Goal: Task Accomplishment & Management: Use online tool/utility

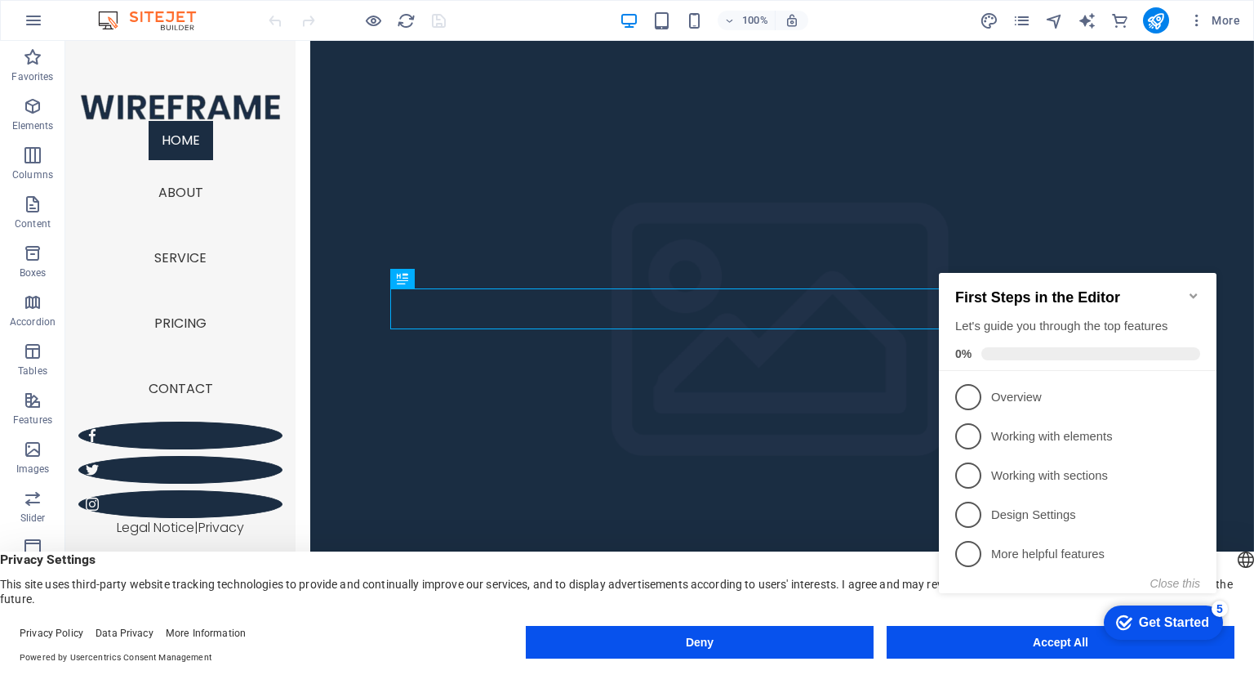
click at [1191, 293] on icon "Minimize checklist" at bounding box center [1193, 295] width 7 height 5
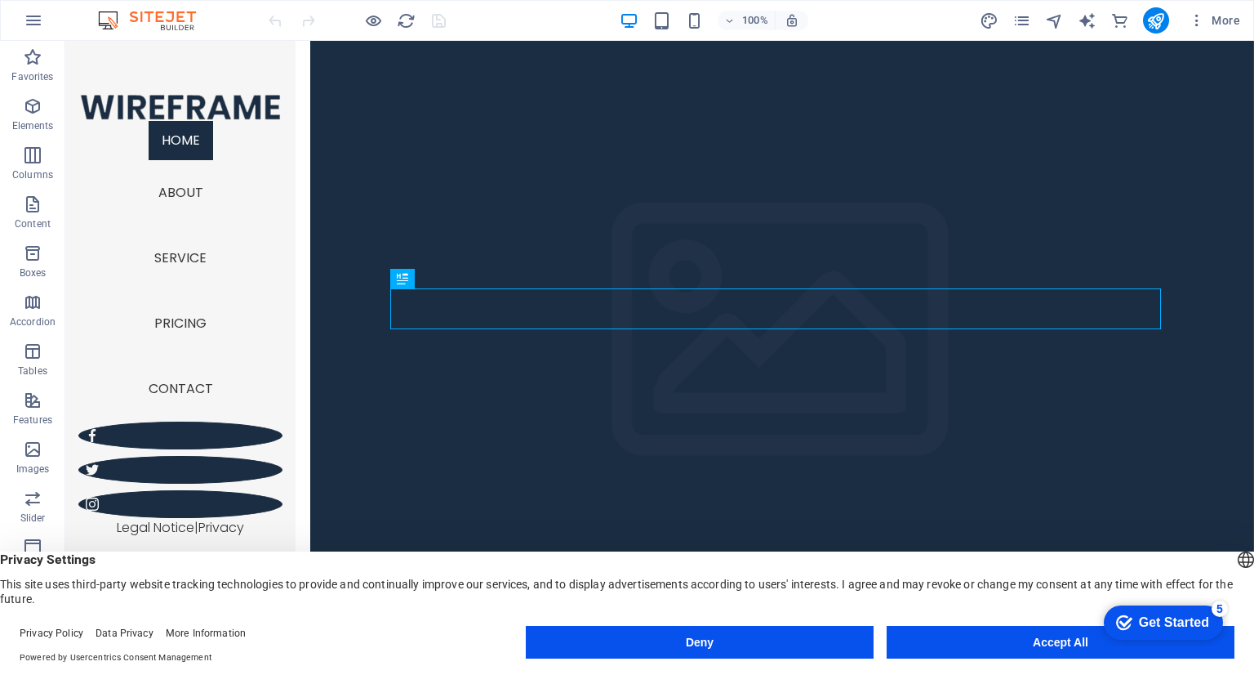
click at [935, 647] on button "Accept All" at bounding box center [1061, 642] width 348 height 33
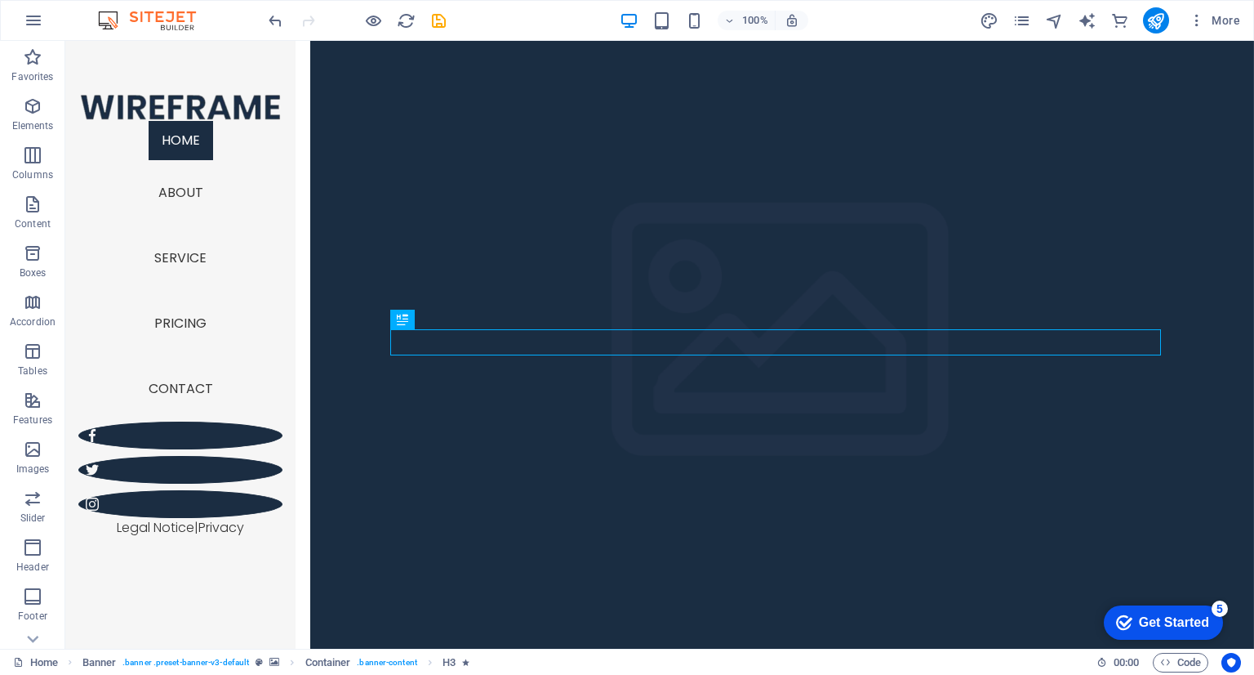
click at [1144, 612] on div "checkmark Get Started 5" at bounding box center [1163, 622] width 119 height 34
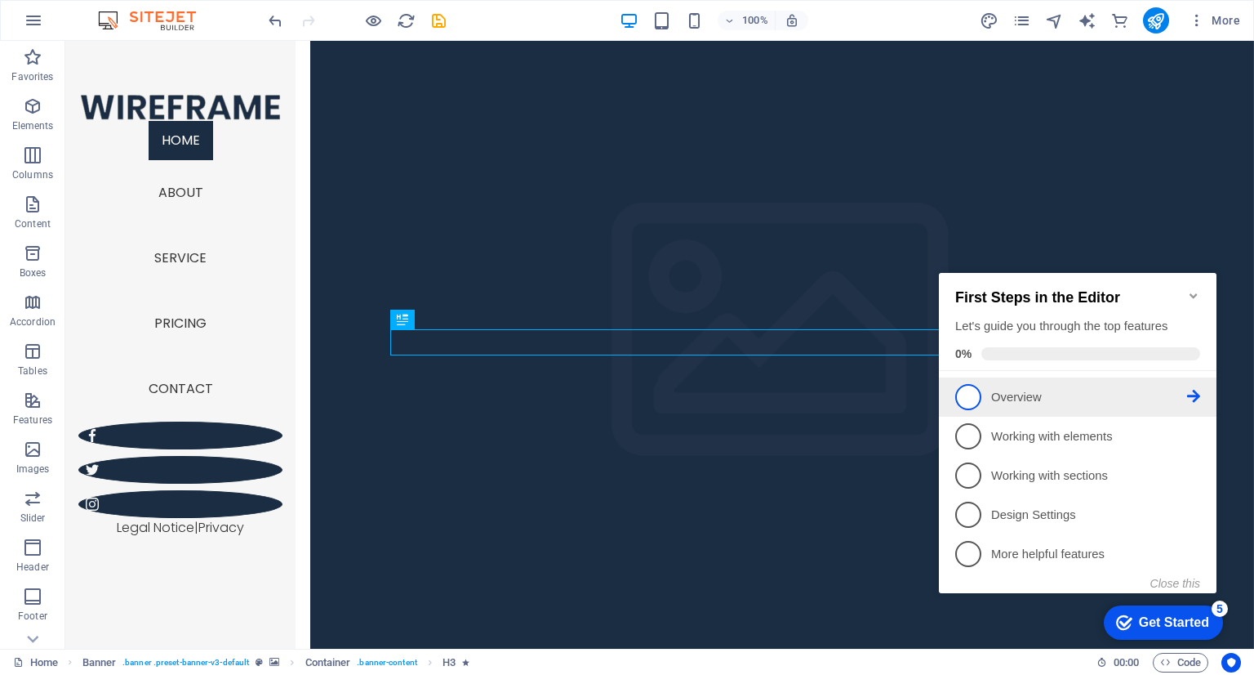
click at [1026, 403] on link "1 Overview - incomplete" at bounding box center [1077, 397] width 245 height 26
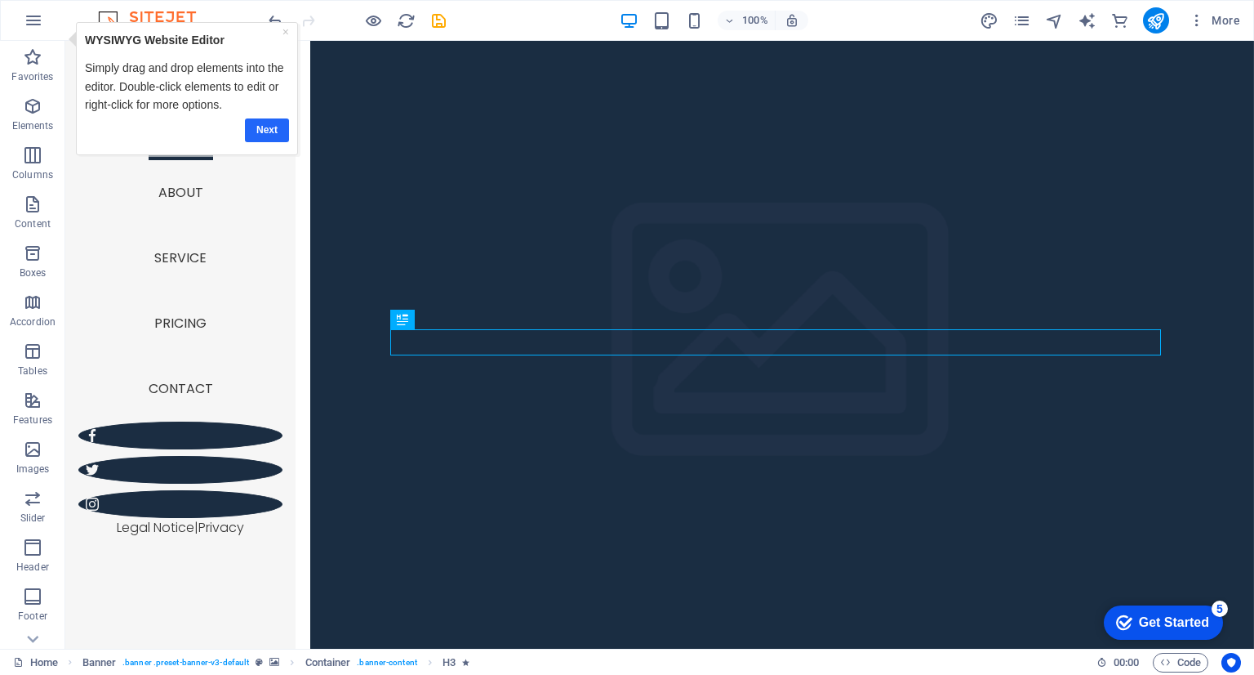
click at [253, 119] on link "Next" at bounding box center [267, 130] width 44 height 24
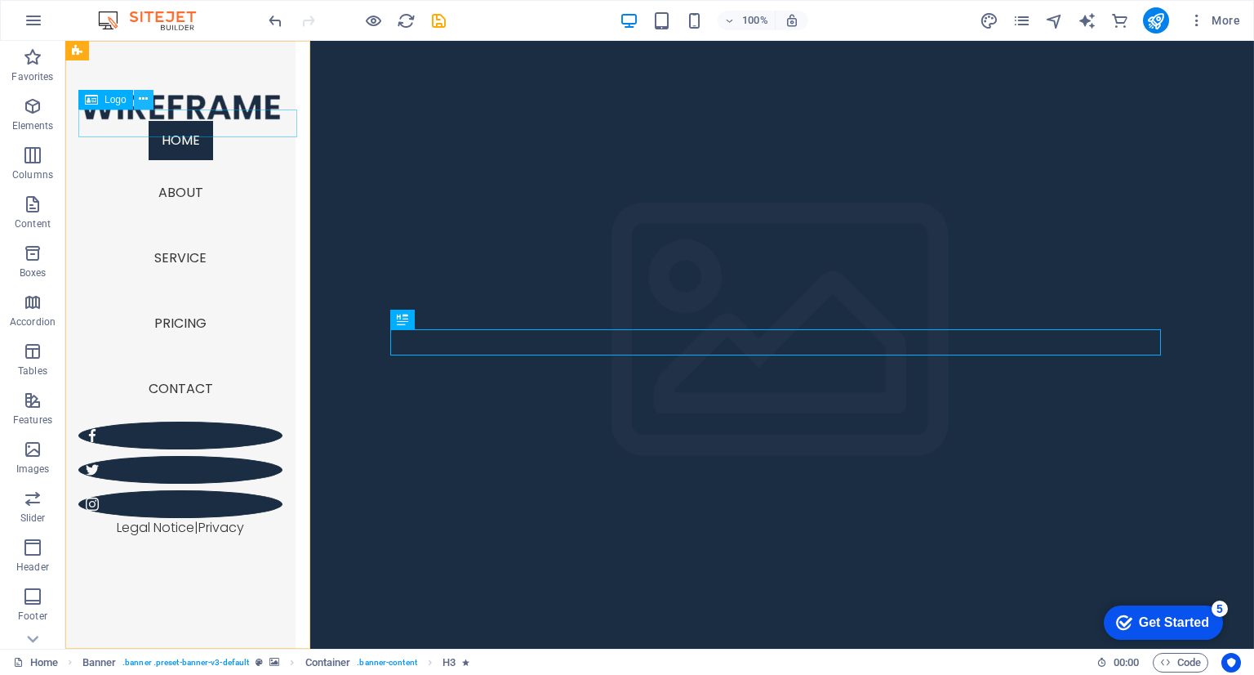
click at [147, 103] on icon at bounding box center [143, 99] width 9 height 17
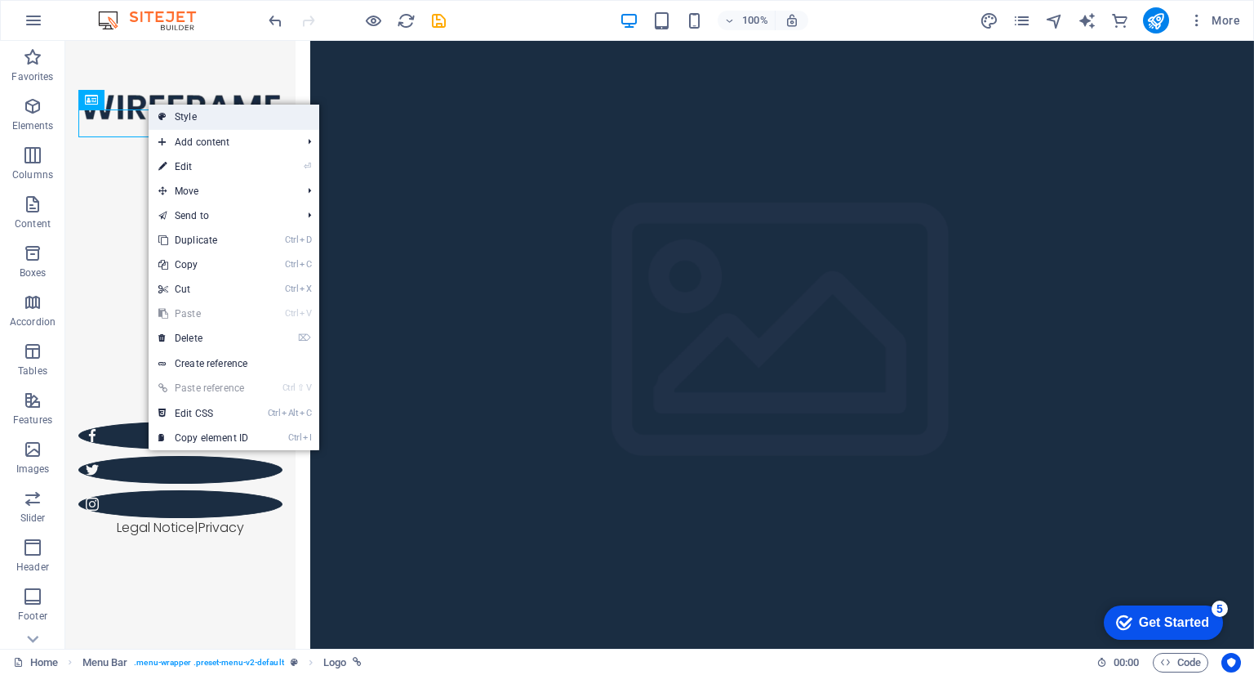
click at [172, 109] on link "Style" at bounding box center [234, 117] width 171 height 24
select select "rem"
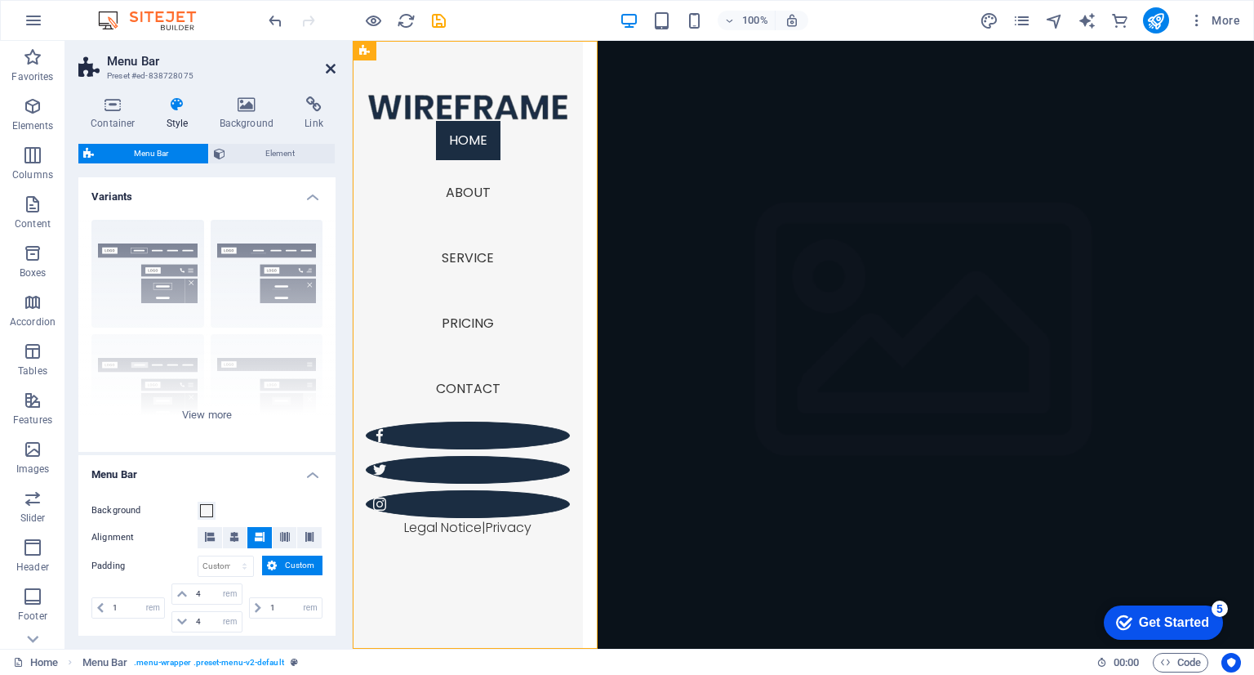
click at [335, 69] on icon at bounding box center [331, 68] width 10 height 13
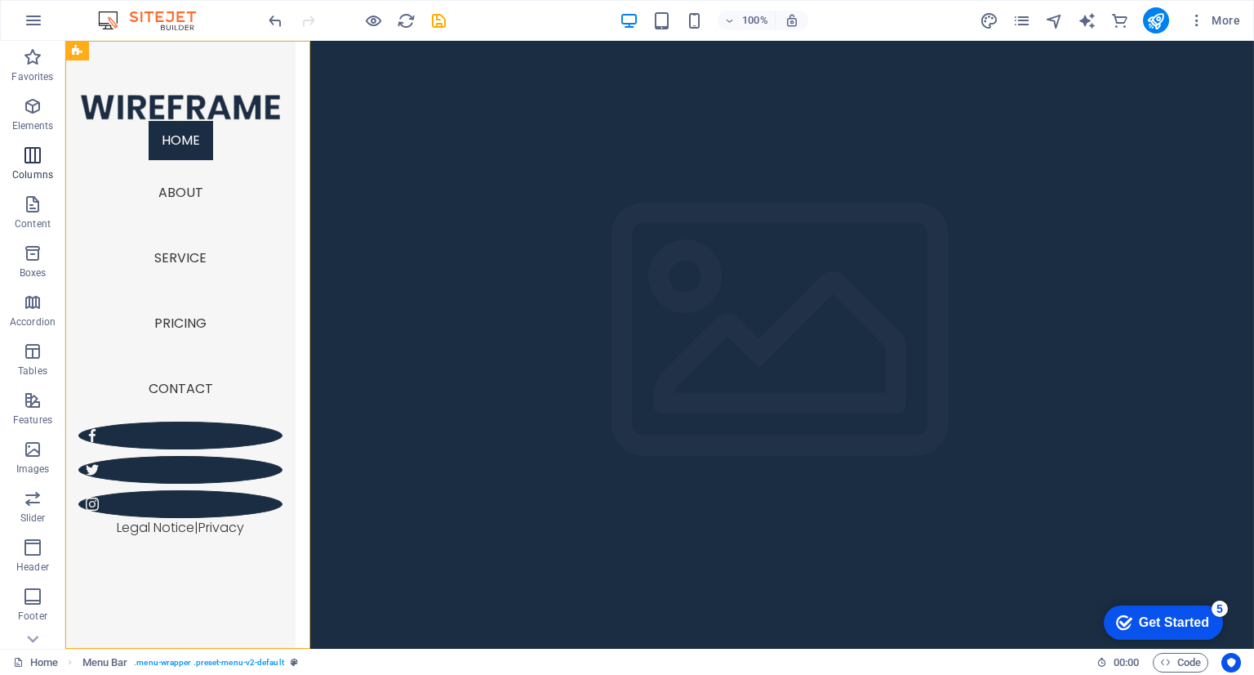
click at [38, 165] on span "Columns" at bounding box center [32, 164] width 65 height 39
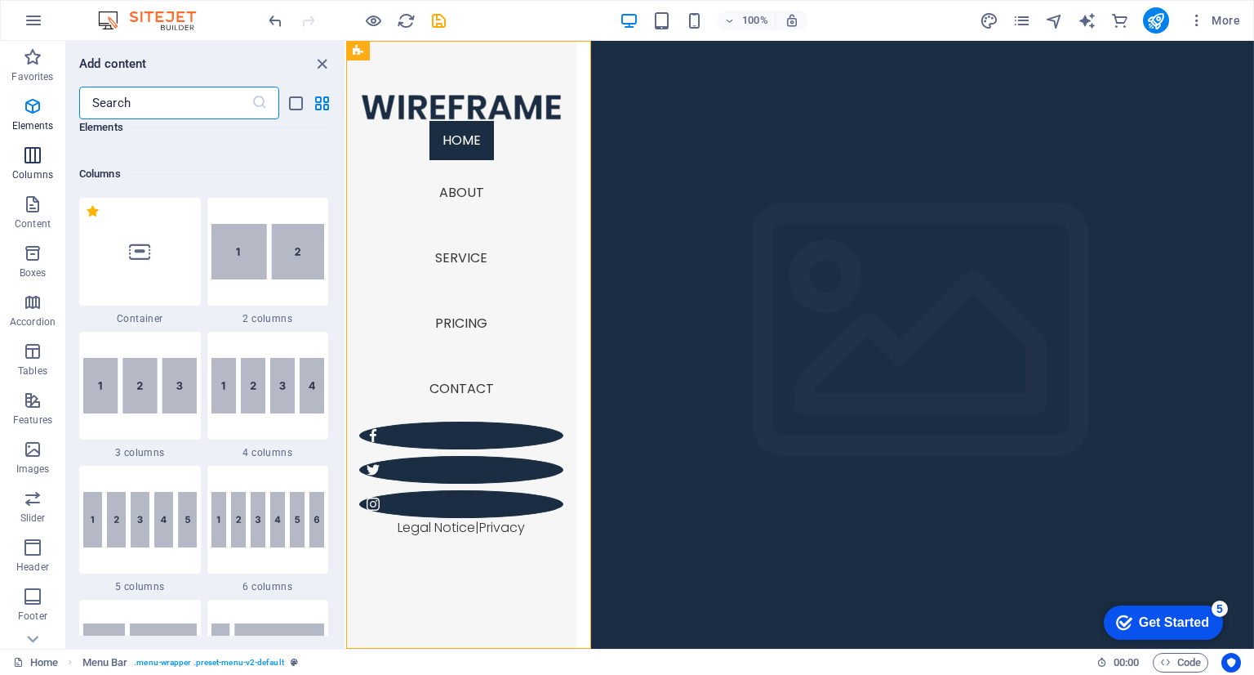
scroll to position [808, 0]
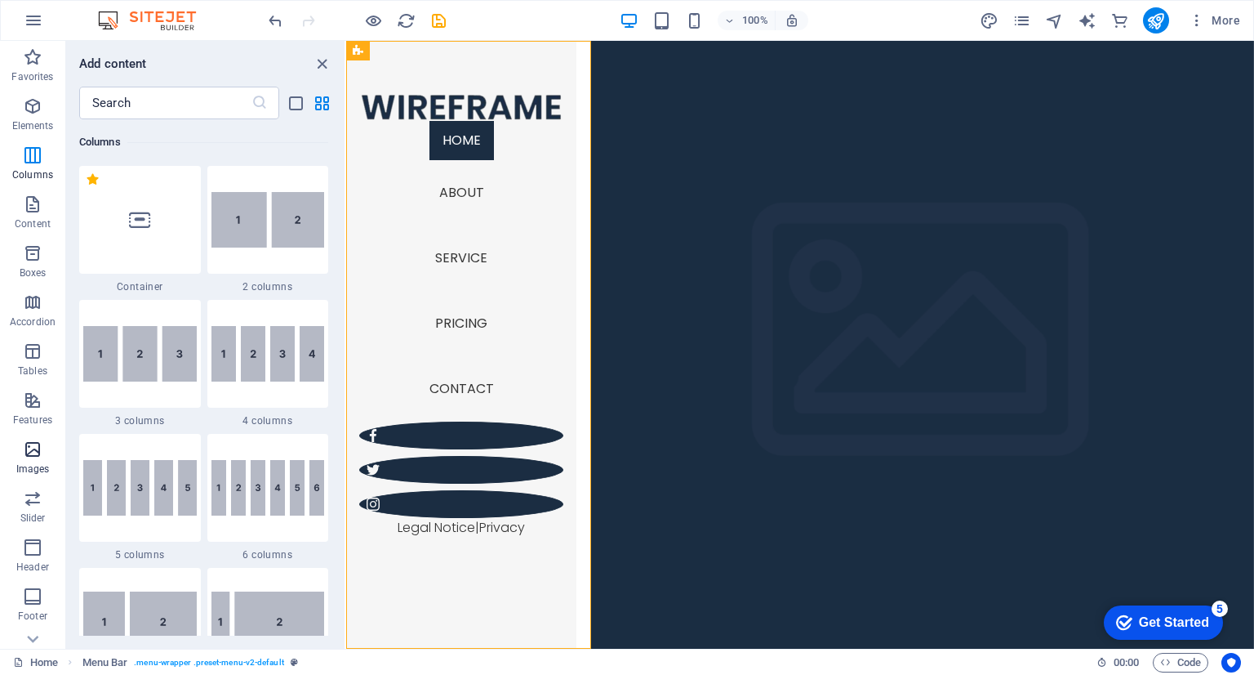
click at [42, 460] on span "Images" at bounding box center [32, 458] width 65 height 39
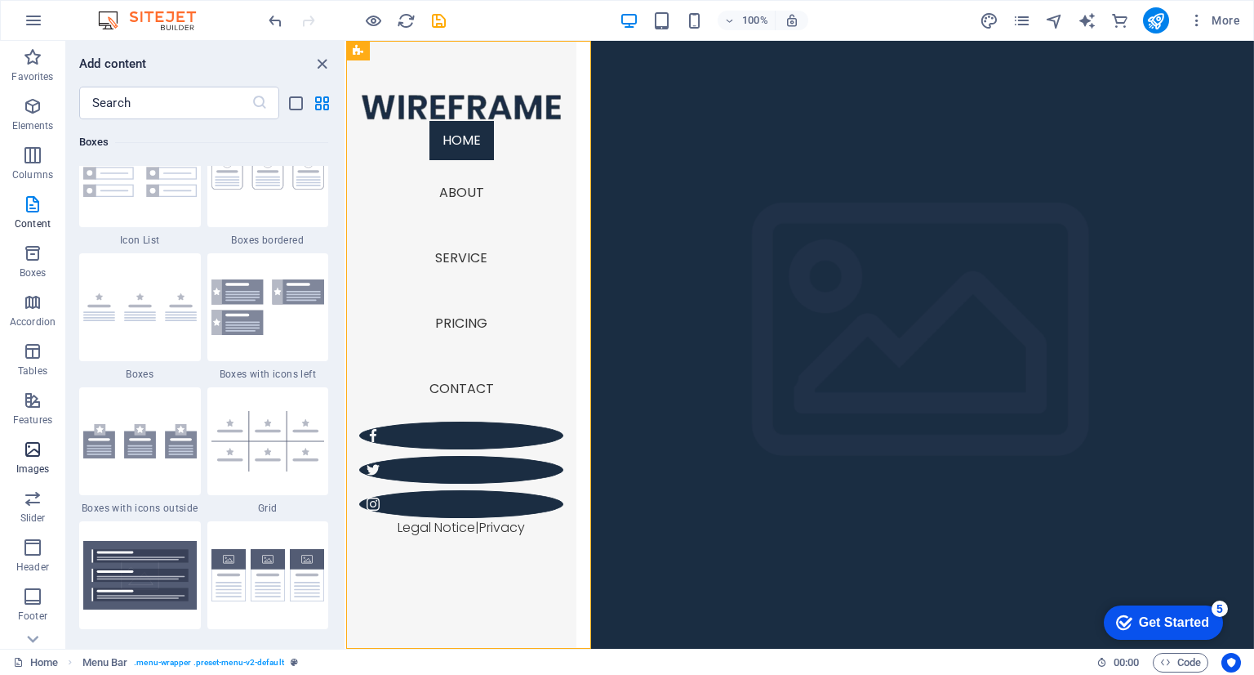
scroll to position [8281, 0]
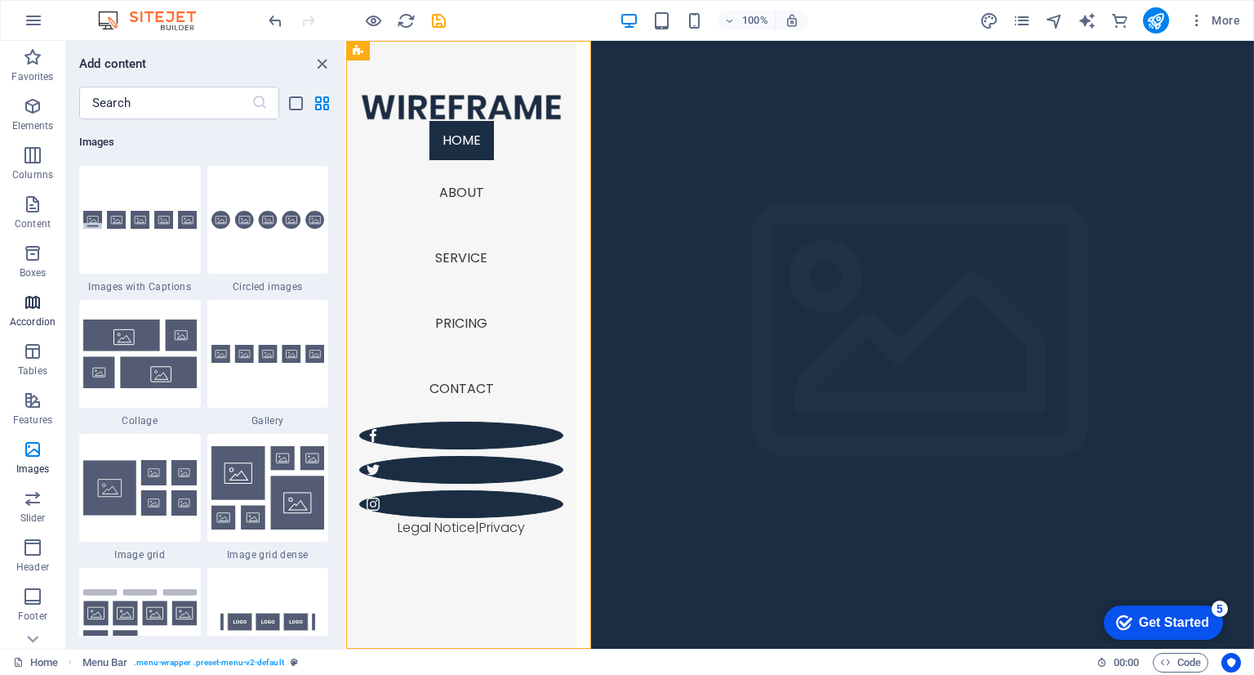
click at [28, 317] on p "Accordion" at bounding box center [33, 321] width 46 height 13
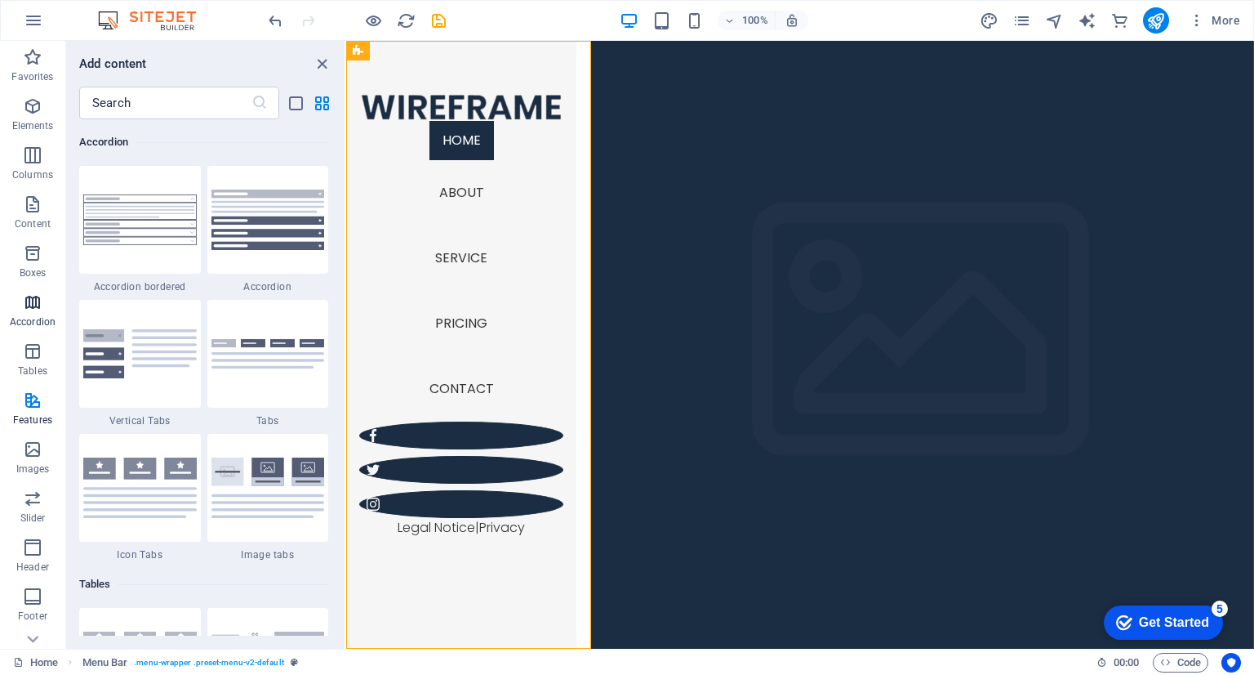
scroll to position [5213, 0]
click at [46, 357] on span "Tables" at bounding box center [32, 360] width 65 height 39
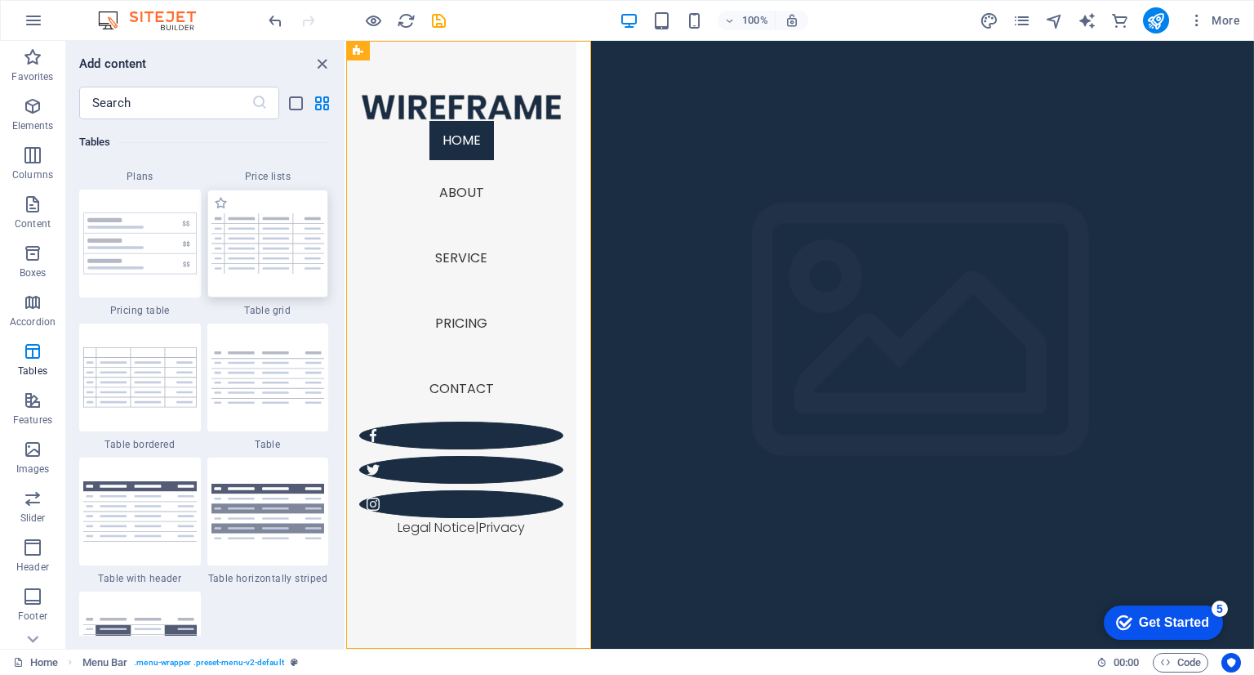
scroll to position [5730, 0]
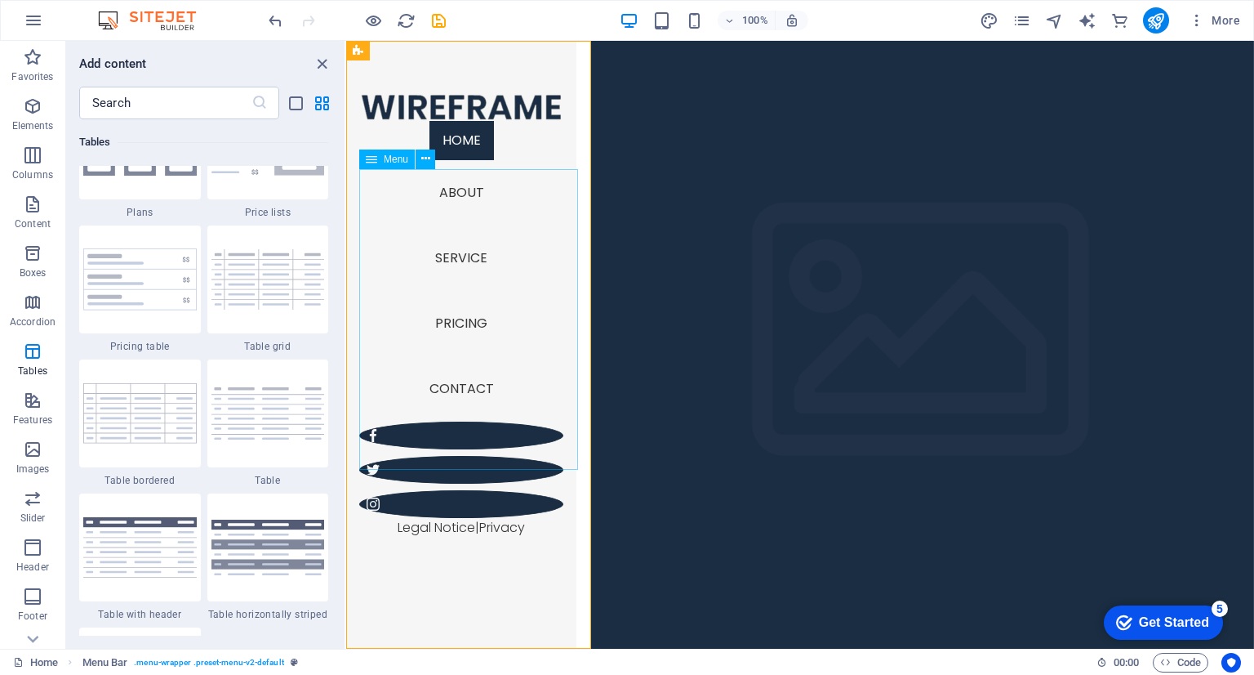
click at [461, 246] on nav "Home About Service Pricing Contact" at bounding box center [461, 271] width 204 height 301
select select
select select "1"
select select
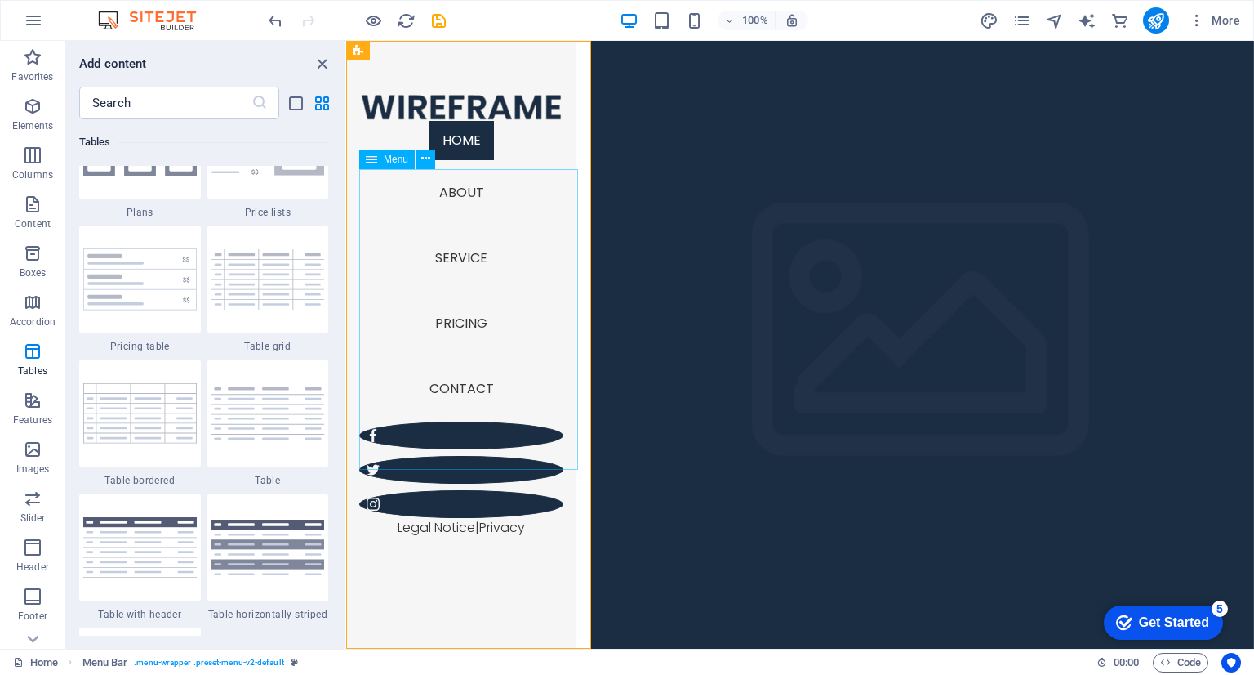
select select "2"
select select
select select "3"
select select
select select "4"
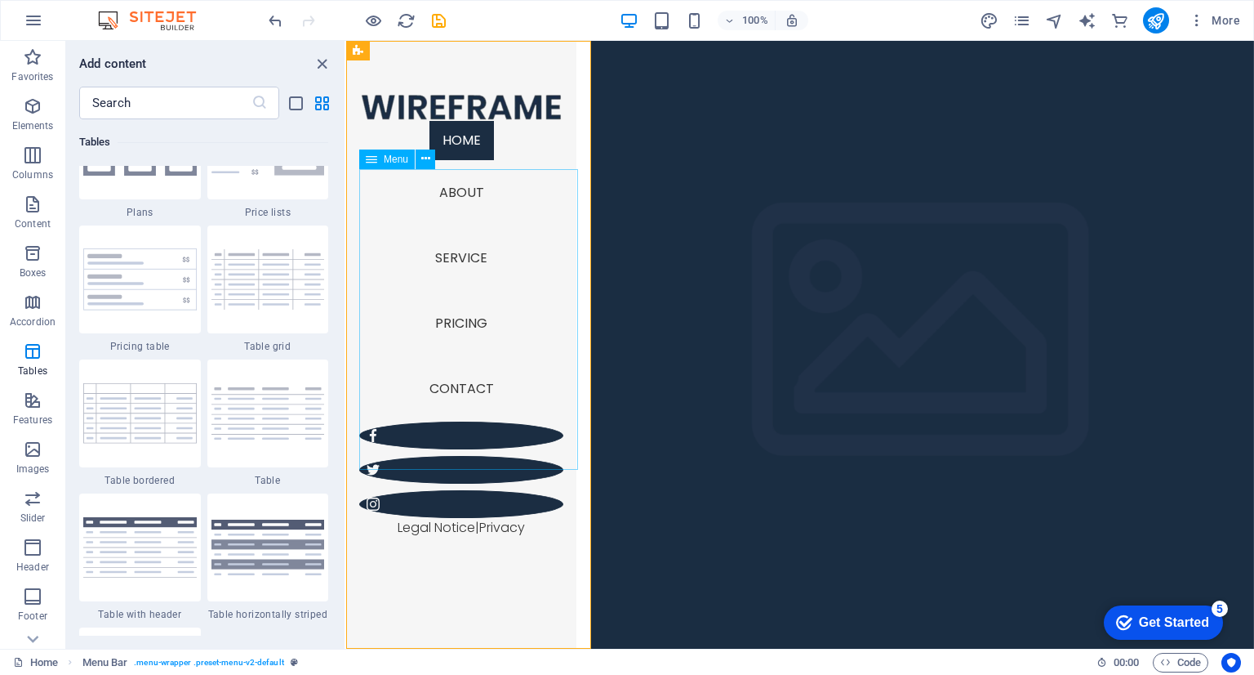
select select
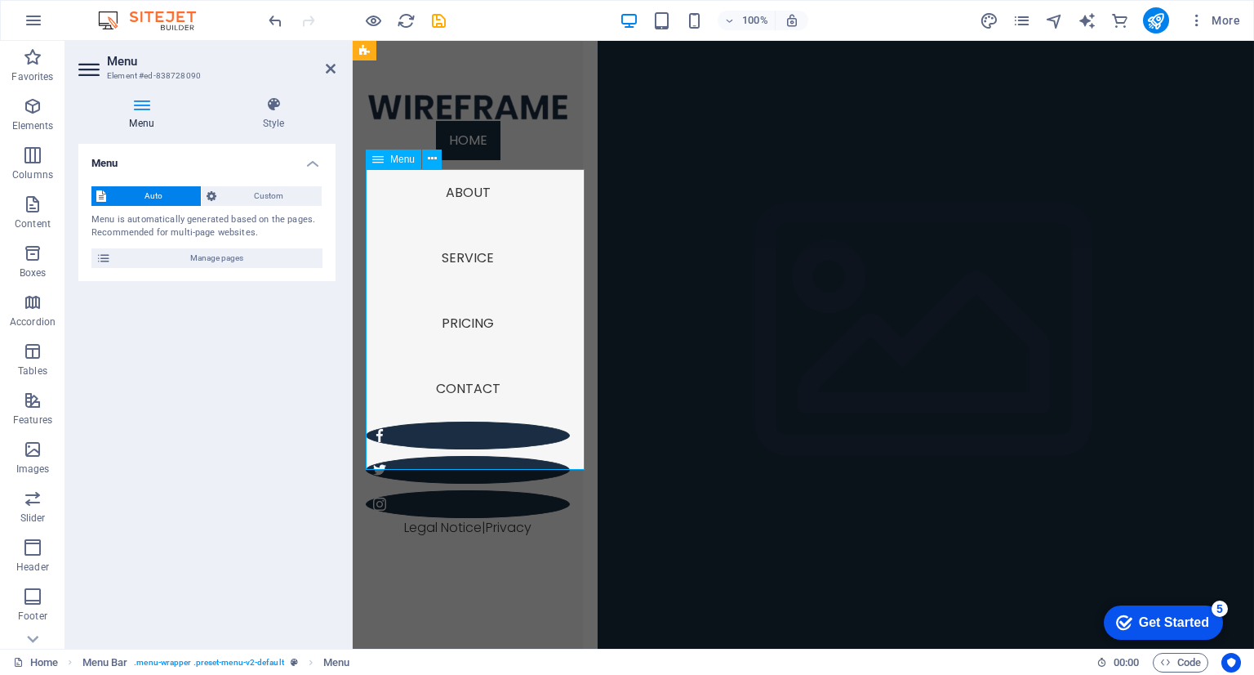
click at [474, 238] on nav "Home About Service Pricing Contact" at bounding box center [468, 271] width 204 height 301
click at [216, 190] on icon at bounding box center [212, 196] width 10 height 20
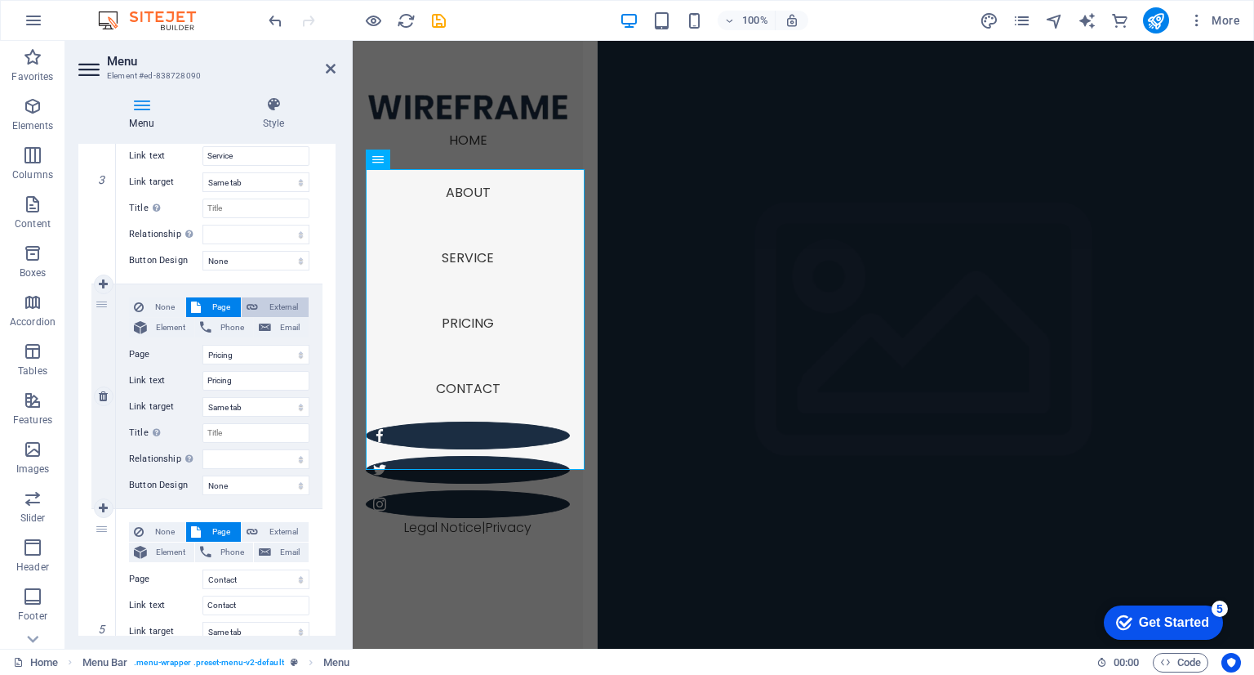
scroll to position [689, 0]
click at [255, 351] on select "Home About Service Pricing Contact Legal Notice Privacy" at bounding box center [256, 354] width 107 height 20
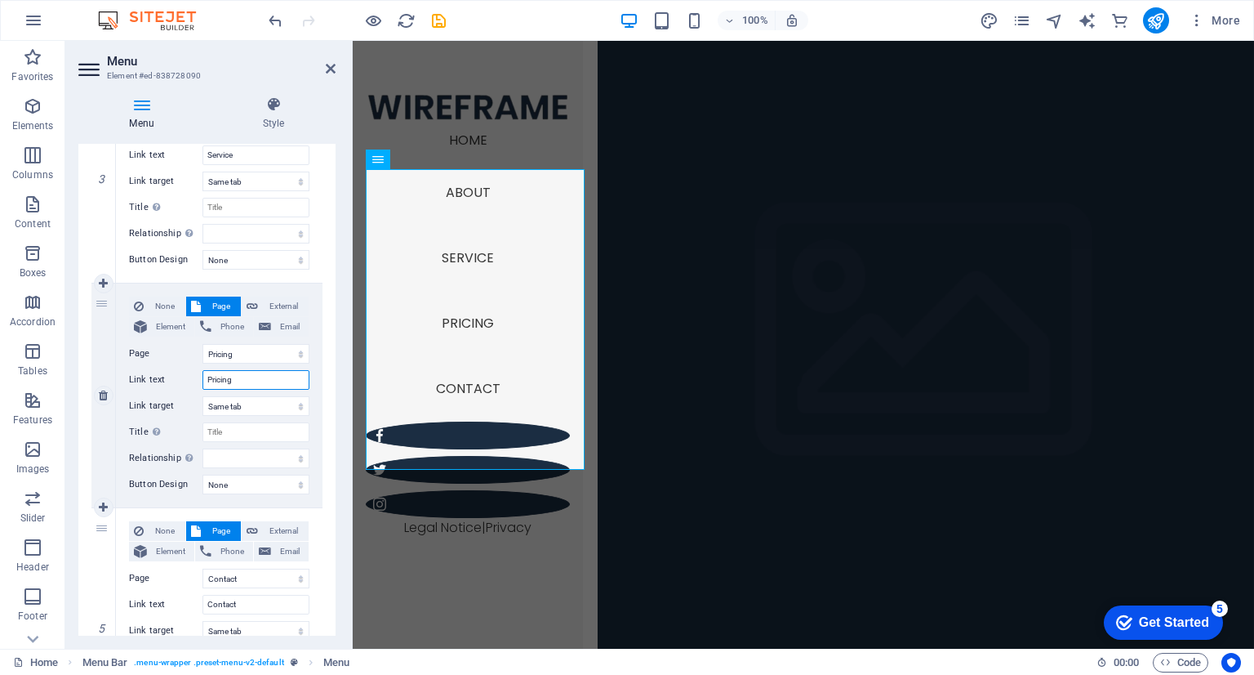
click at [243, 379] on input "Pricing" at bounding box center [256, 380] width 107 height 20
type input "P"
select select
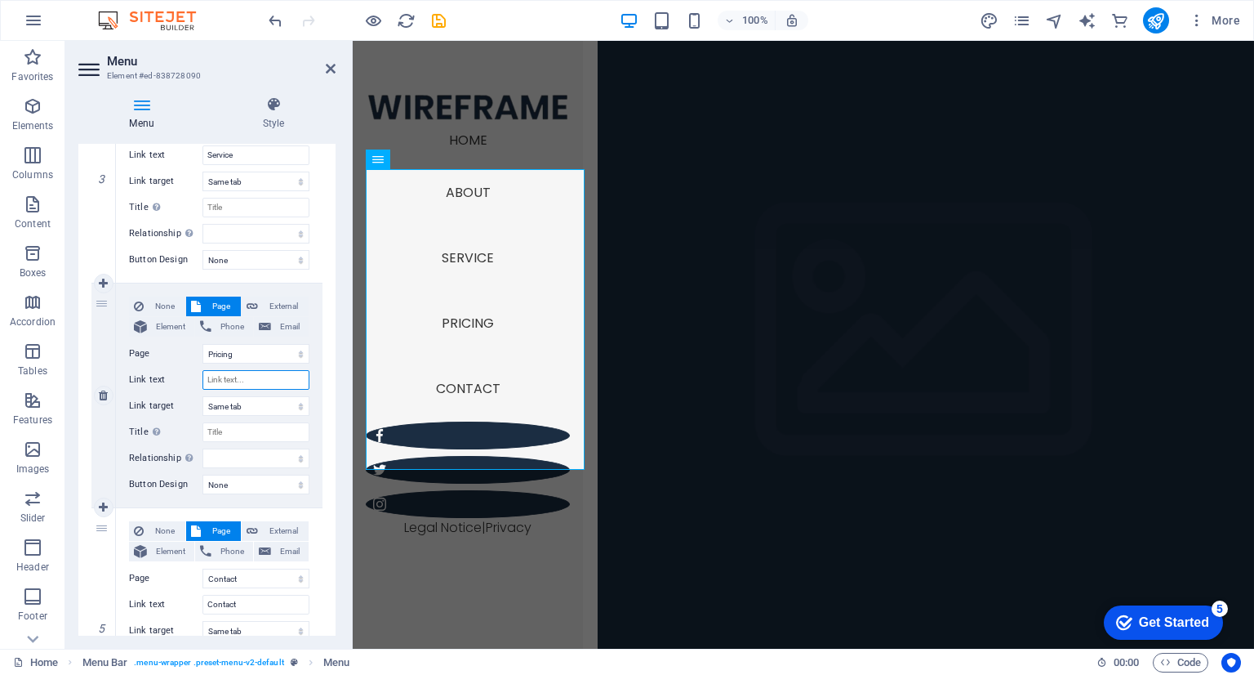
select select
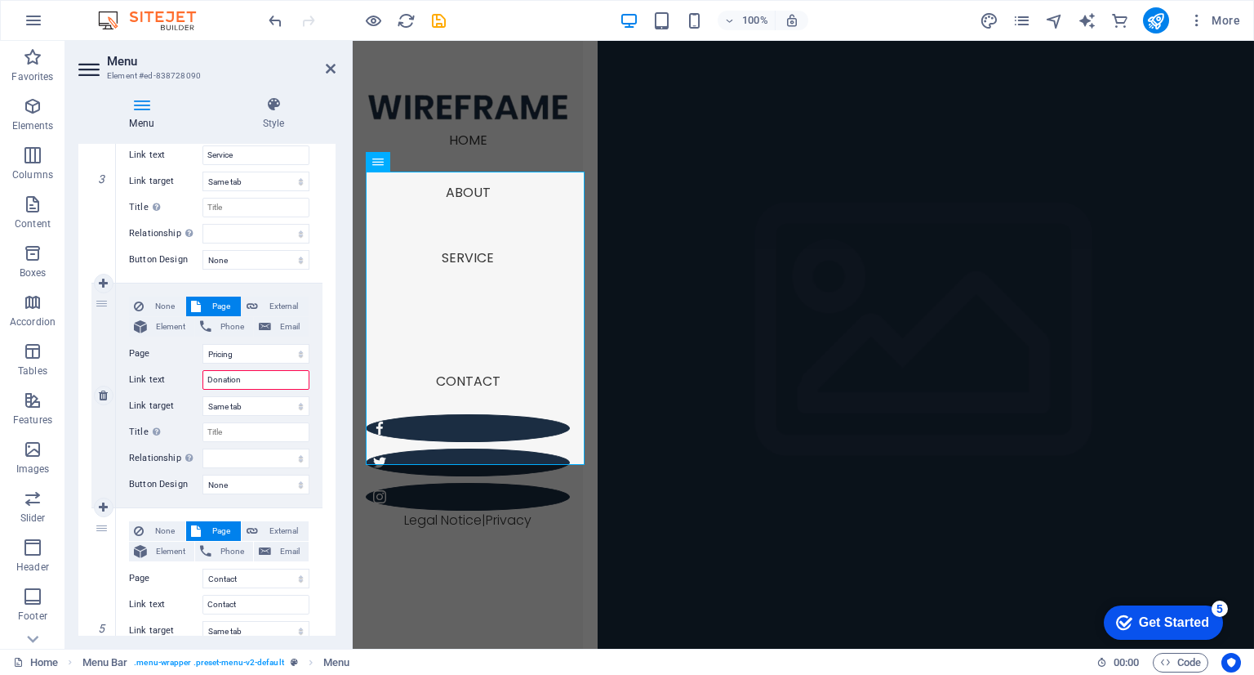
type input "Donations"
select select
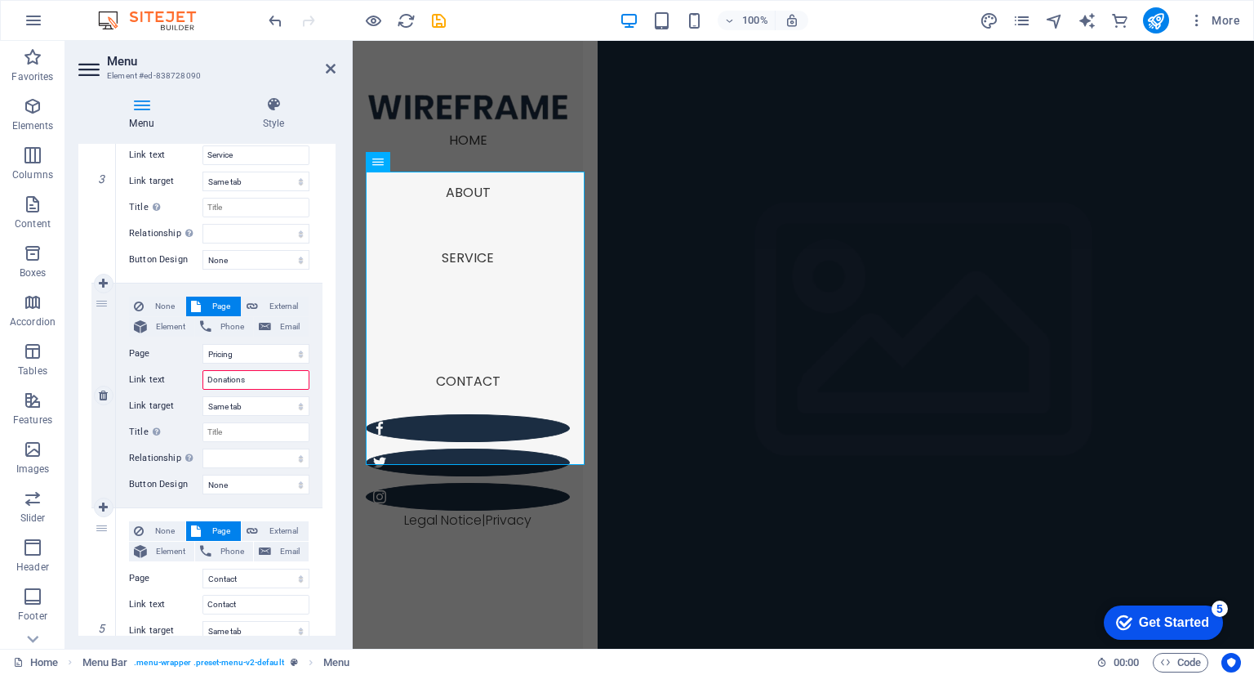
select select
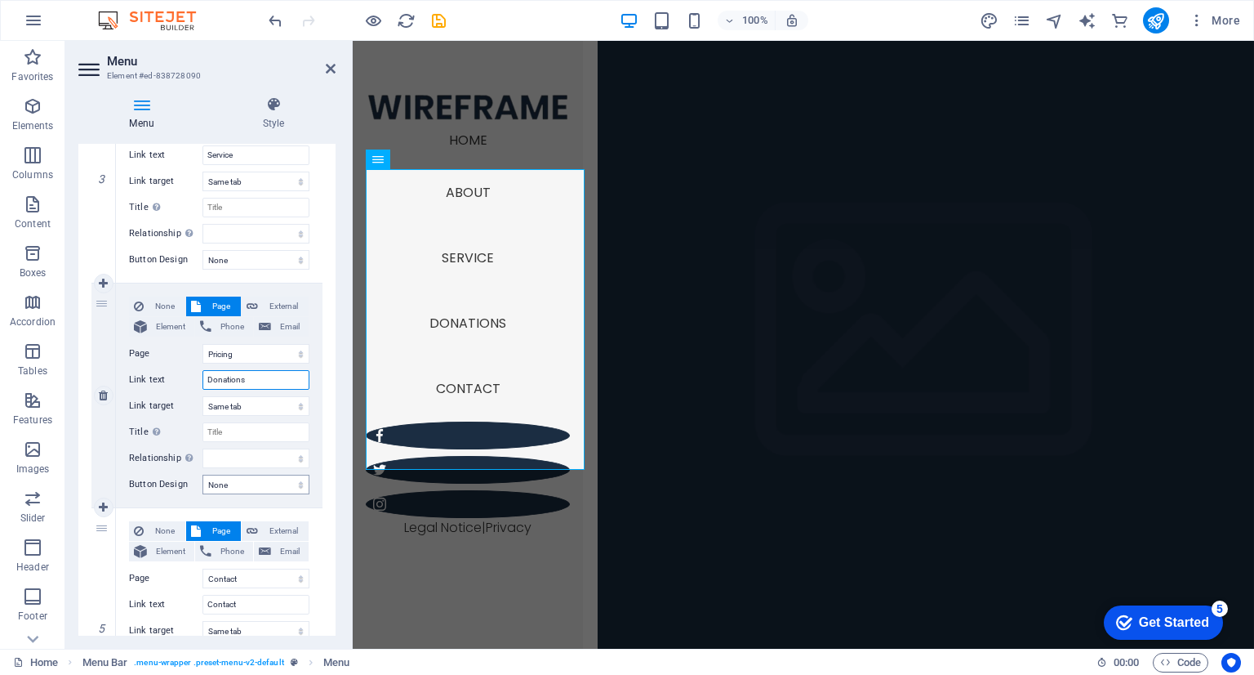
type input "Donations"
drag, startPoint x: 250, startPoint y: 478, endPoint x: 241, endPoint y: 480, distance: 9.3
click at [241, 480] on select "None Default Primary Secondary" at bounding box center [256, 484] width 107 height 20
click at [249, 476] on select "None Default Primary Secondary" at bounding box center [256, 484] width 107 height 20
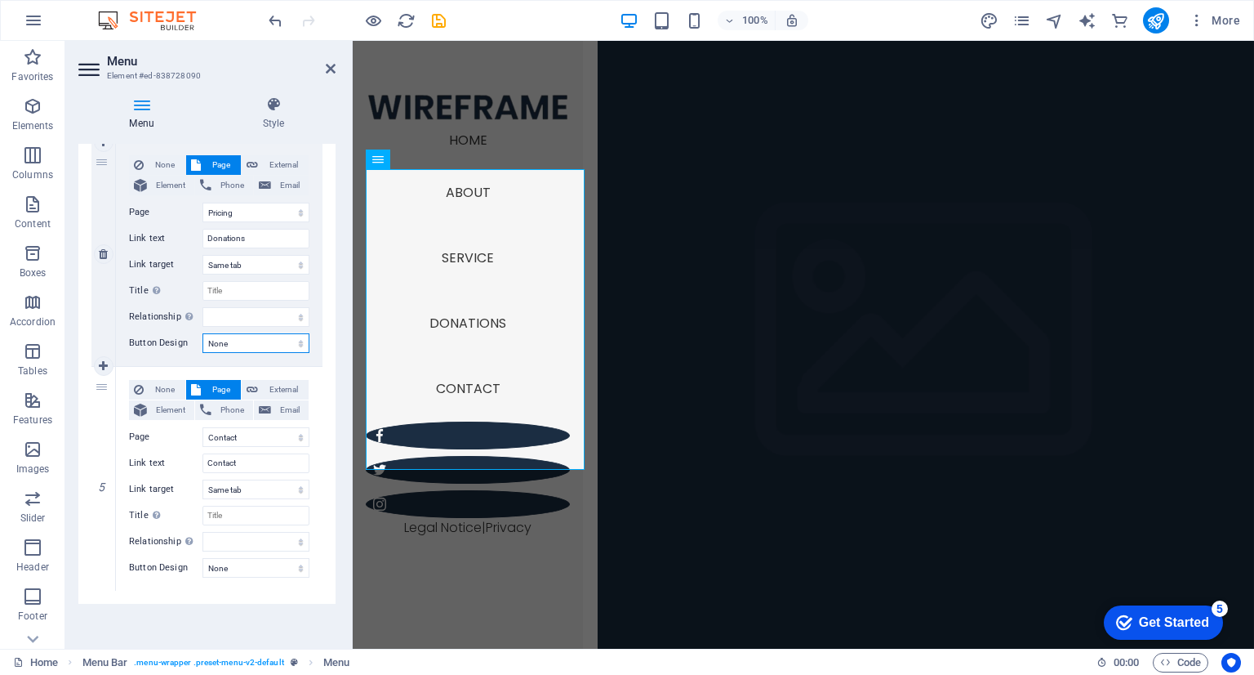
scroll to position [827, 0]
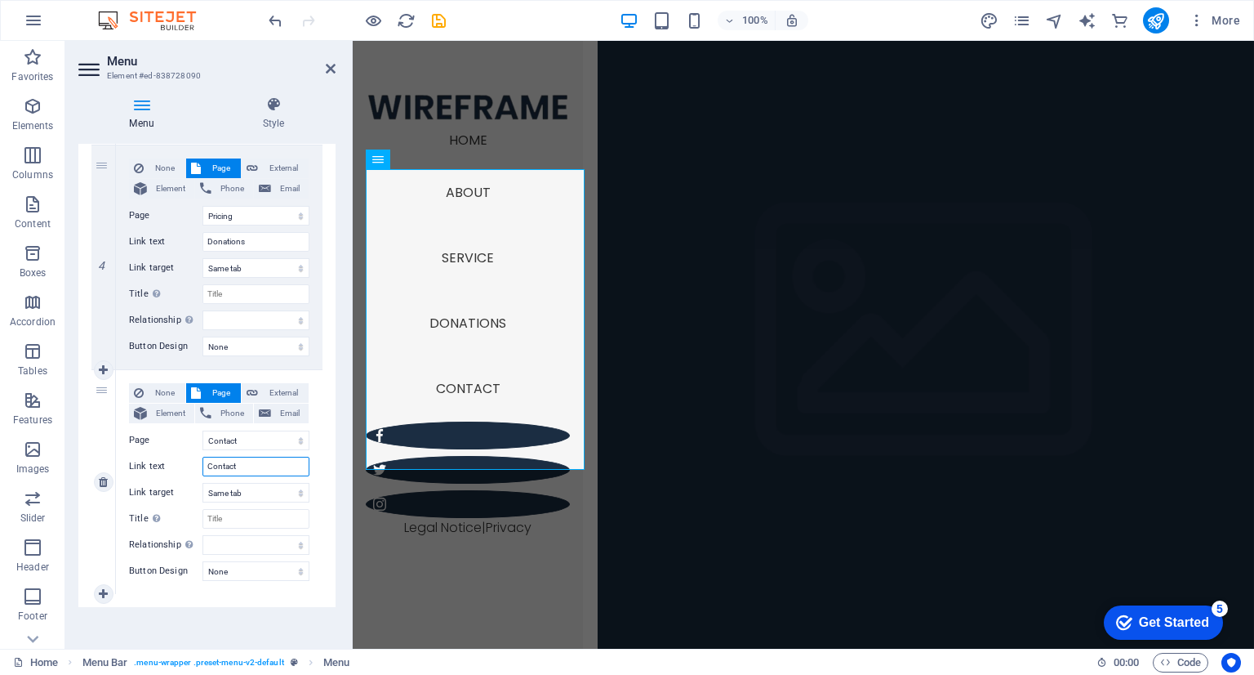
click at [236, 467] on input "Contact" at bounding box center [256, 466] width 107 height 20
type input "C"
select select
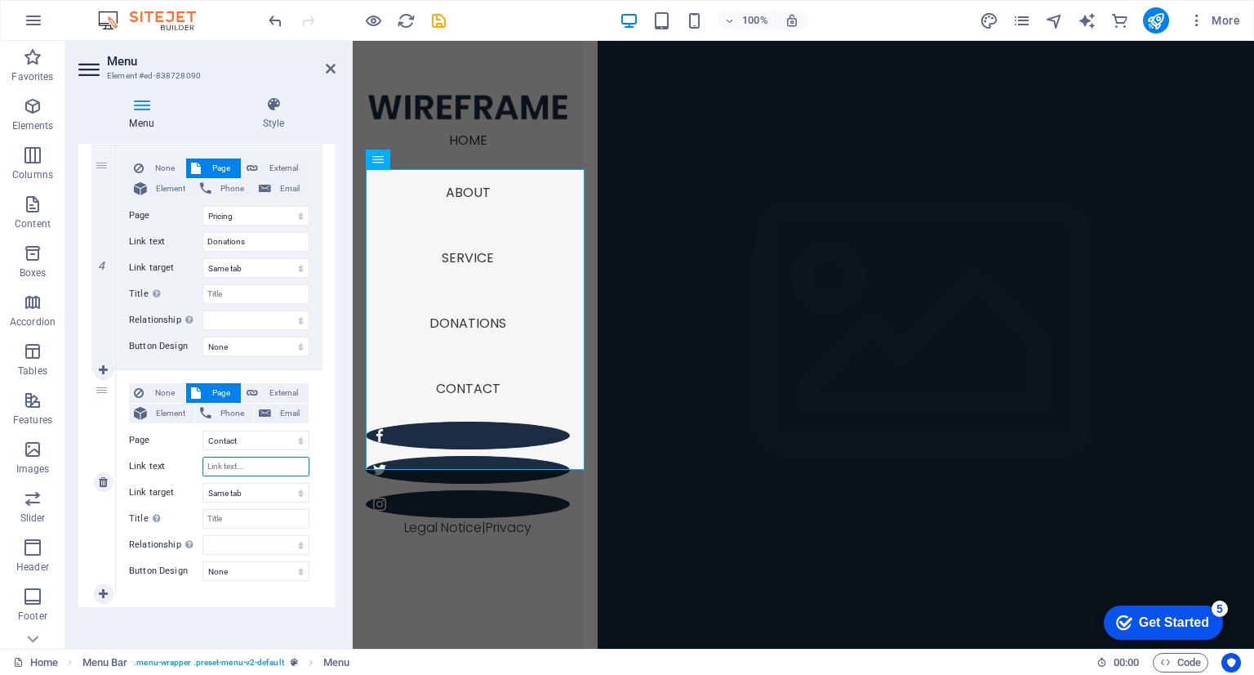
select select
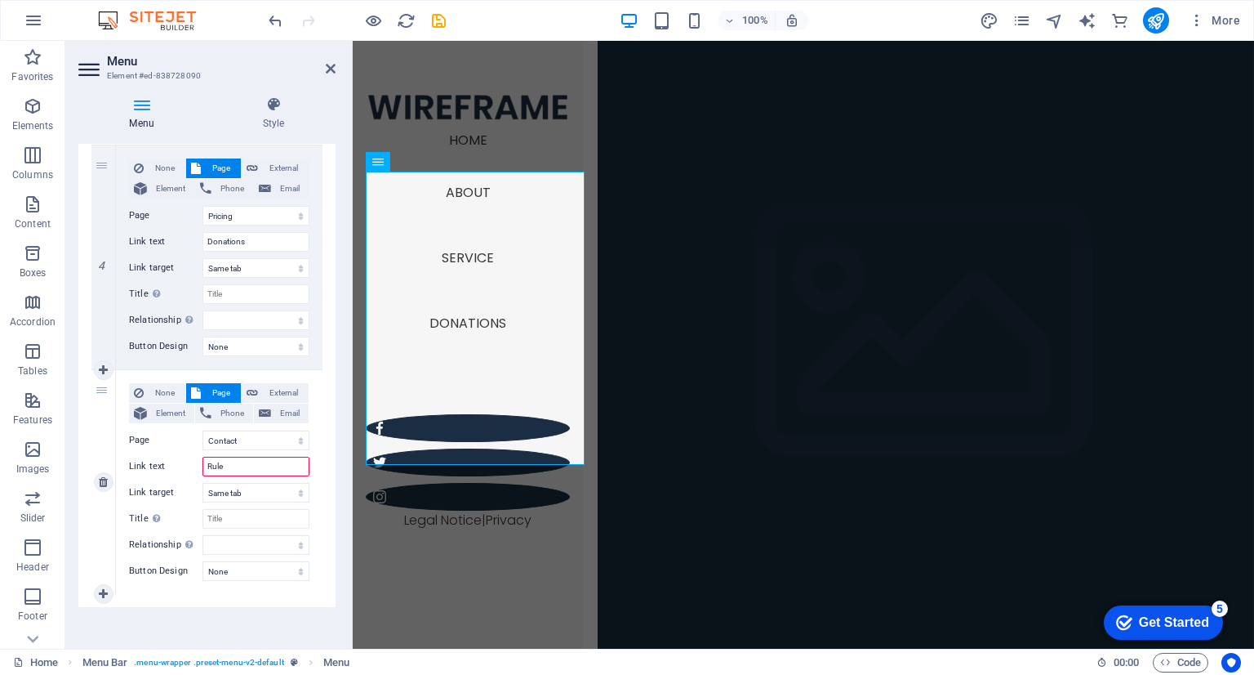
type input "Rules"
select select
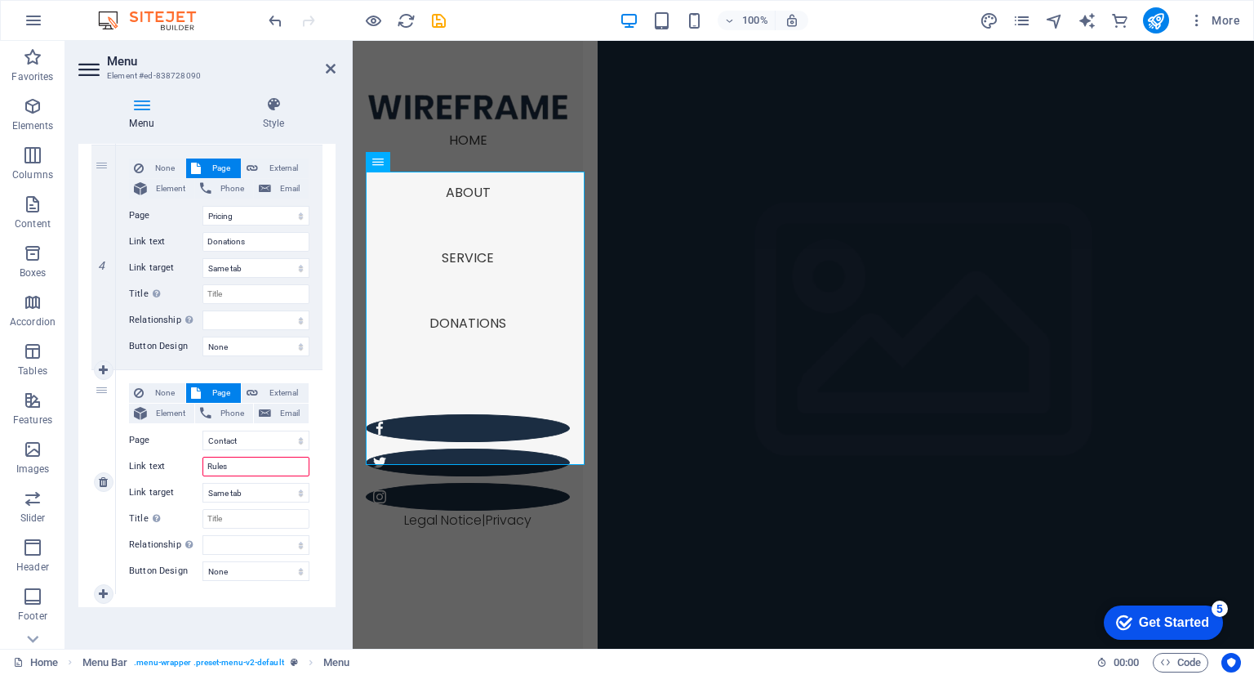
select select
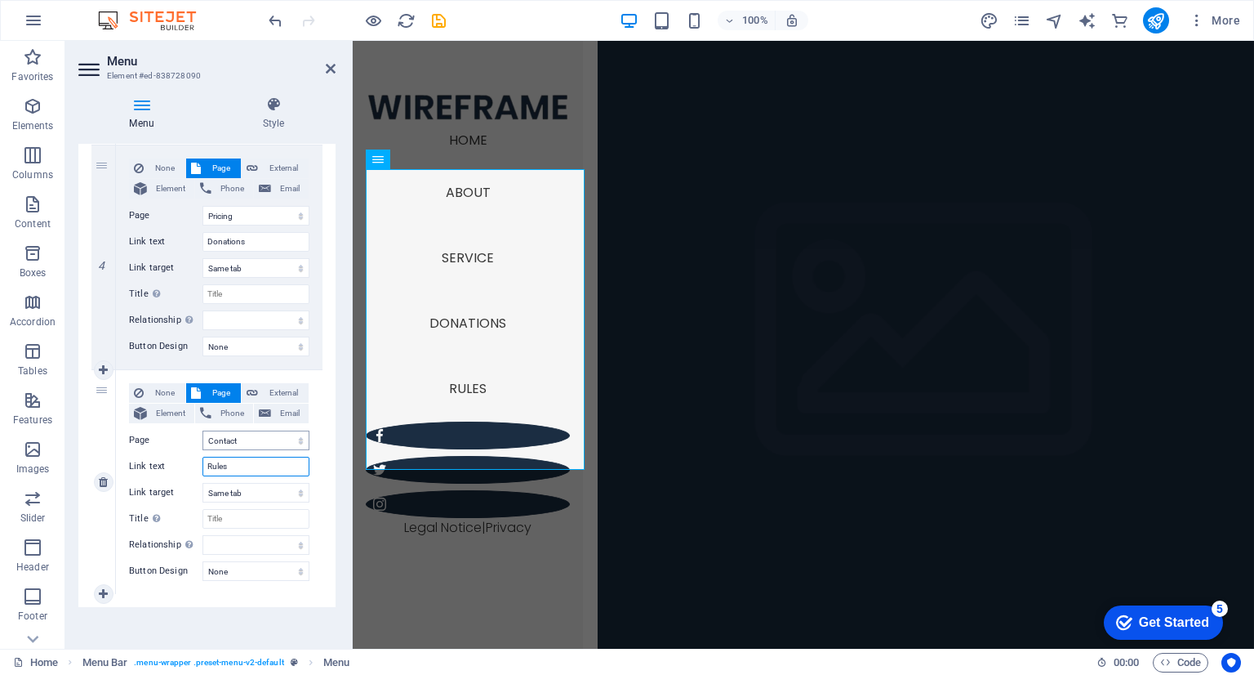
type input "Rules"
click at [272, 436] on select "Home About Service Pricing Contact Legal Notice Privacy" at bounding box center [256, 440] width 107 height 20
select select "1"
click at [203, 430] on select "Home About Service Pricing Contact Legal Notice Privacy" at bounding box center [256, 440] width 107 height 20
select select
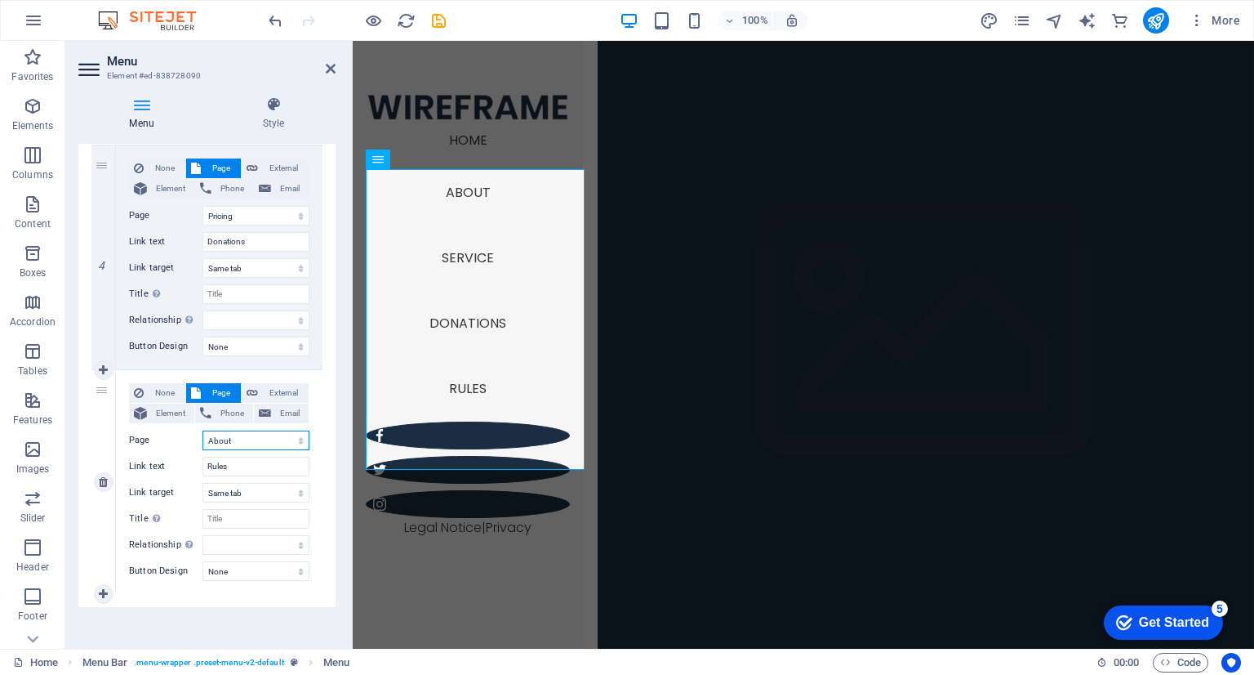
select select
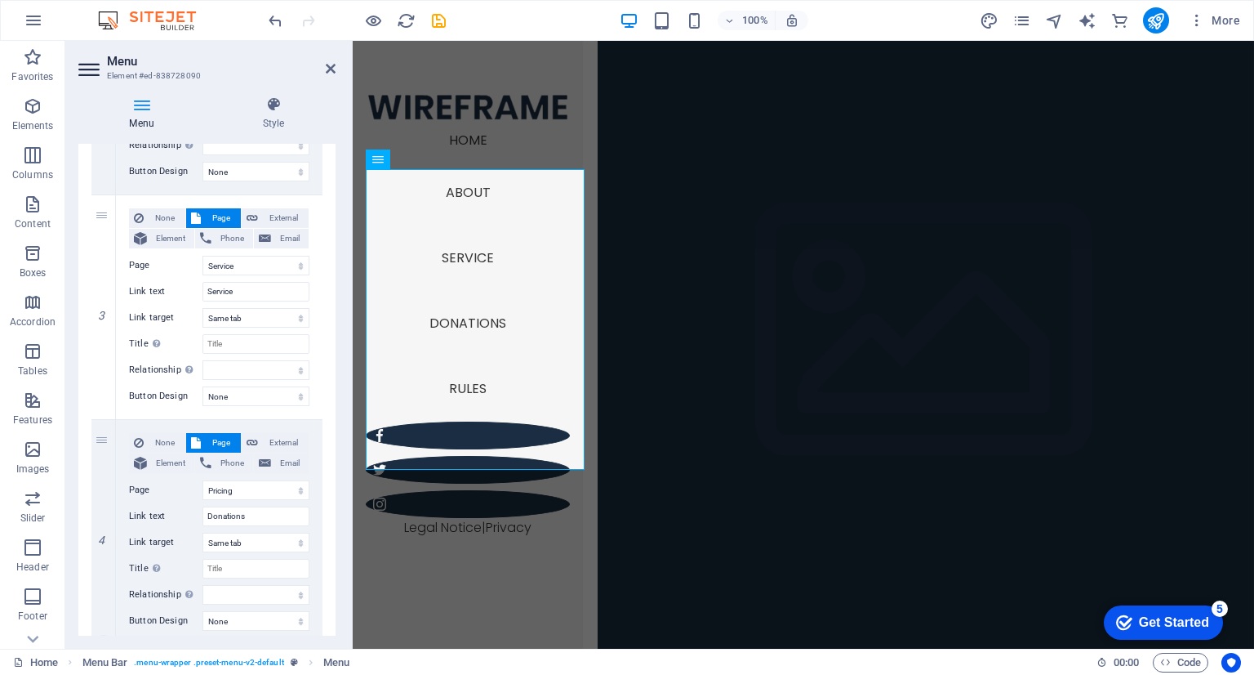
scroll to position [549, 0]
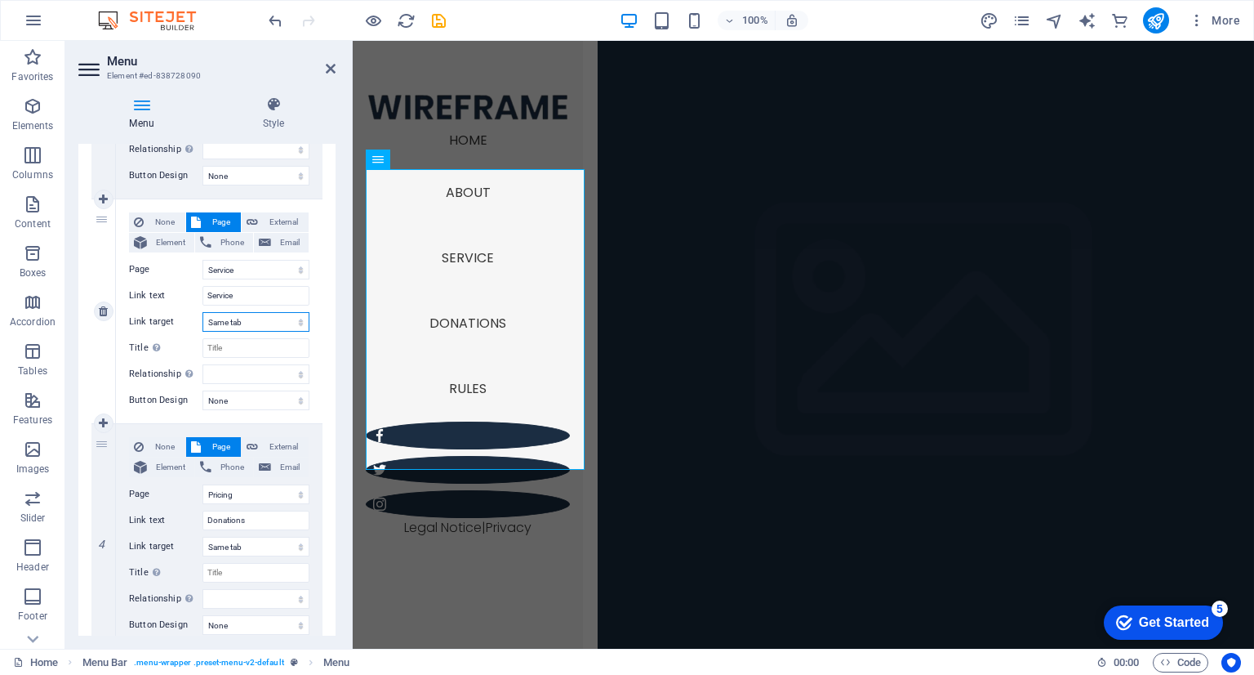
click at [265, 322] on select "New tab Same tab Overlay" at bounding box center [256, 322] width 107 height 20
click at [264, 269] on select "Home About Service Pricing Contact Legal Notice Privacy" at bounding box center [256, 270] width 107 height 20
click at [262, 267] on select "Home About Service Pricing Contact Legal Notice Privacy" at bounding box center [256, 270] width 107 height 20
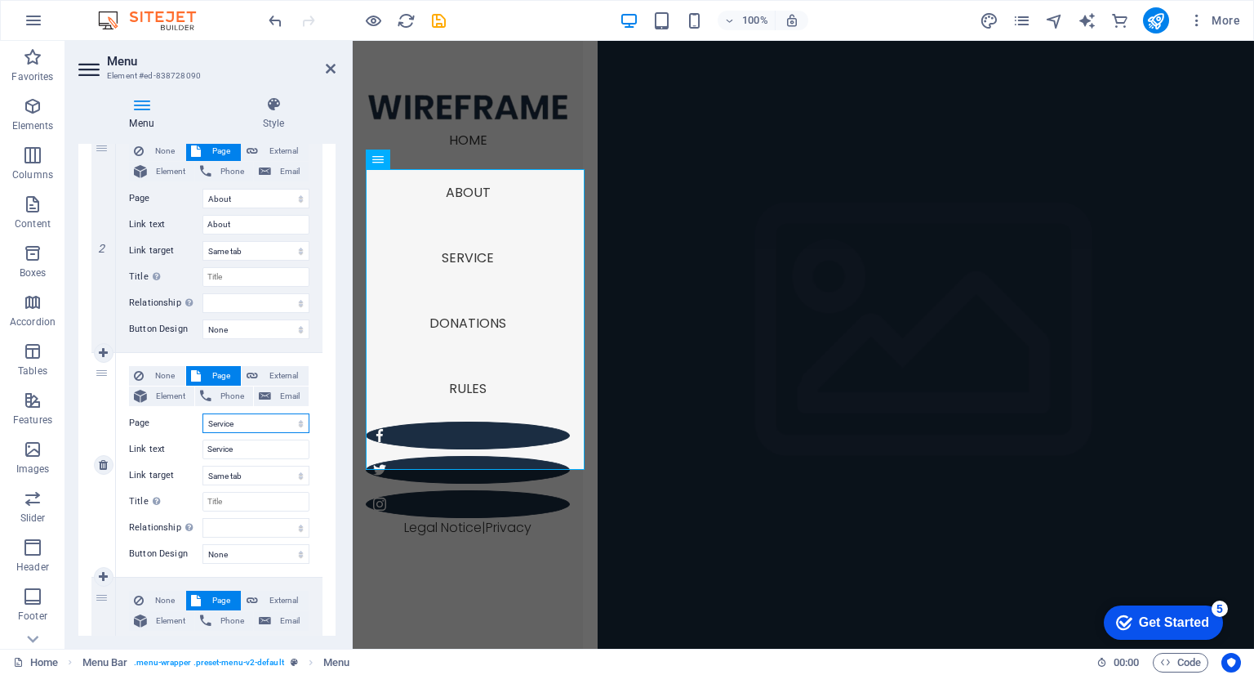
scroll to position [372, 0]
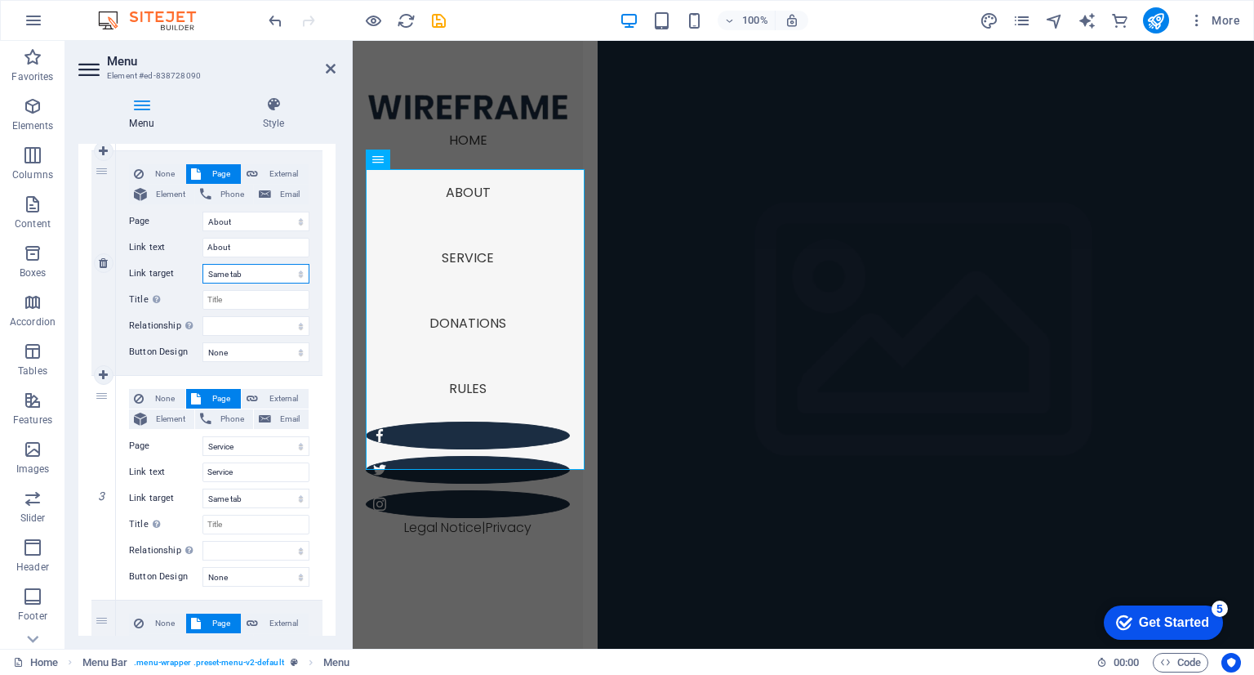
click at [262, 267] on select "New tab Same tab Overlay" at bounding box center [256, 274] width 107 height 20
click at [256, 274] on select "New tab Same tab Overlay" at bounding box center [256, 274] width 107 height 20
click at [257, 242] on input "About" at bounding box center [256, 248] width 107 height 20
type input "A"
select select
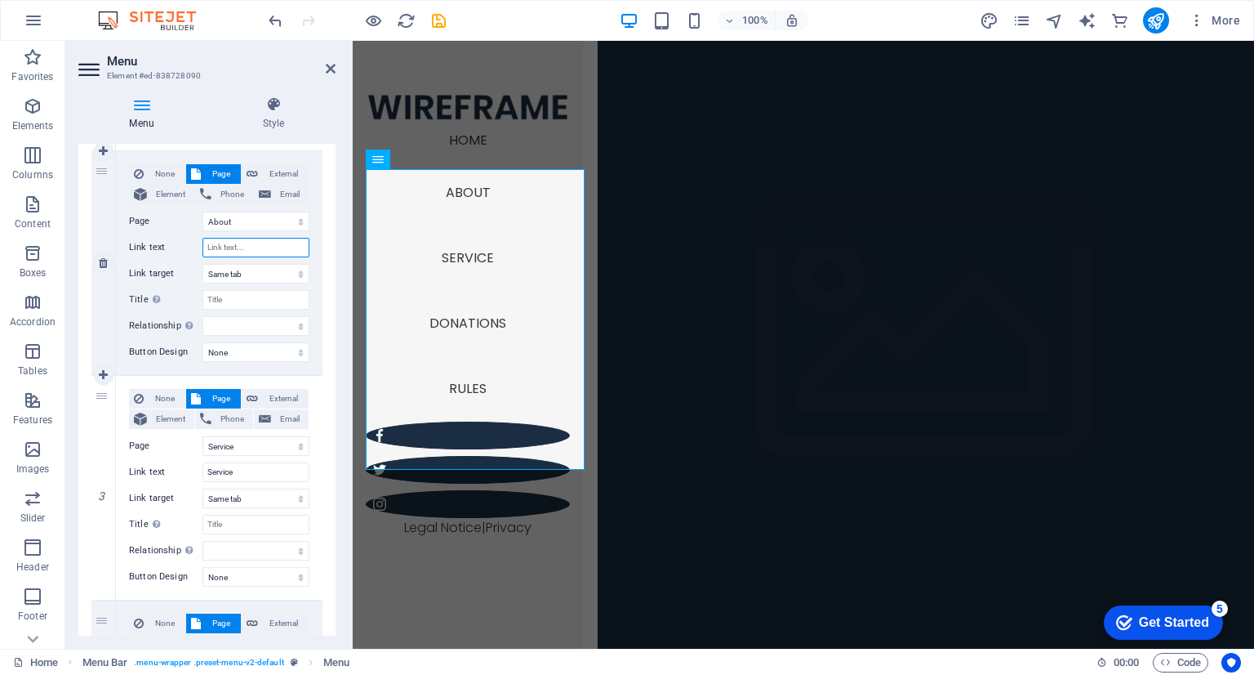
select select
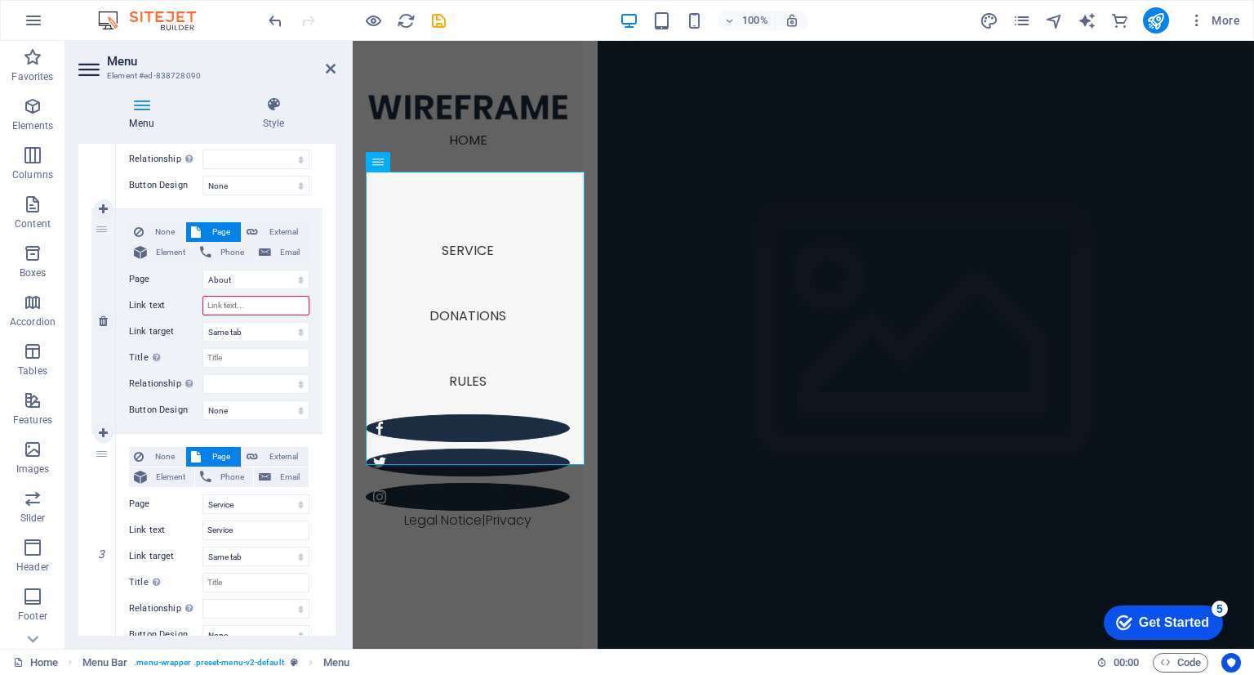
scroll to position [322, 0]
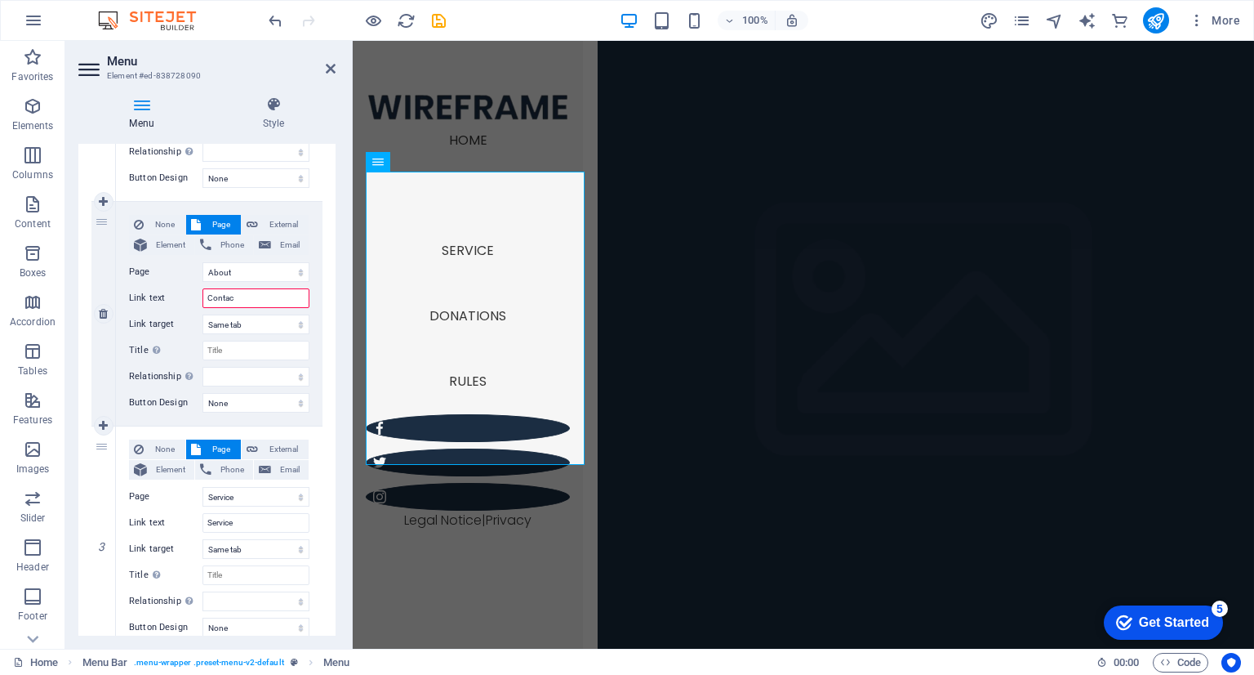
type input "Contact"
select select
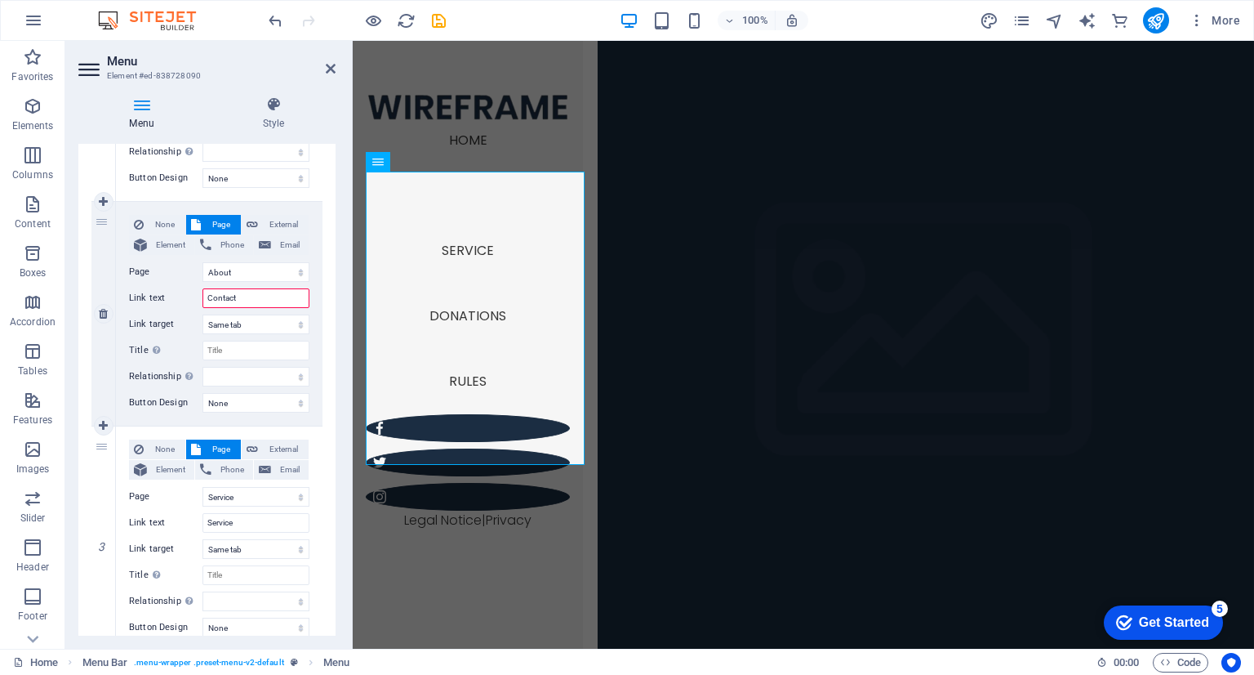
select select
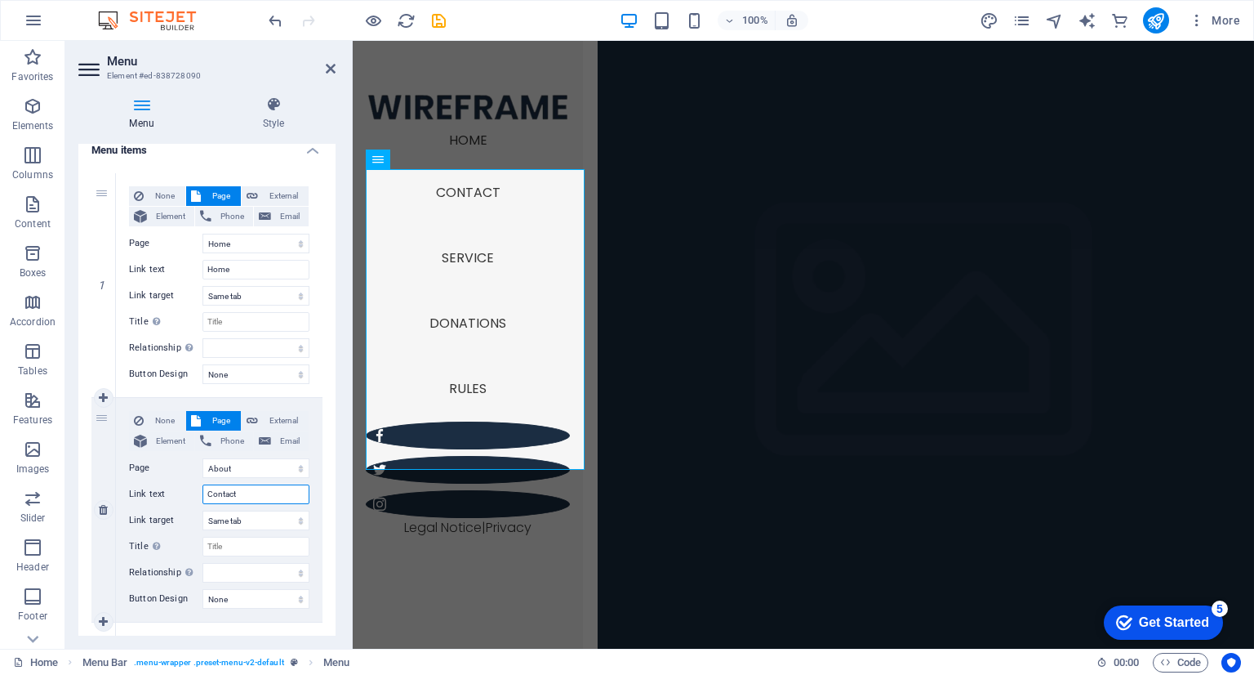
scroll to position [124, 0]
type input "Contact"
click at [104, 399] on icon at bounding box center [103, 398] width 9 height 11
select select
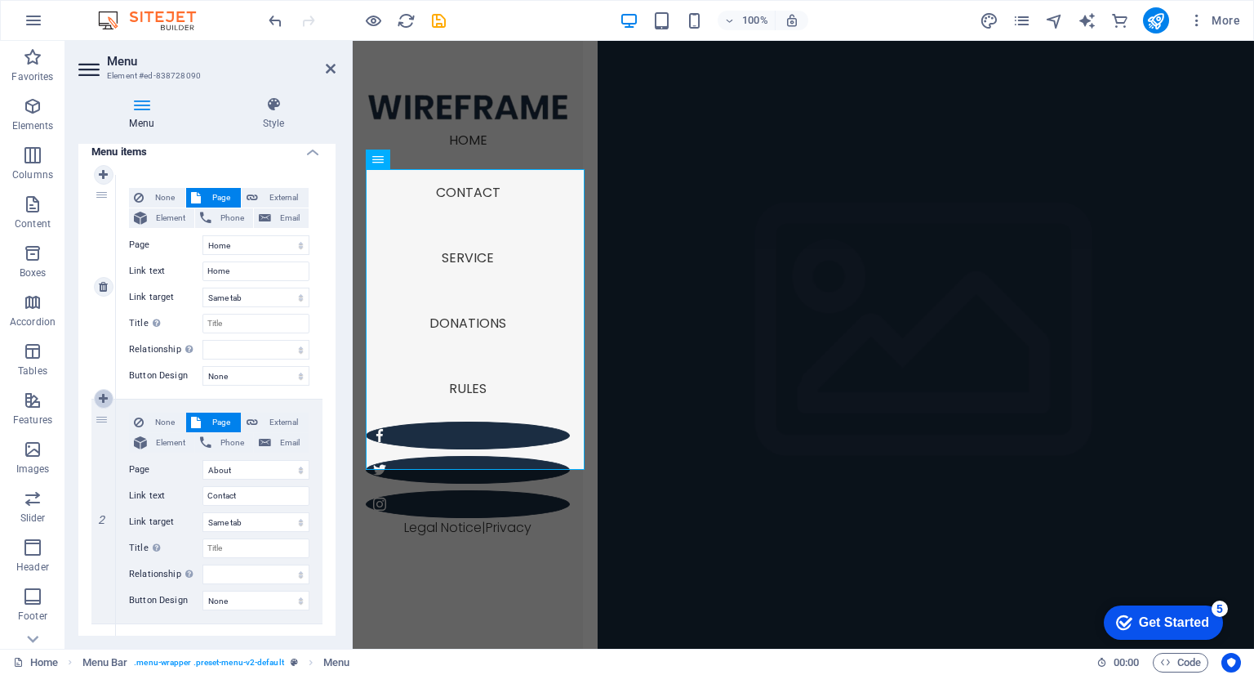
select select "1"
type input "Contact"
select select
select select "2"
type input "Service"
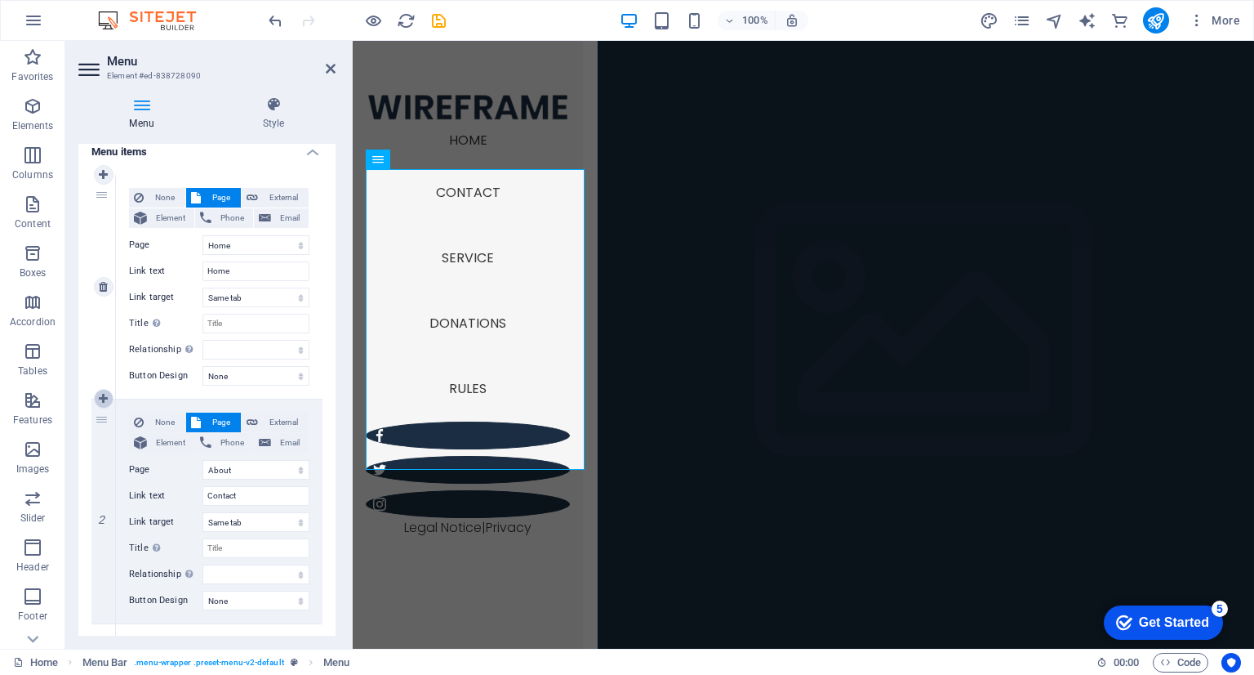
select select
select select "3"
type input "Donations"
select select
select select "1"
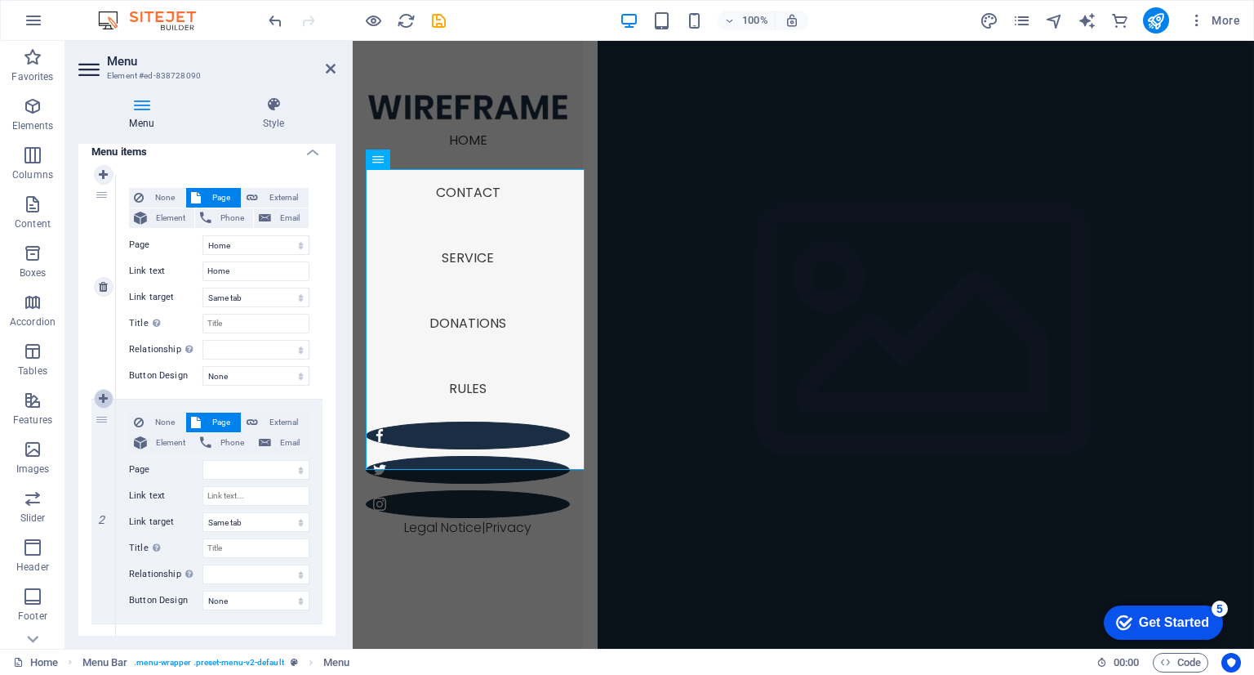
select select
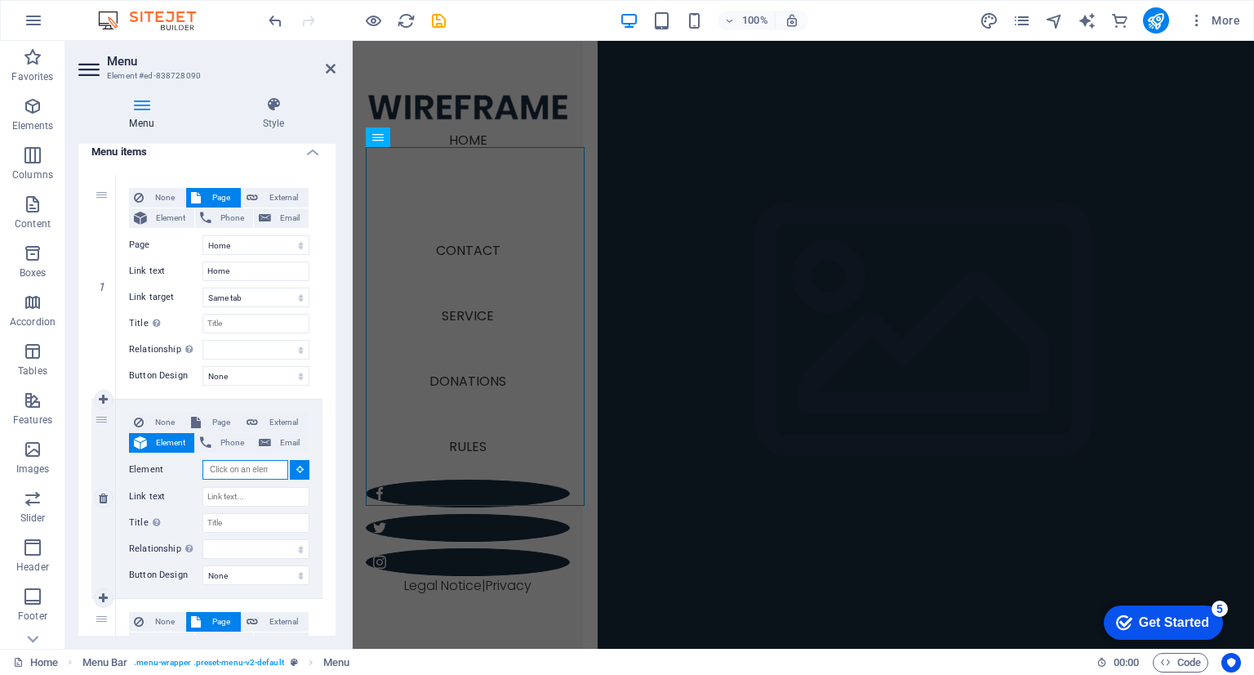
click at [238, 463] on input "Element" at bounding box center [246, 470] width 86 height 20
click at [297, 469] on icon at bounding box center [299, 469] width 7 height 8
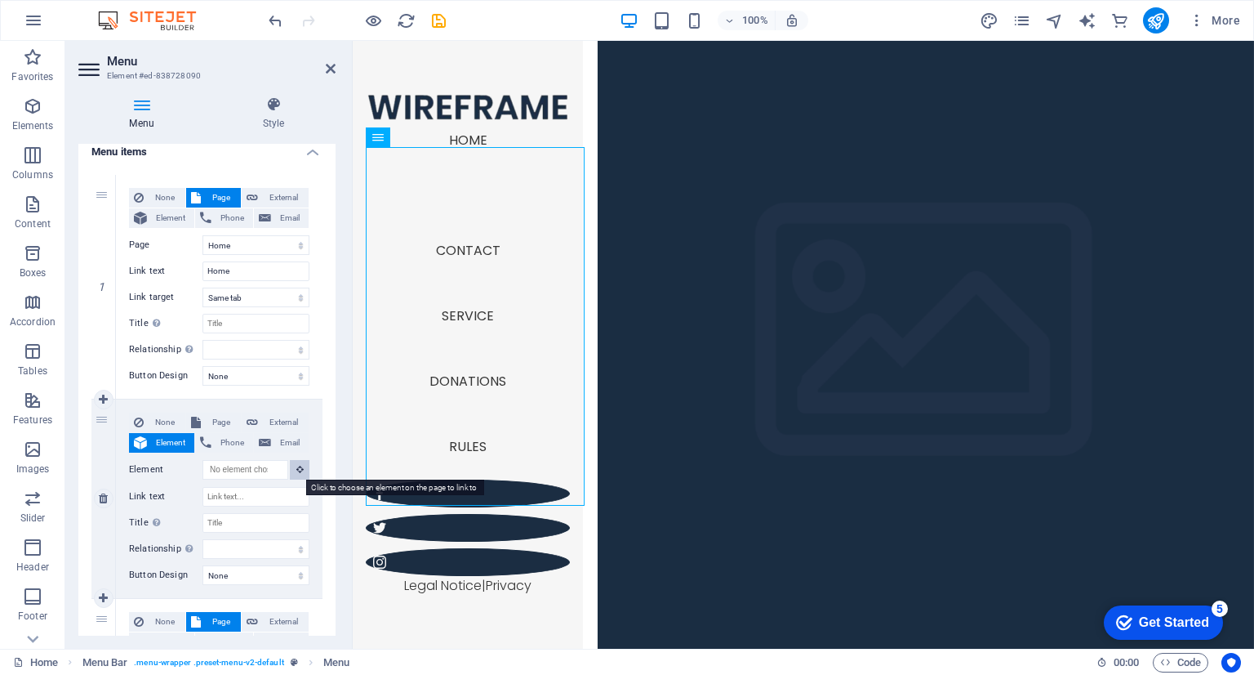
click at [297, 469] on icon at bounding box center [299, 469] width 7 height 8
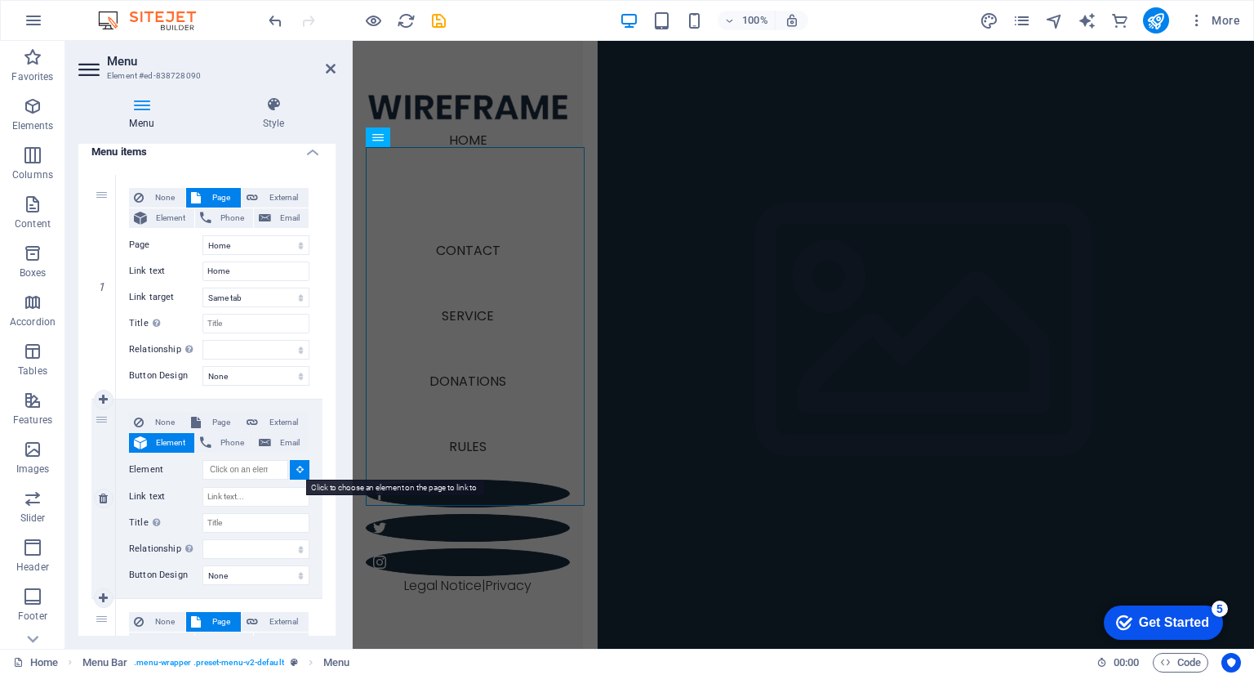
click at [297, 469] on icon at bounding box center [299, 469] width 7 height 8
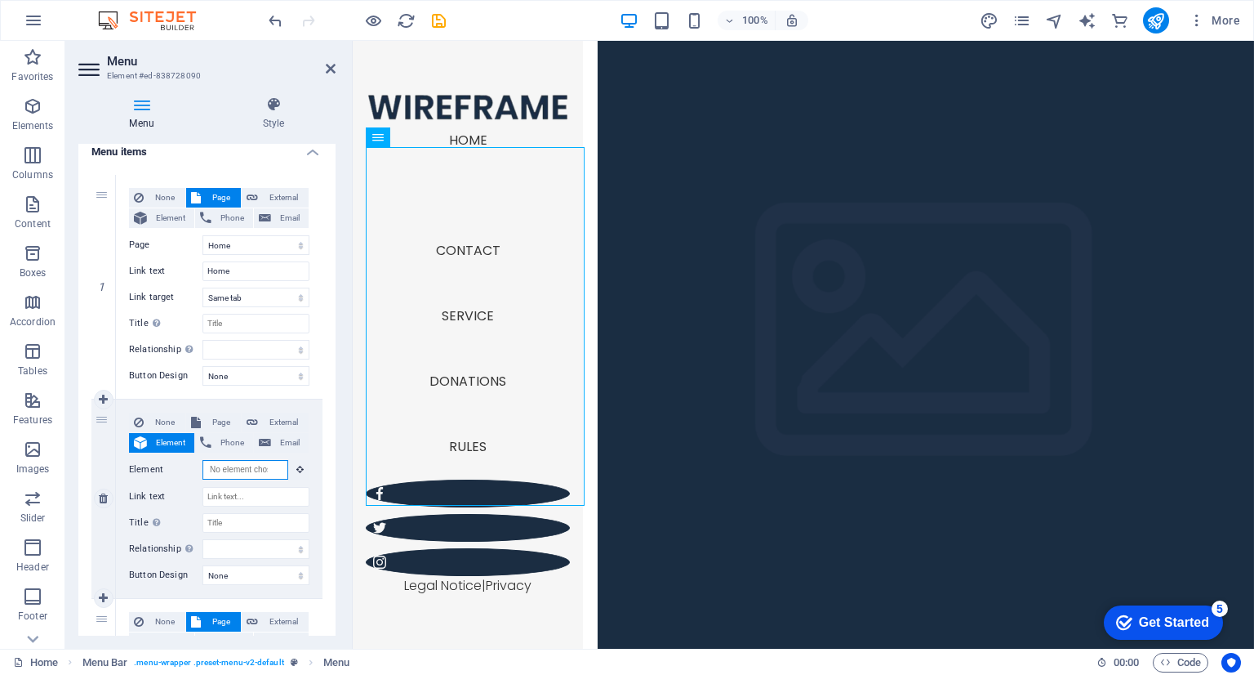
click at [238, 475] on input "Element" at bounding box center [246, 470] width 86 height 20
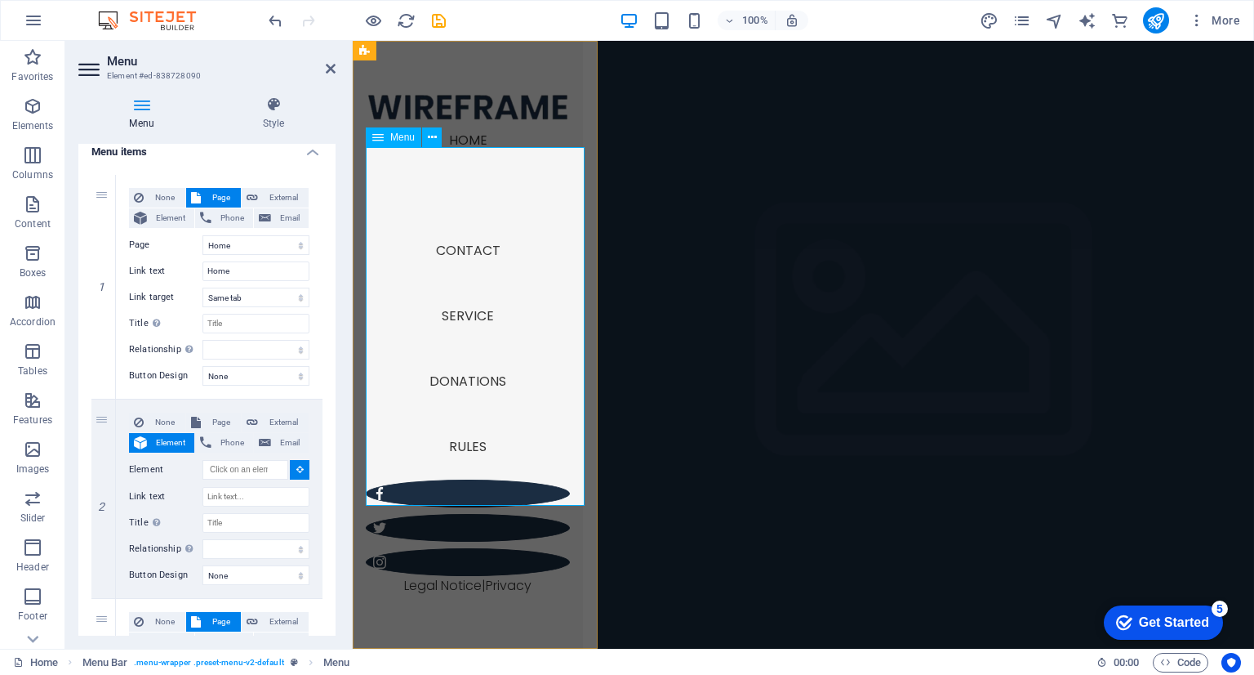
click at [474, 220] on nav "Home Contact Service Donations Rules" at bounding box center [468, 300] width 204 height 358
select select
type input "#ed-838728090"
select select
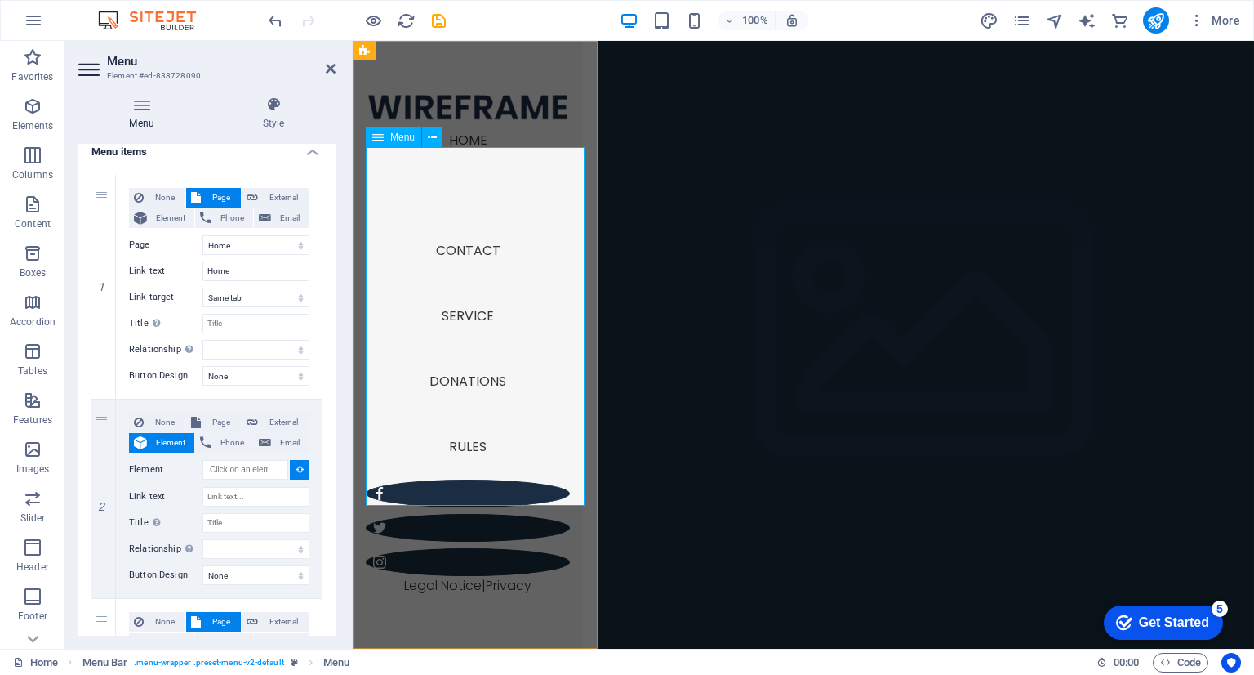
select select
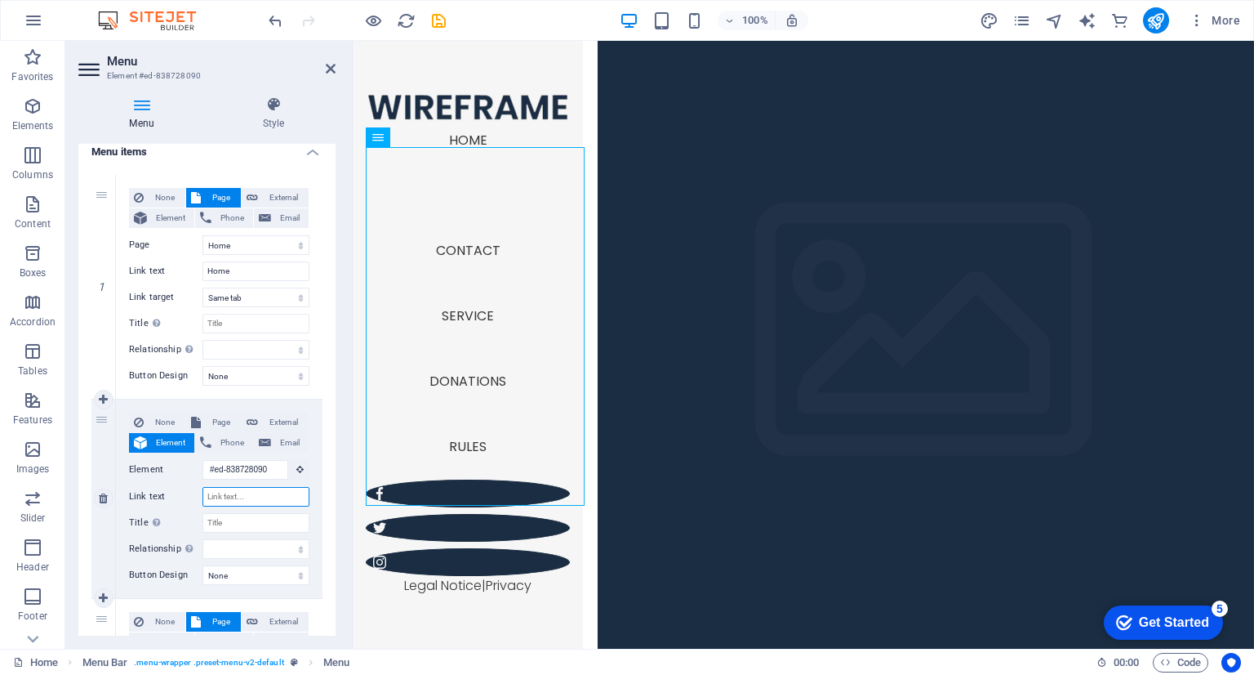
click at [261, 493] on input "Link text" at bounding box center [256, 497] width 107 height 20
type input "Abou"
select select
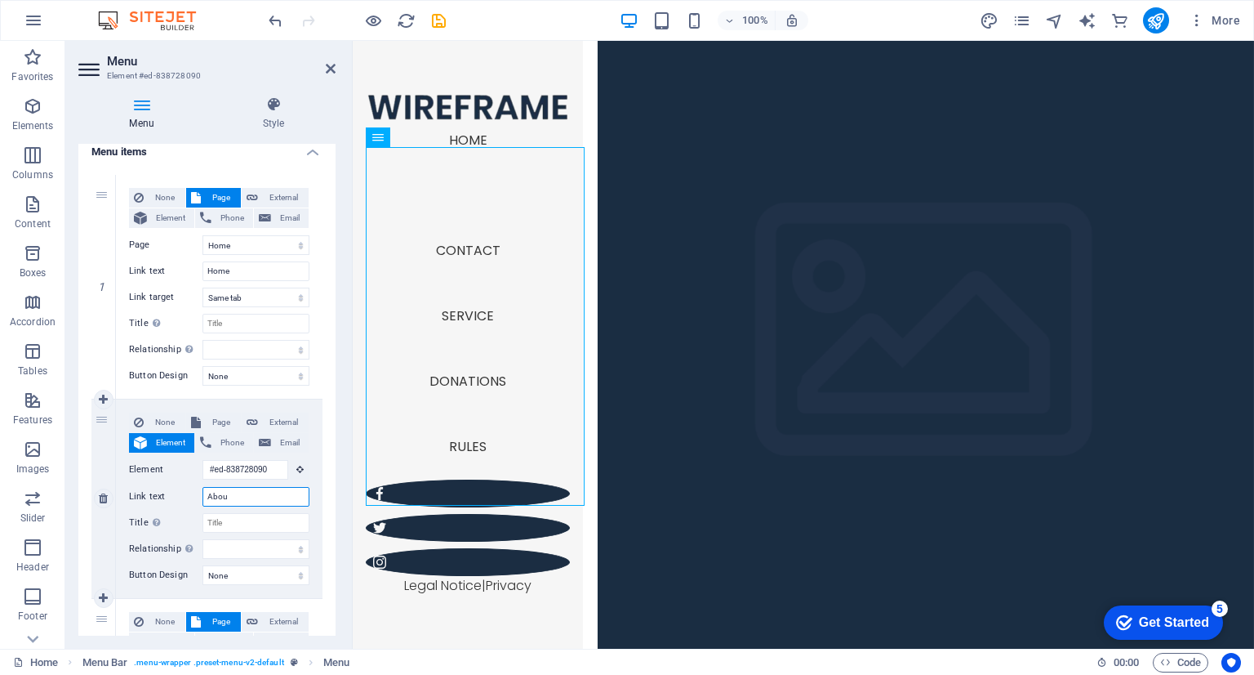
select select
type input "About"
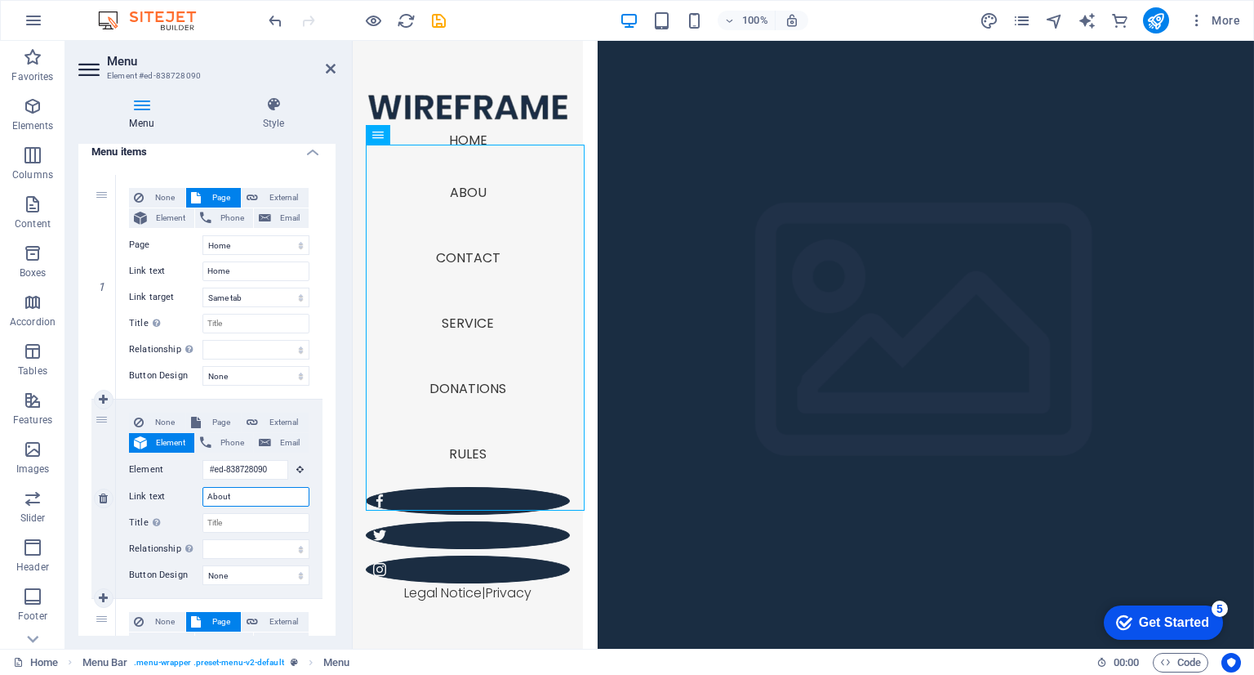
select select
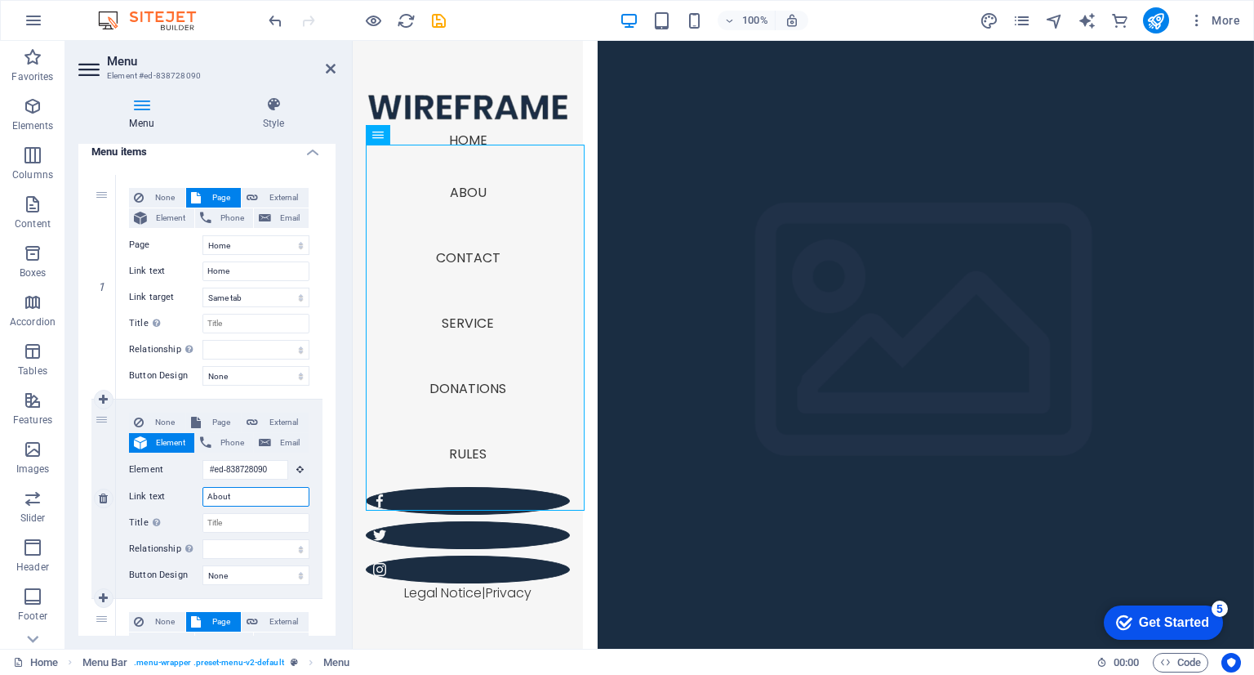
select select
type input "A"
select select
type input "O"
select select
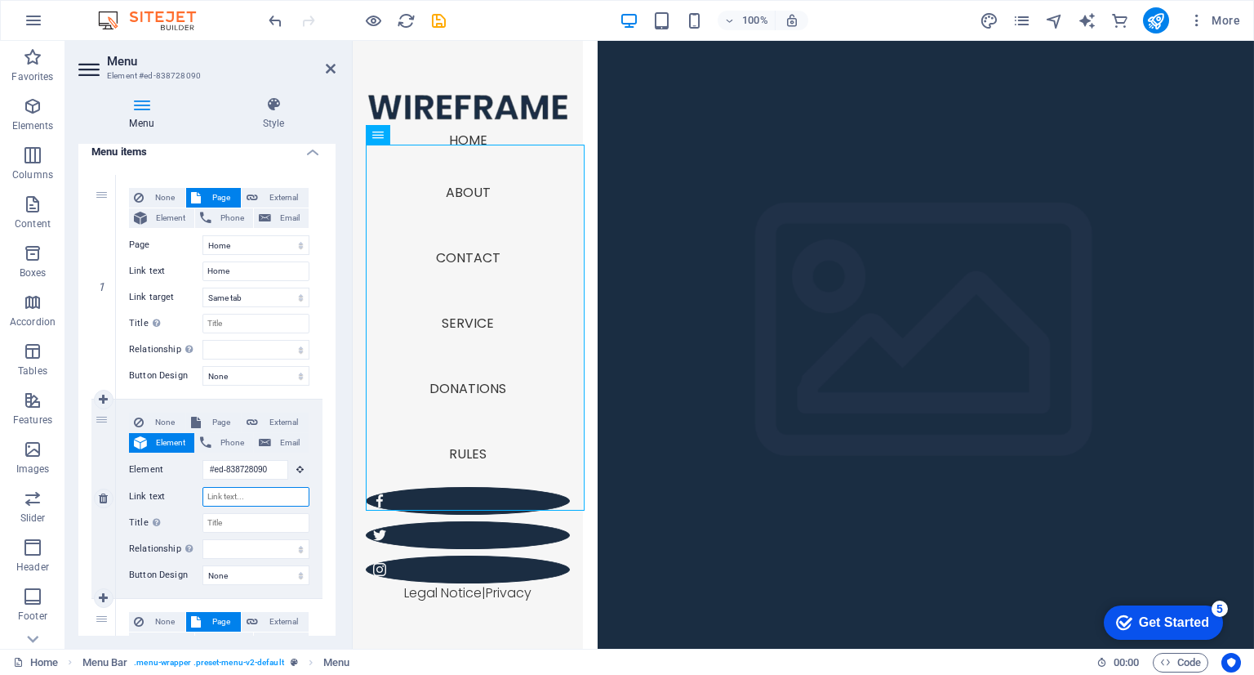
select select
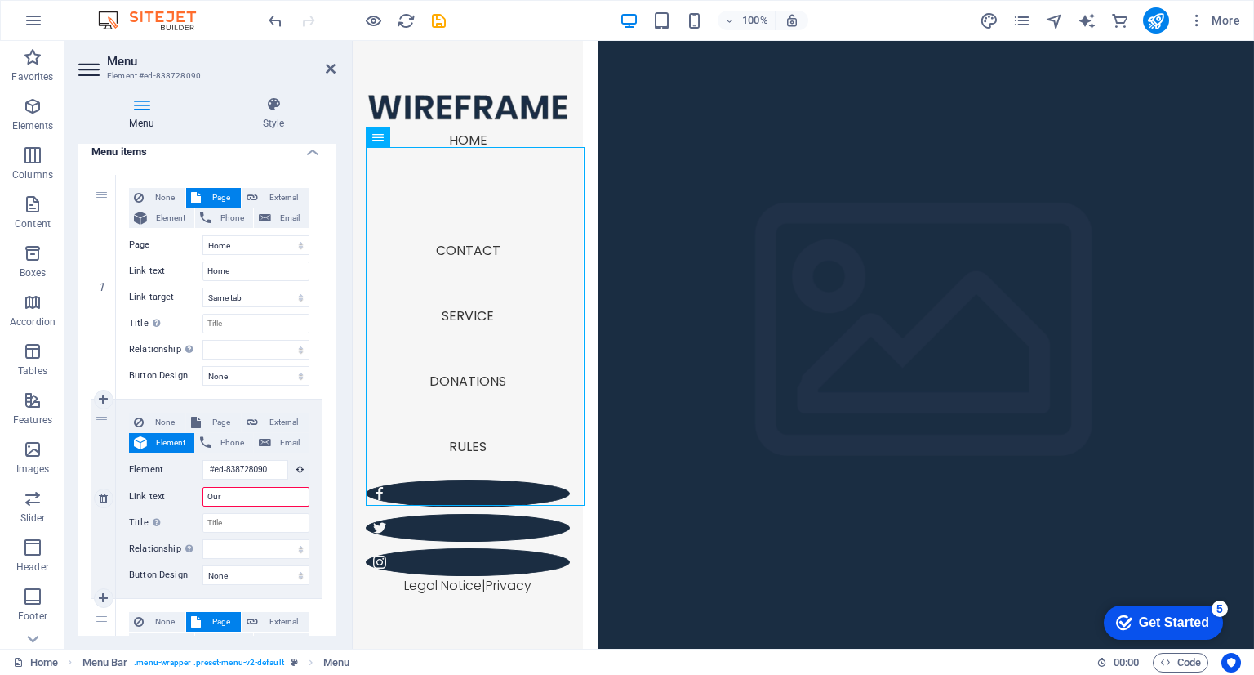
type input "Our T"
select select
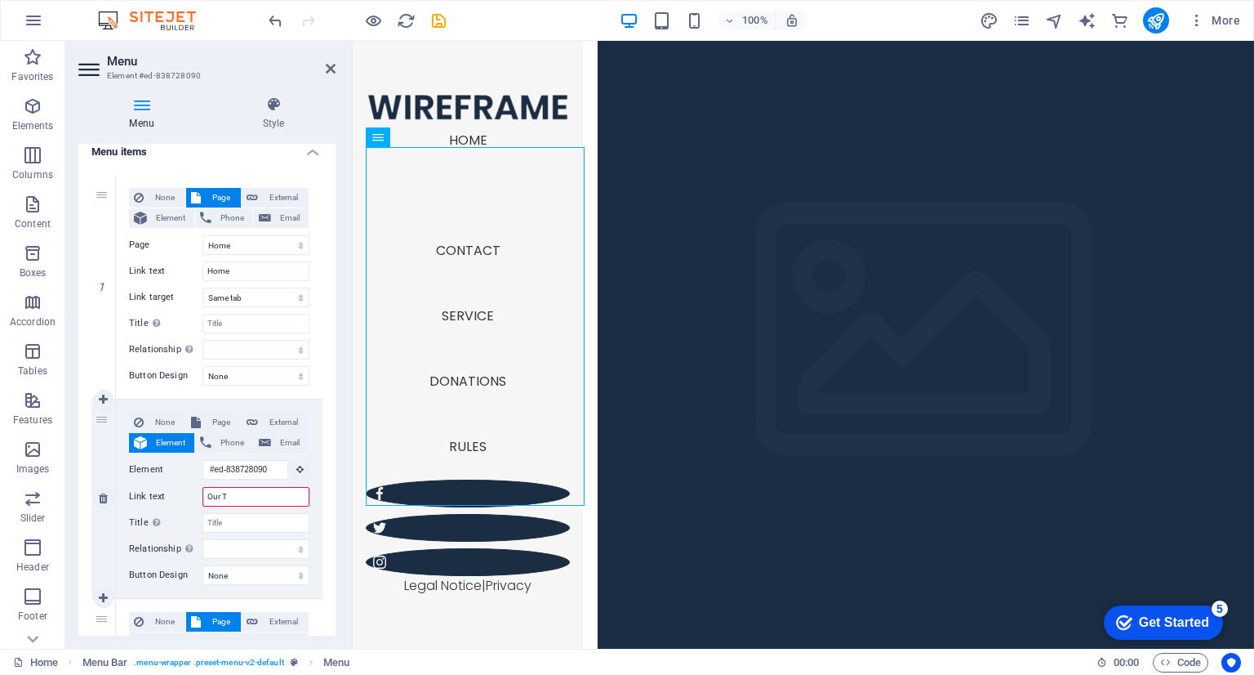
select select
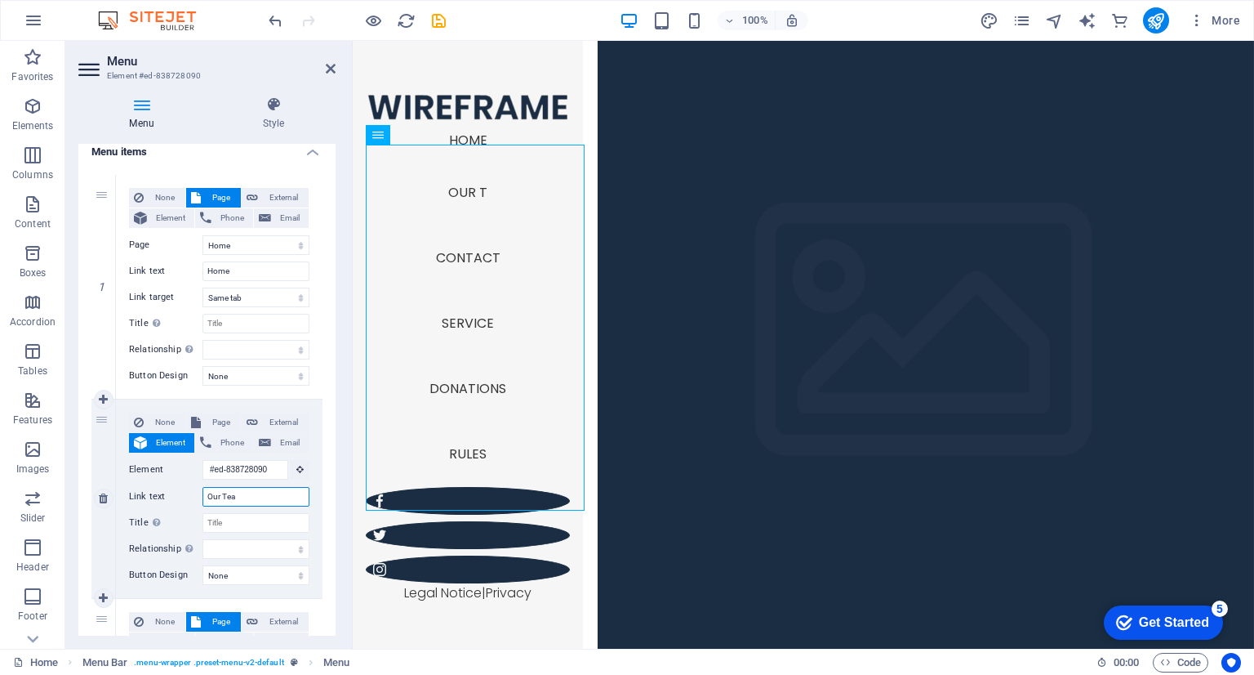
type input "Our Team"
select select
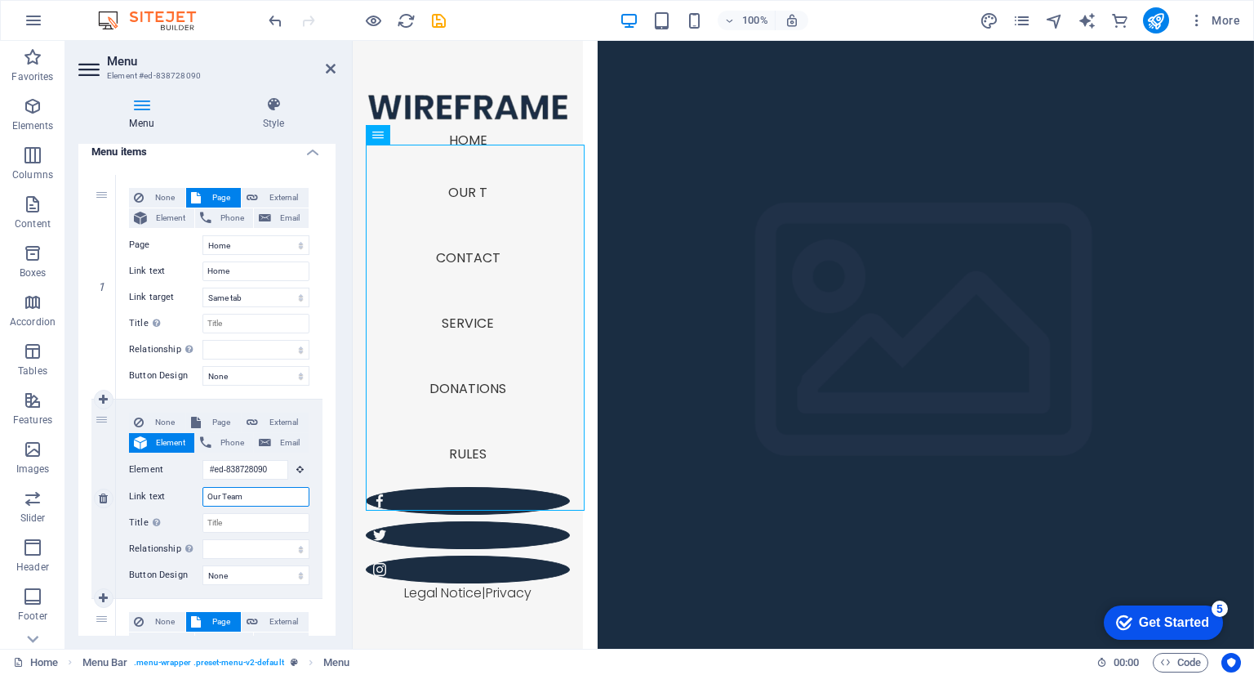
select select
type input "Our Team"
click at [312, 492] on div "None Page External Element Phone Email Page Home About Service Pricing Contact …" at bounding box center [219, 498] width 207 height 198
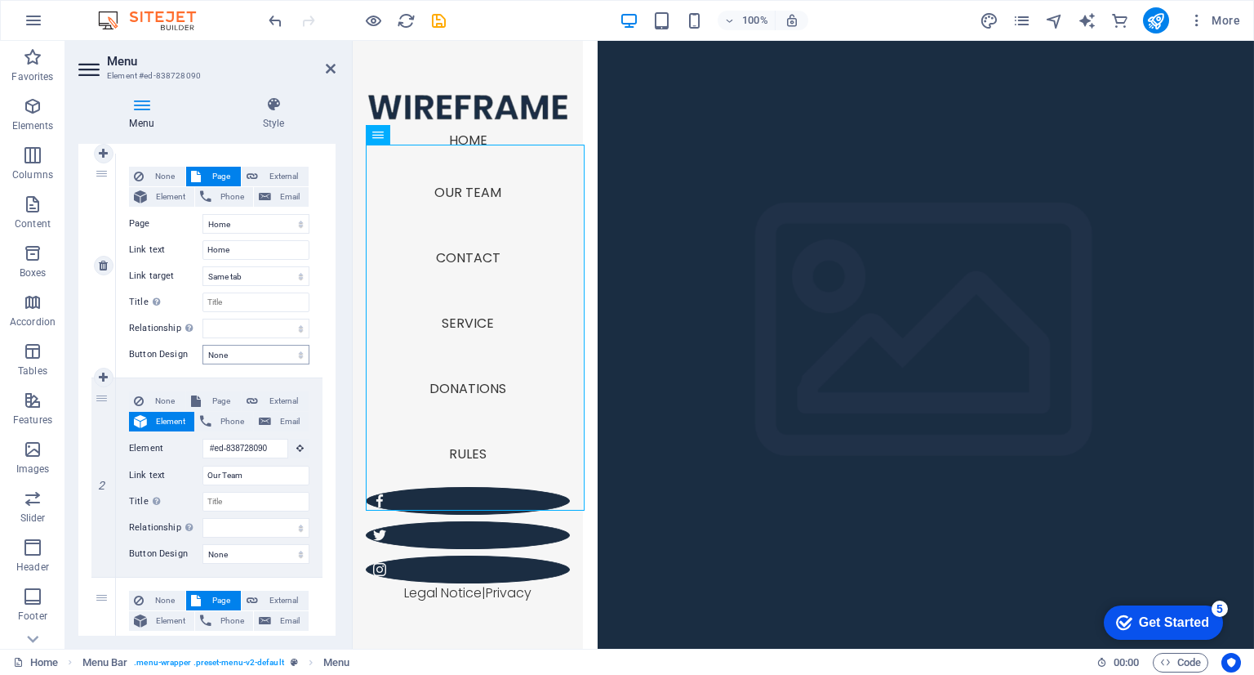
scroll to position [0, 0]
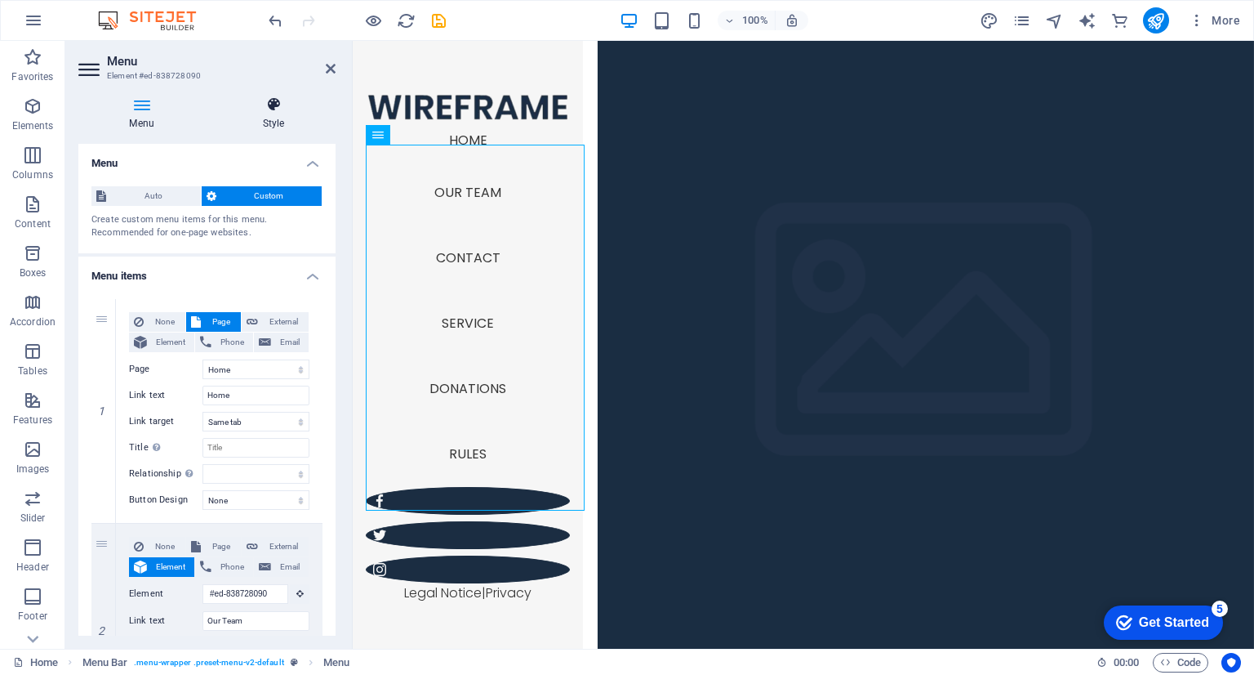
click at [281, 102] on icon at bounding box center [274, 104] width 124 height 16
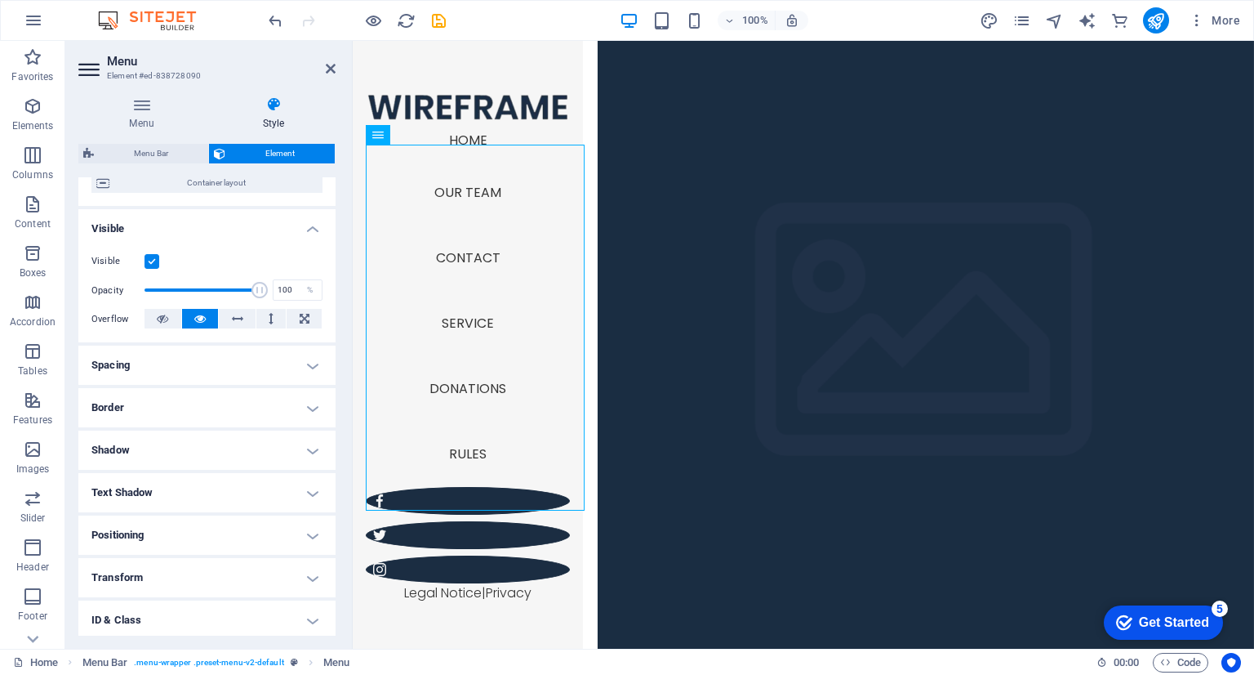
scroll to position [154, 0]
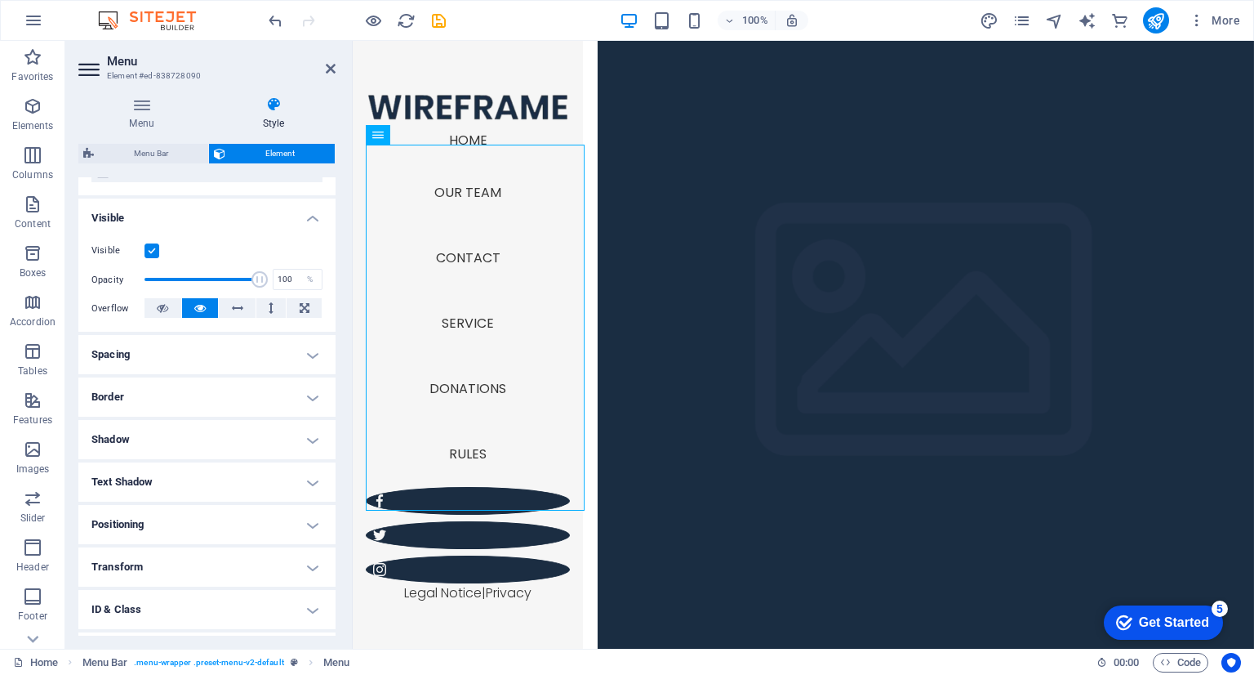
click at [213, 407] on h4 "Border" at bounding box center [206, 396] width 257 height 39
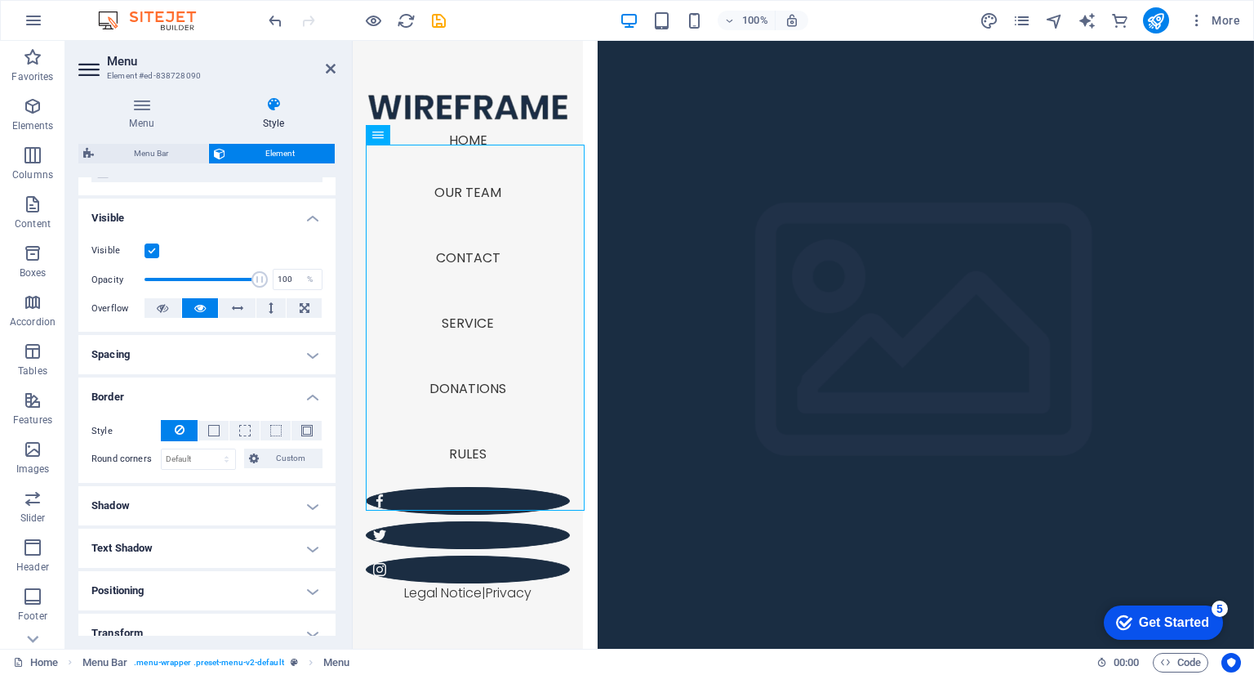
click at [233, 391] on h4 "Border" at bounding box center [206, 391] width 257 height 29
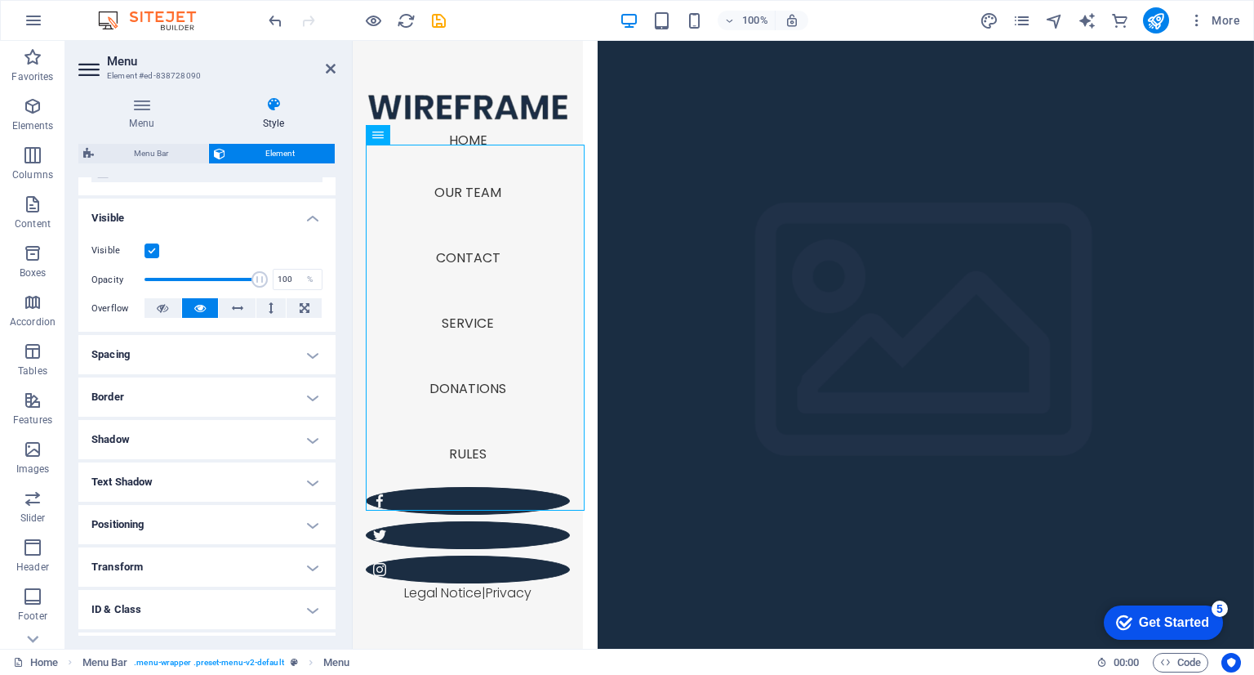
click at [199, 456] on h4 "Shadow" at bounding box center [206, 439] width 257 height 39
click at [199, 452] on div "Default None Outside Inside Color X offset 0 px rem vh vw Y offset 0 px rem vh …" at bounding box center [206, 472] width 257 height 47
click at [209, 439] on h4 "Shadow" at bounding box center [206, 434] width 257 height 29
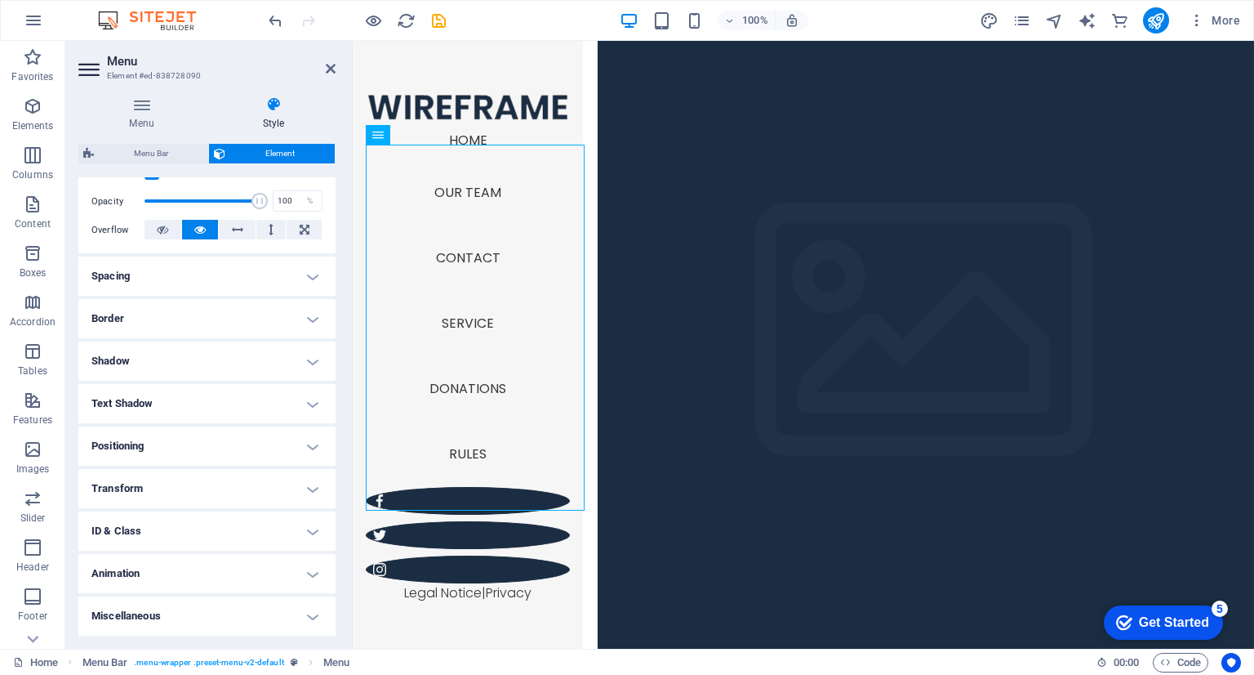
scroll to position [230, 0]
click at [196, 565] on h4 "Animation" at bounding box center [206, 574] width 257 height 39
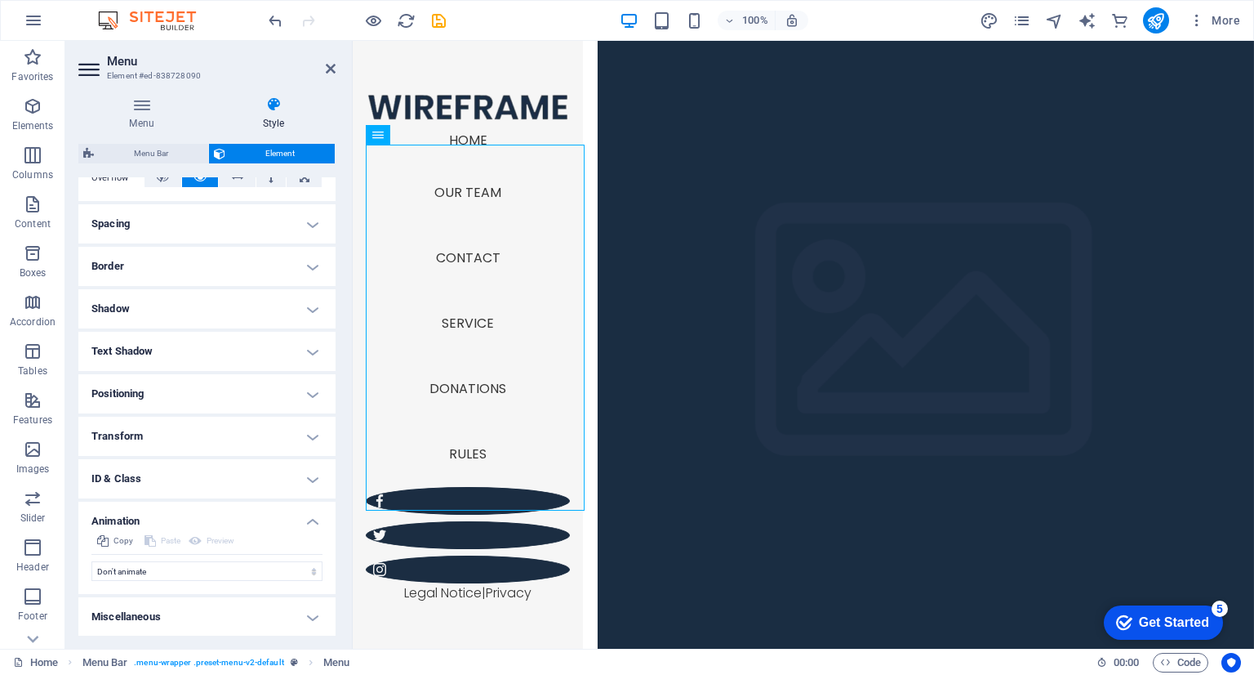
scroll to position [284, 0]
click at [196, 565] on select "Don't animate Show / Hide Slide up/down Zoom in/out Slide left to right Slide r…" at bounding box center [206, 571] width 231 height 20
click at [202, 296] on h4 "Shadow" at bounding box center [206, 308] width 257 height 39
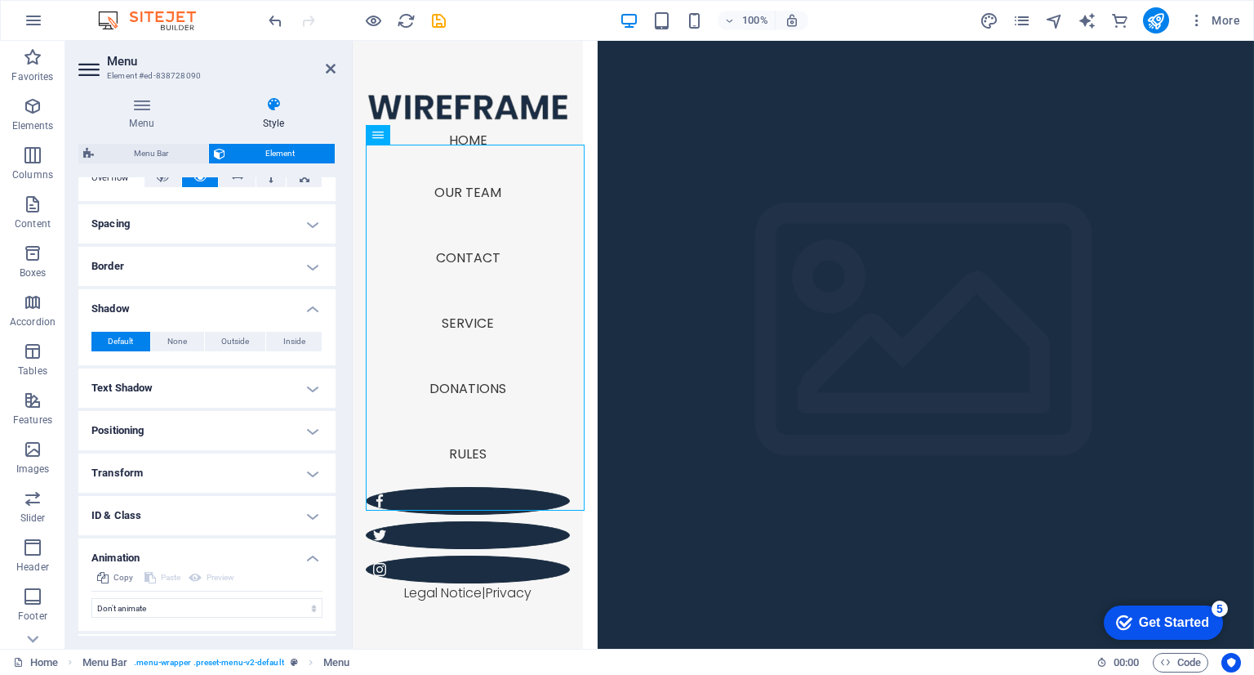
click at [227, 543] on h4 "Animation" at bounding box center [206, 552] width 257 height 29
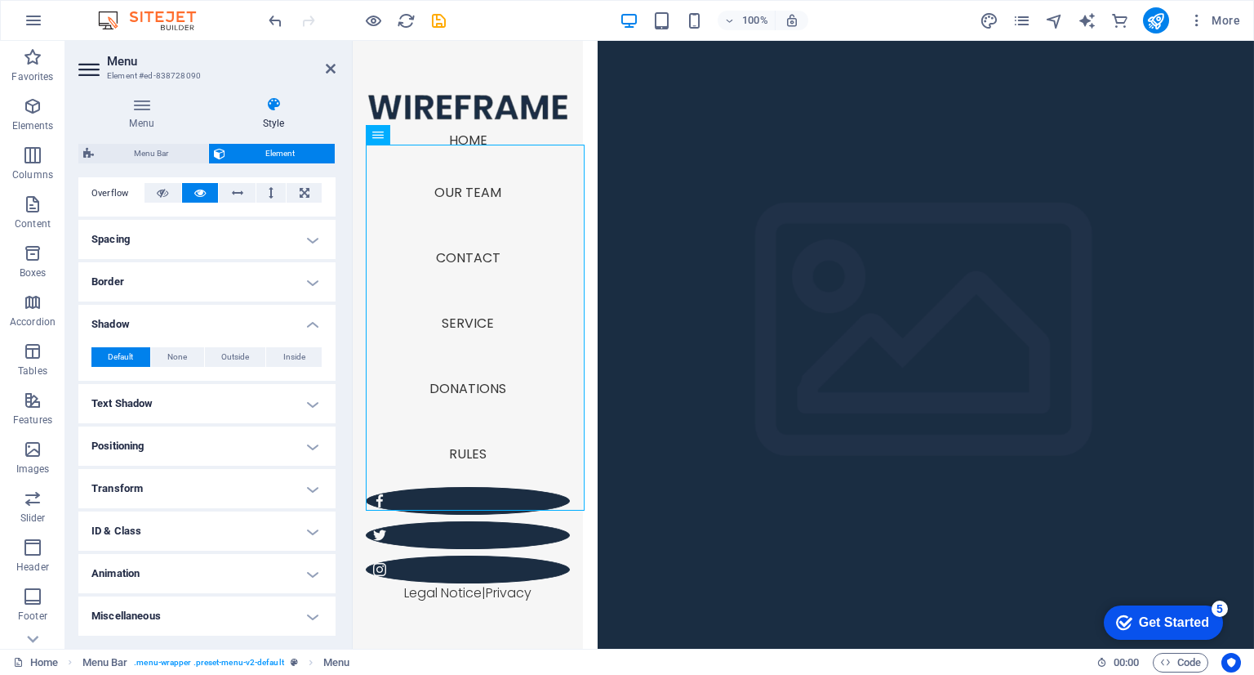
scroll to position [268, 0]
click at [244, 609] on h4 "Miscellaneous" at bounding box center [206, 616] width 257 height 39
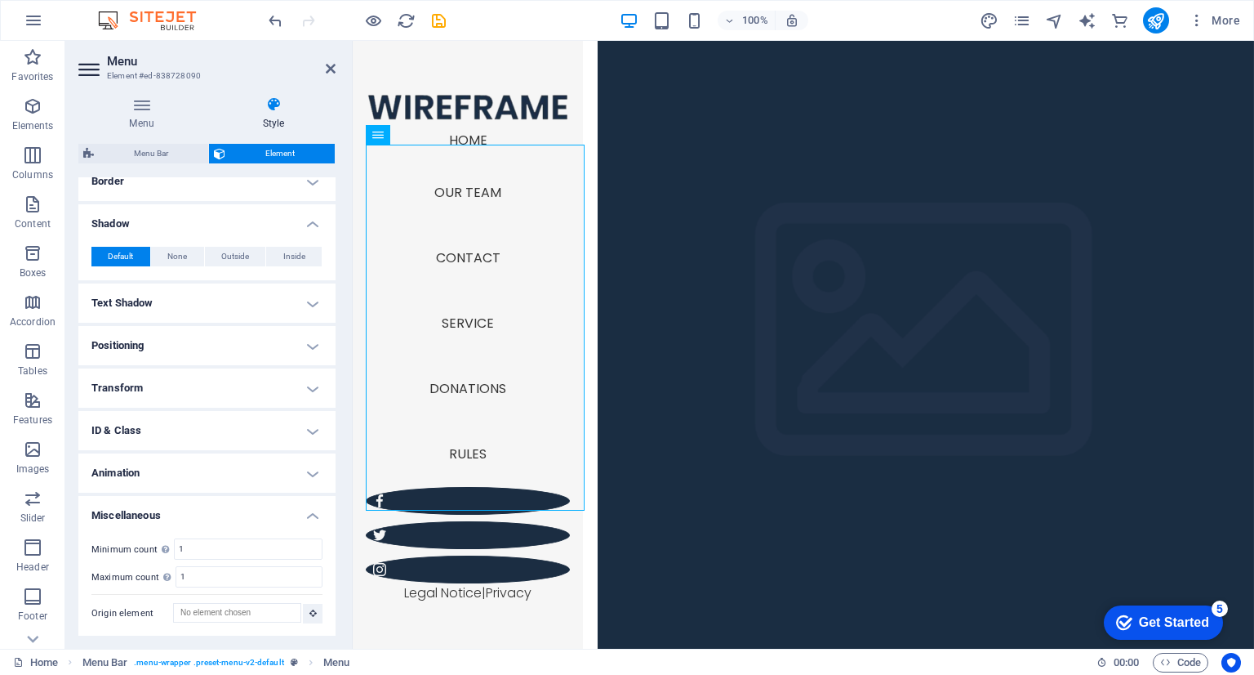
click at [284, 507] on h4 "Miscellaneous" at bounding box center [206, 510] width 257 height 29
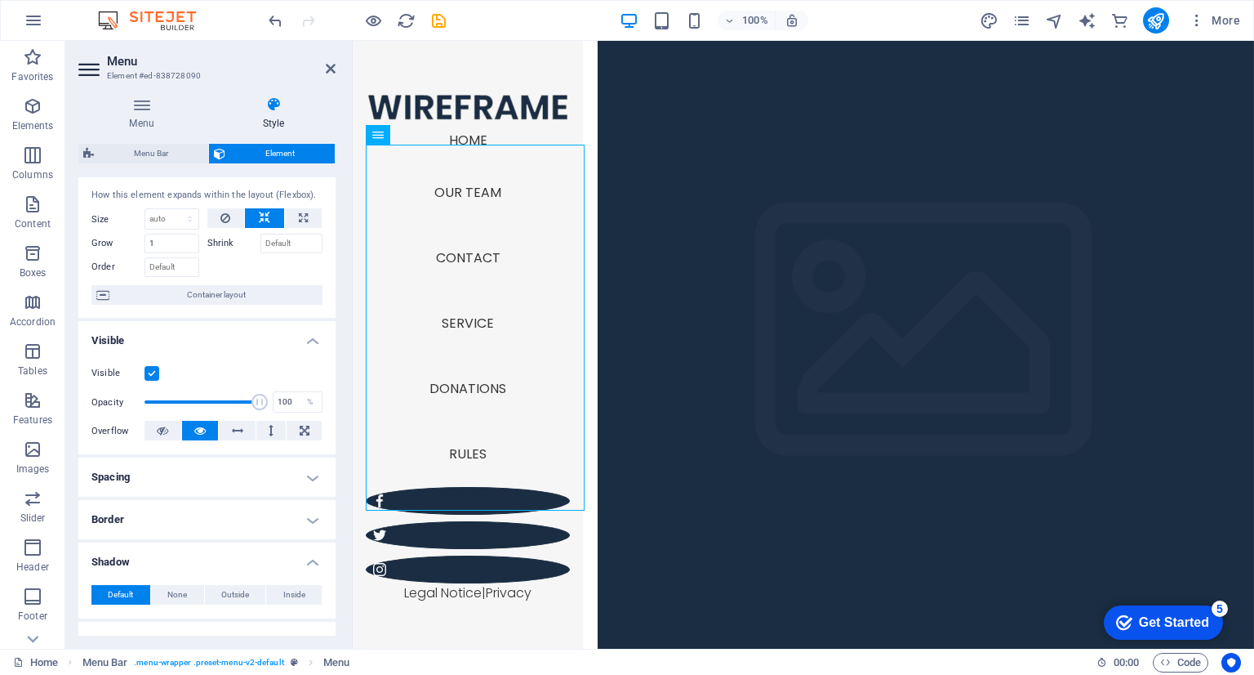
scroll to position [0, 0]
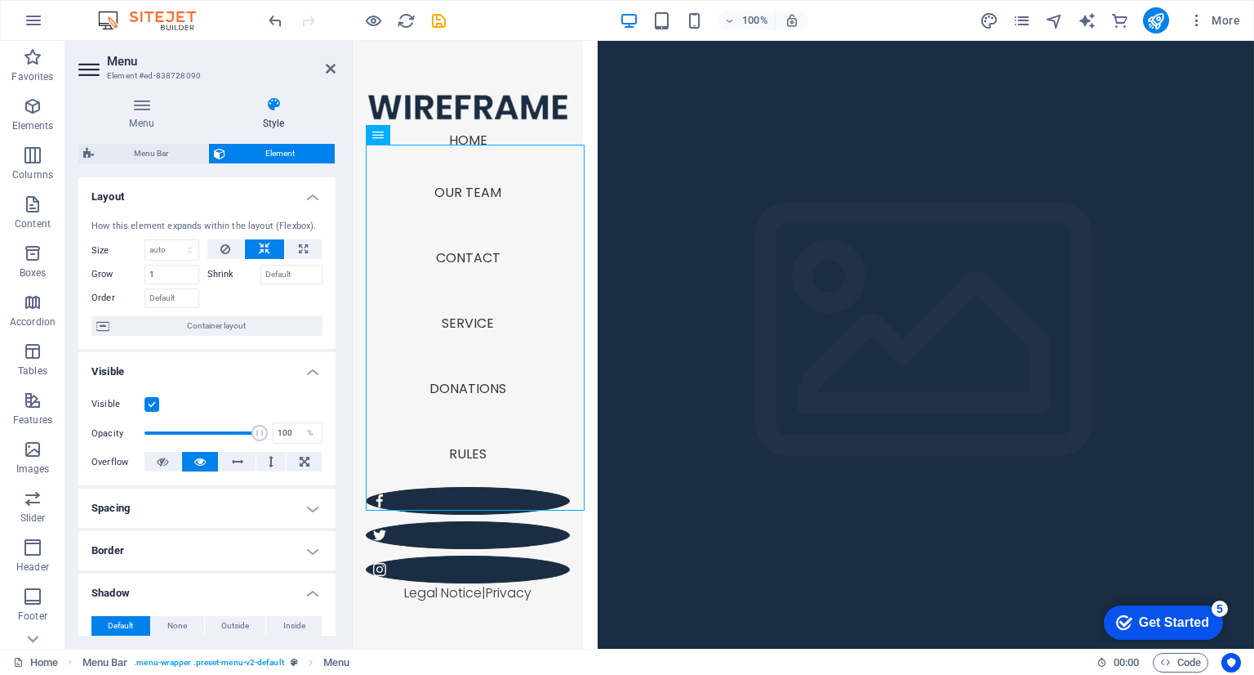
click at [307, 198] on h4 "Layout" at bounding box center [206, 191] width 257 height 29
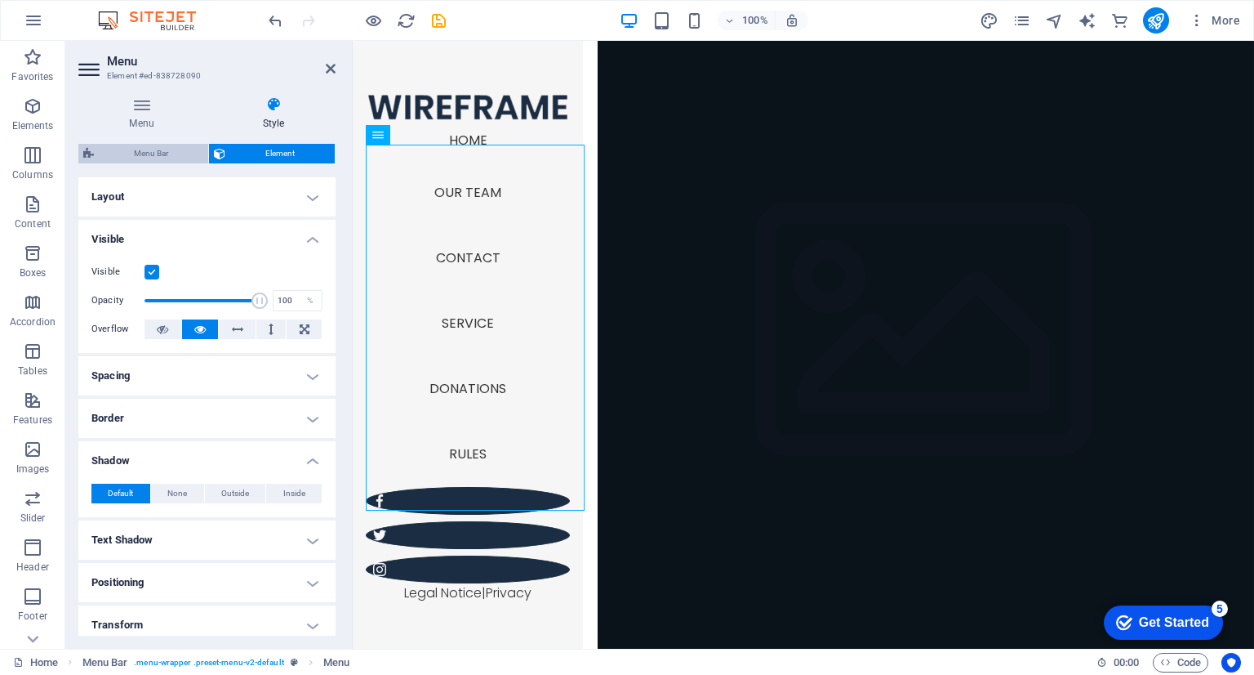
click at [176, 156] on span "Menu Bar" at bounding box center [151, 154] width 105 height 20
select select "rem"
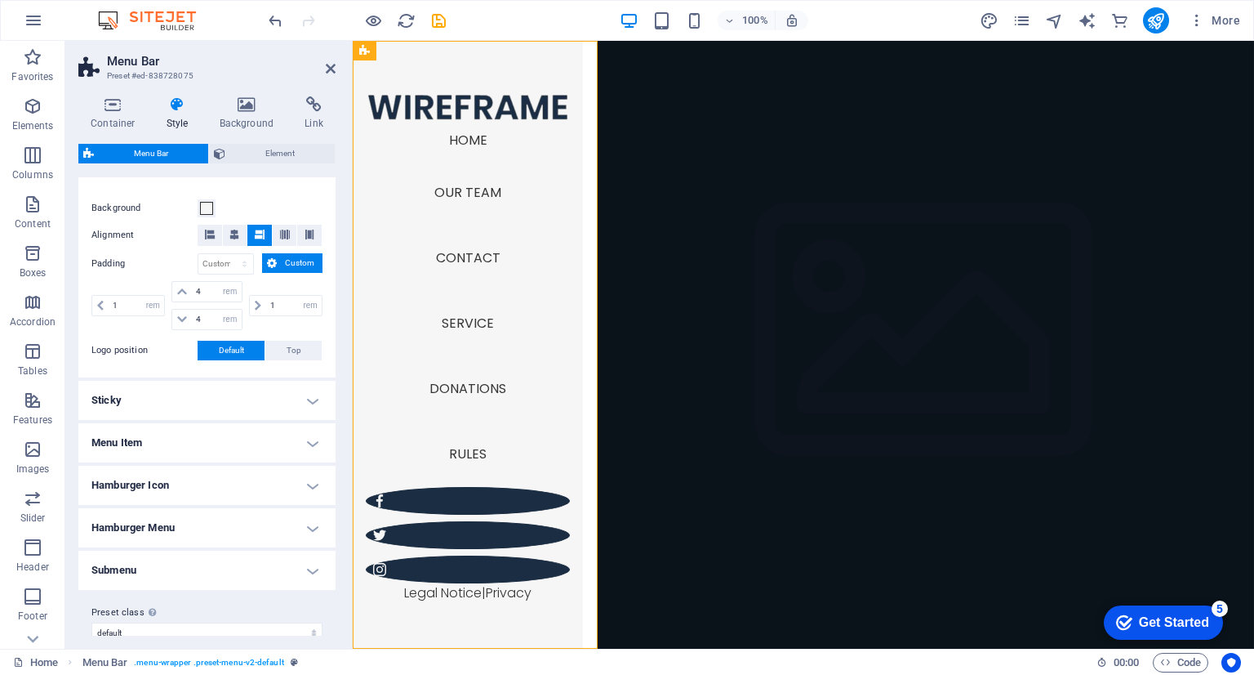
scroll to position [320, 0]
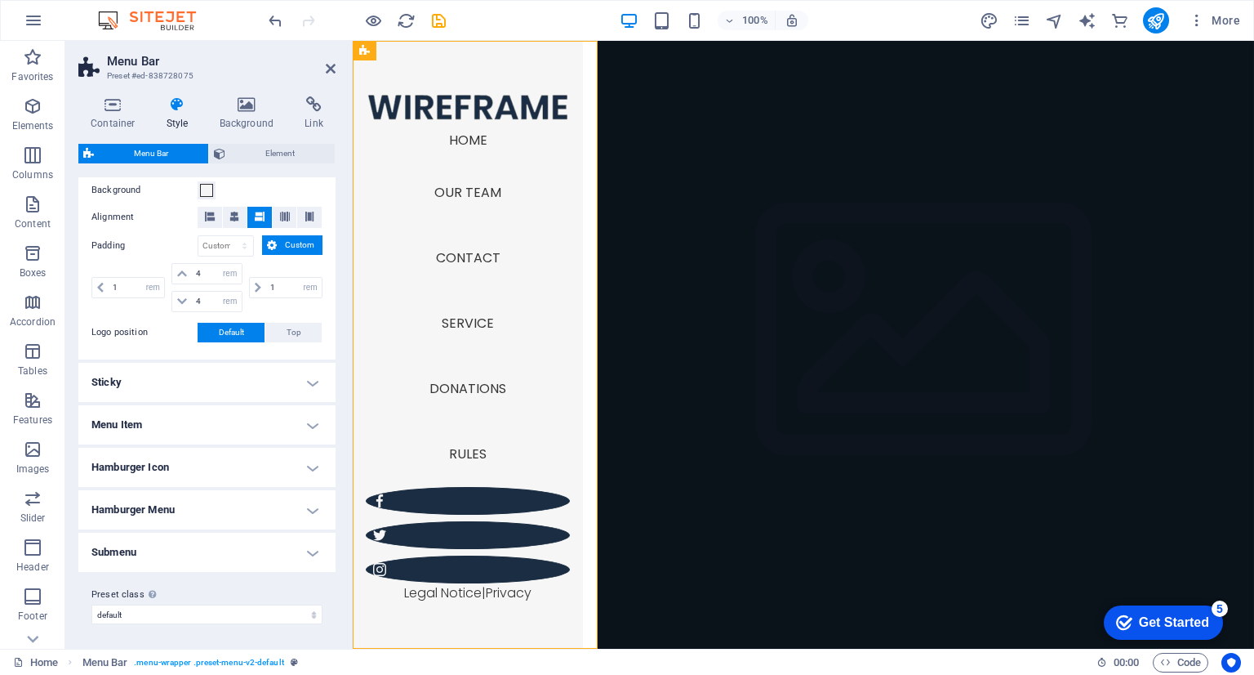
click at [299, 506] on h4 "Hamburger Menu" at bounding box center [206, 509] width 257 height 39
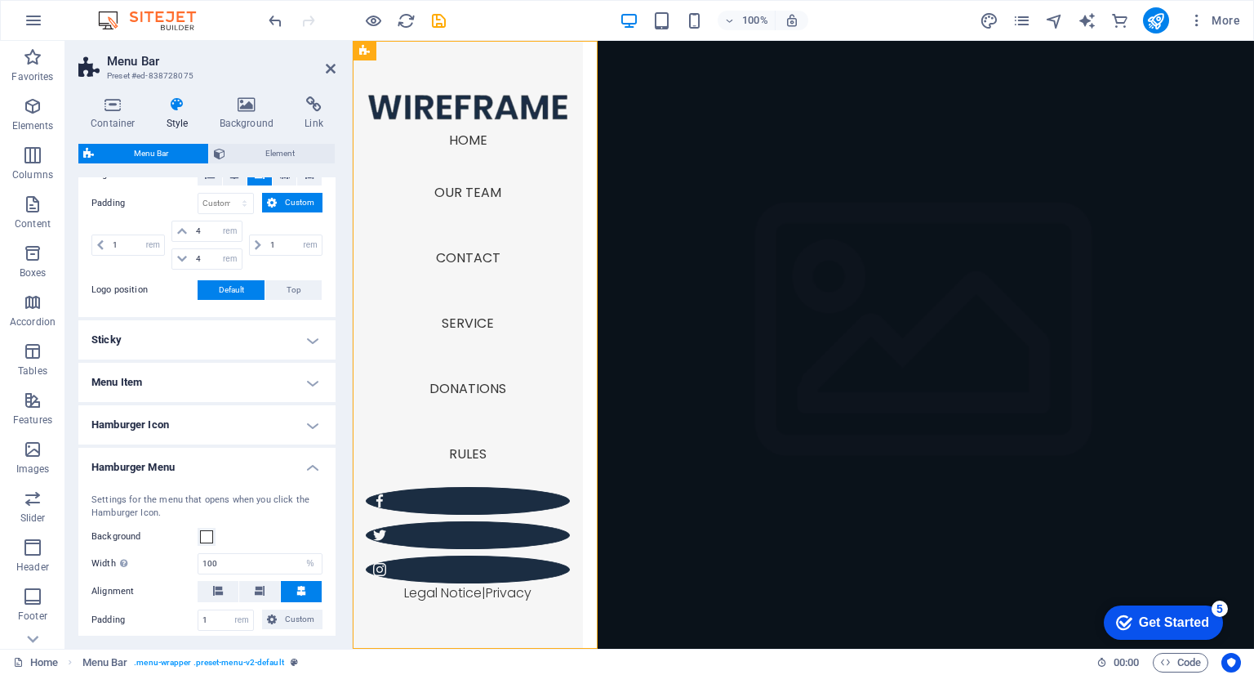
click at [304, 461] on h4 "Hamburger Menu" at bounding box center [206, 462] width 257 height 29
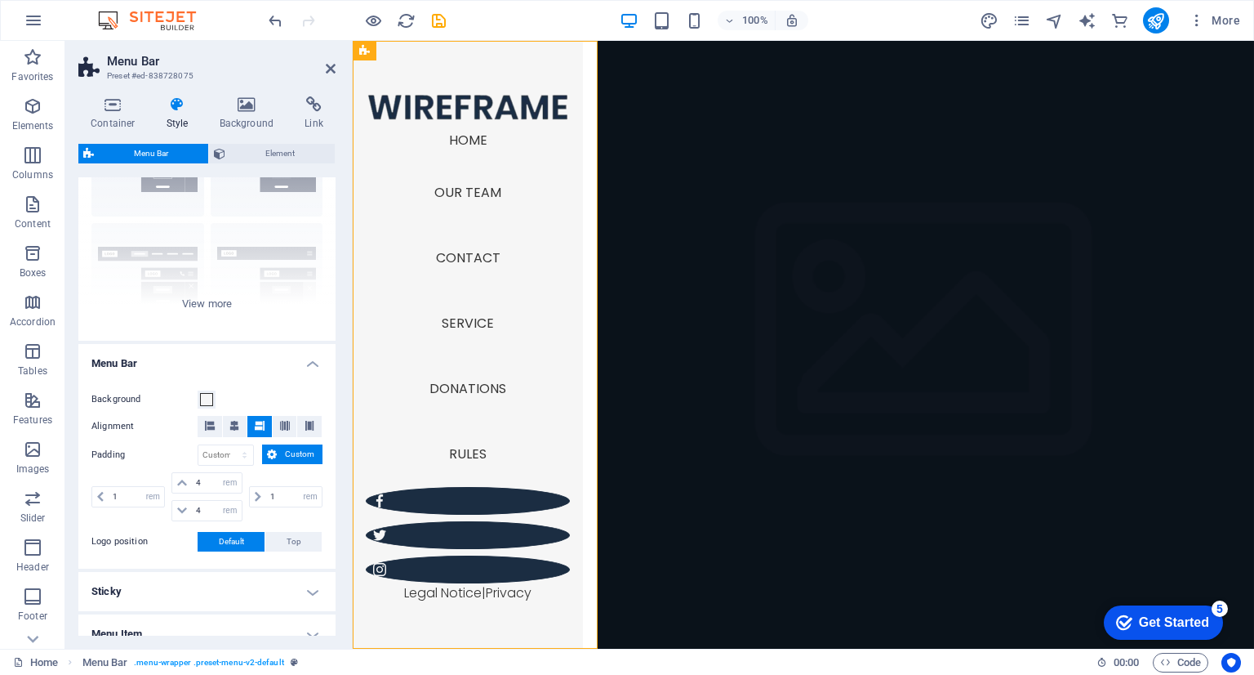
scroll to position [88, 0]
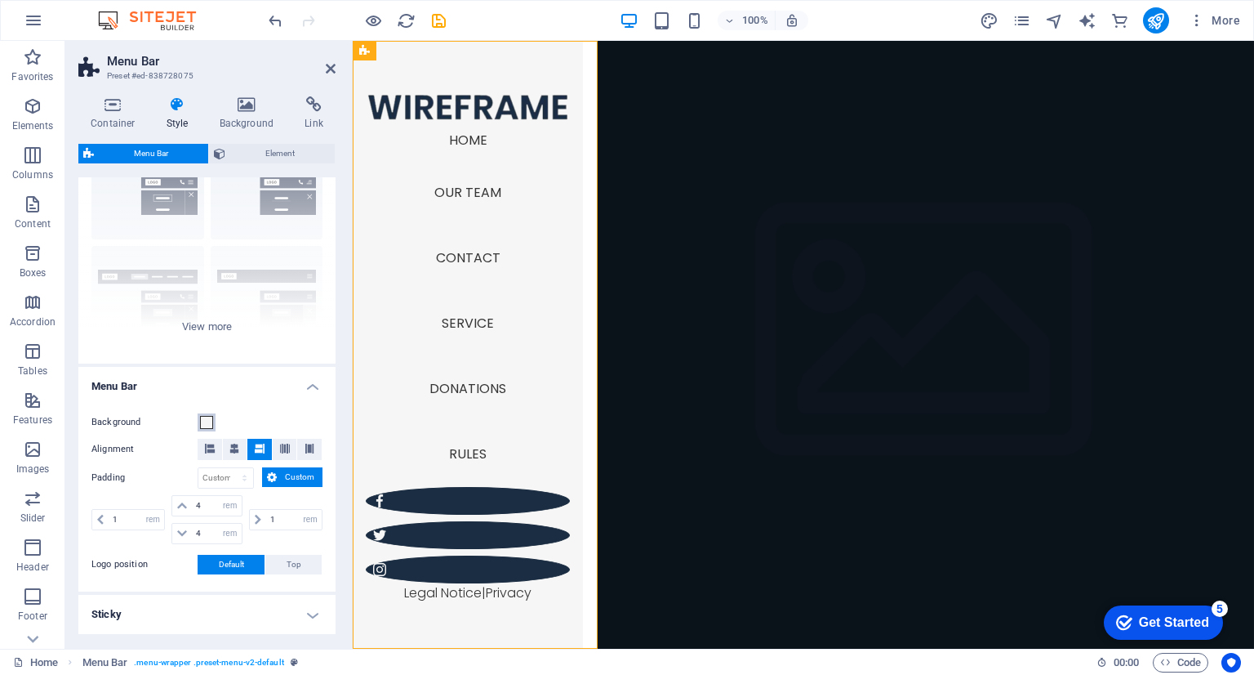
click at [200, 426] on span at bounding box center [206, 422] width 13 height 13
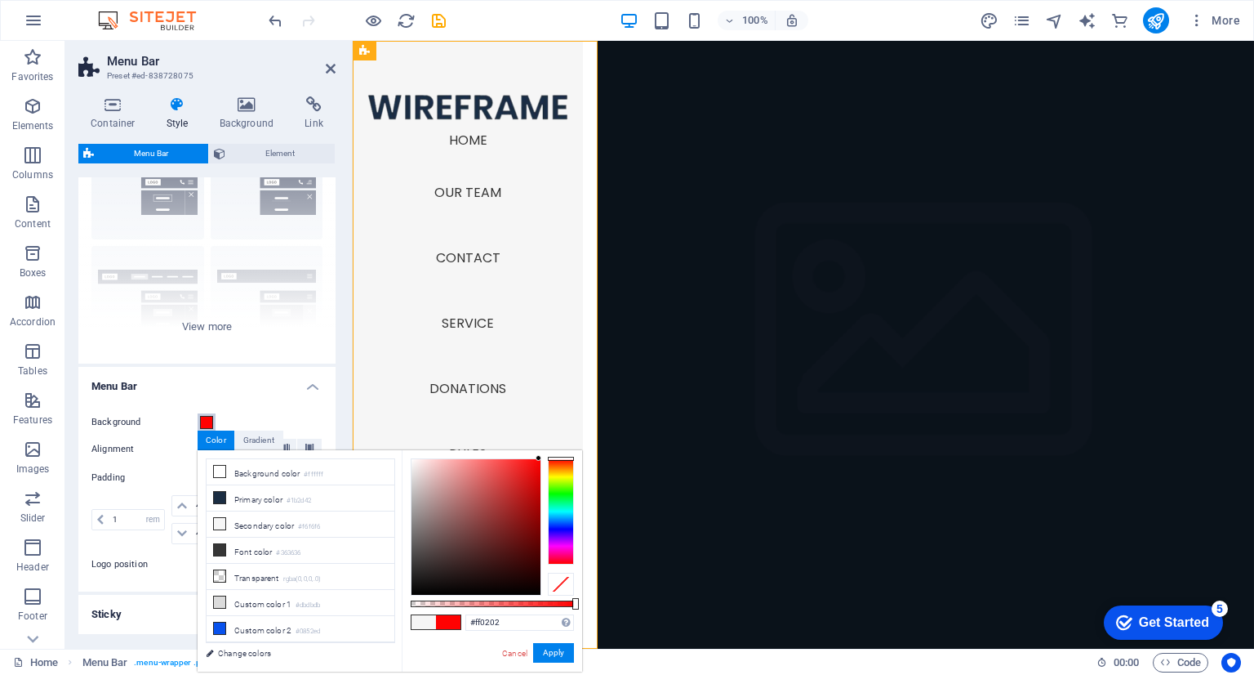
type input "#ff0000"
drag, startPoint x: 437, startPoint y: 497, endPoint x: 545, endPoint y: 455, distance: 115.9
click at [545, 455] on div "#ff0000 Supported formats #0852ed rgb(8, 82, 237) rgba(8, 82, 237, 90%) hsv(221…" at bounding box center [492, 679] width 180 height 458
click at [565, 643] on button "Apply" at bounding box center [553, 653] width 41 height 20
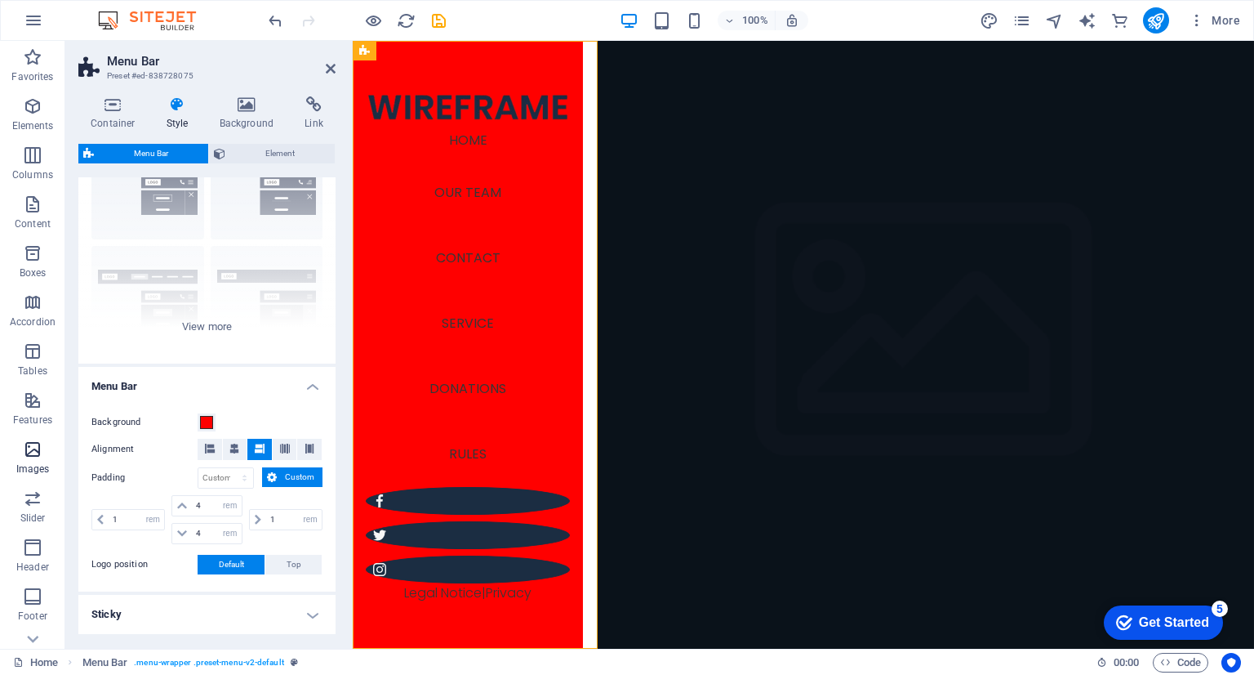
click at [46, 454] on span "Images" at bounding box center [32, 458] width 65 height 39
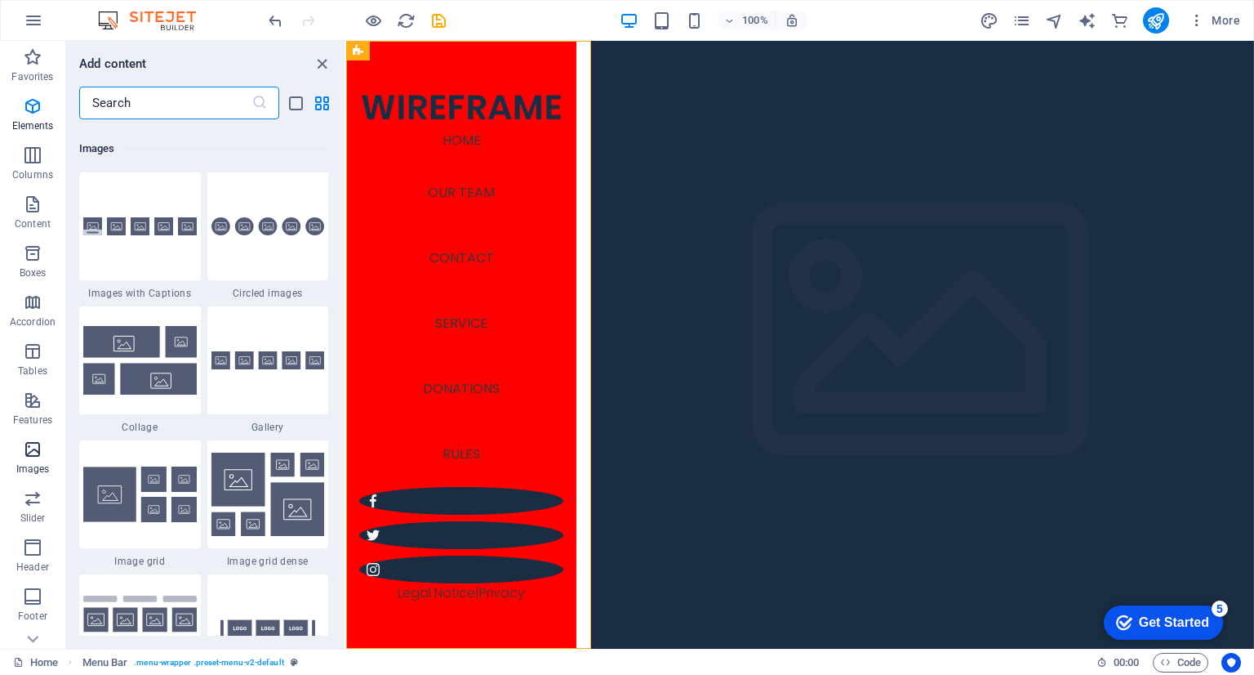
scroll to position [8281, 0]
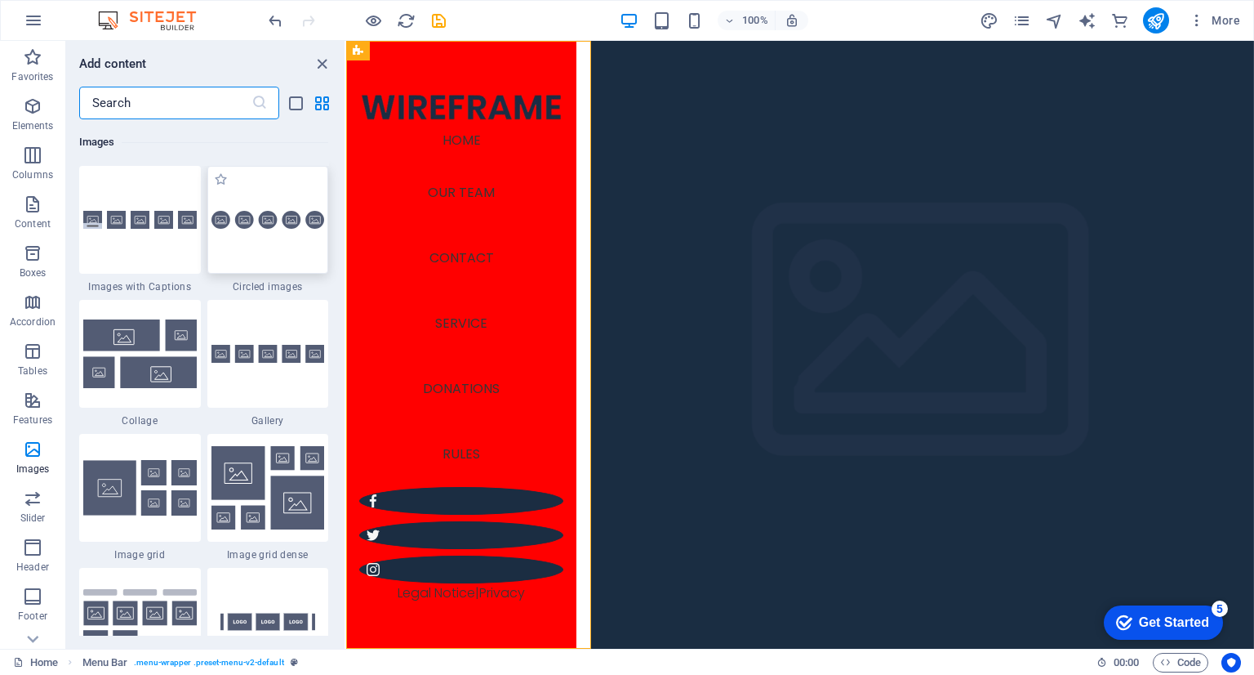
click at [275, 211] on img at bounding box center [269, 220] width 114 height 19
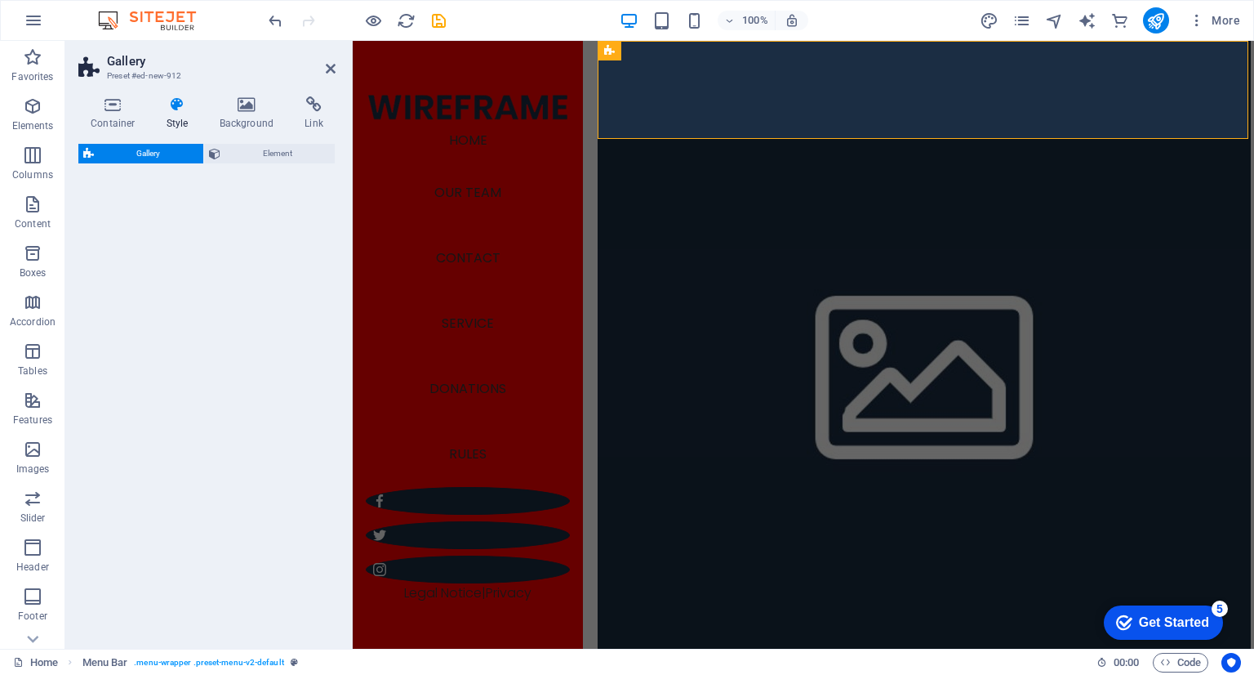
select select "rem"
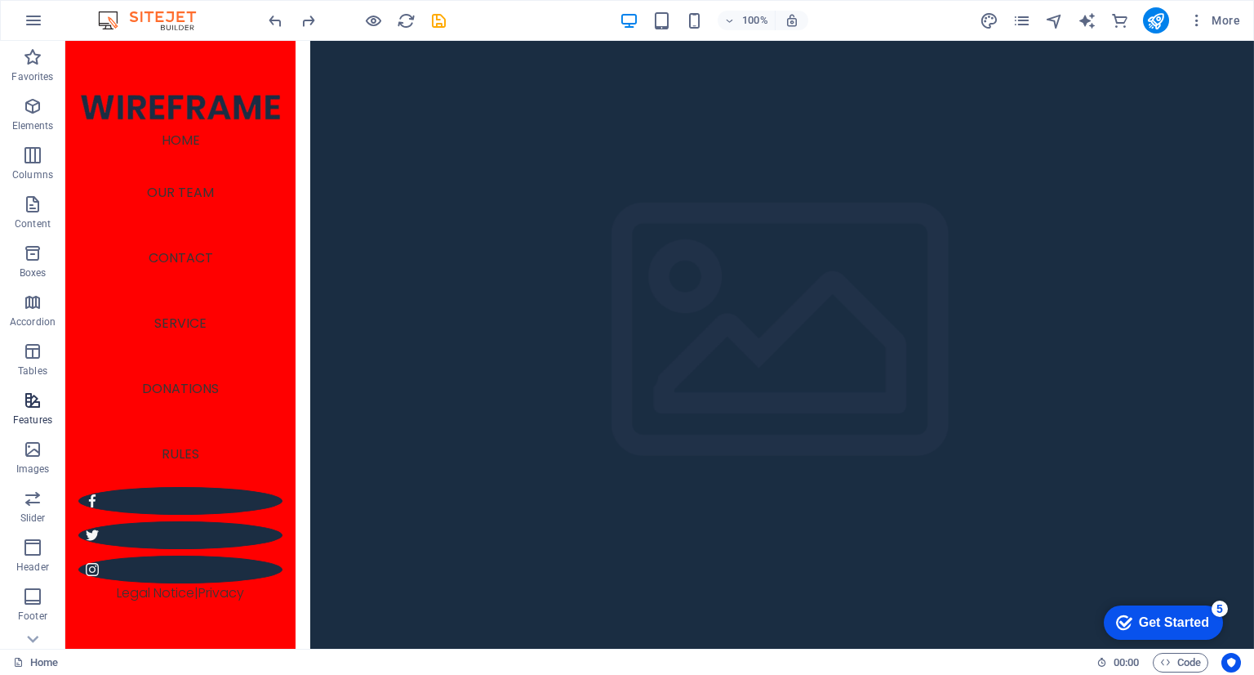
click at [29, 416] on p "Features" at bounding box center [32, 419] width 39 height 13
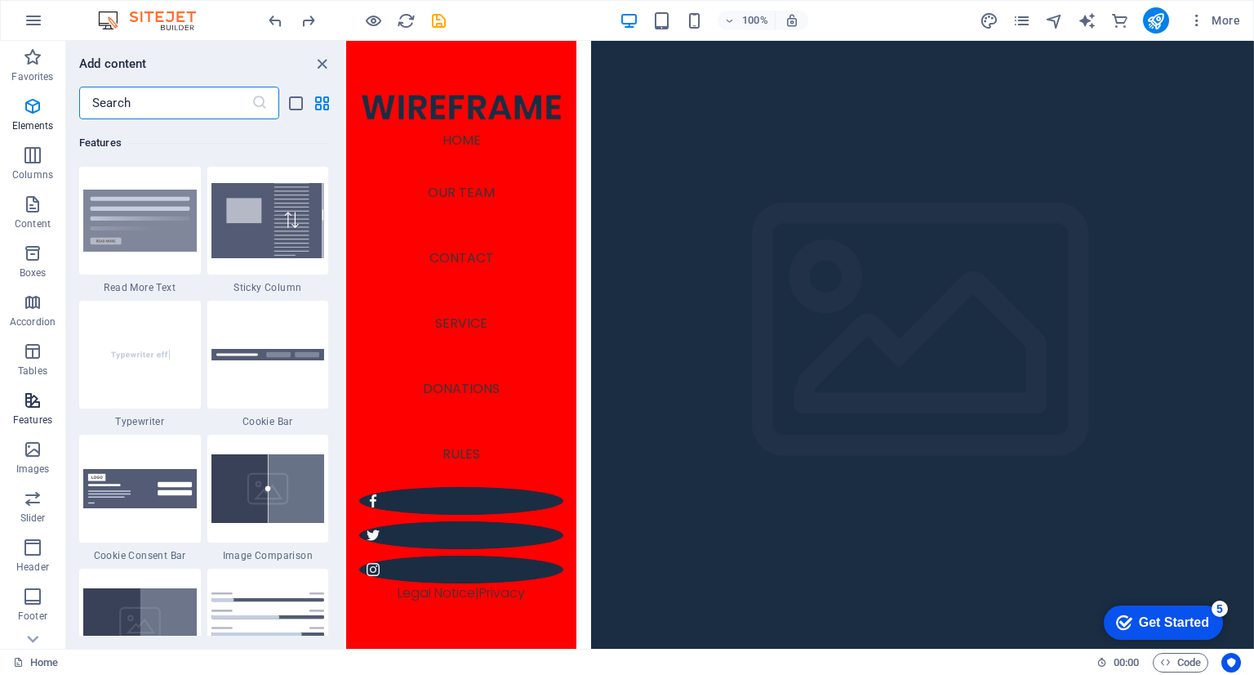
scroll to position [6366, 0]
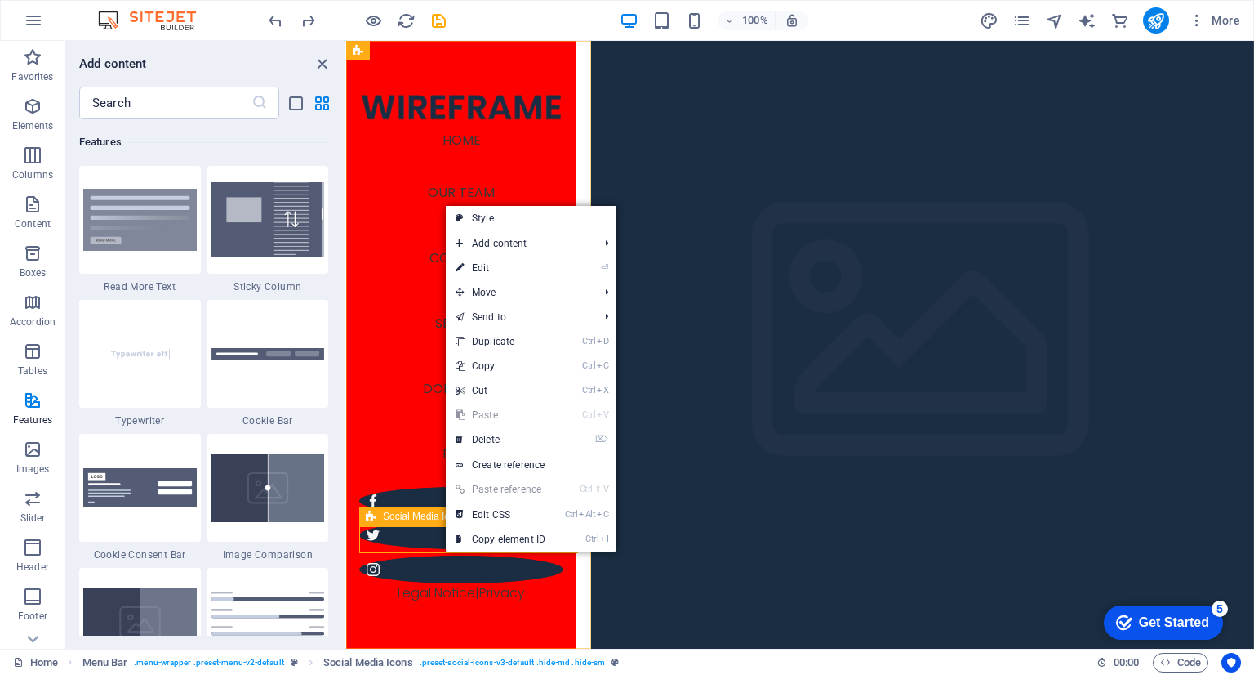
click at [407, 543] on div at bounding box center [461, 534] width 204 height 109
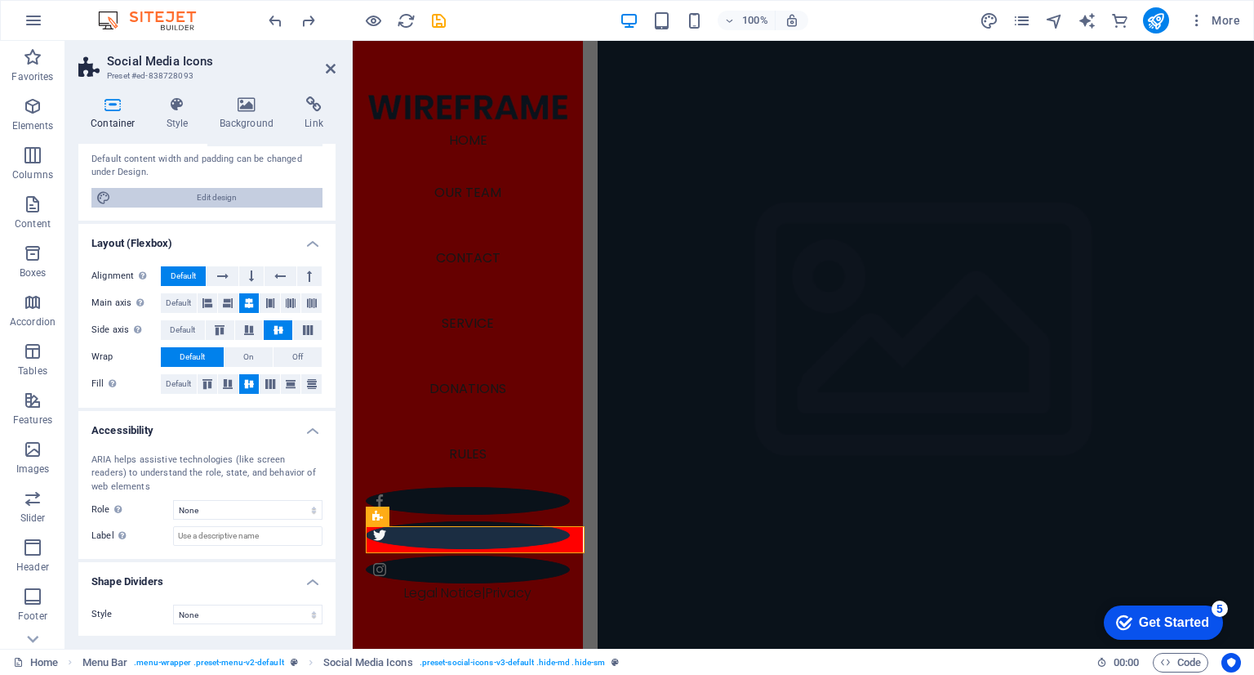
scroll to position [0, 0]
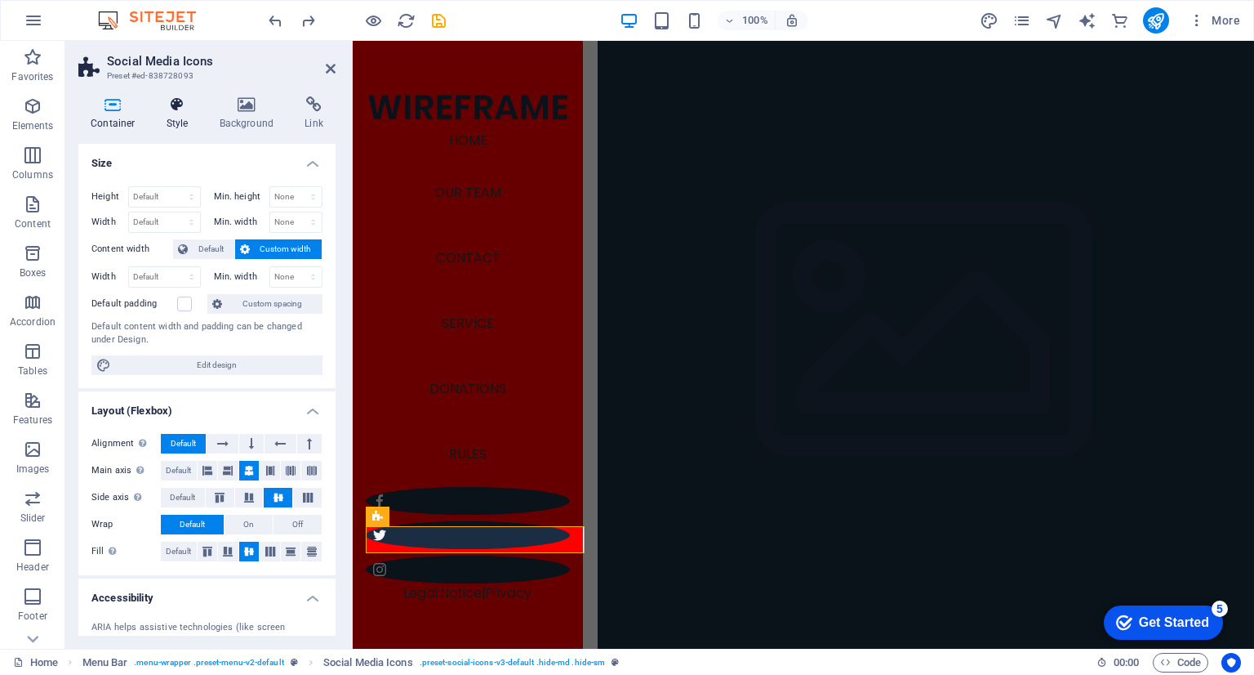
click at [200, 111] on h4 "Style" at bounding box center [180, 113] width 53 height 34
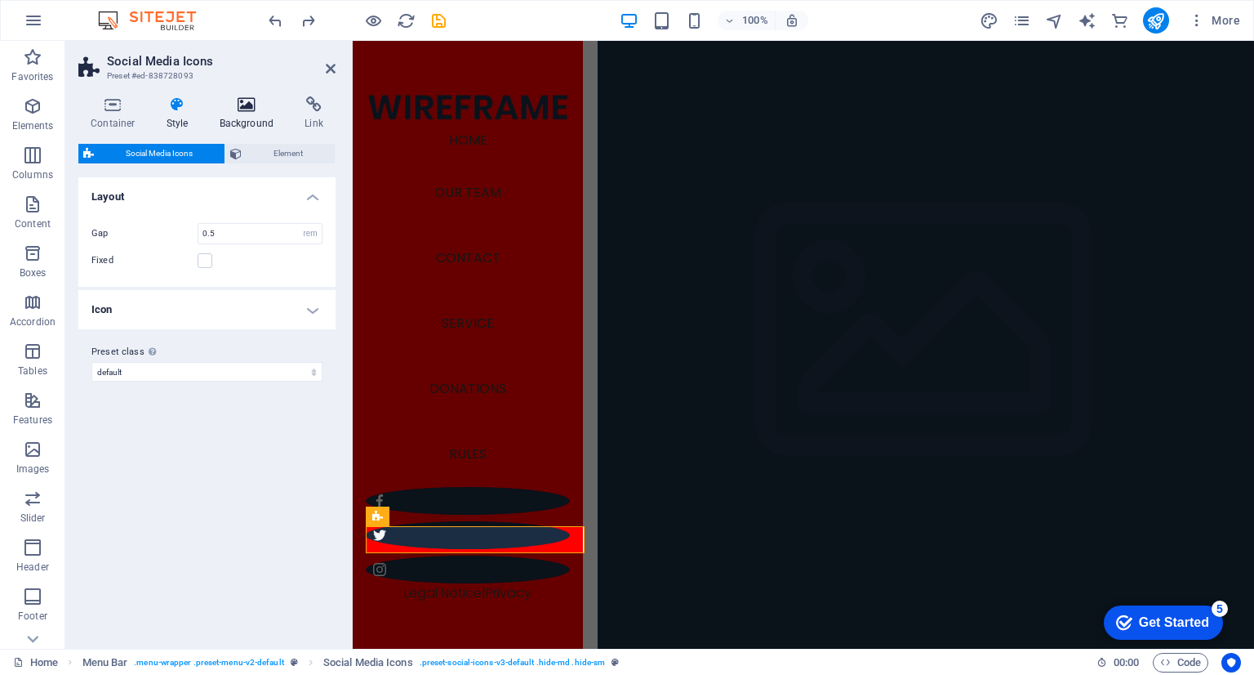
click at [259, 111] on icon at bounding box center [246, 104] width 79 height 16
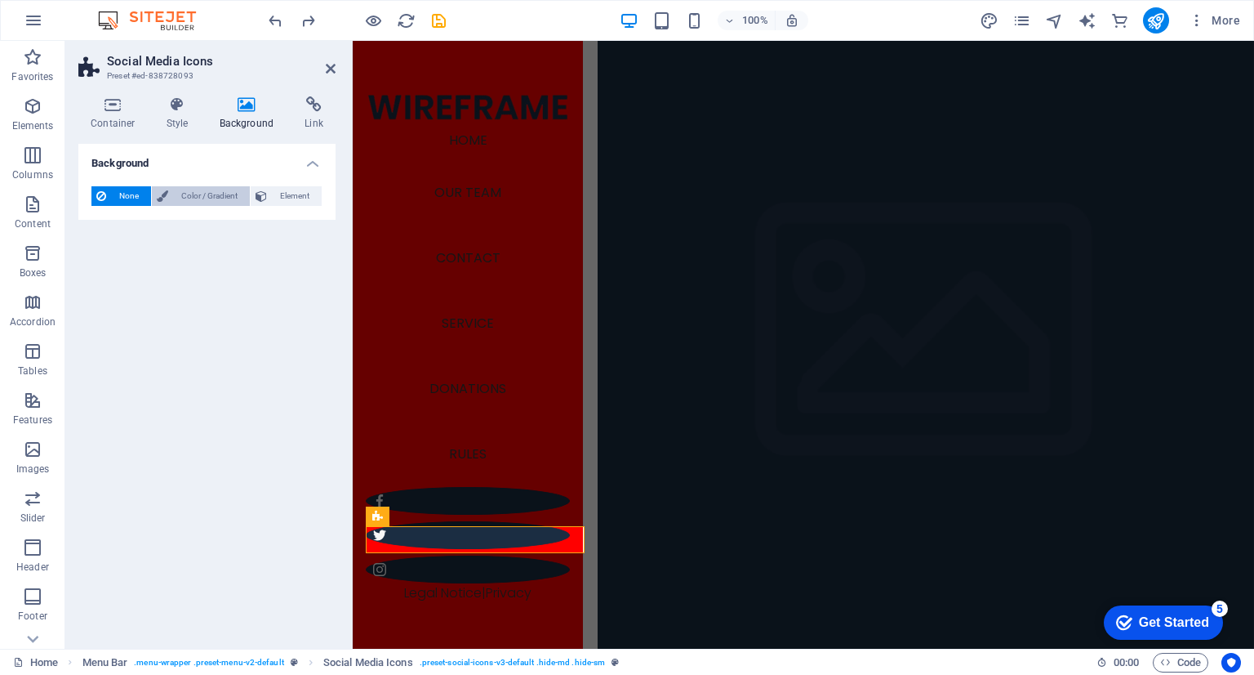
click at [216, 194] on span "Color / Gradient" at bounding box center [209, 196] width 72 height 20
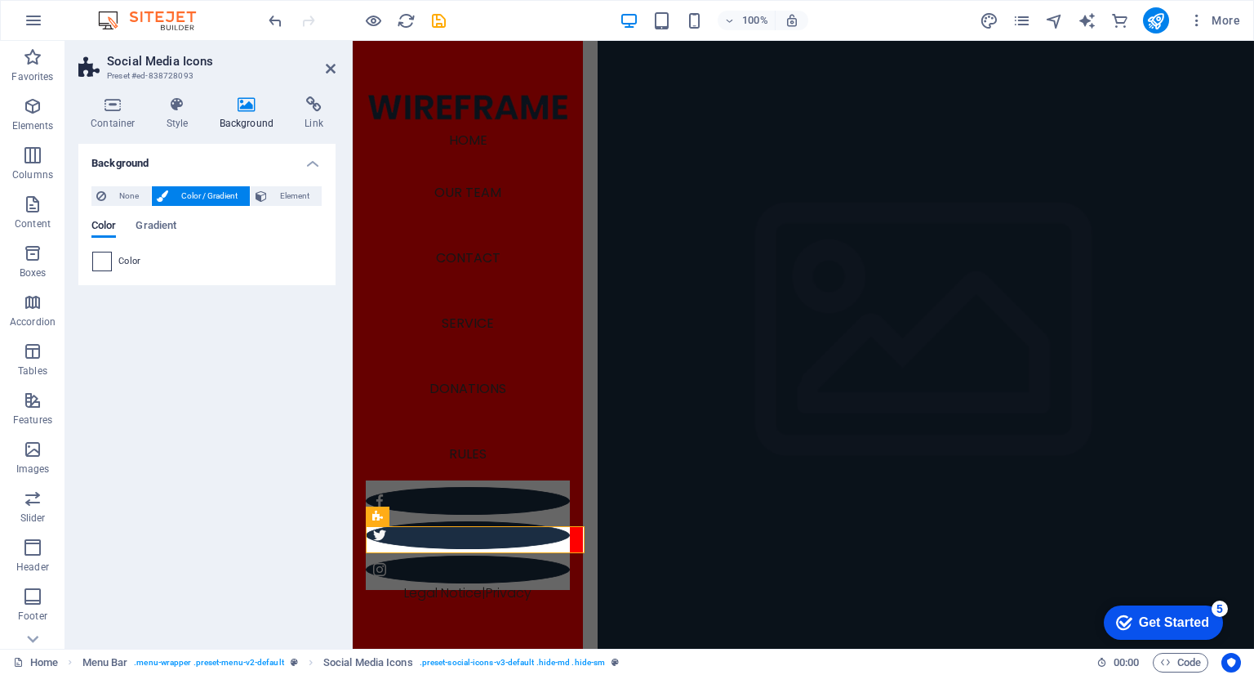
click at [104, 265] on span at bounding box center [102, 261] width 18 height 18
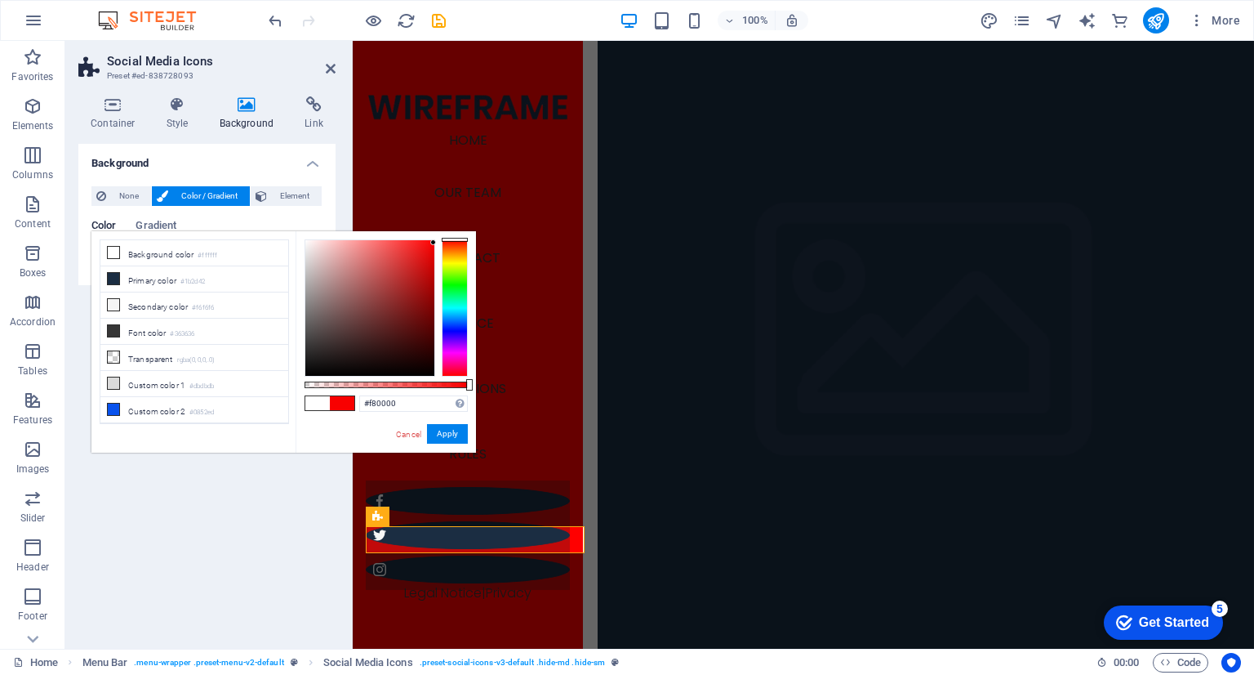
type input "#ff0000"
drag, startPoint x: 357, startPoint y: 363, endPoint x: 101, endPoint y: 182, distance: 313.4
click at [454, 223] on body "Individual Home Favorites Elements Columns Content Boxes Accordion Tables Featu…" at bounding box center [627, 337] width 1254 height 675
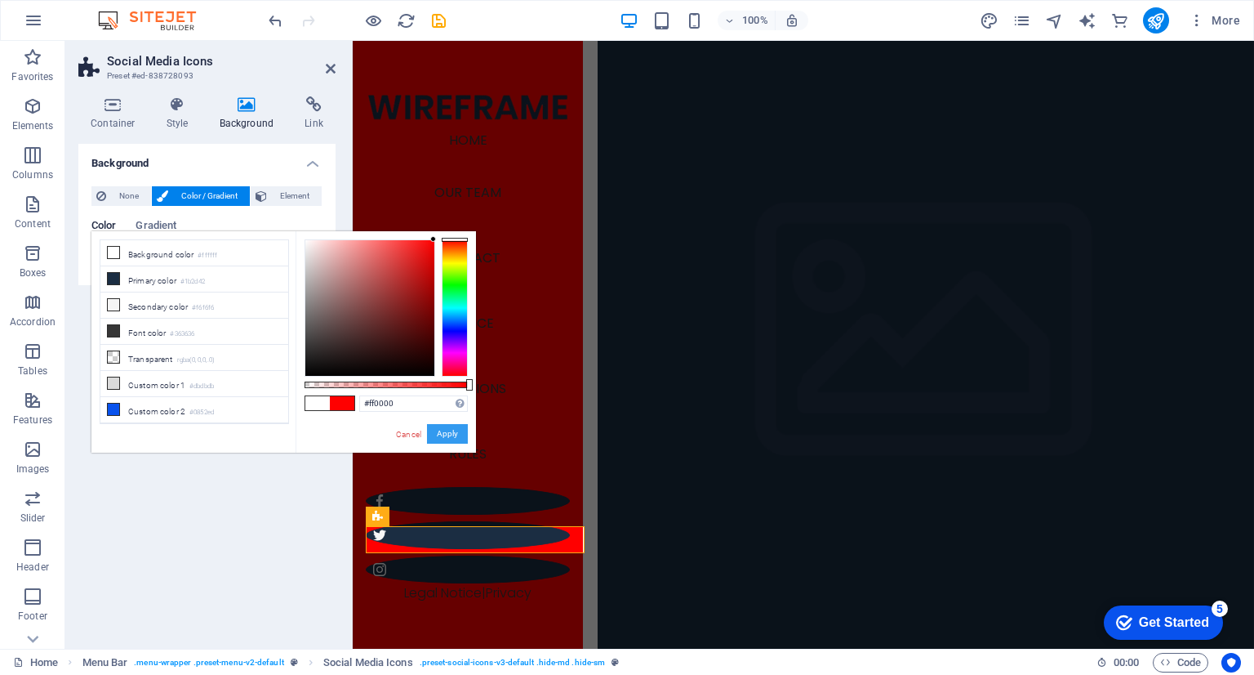
click at [445, 437] on button "Apply" at bounding box center [447, 434] width 41 height 20
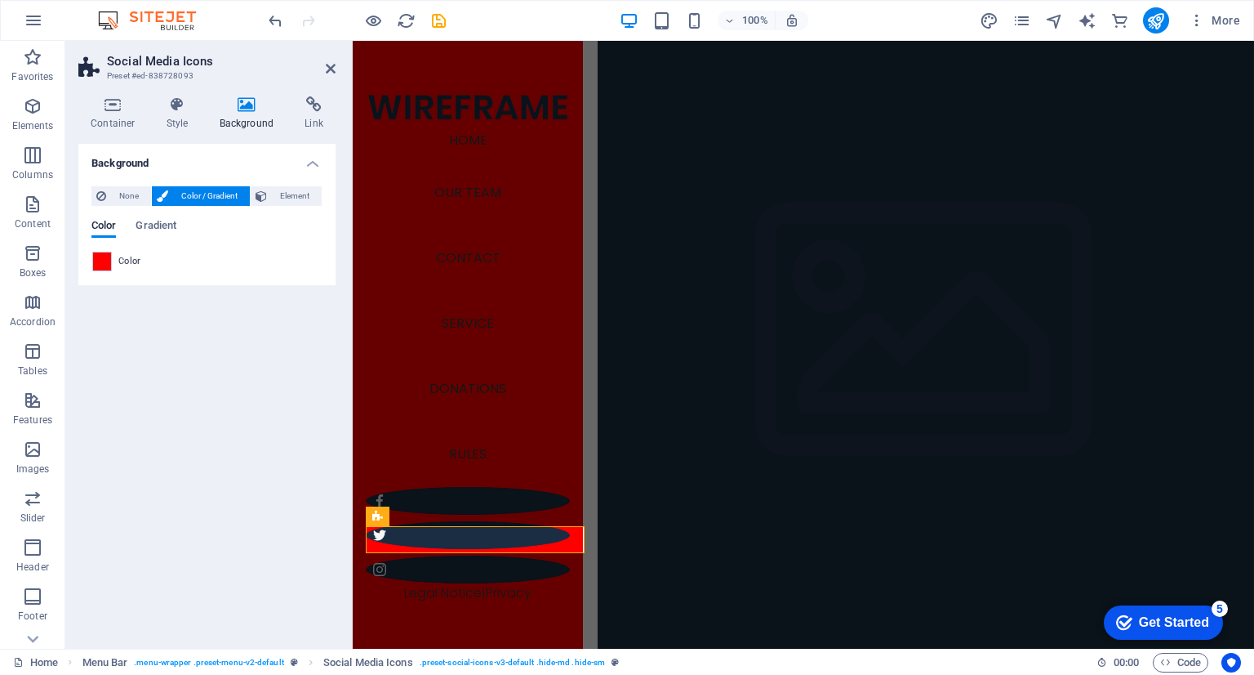
click at [179, 222] on div "Color Gradient" at bounding box center [206, 235] width 231 height 31
click at [167, 226] on span "Gradient" at bounding box center [156, 227] width 41 height 23
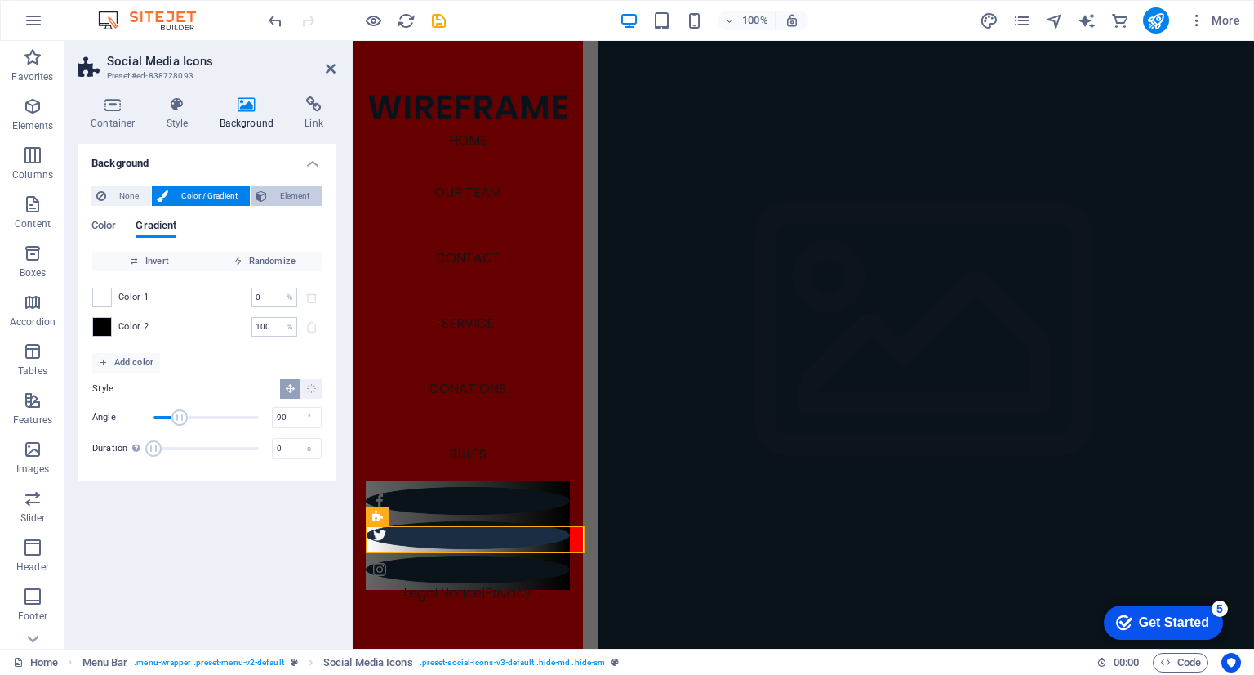
click at [277, 195] on span "Element" at bounding box center [294, 196] width 45 height 20
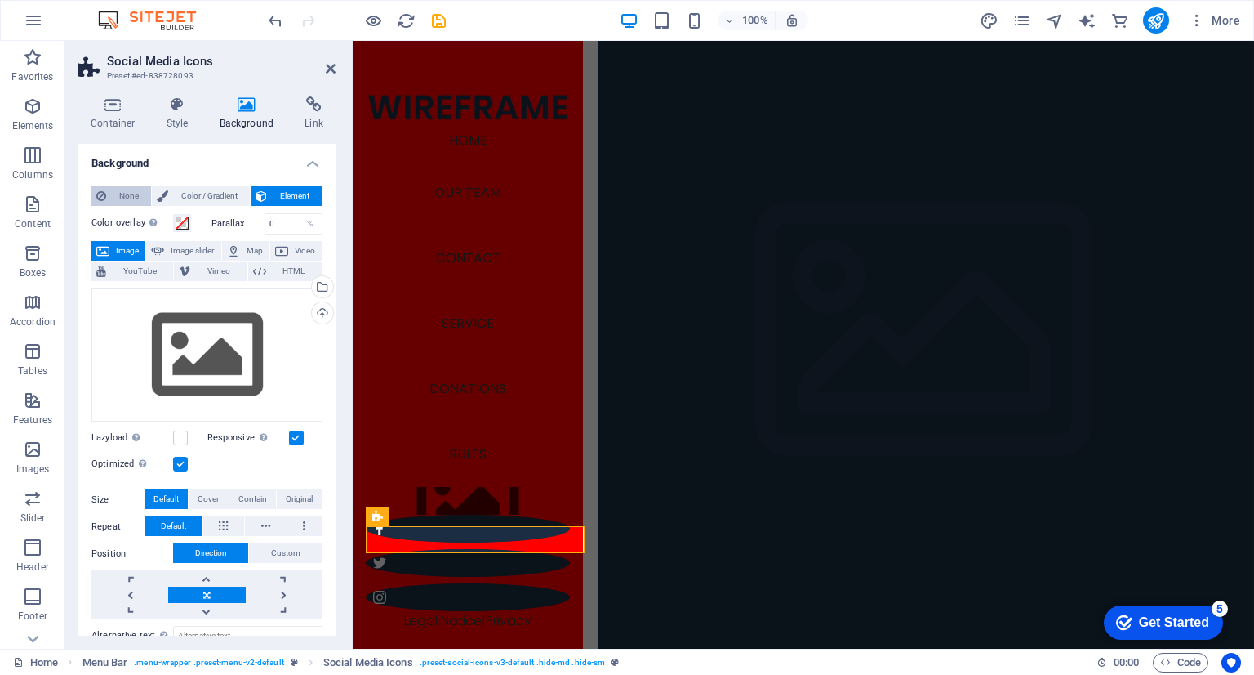
click at [130, 203] on span "None" at bounding box center [128, 196] width 35 height 20
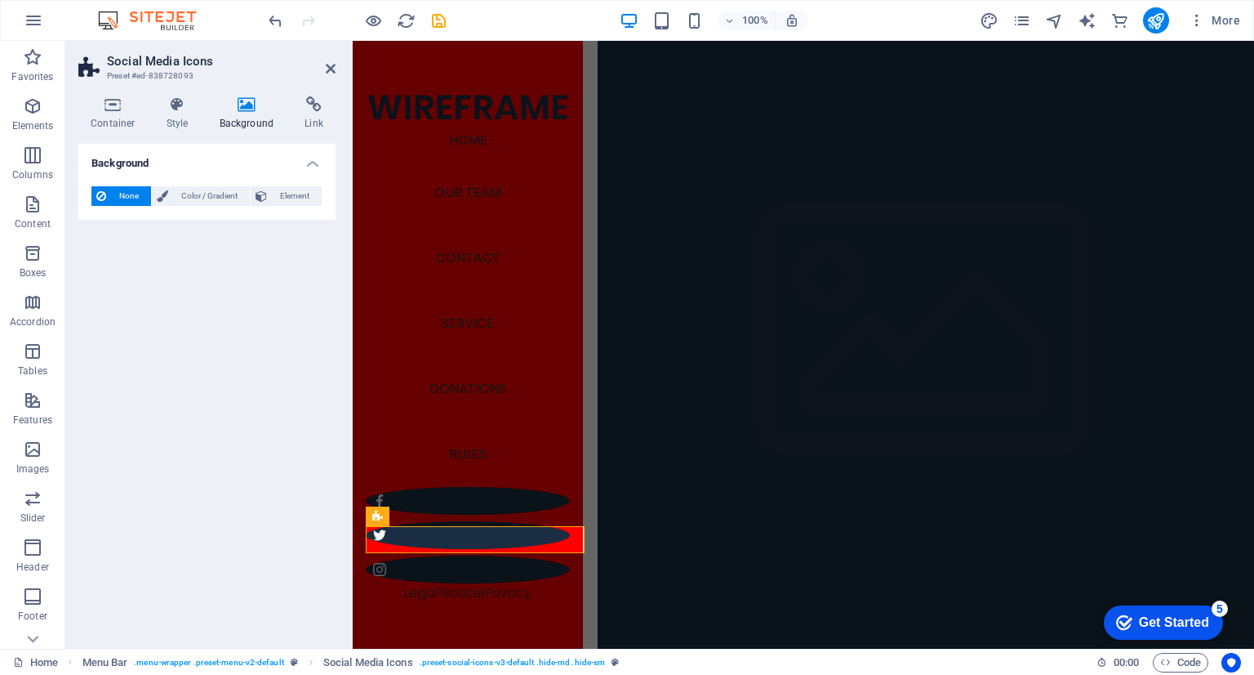
click at [304, 158] on h4 "Background" at bounding box center [206, 158] width 257 height 29
click at [174, 124] on h4 "Style" at bounding box center [180, 113] width 53 height 34
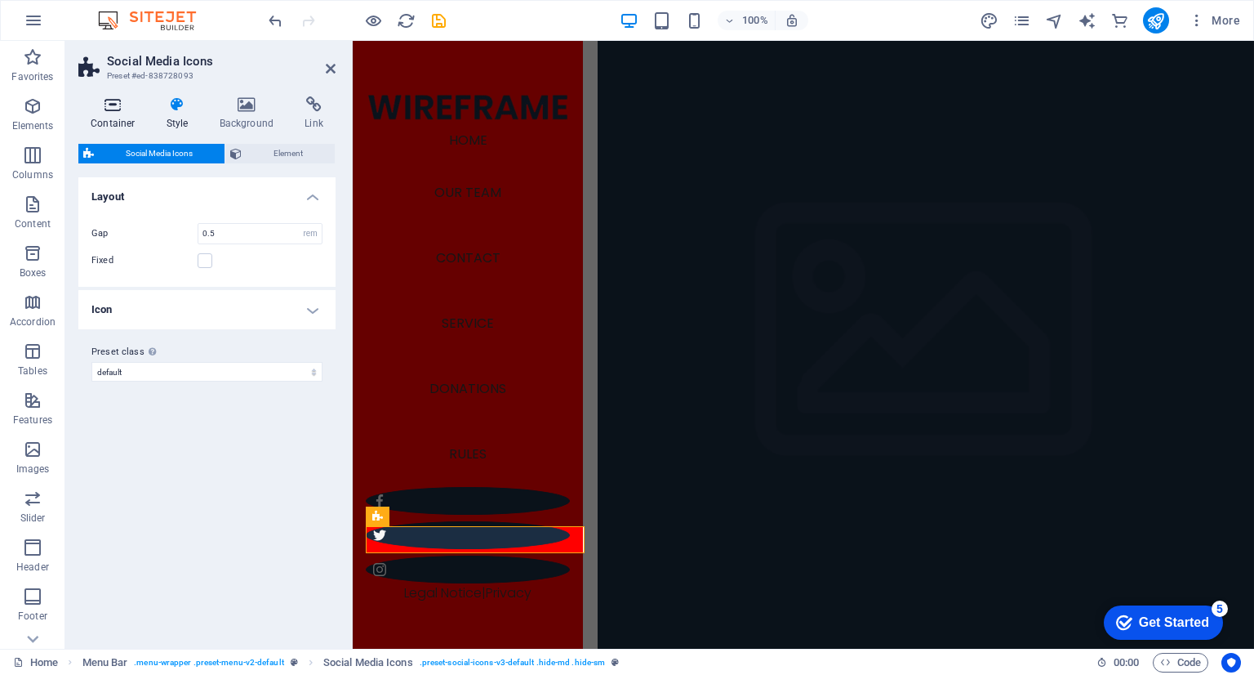
click at [103, 118] on h4 "Container" at bounding box center [116, 113] width 76 height 34
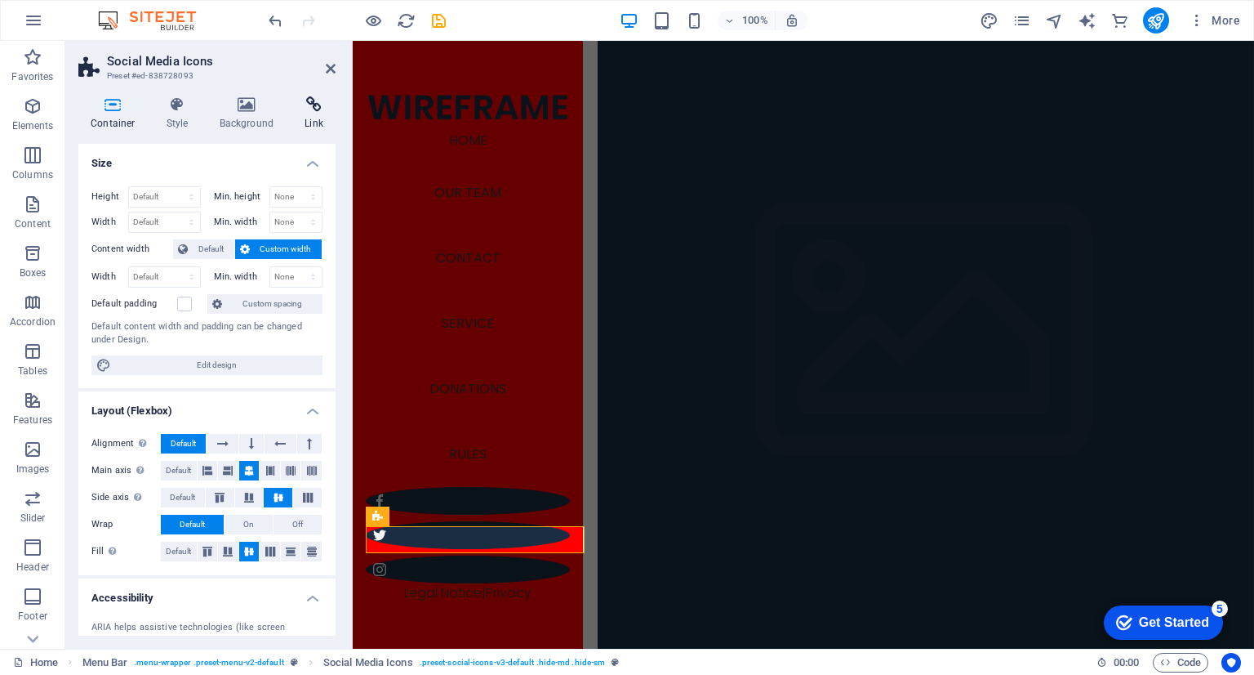
click at [304, 112] on icon at bounding box center [313, 104] width 43 height 16
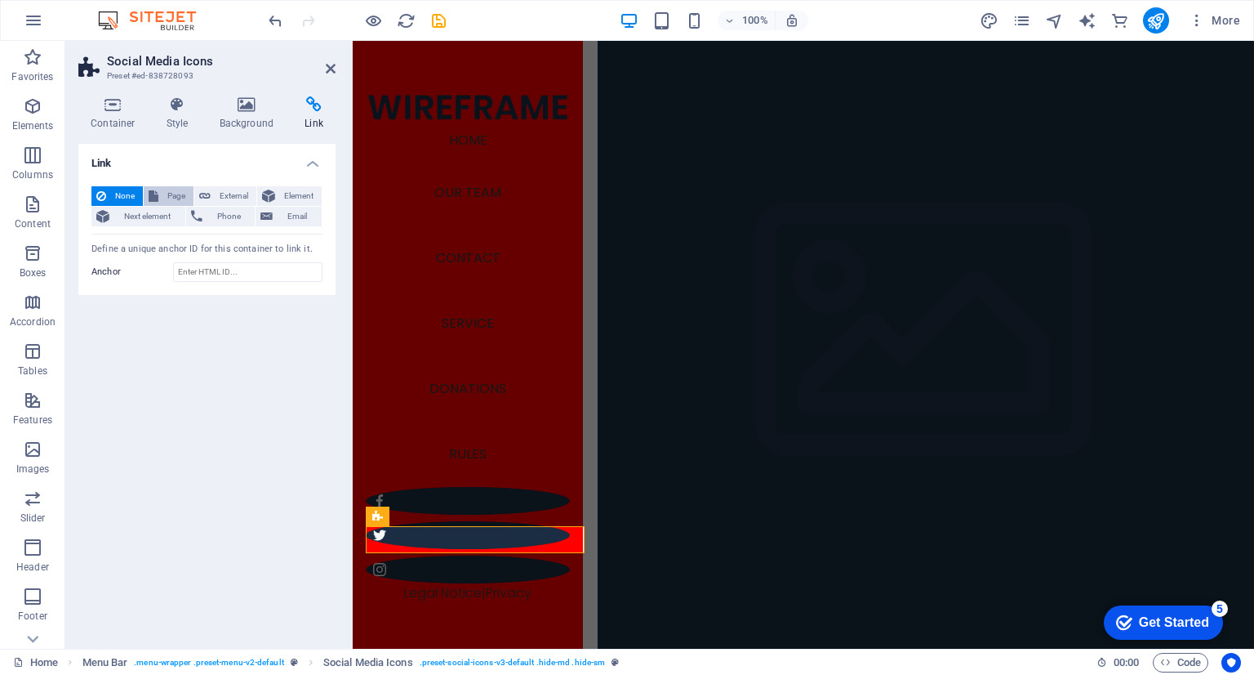
click at [167, 194] on span "Page" at bounding box center [175, 196] width 25 height 20
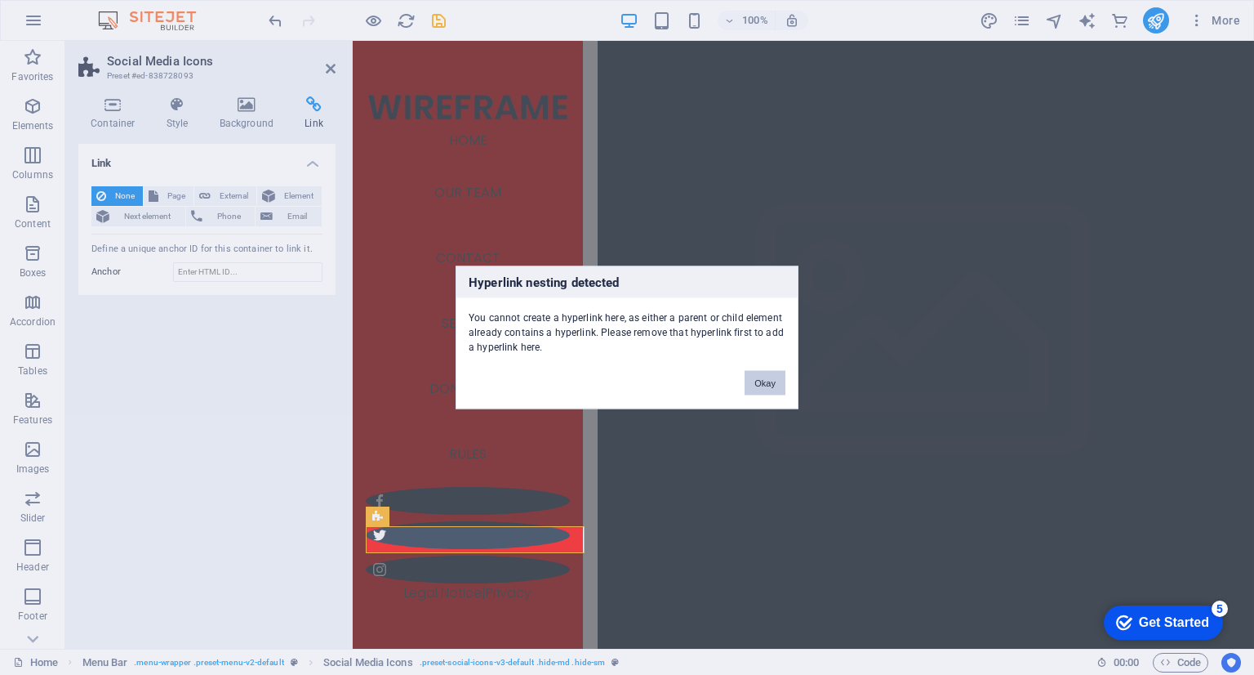
click at [777, 386] on button "Okay" at bounding box center [765, 383] width 41 height 24
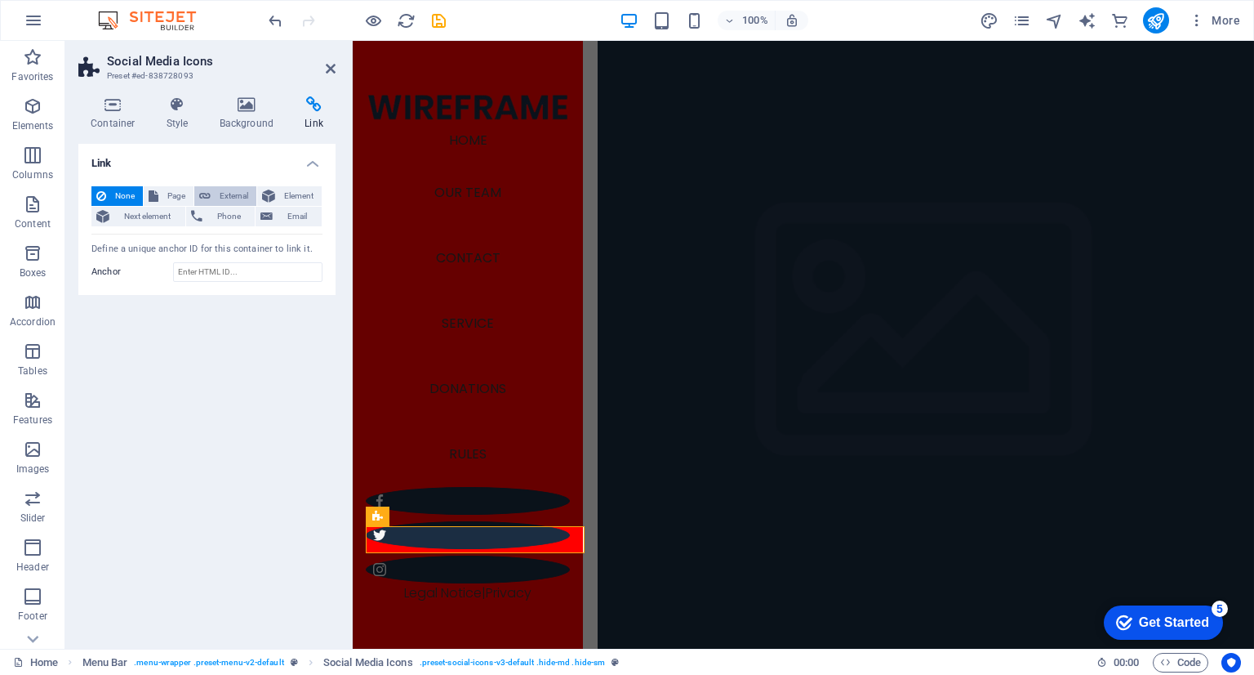
click at [229, 200] on span "External" at bounding box center [234, 196] width 36 height 20
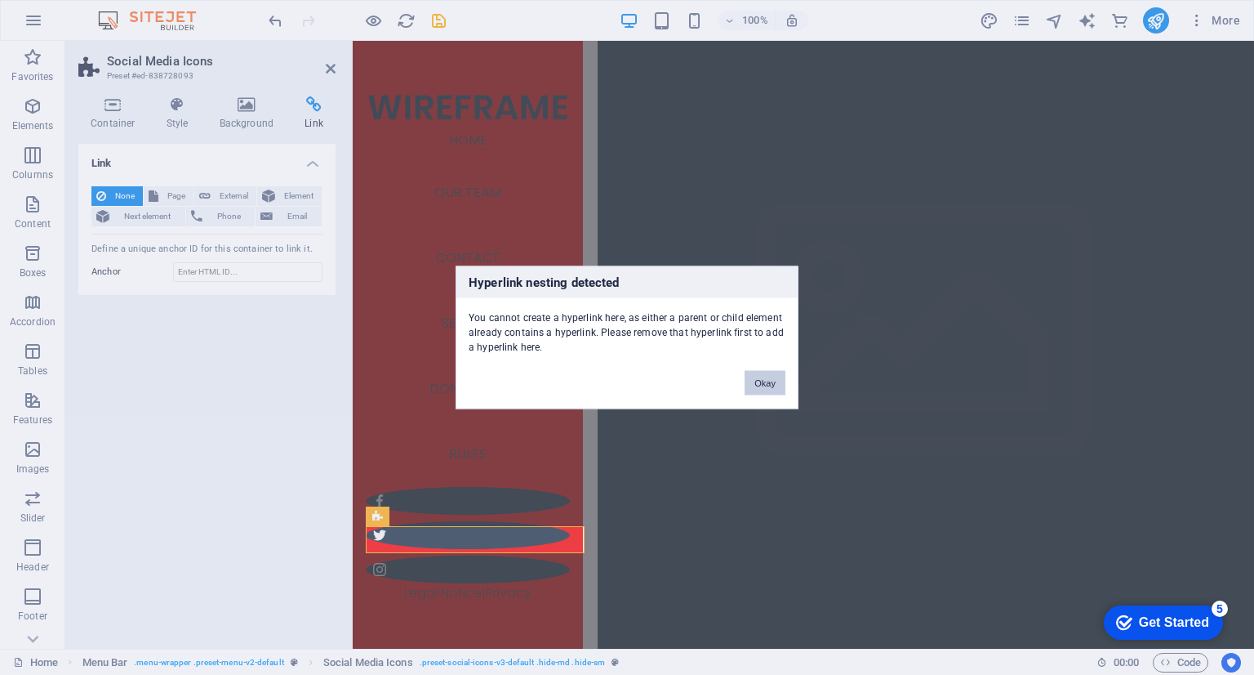
click at [759, 386] on button "Okay" at bounding box center [765, 383] width 41 height 24
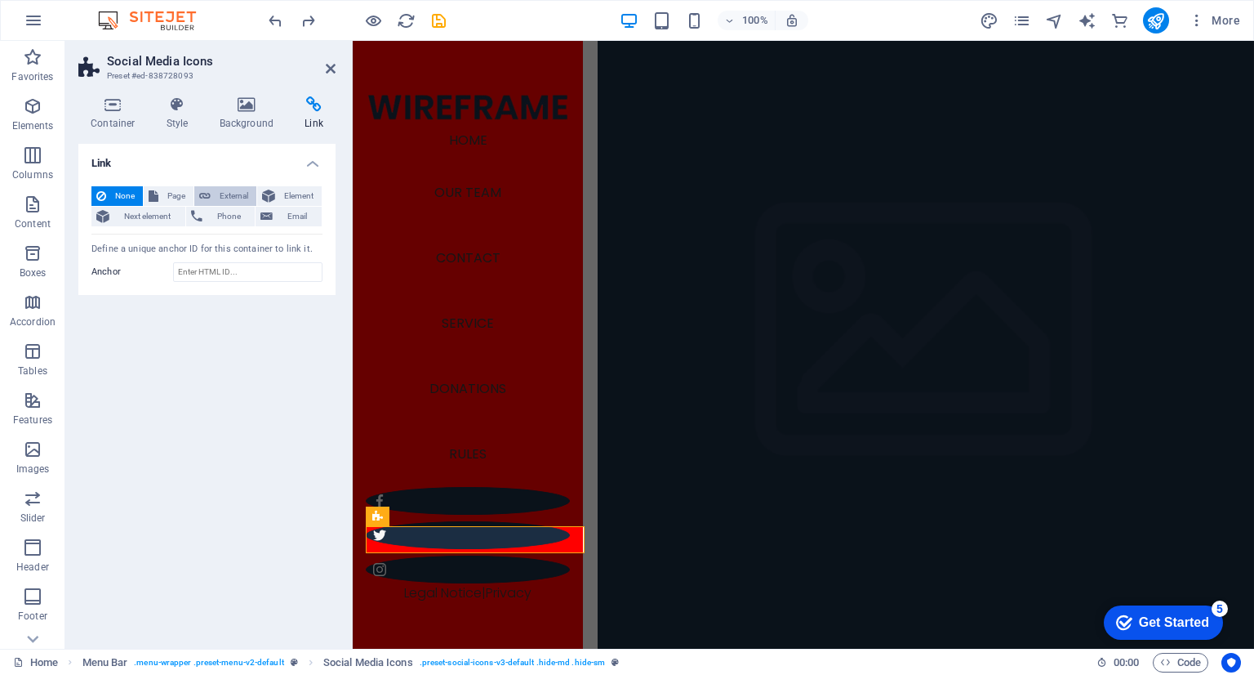
click at [248, 191] on span "External" at bounding box center [234, 196] width 36 height 20
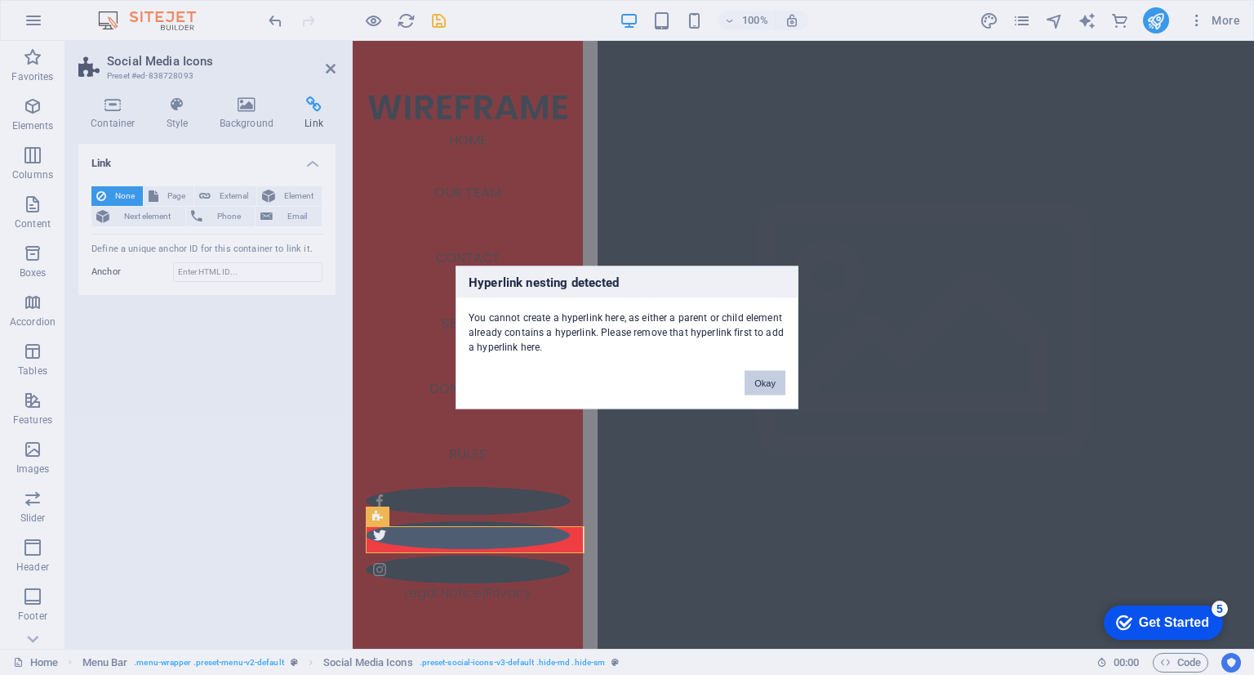
click at [761, 385] on button "Okay" at bounding box center [765, 383] width 41 height 24
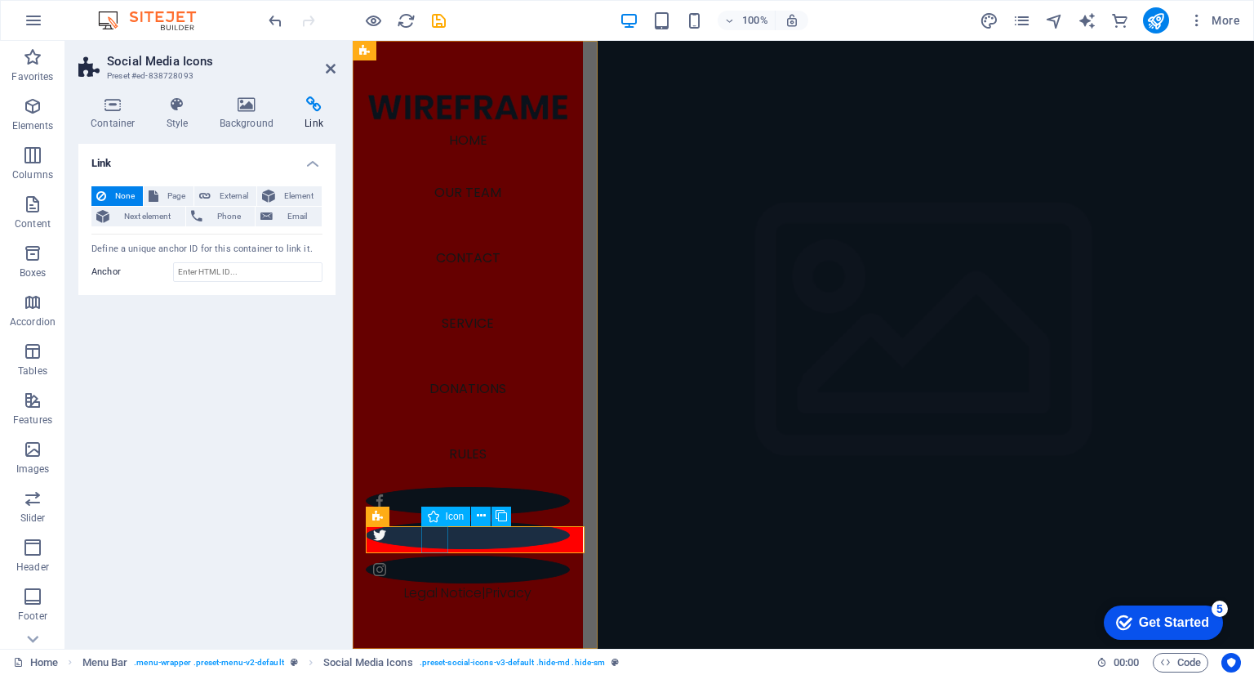
click at [438, 514] on figure at bounding box center [468, 501] width 204 height 28
click at [686, 657] on span ". social-icons-icon" at bounding box center [706, 662] width 68 height 20
click at [433, 519] on icon at bounding box center [433, 516] width 11 height 20
click at [438, 514] on figure at bounding box center [468, 501] width 204 height 28
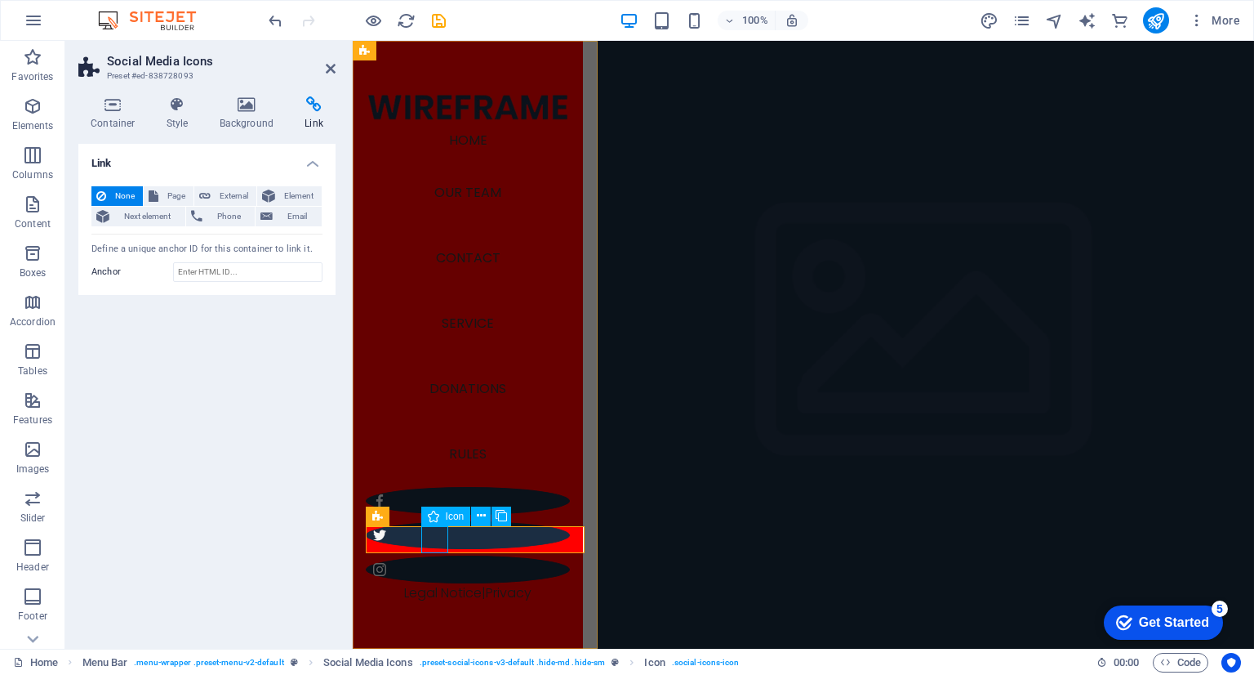
select select "xMidYMid"
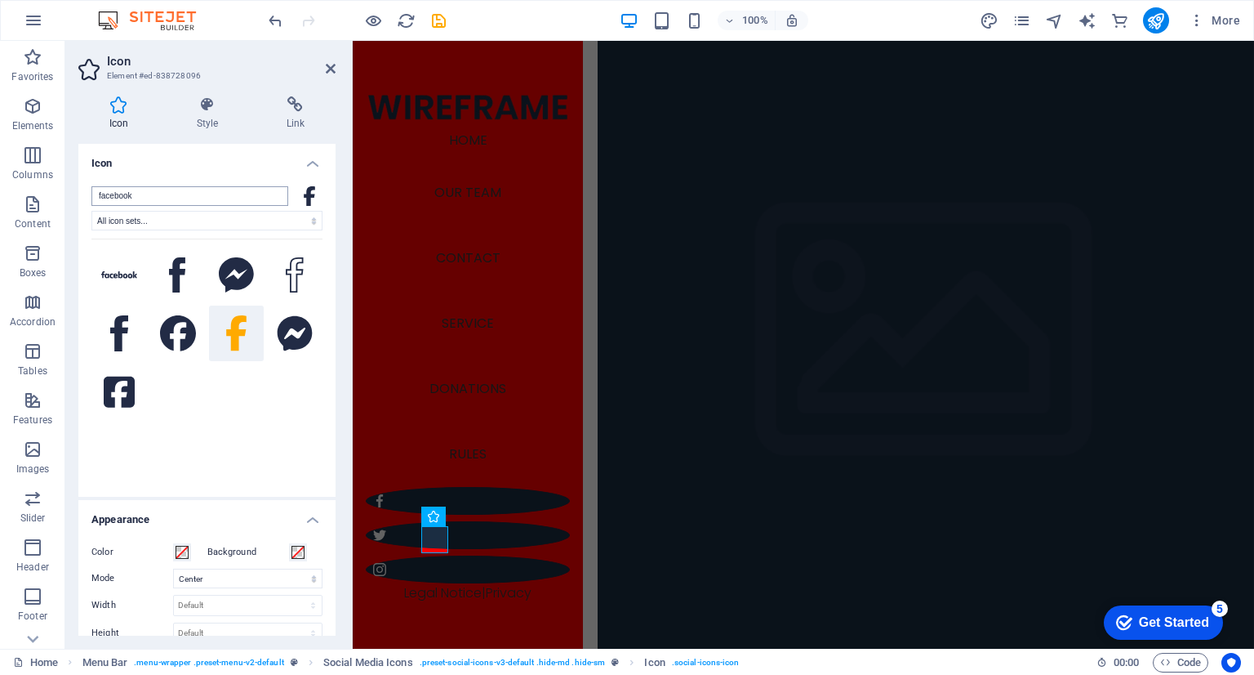
click at [159, 197] on input "facebook" at bounding box center [189, 196] width 197 height 20
type input "f"
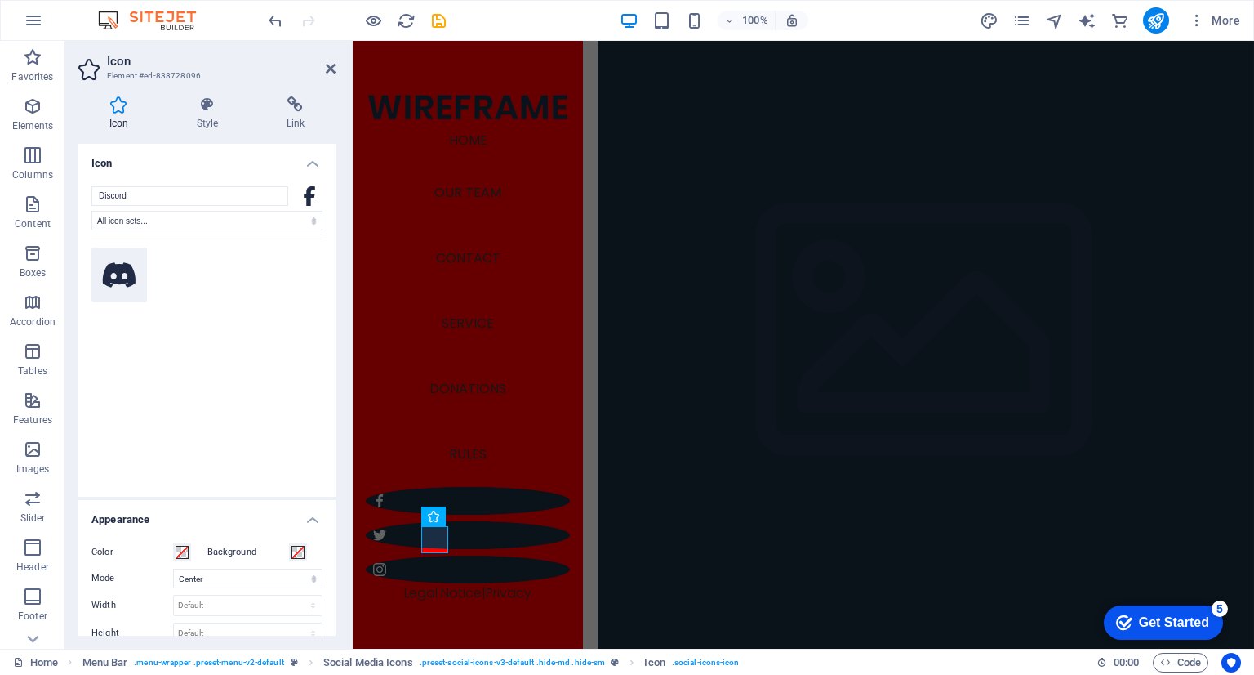
type input "Discord"
click at [122, 269] on icon at bounding box center [119, 274] width 33 height 25
click at [127, 289] on button at bounding box center [119, 275] width 56 height 56
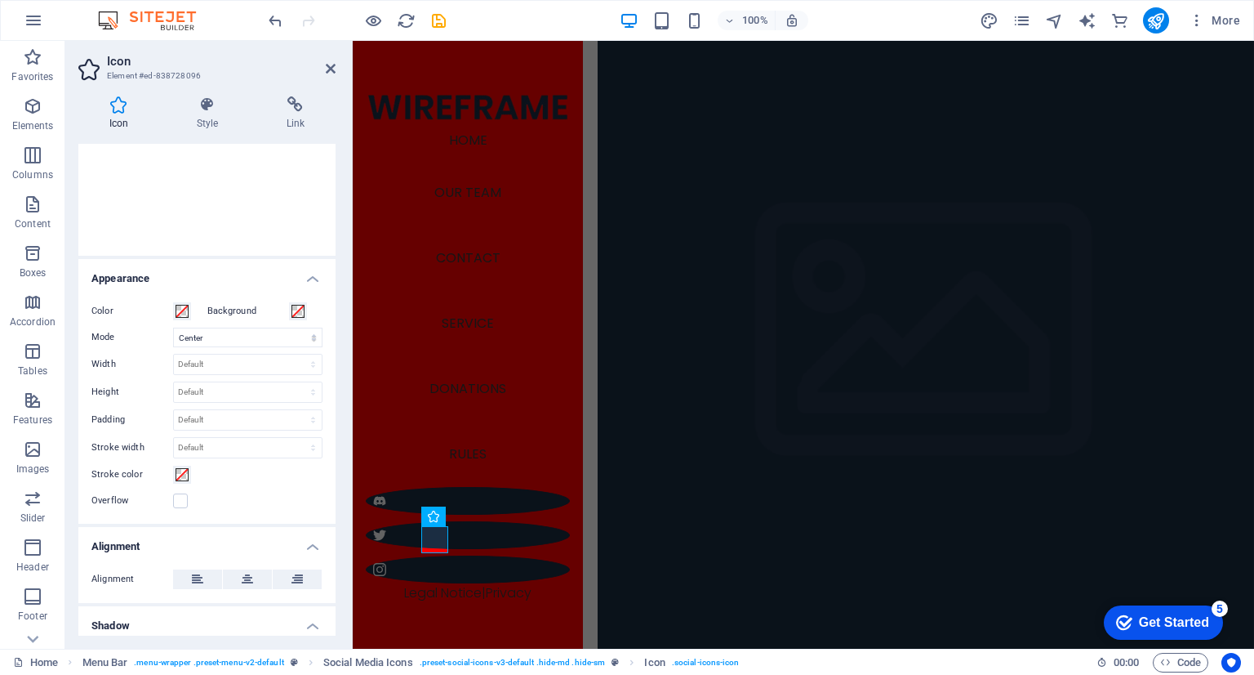
scroll to position [240, 0]
click at [183, 314] on span at bounding box center [182, 311] width 13 height 13
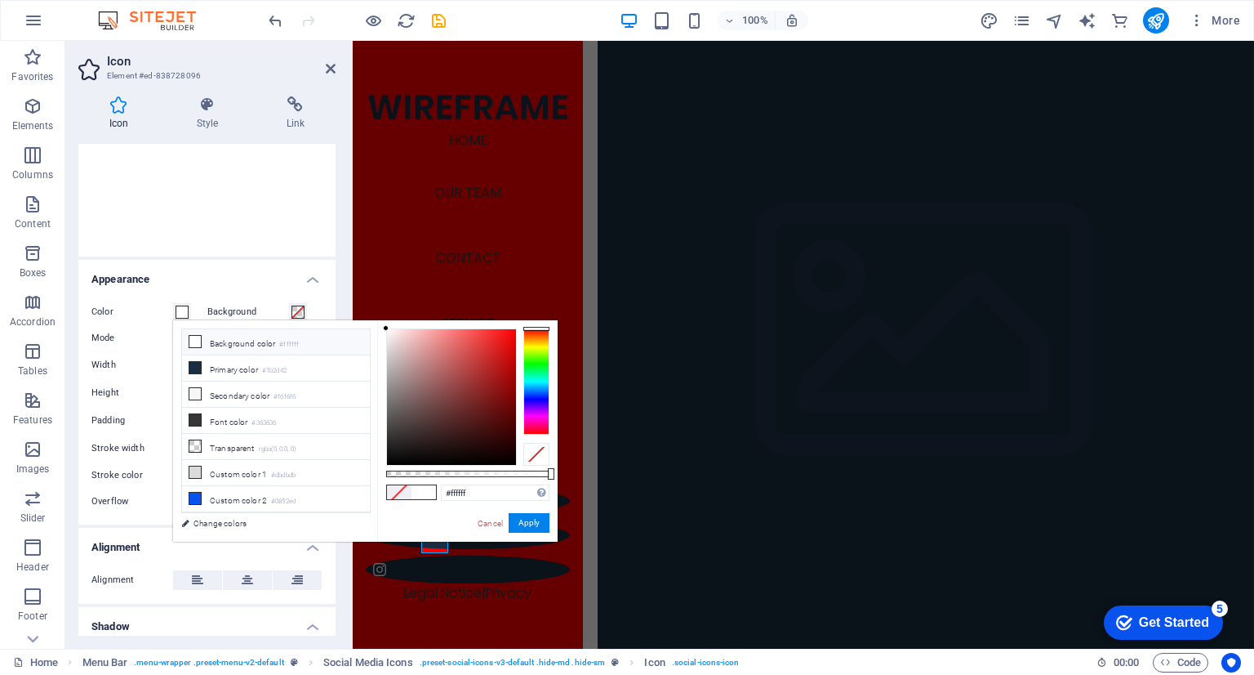
drag, startPoint x: 452, startPoint y: 452, endPoint x: 381, endPoint y: 298, distance: 170.3
click at [381, 298] on body "Individual Home Favorites Elements Columns Content Boxes Accordion Tables Featu…" at bounding box center [627, 337] width 1254 height 675
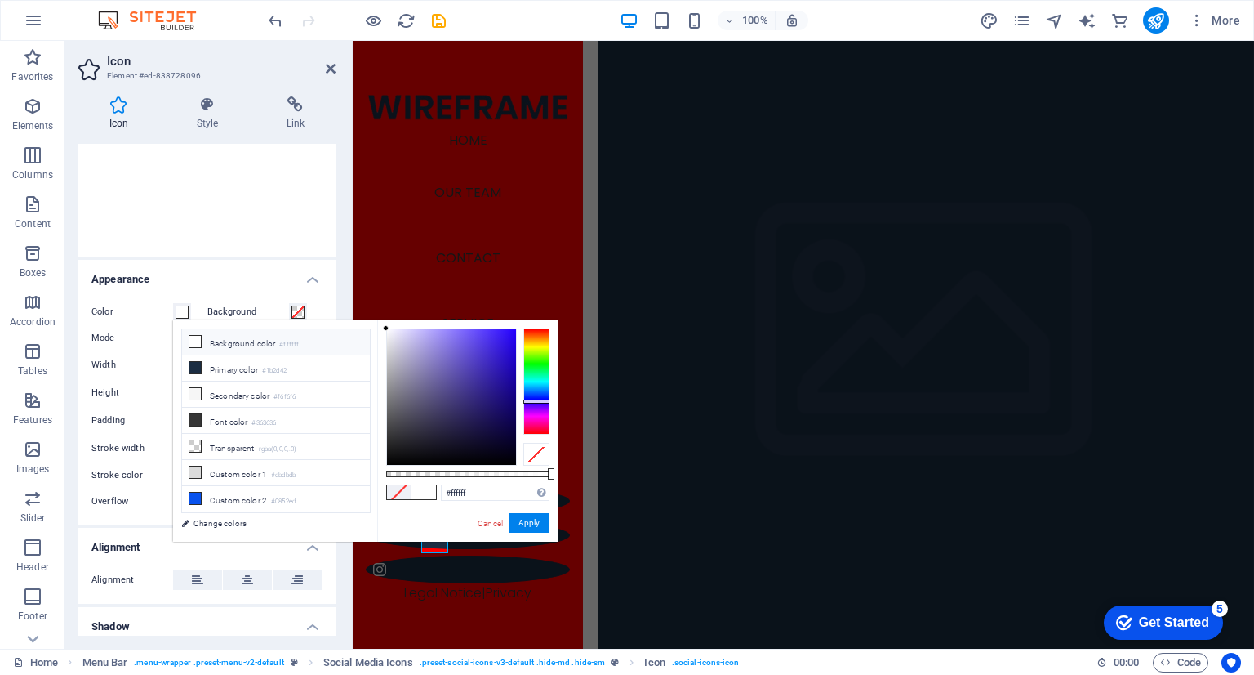
click at [536, 401] on div at bounding box center [536, 381] width 26 height 106
type input "#2400ff"
drag, startPoint x: 457, startPoint y: 392, endPoint x: 530, endPoint y: 325, distance: 98.8
click at [530, 325] on div "#2400ff Supported formats #0852ed rgb(8, 82, 237) rgba(8, 82, 237, 90%) hsv(221…" at bounding box center [467, 549] width 180 height 458
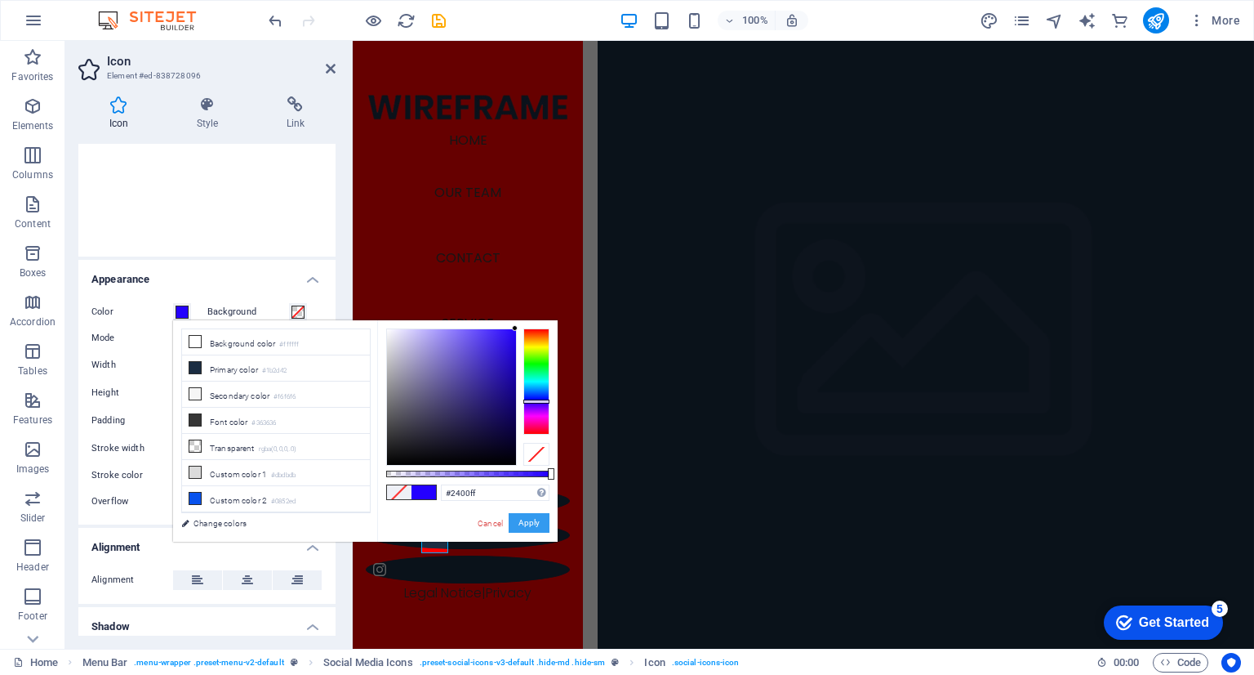
click at [525, 517] on button "Apply" at bounding box center [529, 523] width 41 height 20
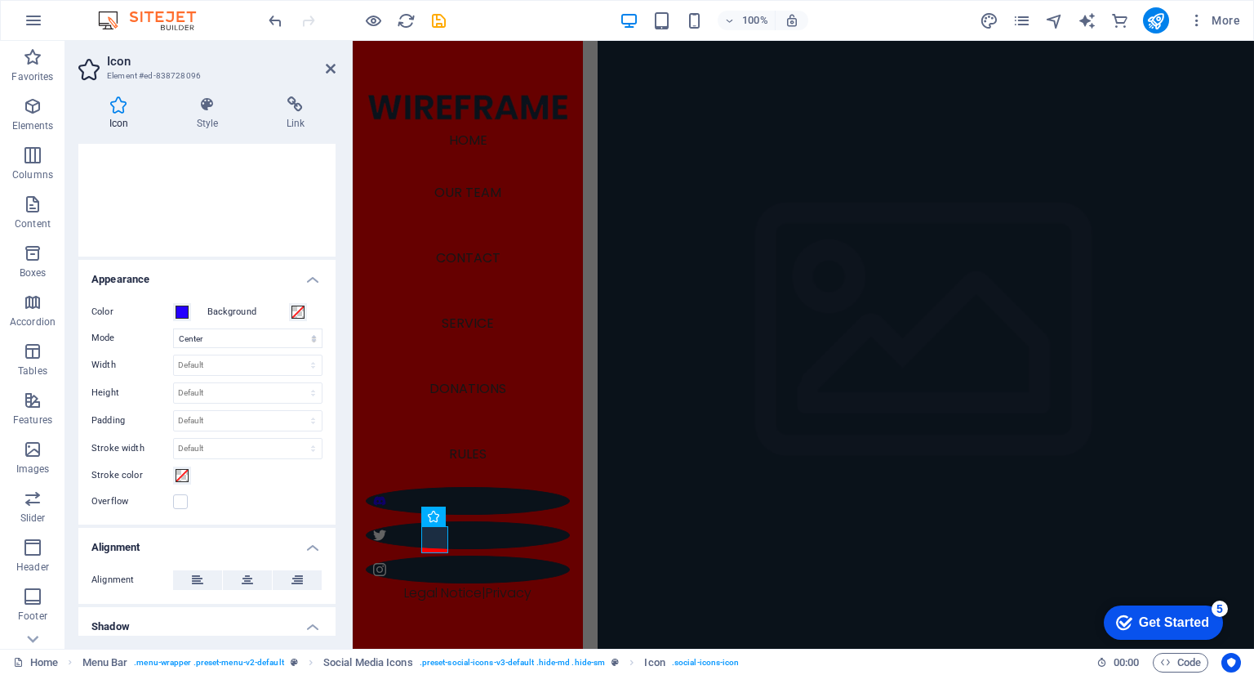
click at [278, 308] on label "Background" at bounding box center [248, 312] width 82 height 20
click at [289, 308] on button "Background" at bounding box center [298, 312] width 18 height 18
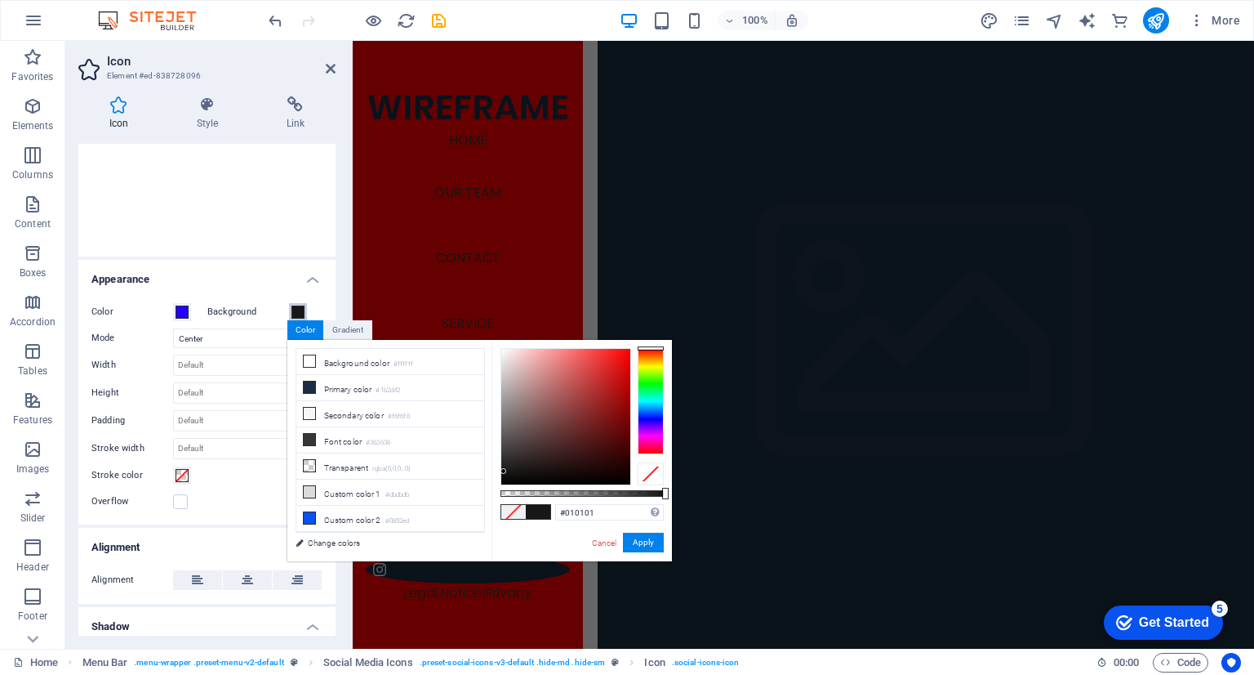
type input "#000000"
drag, startPoint x: 536, startPoint y: 451, endPoint x: 489, endPoint y: 491, distance: 61.4
click at [489, 491] on div "less Background color #ffffff Primary color #1b2d42 Secondary color #f6f6f6 Fon…" at bounding box center [479, 450] width 385 height 221
click at [652, 533] on button "Apply" at bounding box center [643, 542] width 41 height 20
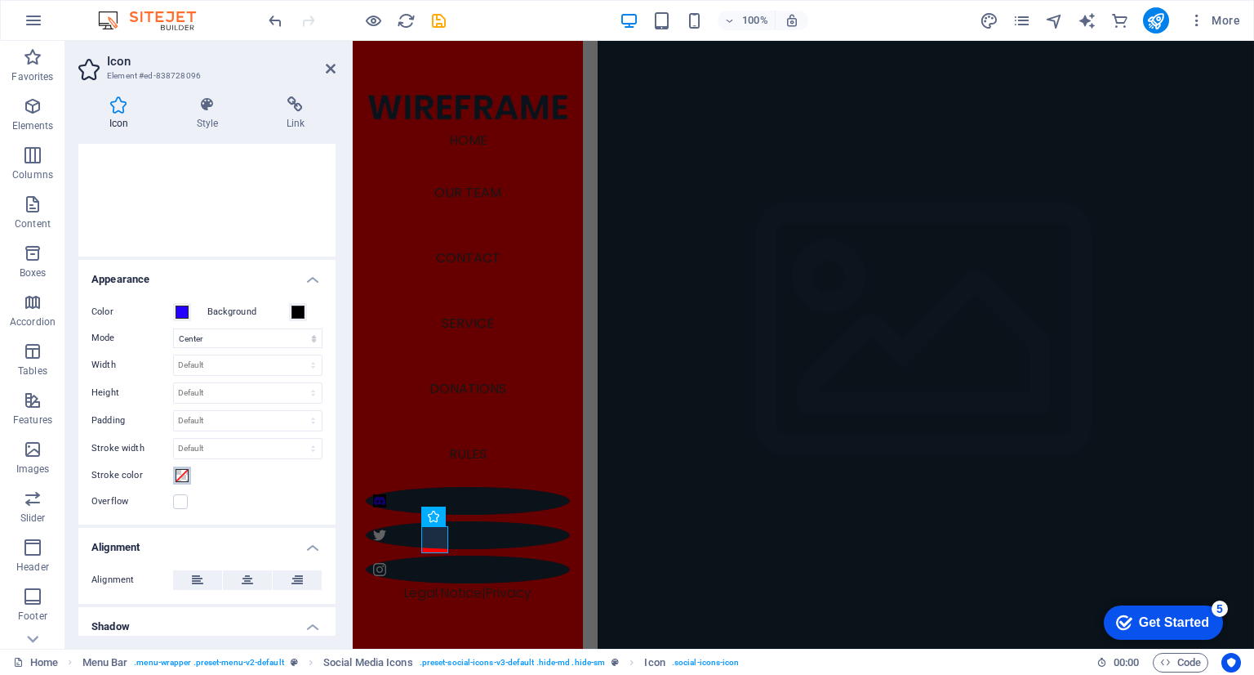
click at [180, 473] on span at bounding box center [182, 475] width 13 height 13
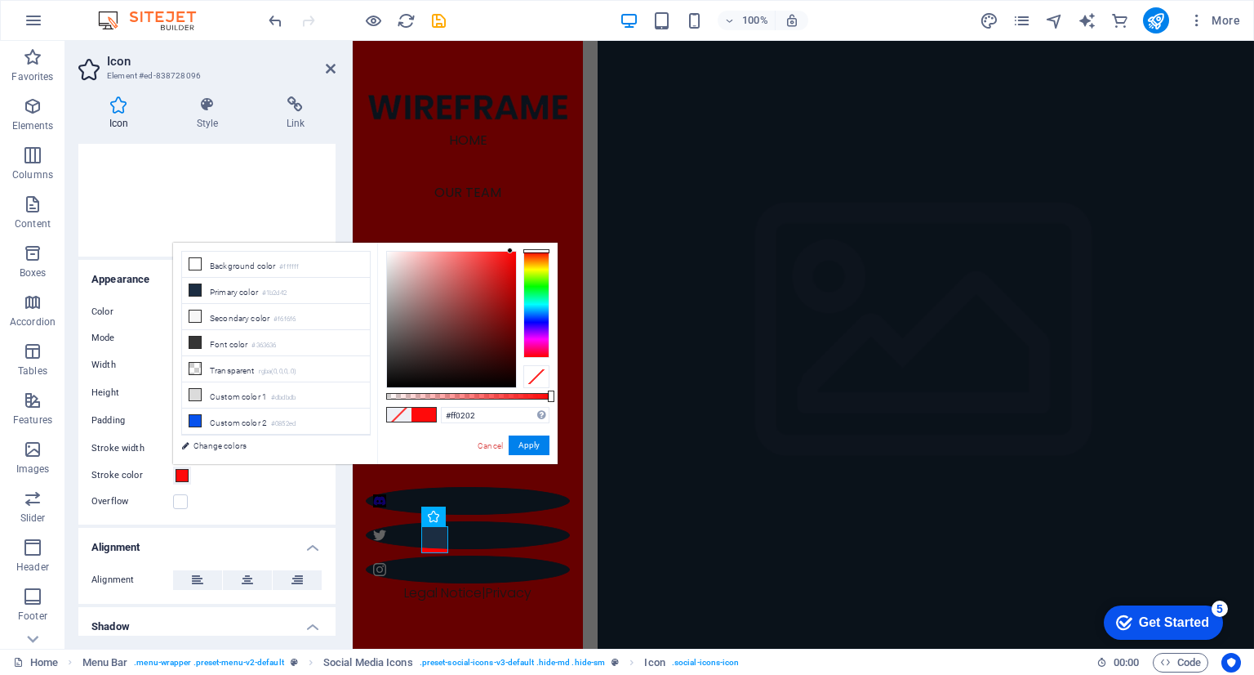
type input "#ff0000"
drag, startPoint x: 396, startPoint y: 374, endPoint x: 519, endPoint y: 239, distance: 182.7
click at [519, 239] on body "Individual Home Favorites Elements Columns Content Boxes Accordion Tables Featu…" at bounding box center [627, 337] width 1254 height 675
click at [531, 452] on button "Apply" at bounding box center [529, 445] width 41 height 20
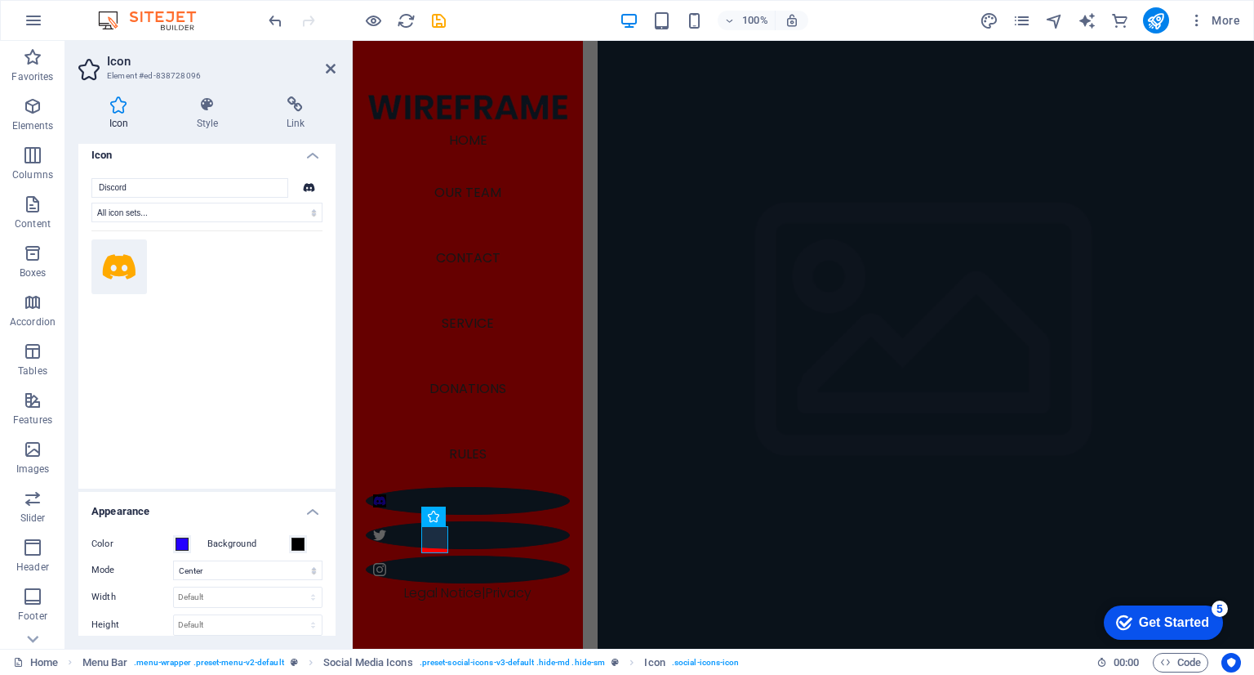
scroll to position [0, 0]
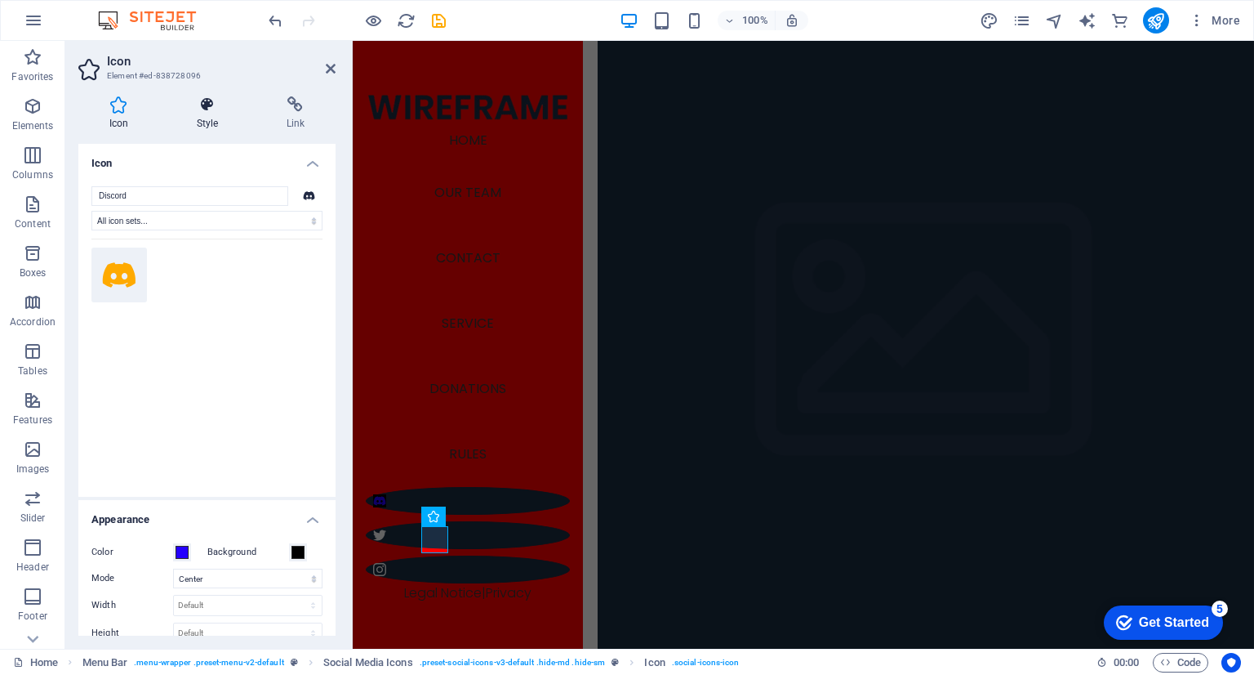
click at [181, 114] on h4 "Style" at bounding box center [211, 113] width 90 height 34
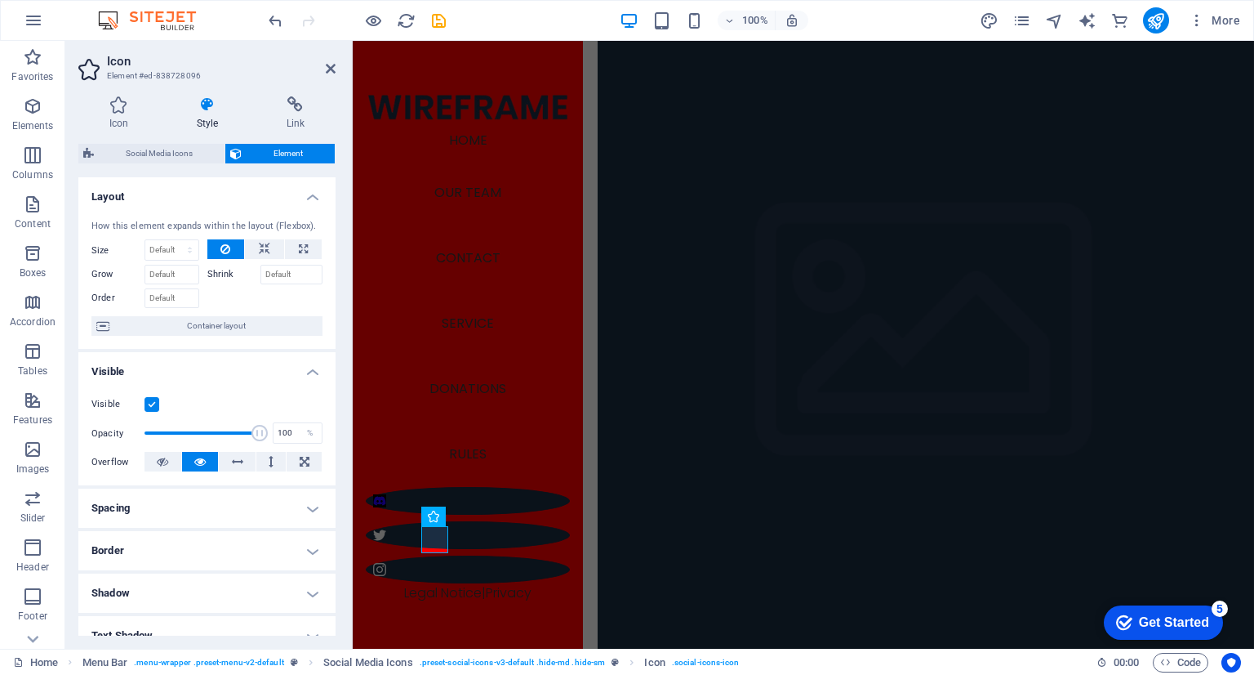
click at [297, 91] on div "Icon Style Link Icon Discord All icon sets... IcoFont Ionicons FontAwesome Bran…" at bounding box center [206, 365] width 283 height 565
click at [284, 115] on h4 "Link" at bounding box center [296, 113] width 80 height 34
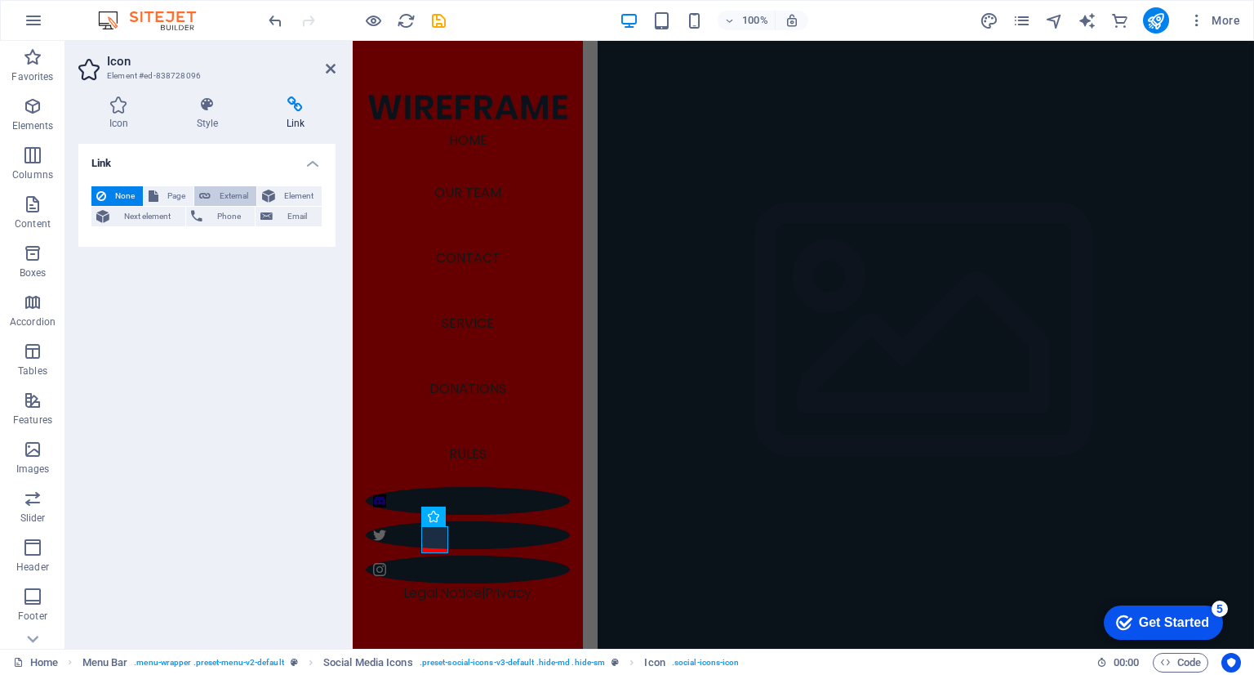
click at [223, 198] on span "External" at bounding box center [234, 196] width 36 height 20
select select "blank"
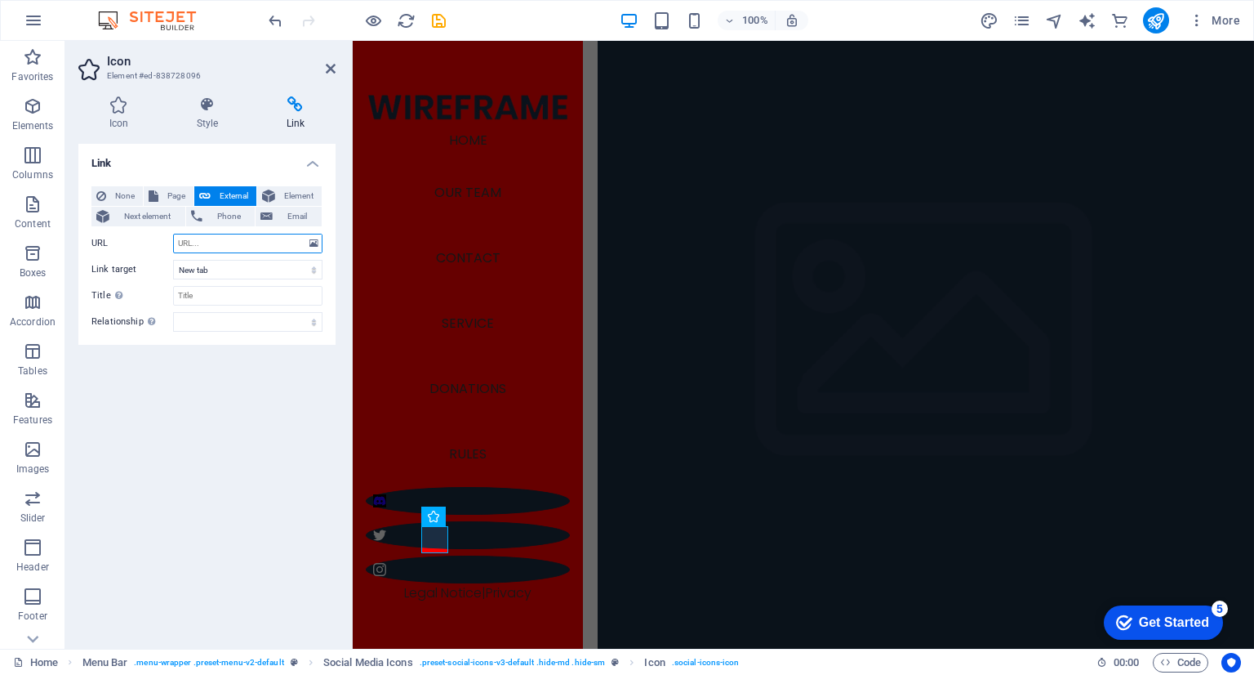
paste input "[URL][DOMAIN_NAME]"
click at [225, 249] on input "[URL][DOMAIN_NAME]" at bounding box center [247, 244] width 149 height 20
click at [192, 248] on input "[URL][DOMAIN_NAME]" at bounding box center [247, 244] width 149 height 20
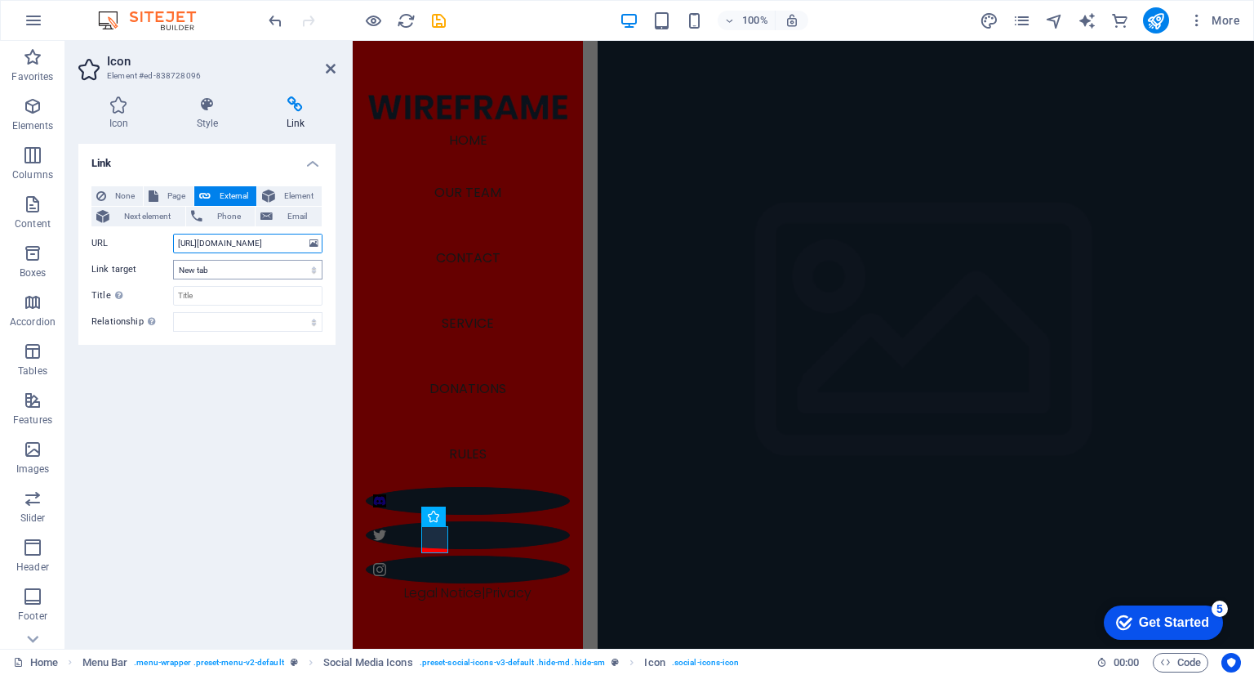
type input "[URL][DOMAIN_NAME]"
click at [258, 269] on select "New tab Same tab Overlay" at bounding box center [247, 270] width 149 height 20
click at [219, 326] on select "alternate author bookmark external help license next nofollow noreferrer noopen…" at bounding box center [247, 322] width 149 height 20
click at [220, 323] on select "alternate author bookmark external help license next nofollow noreferrer noopen…" at bounding box center [247, 322] width 149 height 20
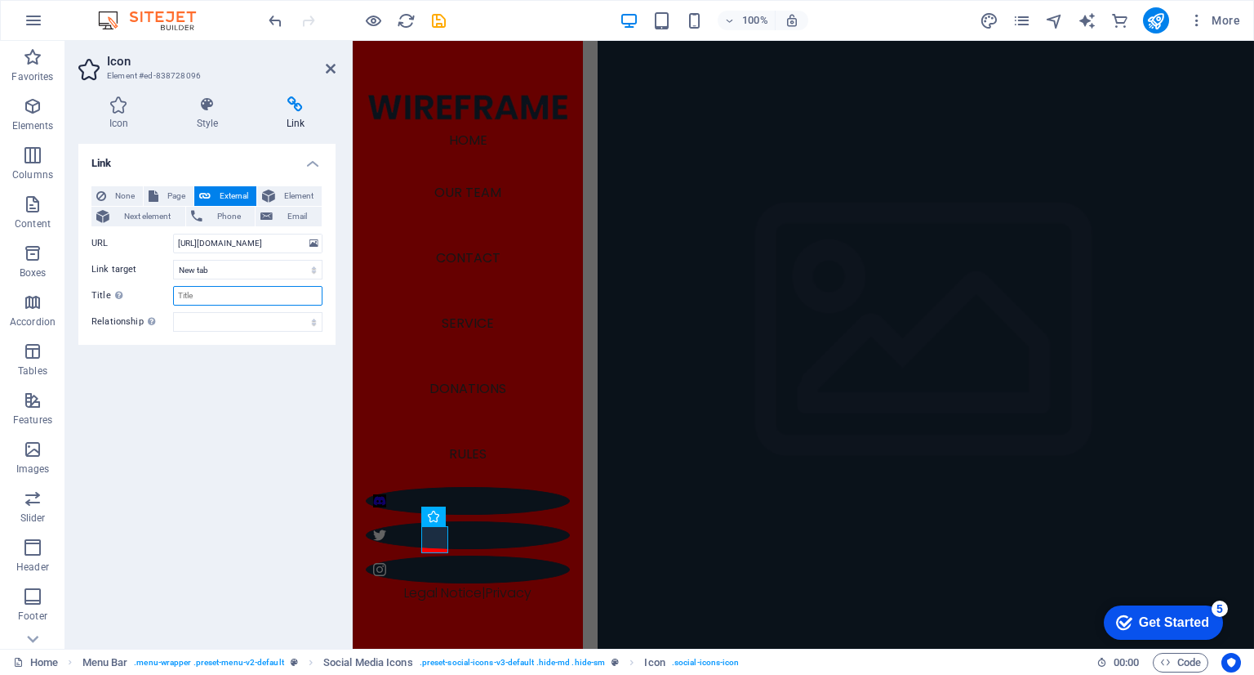
click at [223, 301] on input "Title Additional link description, should not be the same as the link text. The…" at bounding box center [247, 296] width 149 height 20
type input "CrimsonVoyage Discord"
click at [193, 432] on div "Link None Page External Element Next element Phone Email Page Home About Servic…" at bounding box center [206, 390] width 257 height 492
click at [112, 115] on h4 "Icon" at bounding box center [121, 113] width 87 height 34
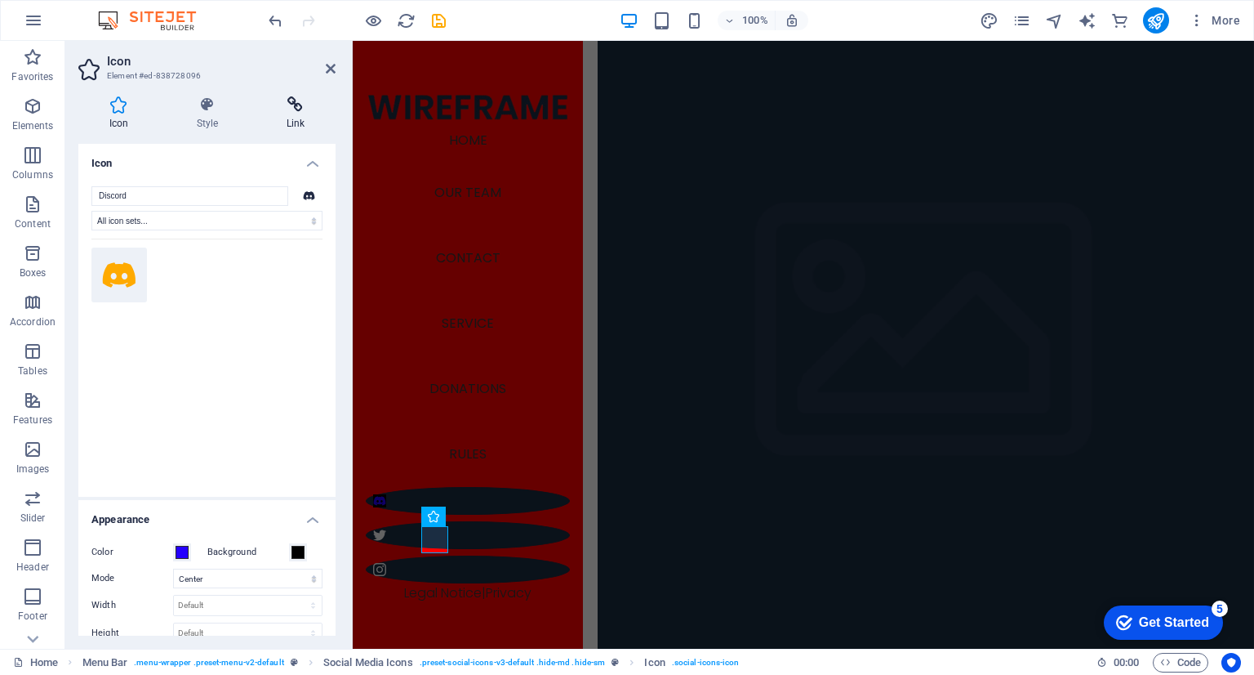
click at [296, 111] on icon at bounding box center [296, 104] width 80 height 16
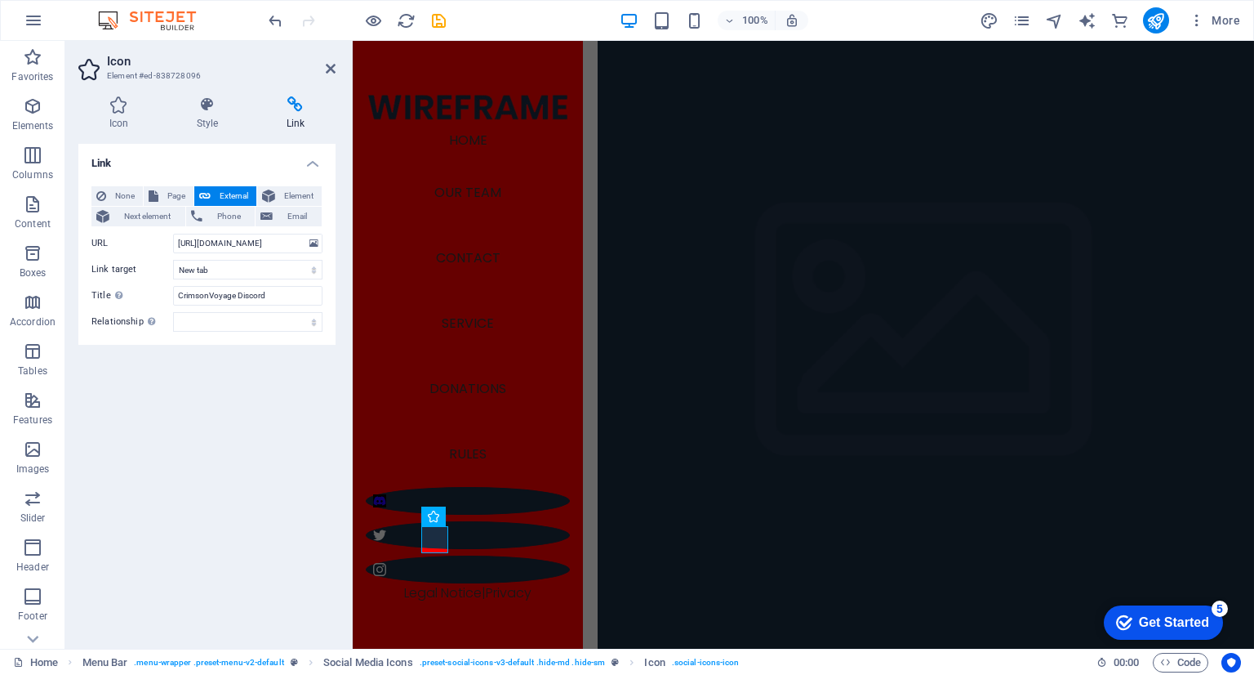
click at [313, 160] on h4 "Link" at bounding box center [206, 158] width 257 height 29
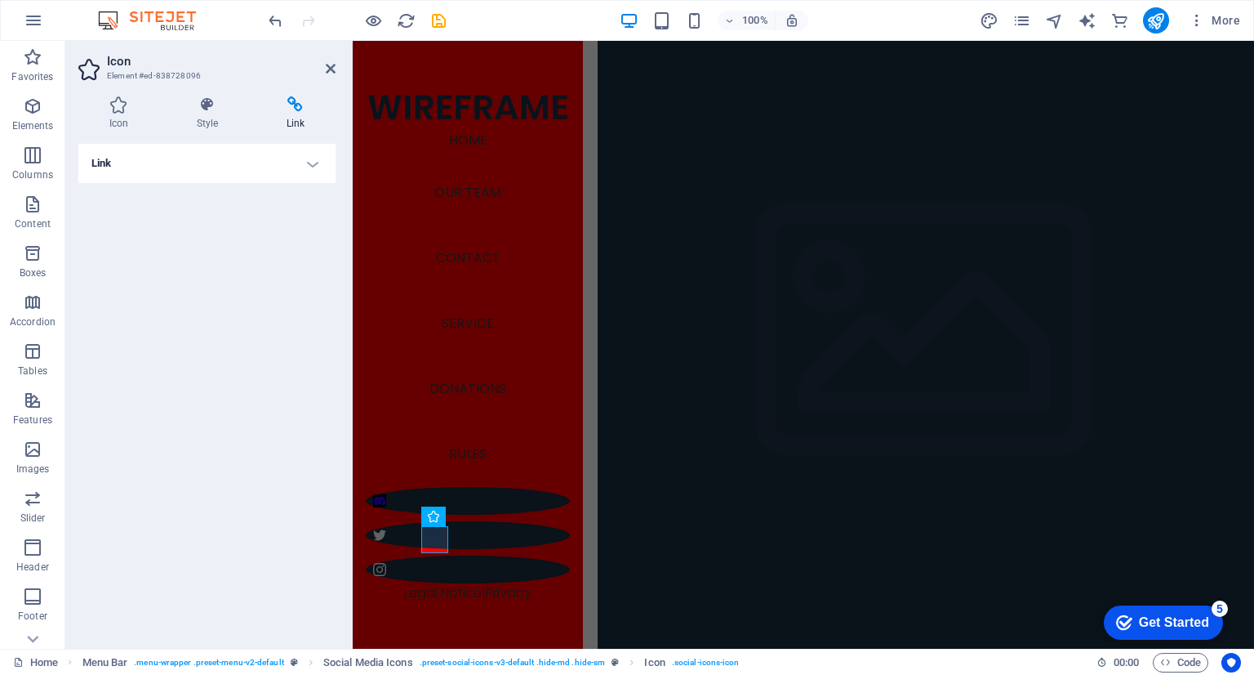
click at [314, 161] on h4 "Link" at bounding box center [206, 163] width 257 height 39
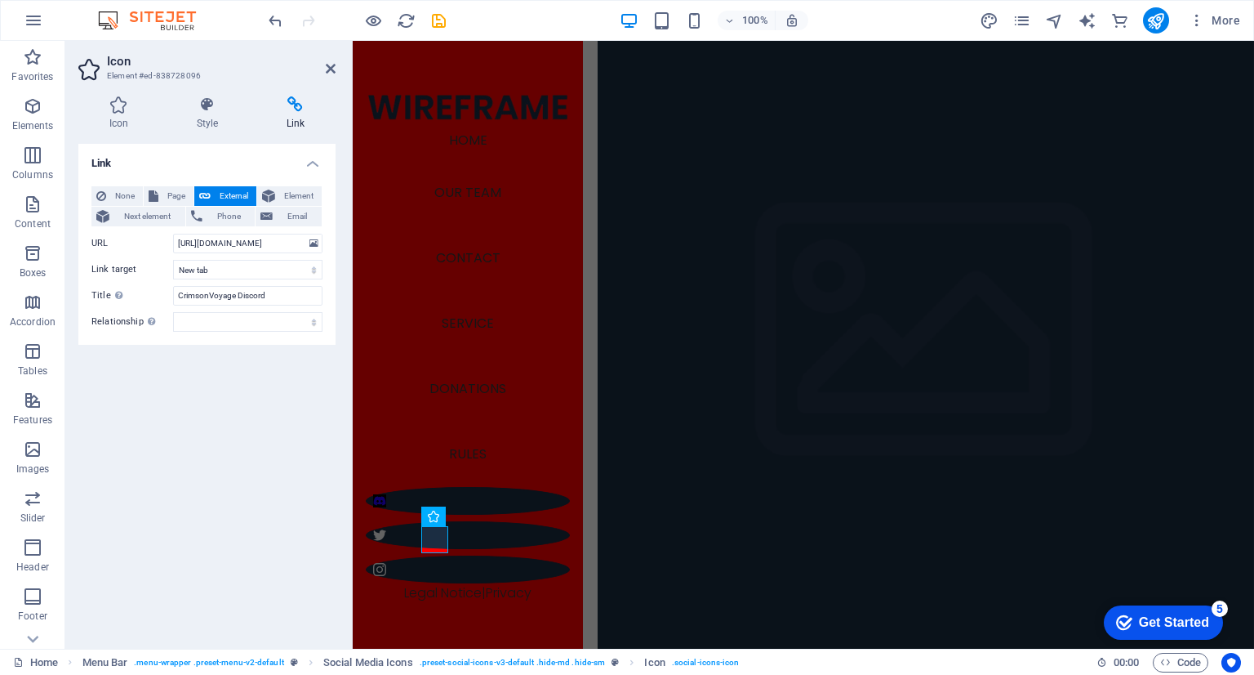
click at [314, 161] on h4 "Link" at bounding box center [206, 158] width 257 height 29
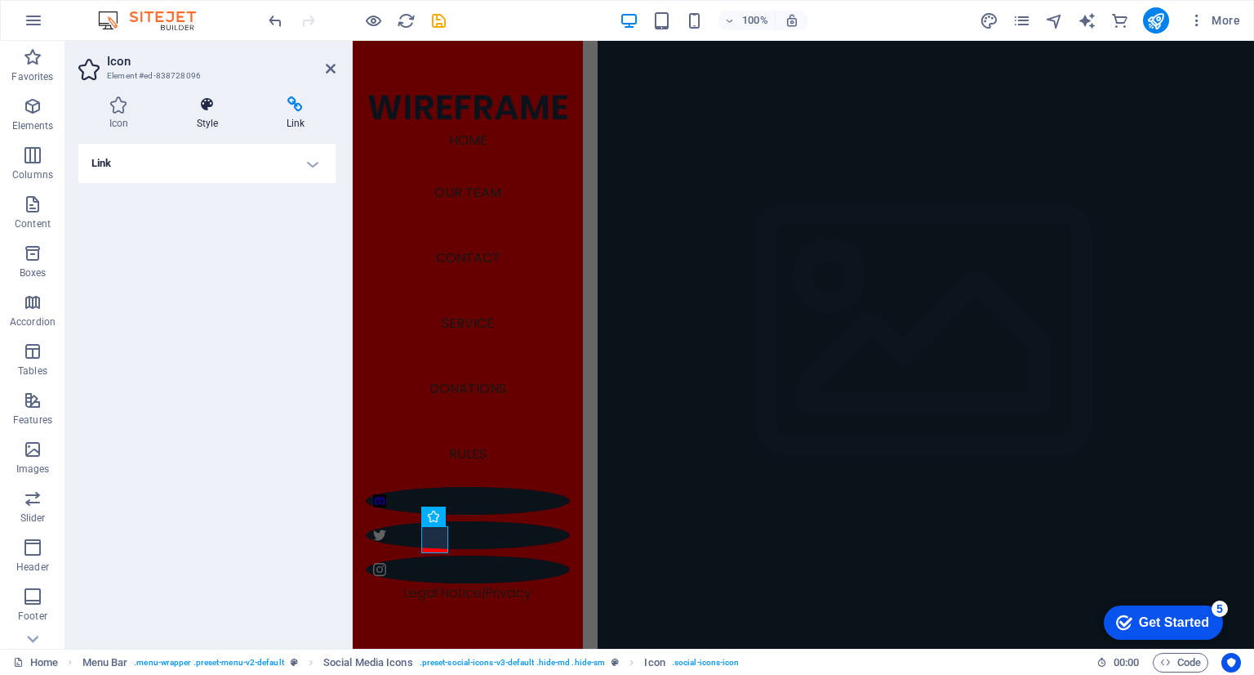
click at [215, 112] on icon at bounding box center [207, 104] width 83 height 16
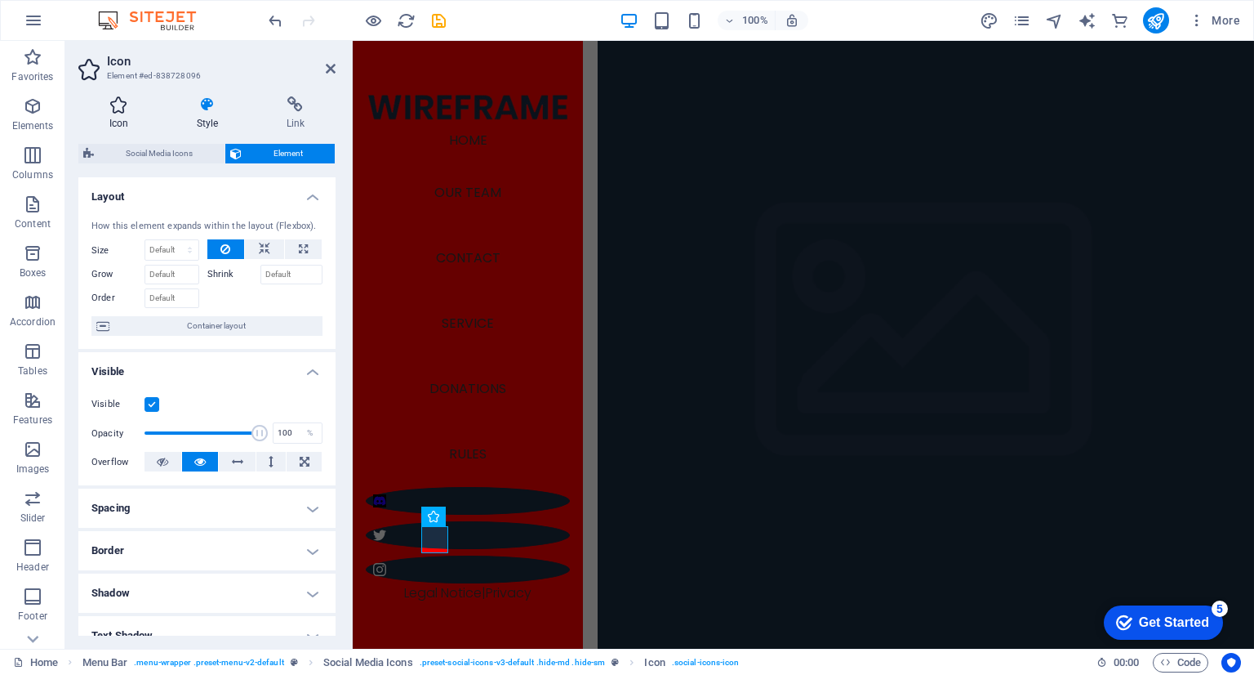
click at [119, 117] on h4 "Icon" at bounding box center [121, 113] width 87 height 34
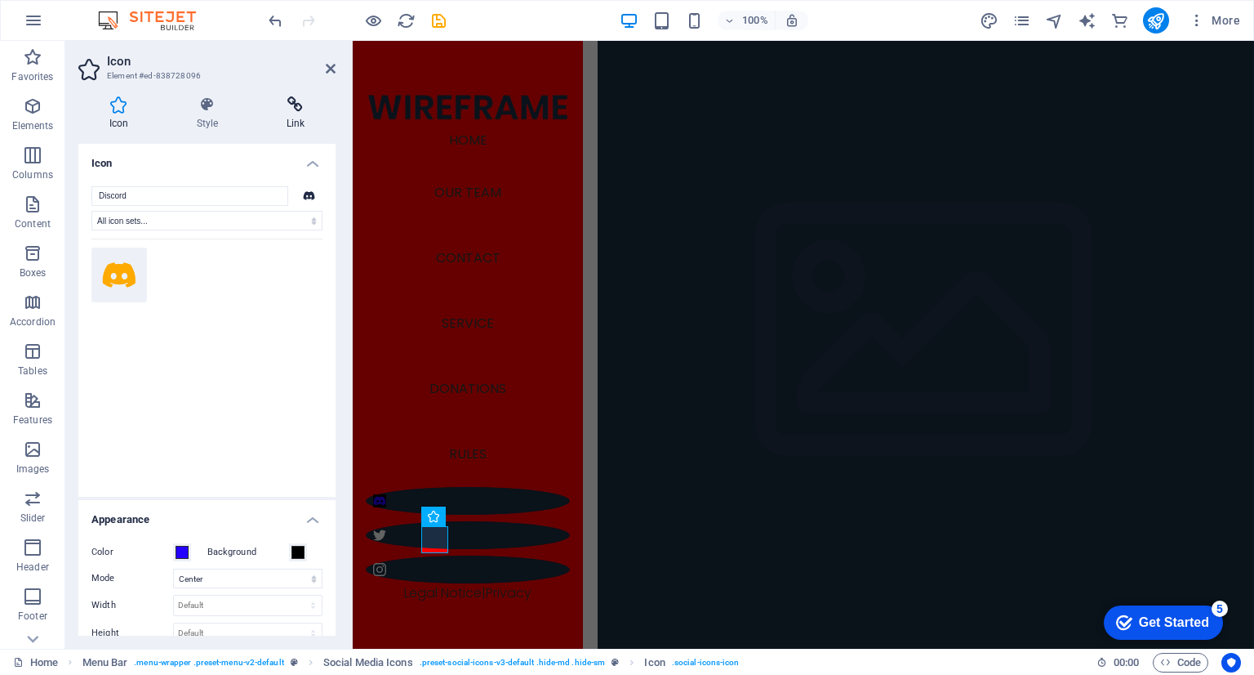
click at [287, 115] on h4 "Link" at bounding box center [296, 113] width 80 height 34
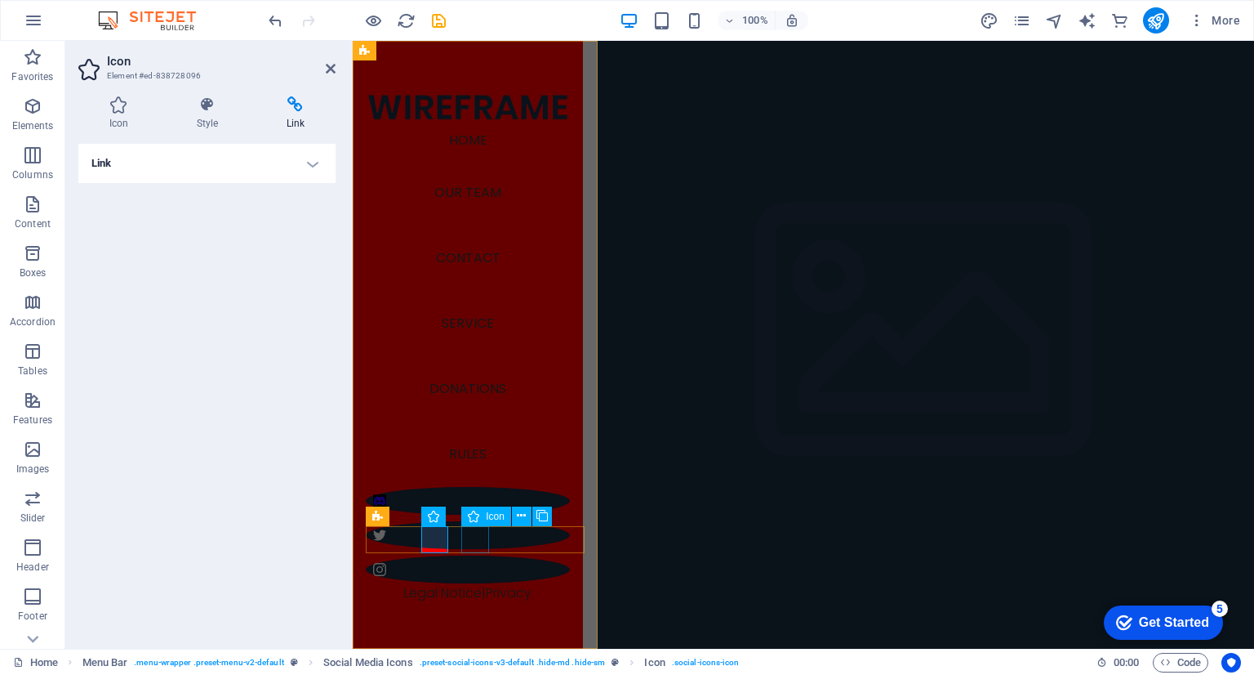
click at [474, 532] on figure at bounding box center [468, 535] width 204 height 28
select select "xMidYMid"
select select "px"
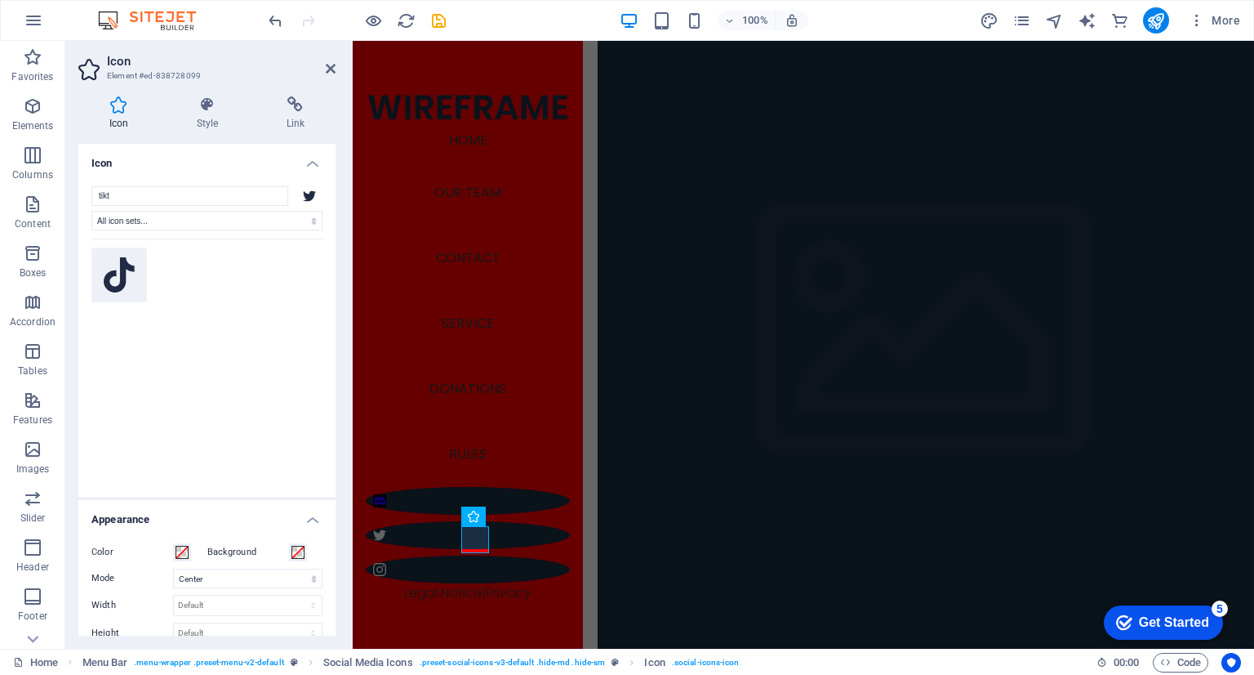
type input "tikt"
click at [132, 255] on button at bounding box center [119, 275] width 56 height 56
click at [287, 111] on icon at bounding box center [296, 104] width 80 height 16
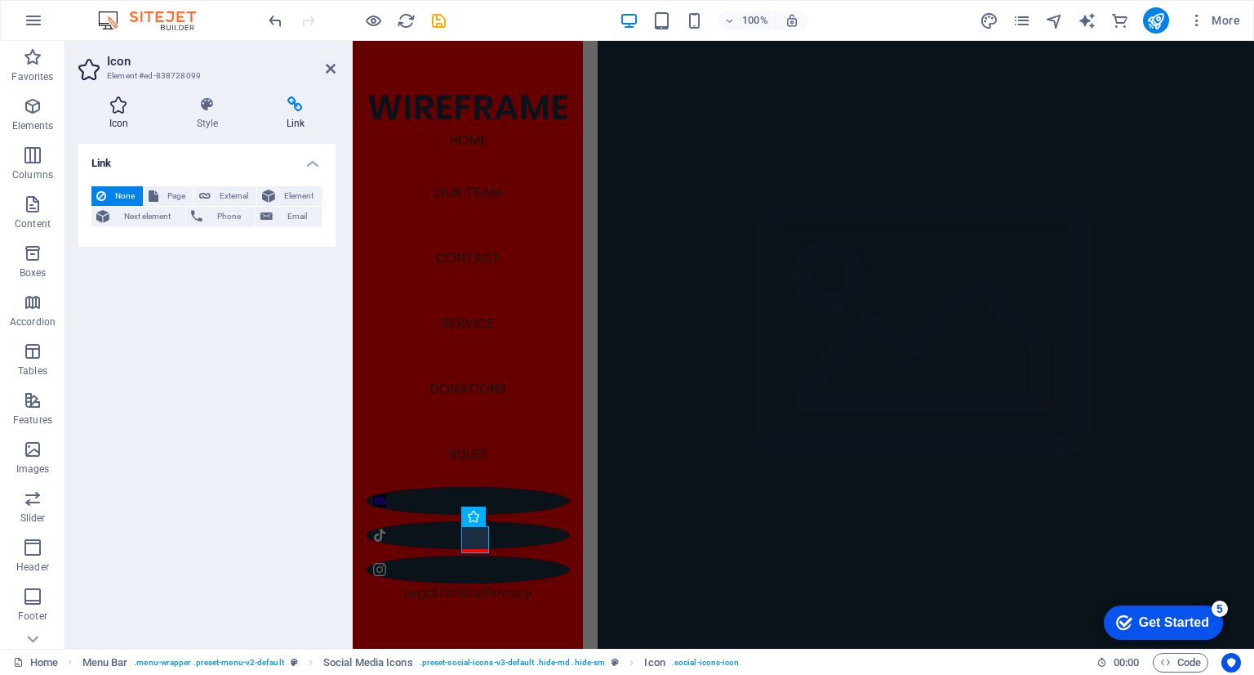
click at [127, 109] on icon at bounding box center [118, 104] width 81 height 16
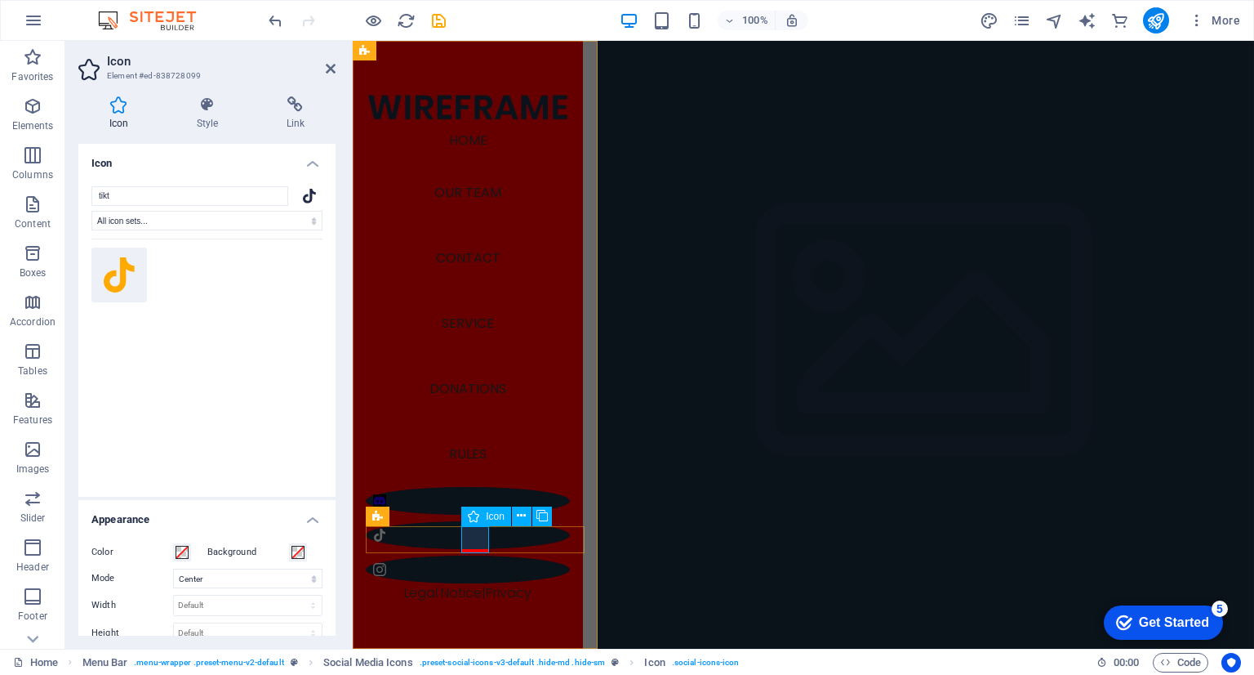
click at [479, 534] on figure at bounding box center [468, 535] width 204 height 28
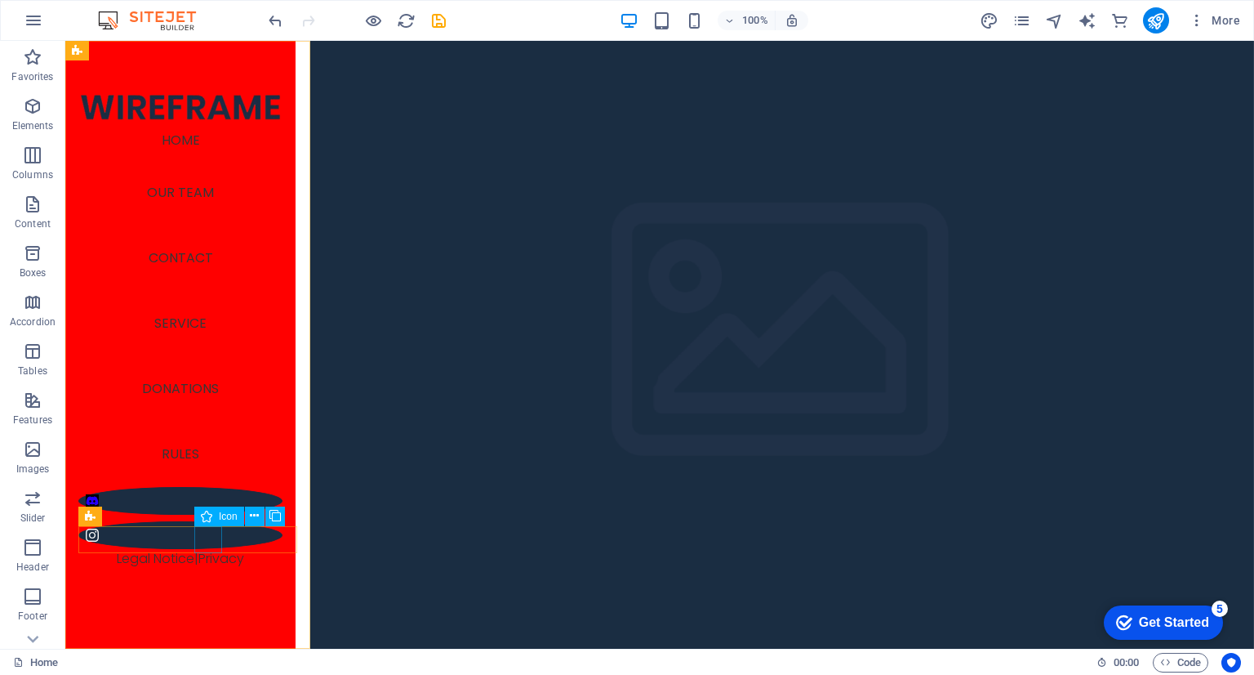
click at [212, 537] on figure at bounding box center [180, 535] width 204 height 28
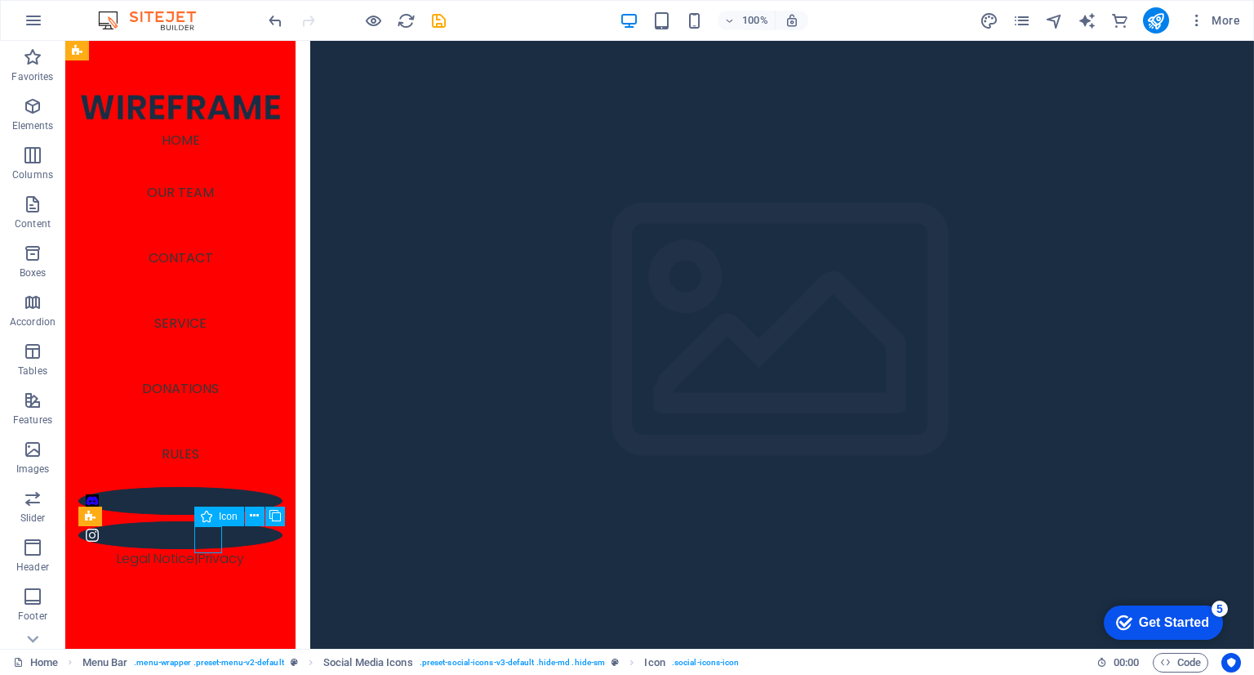
click at [212, 537] on figure at bounding box center [180, 535] width 204 height 28
select select "xMidYMid"
select select "px"
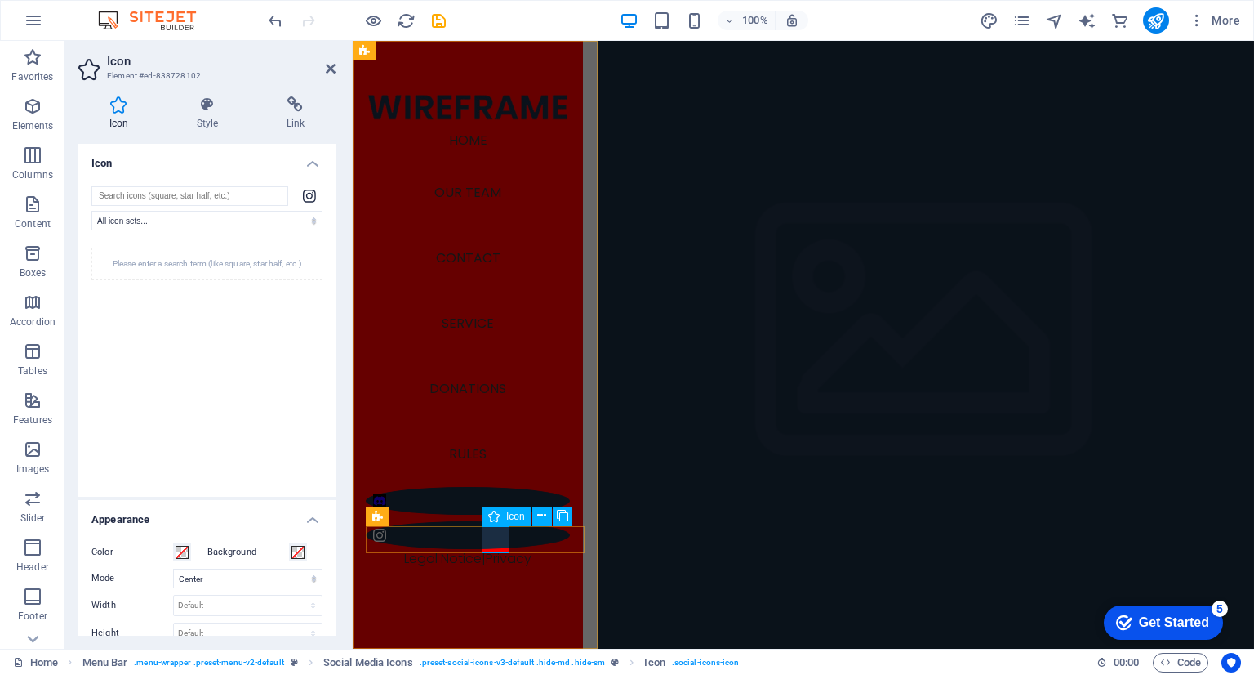
click at [500, 541] on figure at bounding box center [468, 535] width 204 height 28
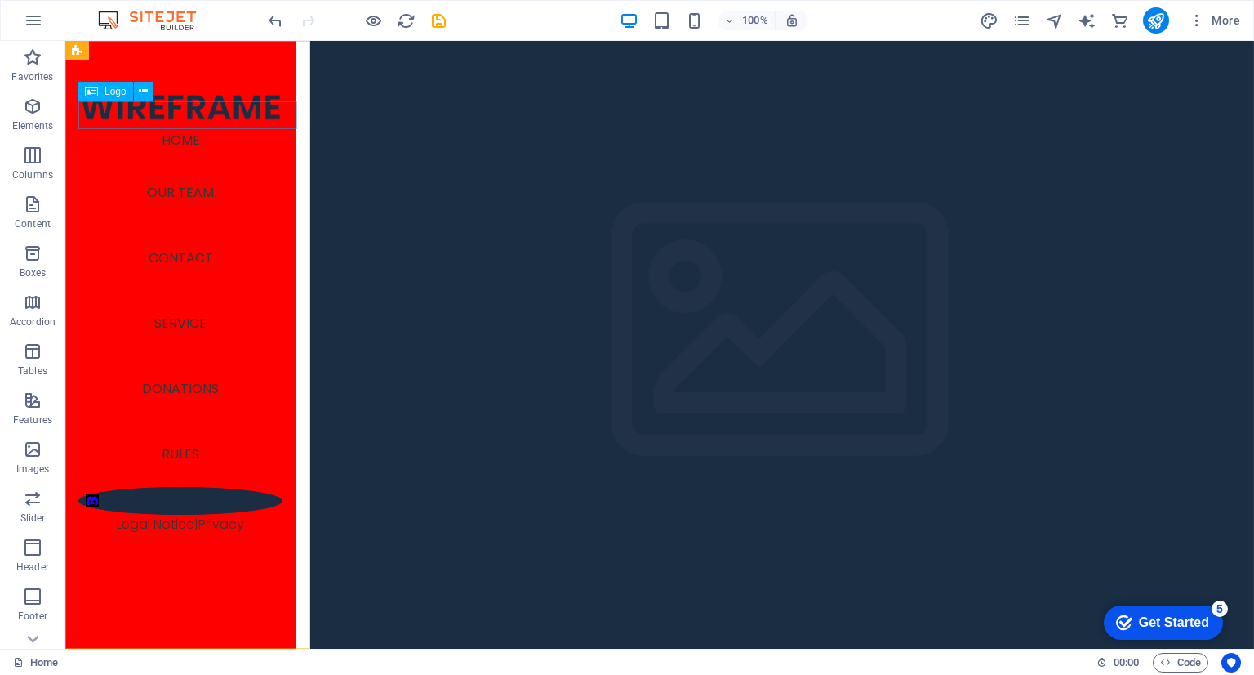
click at [194, 115] on div at bounding box center [180, 107] width 204 height 28
select select "px"
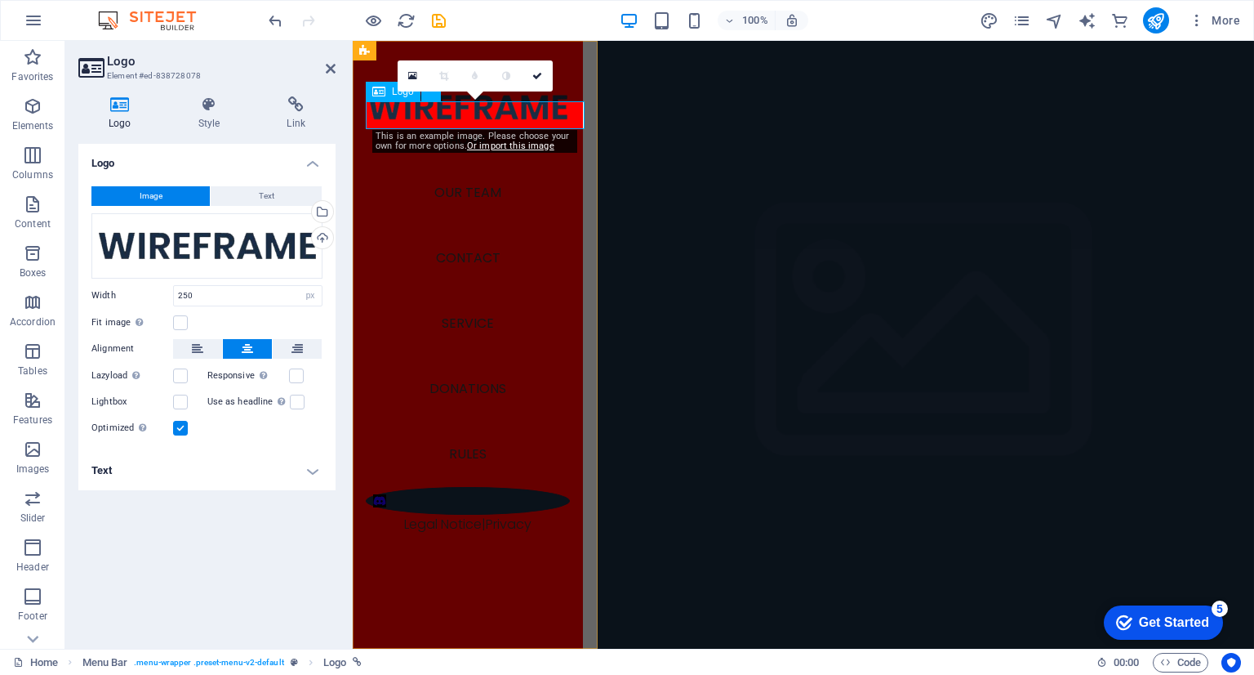
click at [444, 110] on div at bounding box center [468, 107] width 204 height 28
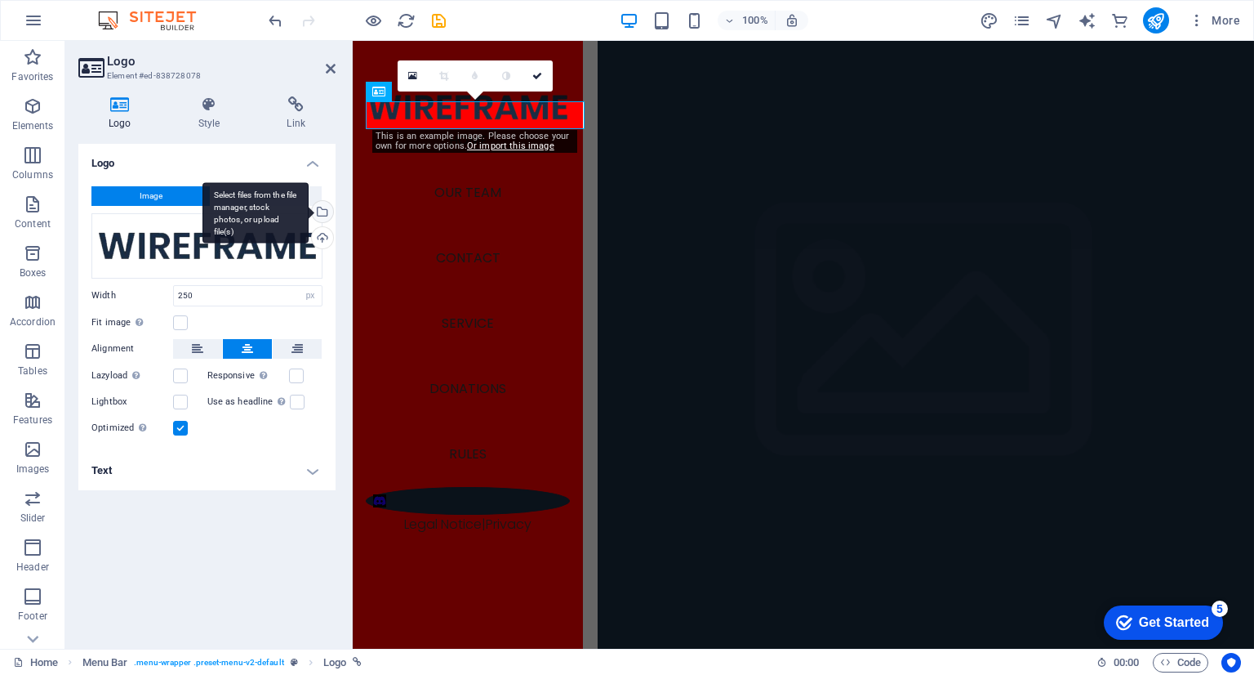
click at [290, 202] on div "Select files from the file manager, stock photos, or upload file(s)" at bounding box center [256, 212] width 106 height 61
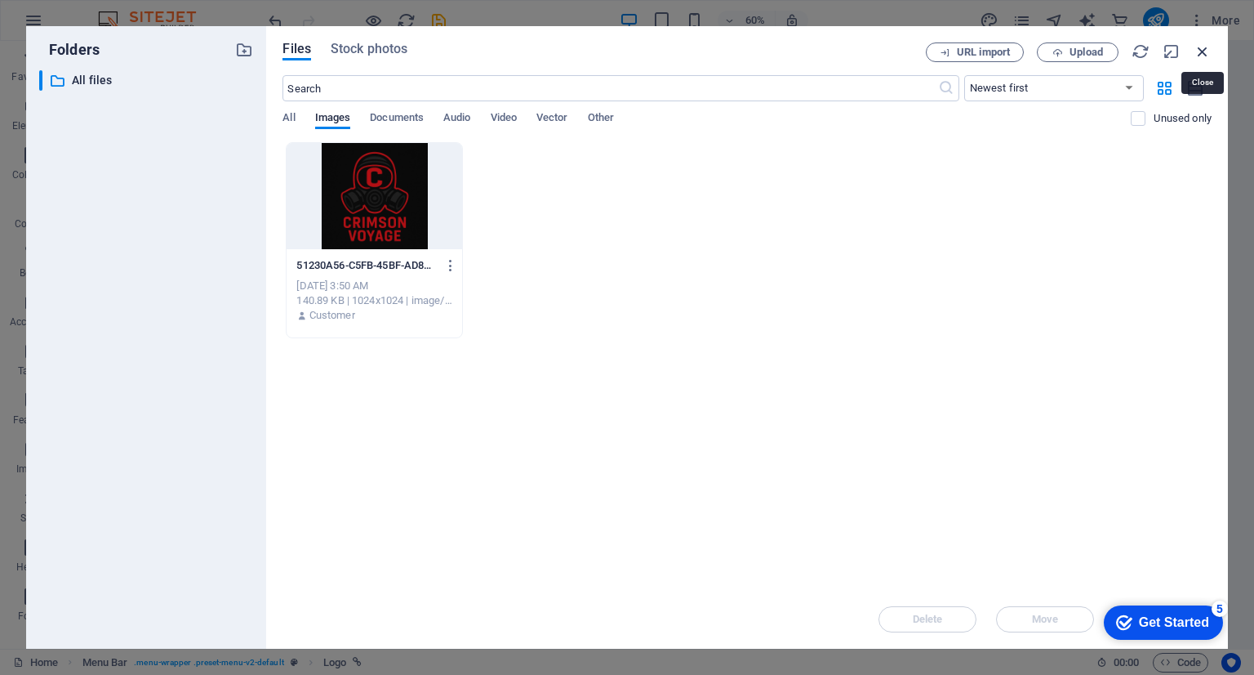
click at [1208, 45] on icon "button" at bounding box center [1203, 51] width 18 height 18
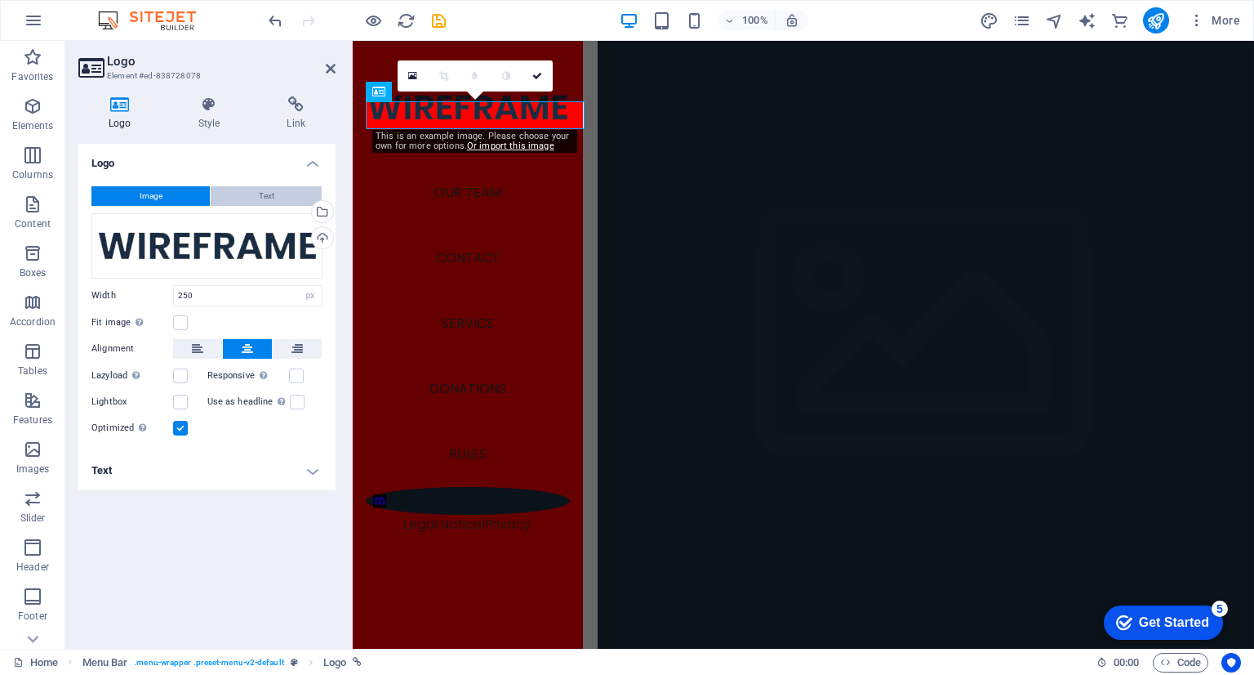
click at [278, 200] on button "Text" at bounding box center [266, 196] width 111 height 20
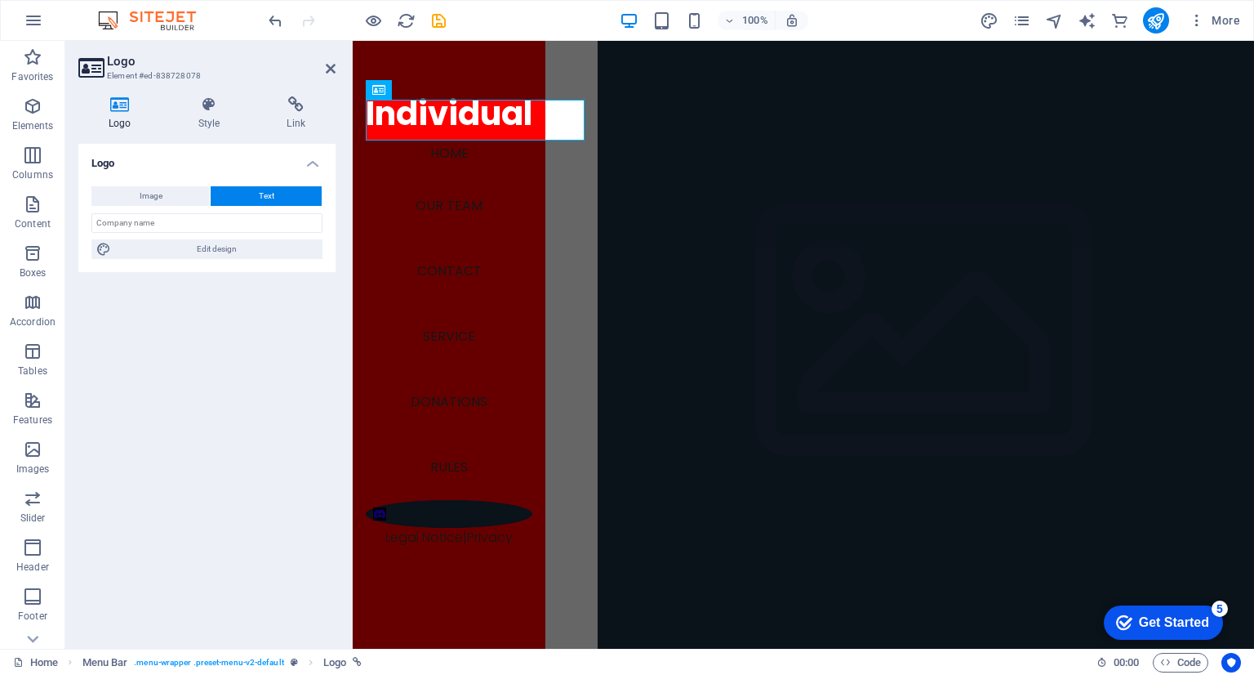
click at [242, 238] on div "Image Text Drag files here, click to choose files or select files from Files or…" at bounding box center [206, 222] width 257 height 99
click at [244, 230] on input "text" at bounding box center [206, 223] width 231 height 20
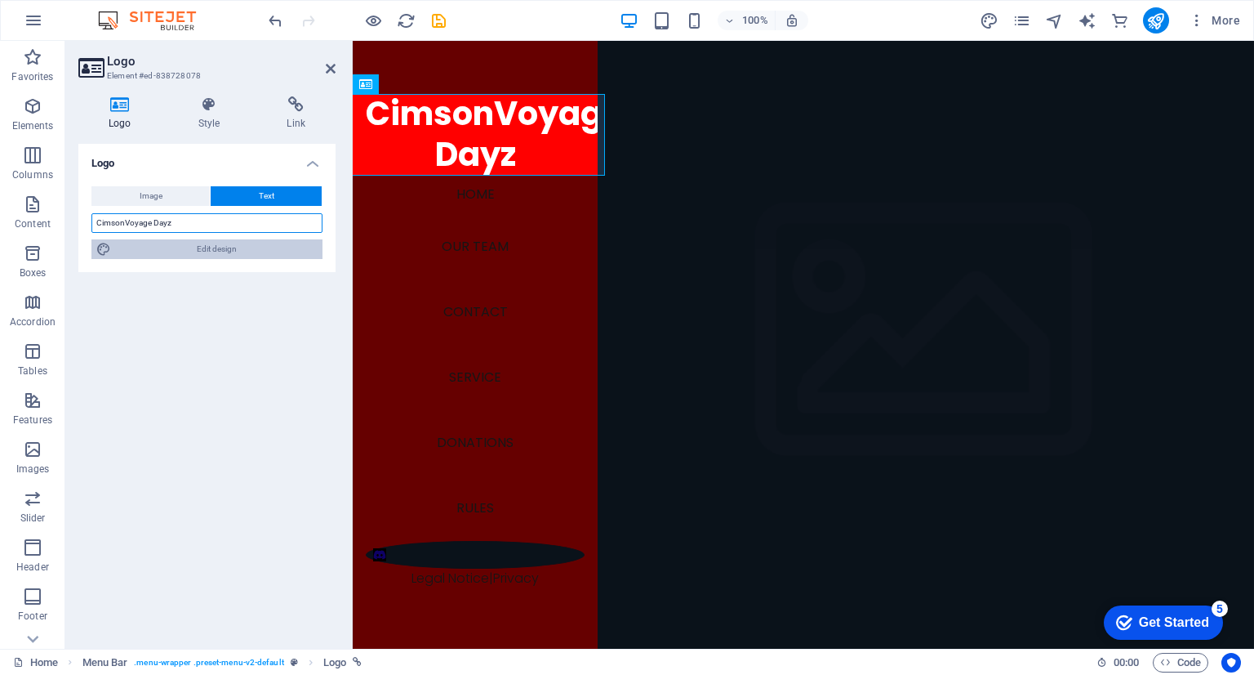
type input "CimsonVoyage Dayz"
drag, startPoint x: 196, startPoint y: 242, endPoint x: 531, endPoint y: 365, distance: 356.8
click at [196, 242] on span "Edit design" at bounding box center [217, 249] width 202 height 20
select select "px"
select select "700"
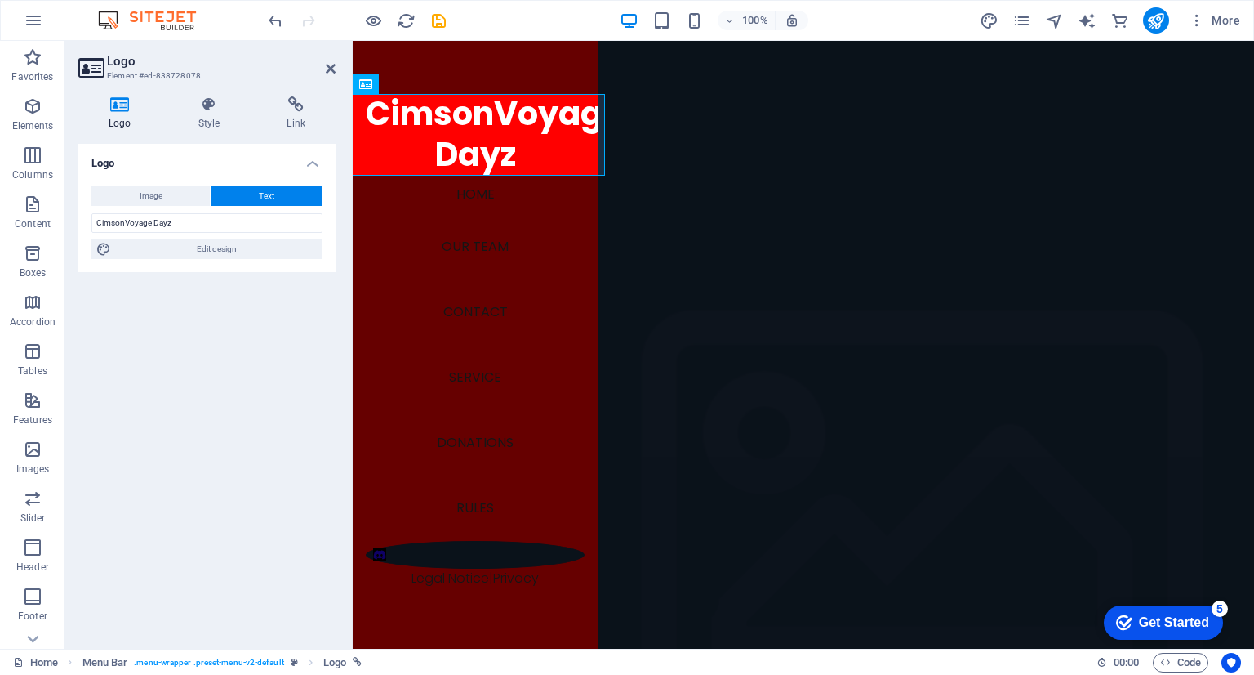
select select "px"
select select "rem"
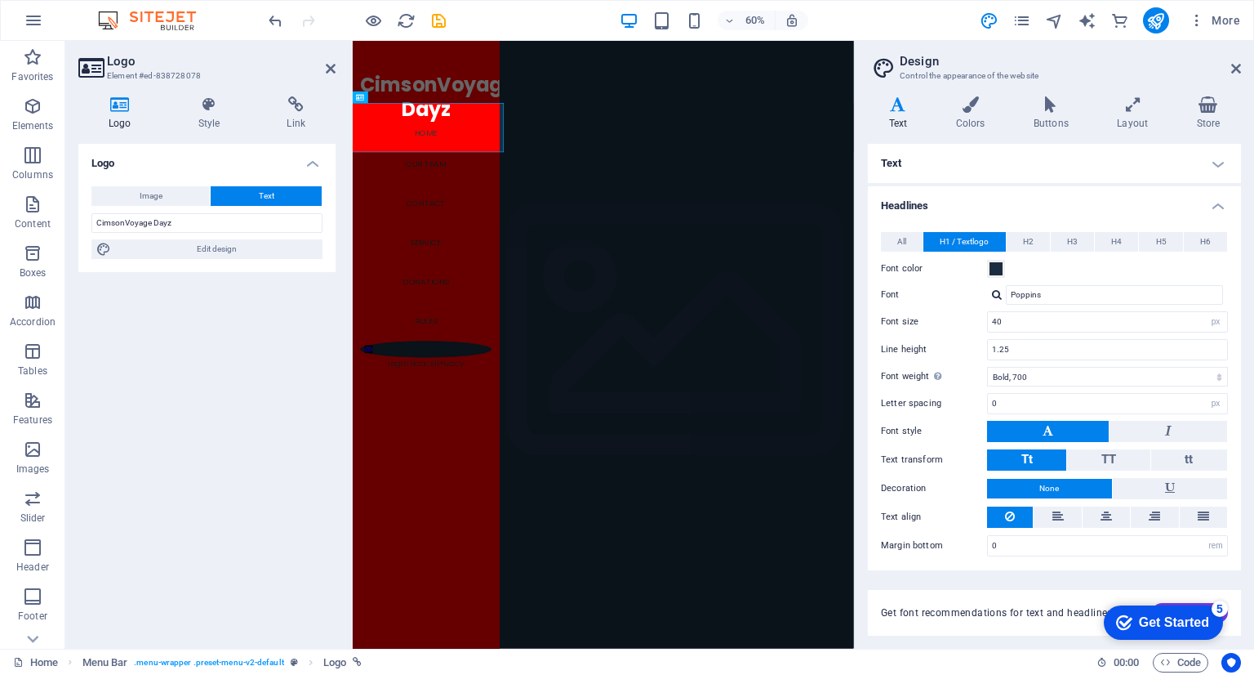
click at [1241, 72] on aside "Design Control the appearance of the website Variants Text Colors Buttons Layou…" at bounding box center [1054, 345] width 400 height 608
click at [1236, 64] on icon at bounding box center [1236, 68] width 10 height 13
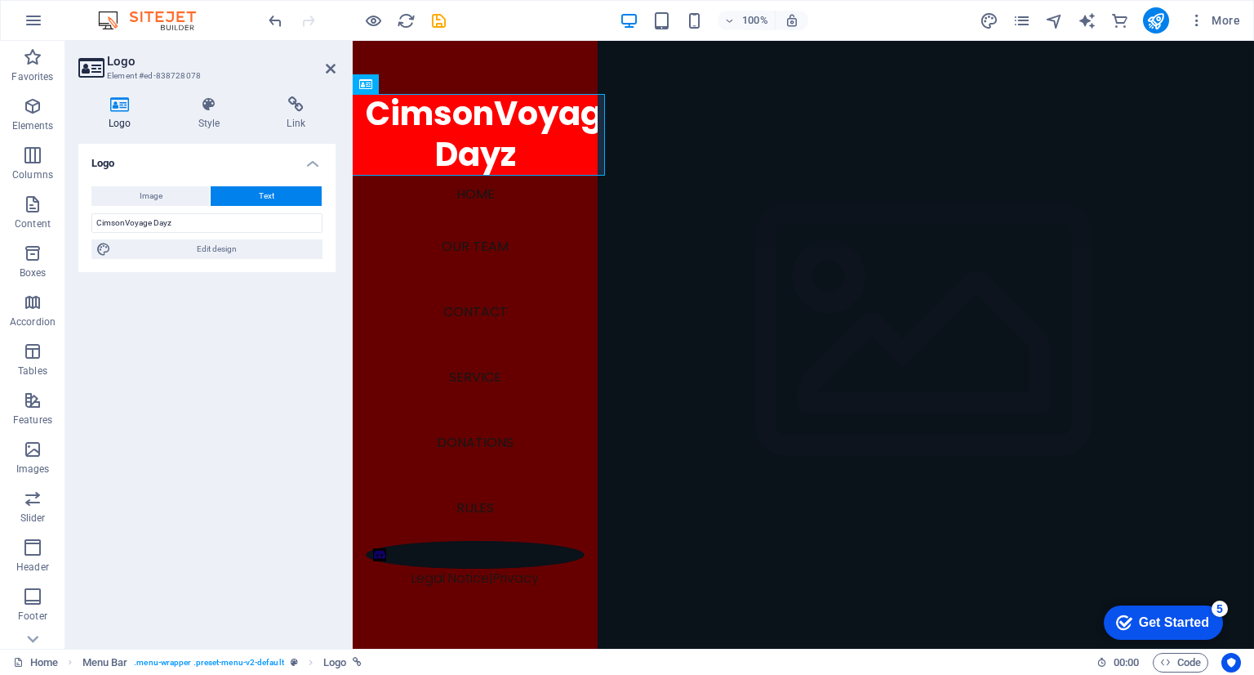
click at [316, 163] on h4 "Logo" at bounding box center [206, 158] width 257 height 29
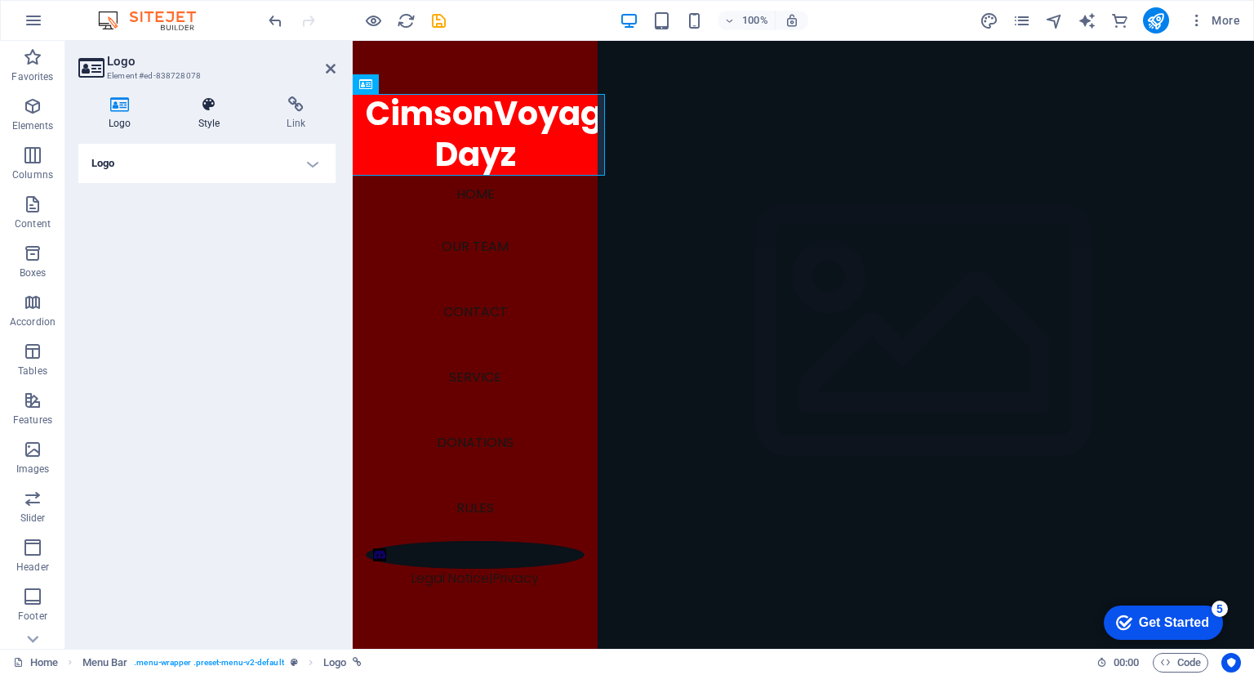
click at [212, 112] on icon at bounding box center [209, 104] width 82 height 16
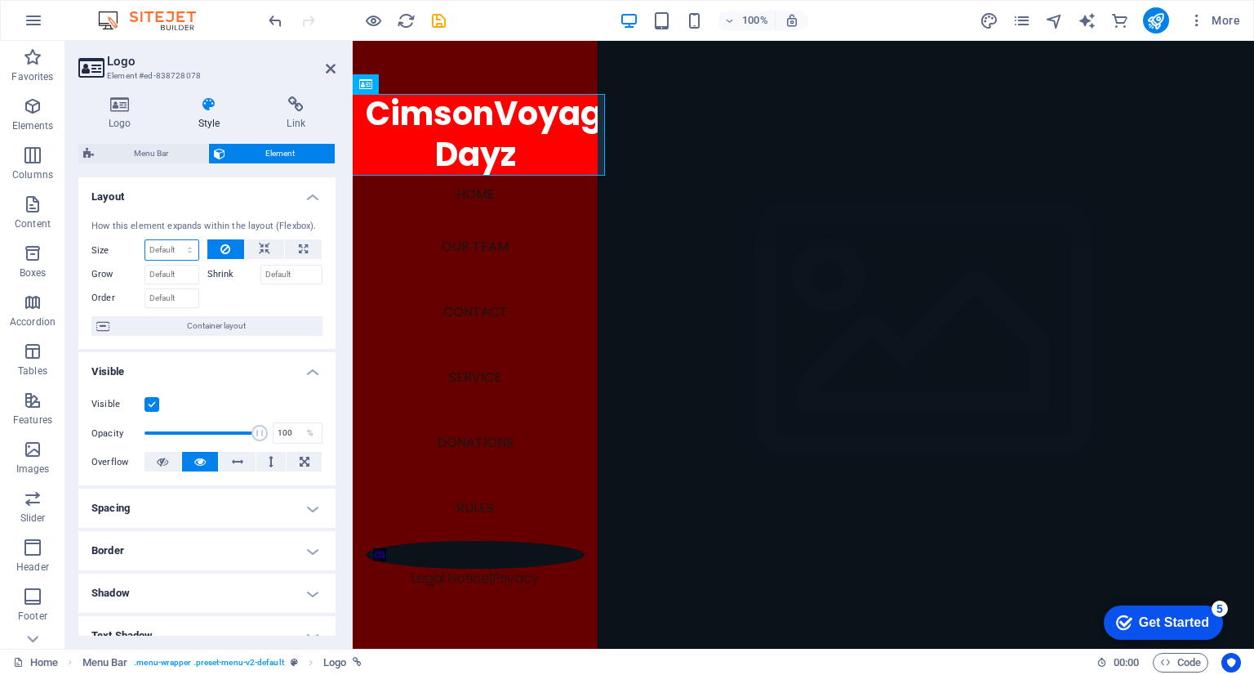
click at [185, 250] on select "Default auto px % 1/1 1/2 1/3 1/4 1/5 1/6 1/7 1/8 1/9 1/10" at bounding box center [171, 250] width 53 height 20
select select "1/10"
click at [173, 240] on select "Default auto px % 1/1 1/2 1/3 1/4 1/5 1/6 1/7 1/8 1/9 1/10" at bounding box center [171, 250] width 53 height 20
type input "10"
click at [255, 204] on h4 "Layout" at bounding box center [206, 191] width 257 height 29
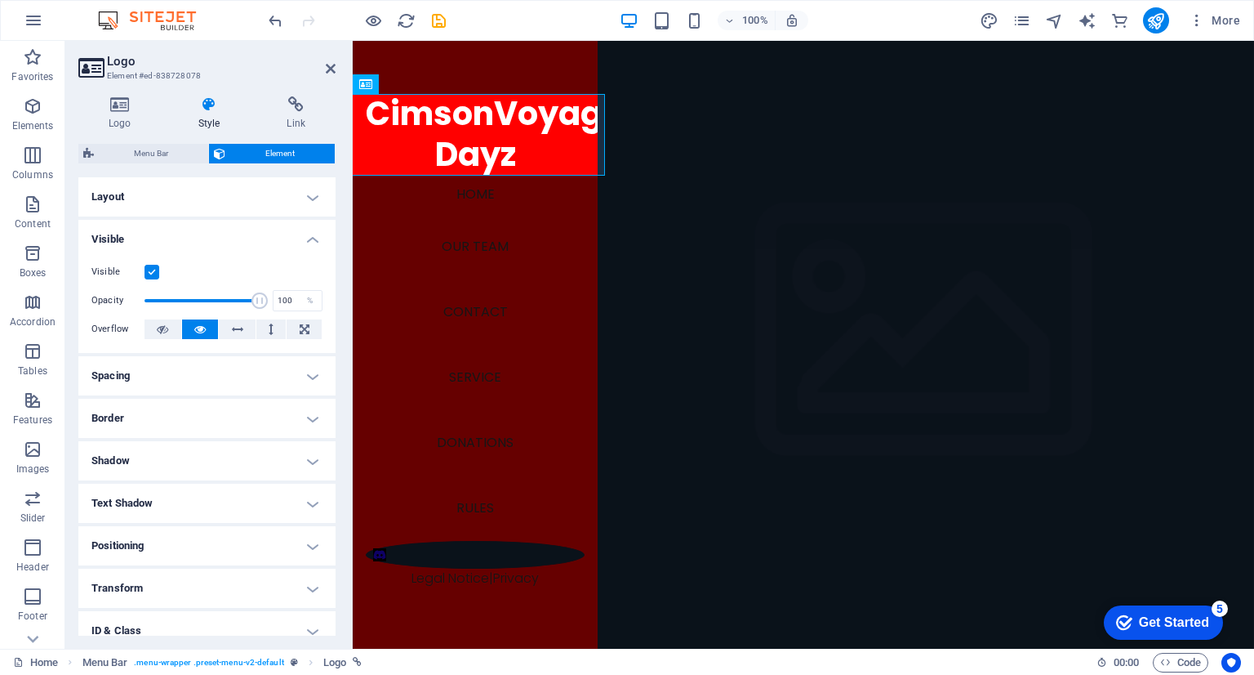
click at [255, 204] on h4 "Layout" at bounding box center [206, 196] width 257 height 39
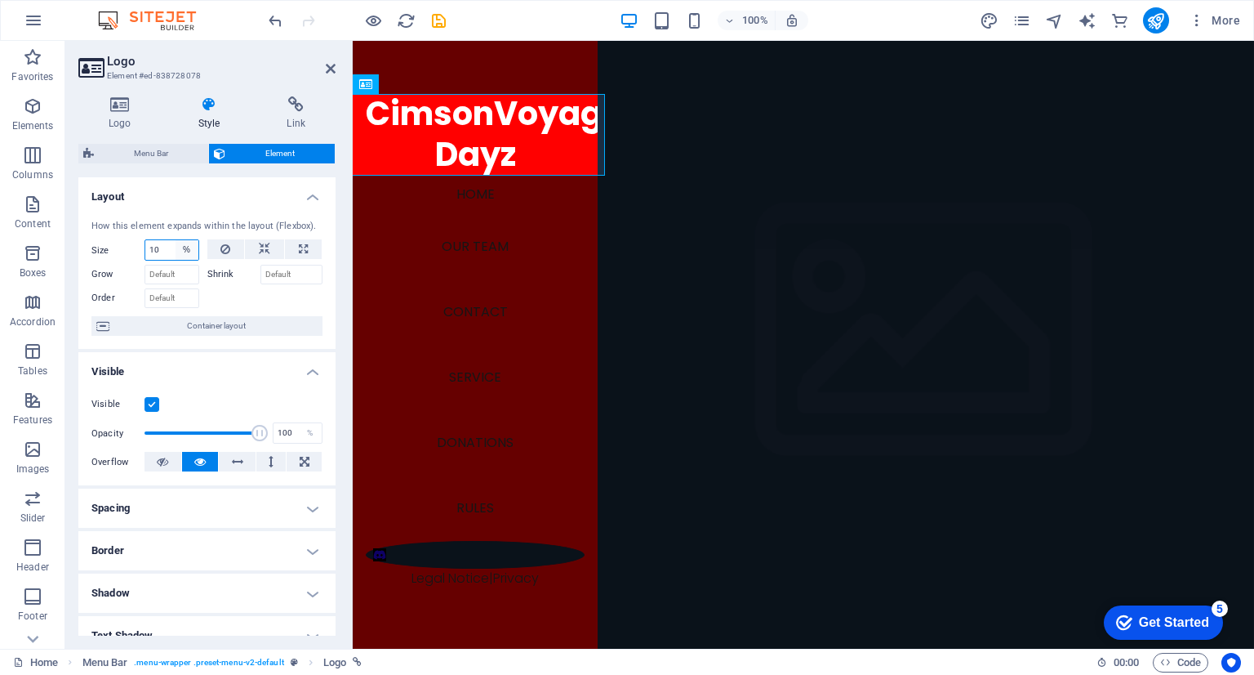
click at [188, 246] on select "Default auto px % 1/1 1/2 1/3 1/4 1/5 1/6 1/7 1/8 1/9 1/10" at bounding box center [187, 250] width 23 height 20
select select "ifmvp1uuas4"
click at [176, 240] on select "Default auto px % 1/1 1/2 1/3 1/4 1/5 1/6 1/7 1/8 1/9 1/10" at bounding box center [187, 250] width 23 height 20
select select "DISABLED_OPTION_VALUE"
click at [326, 65] on icon at bounding box center [331, 68] width 10 height 13
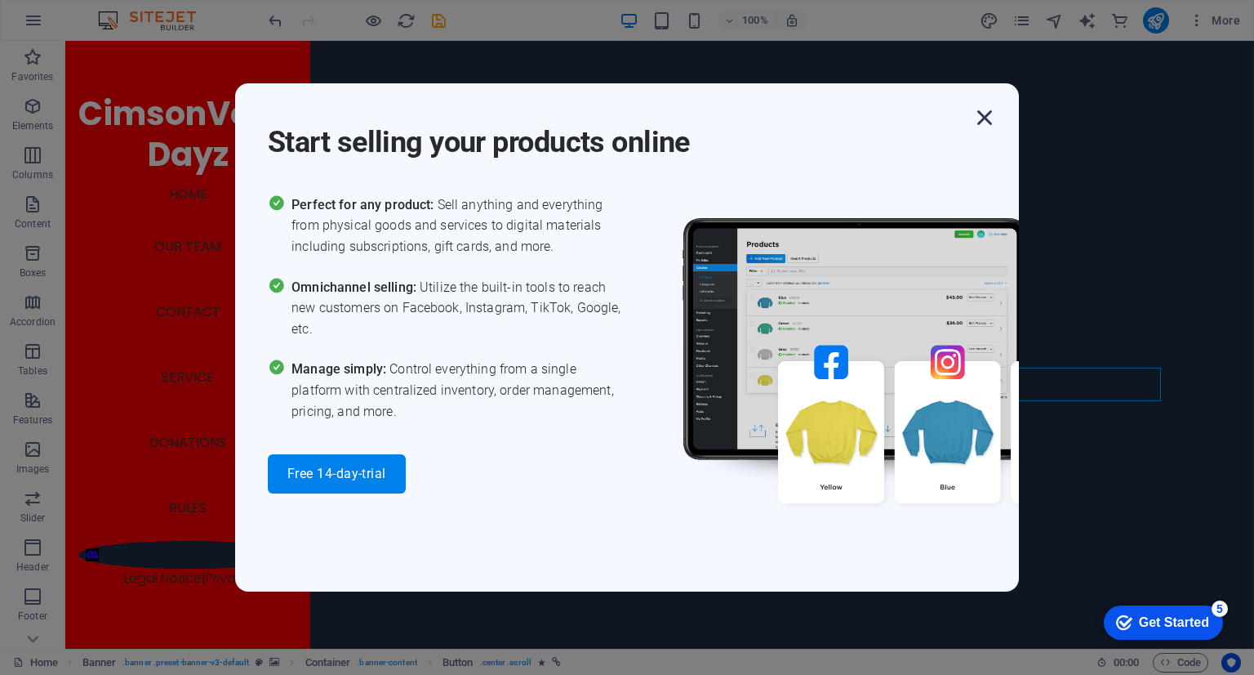
click at [976, 113] on icon "button" at bounding box center [984, 117] width 29 height 29
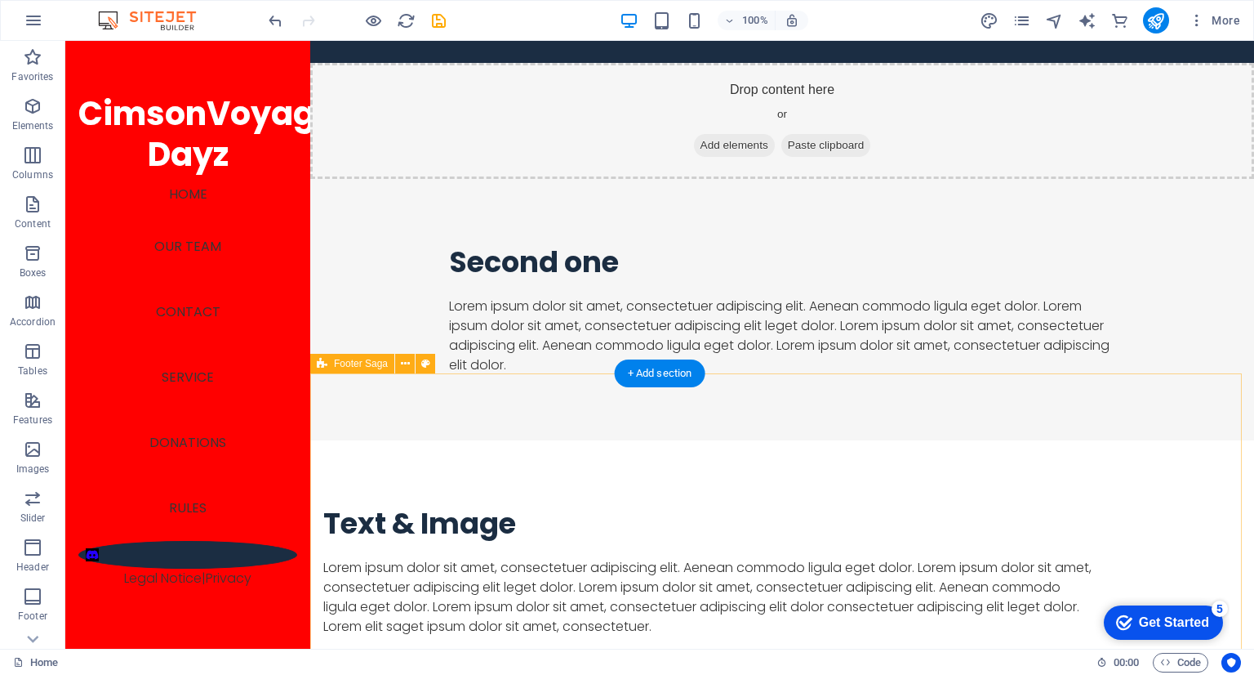
scroll to position [2307, 0]
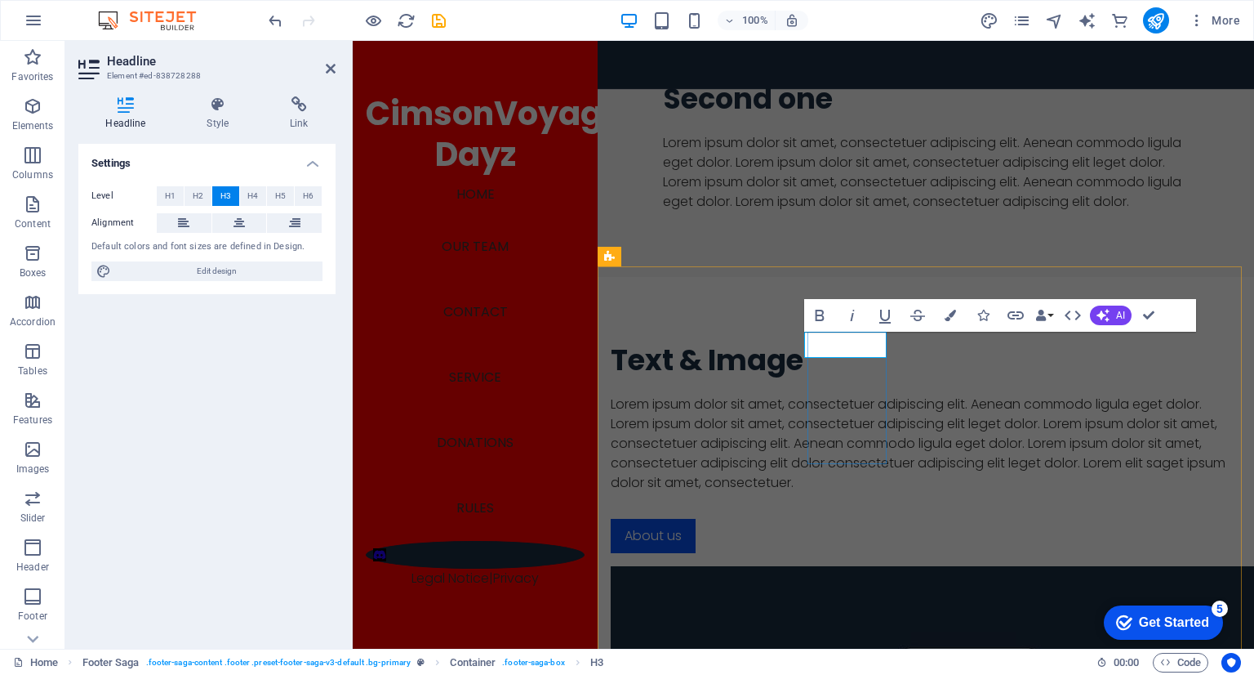
scroll to position [0, 6]
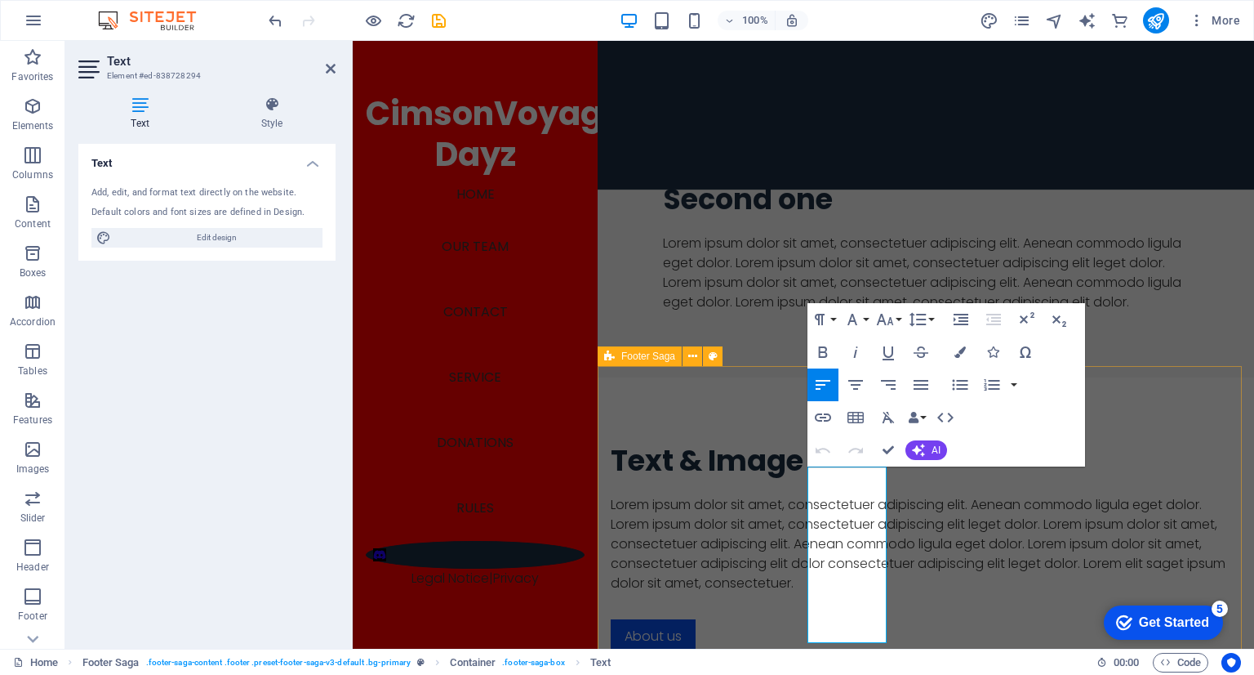
drag, startPoint x: 846, startPoint y: 626, endPoint x: 800, endPoint y: 461, distance: 171.2
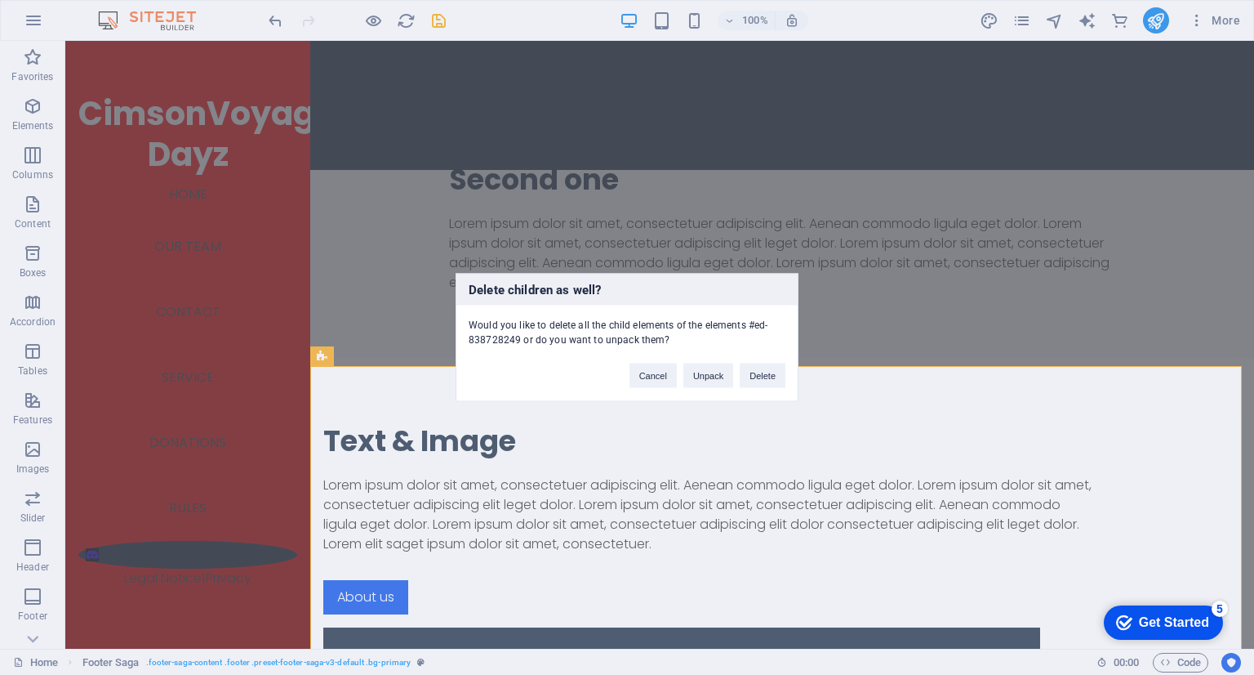
scroll to position [2287, 0]
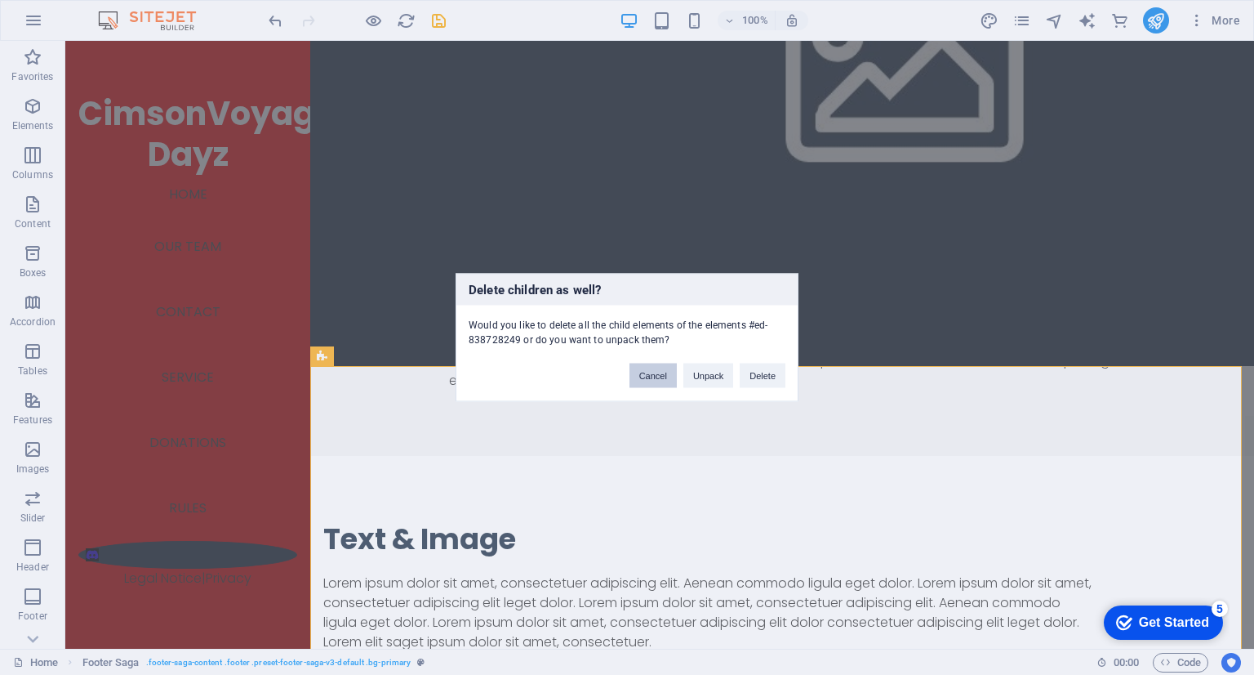
click at [656, 367] on button "Cancel" at bounding box center [653, 375] width 47 height 24
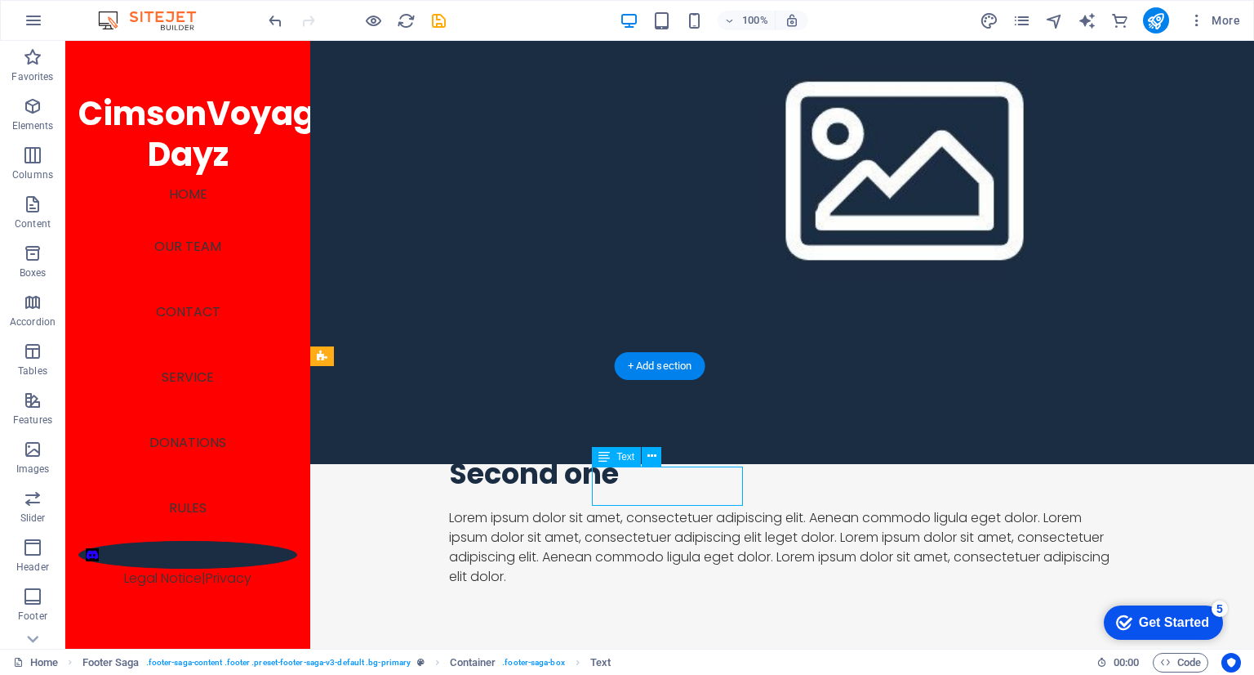
scroll to position [2703, 0]
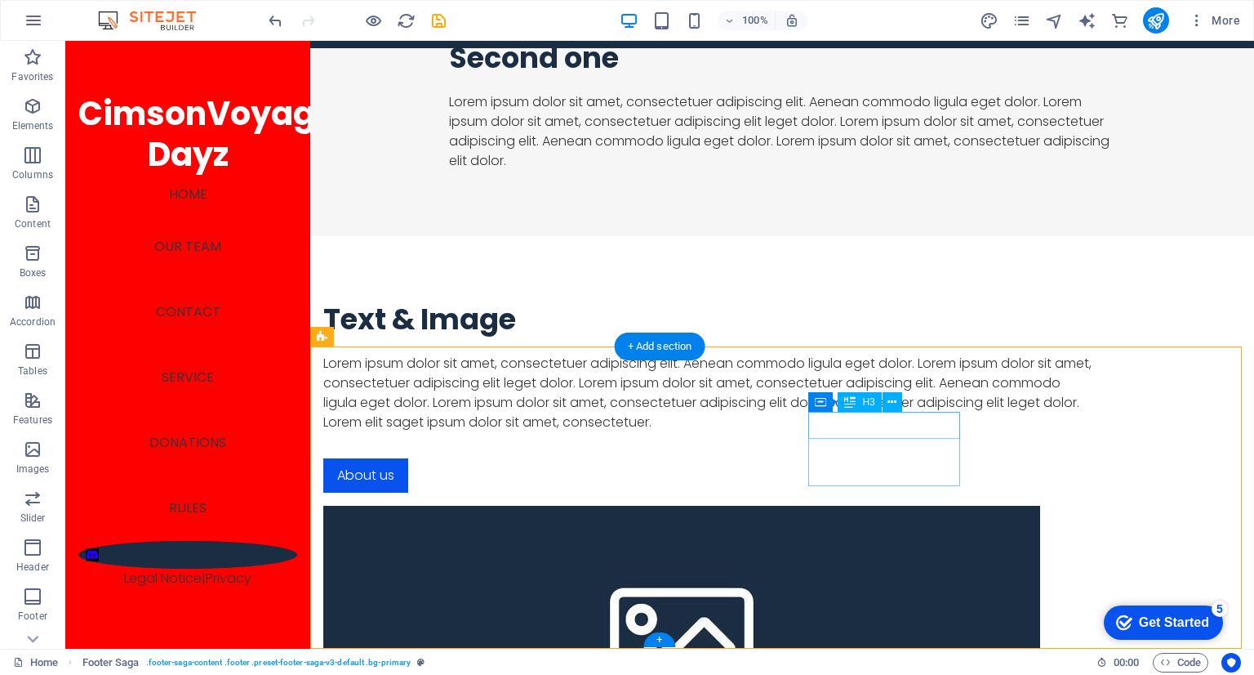
scroll to position [2307, 0]
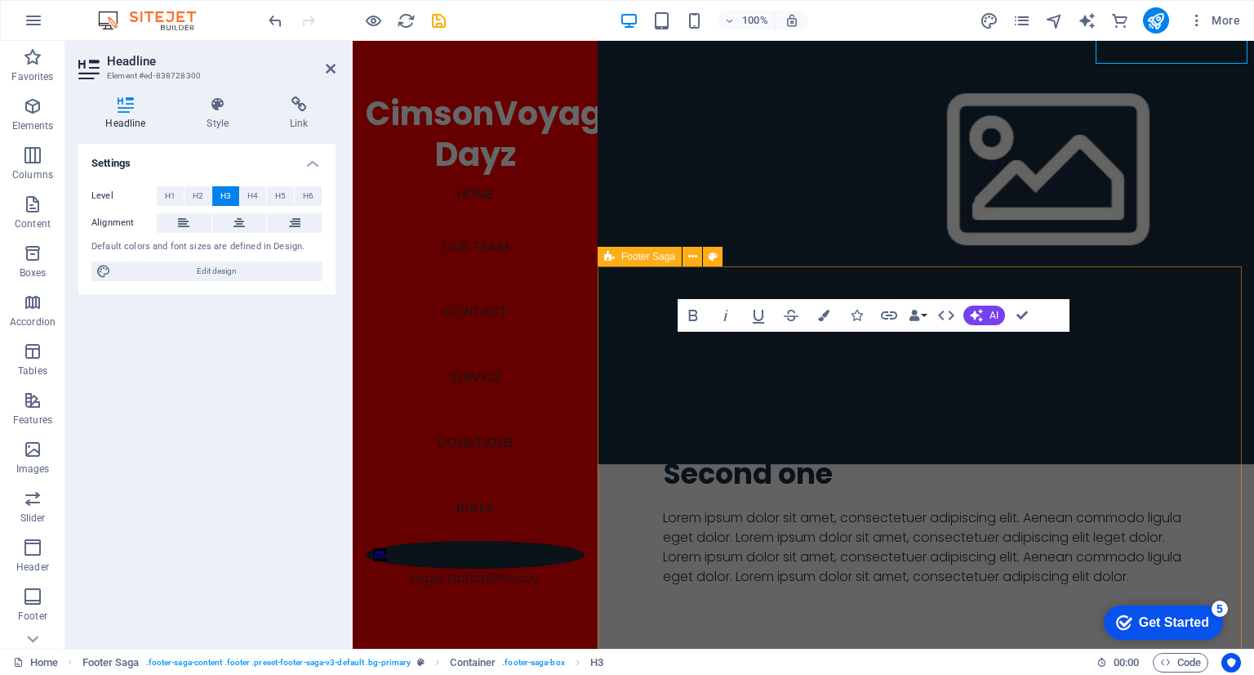
scroll to position [2682, 0]
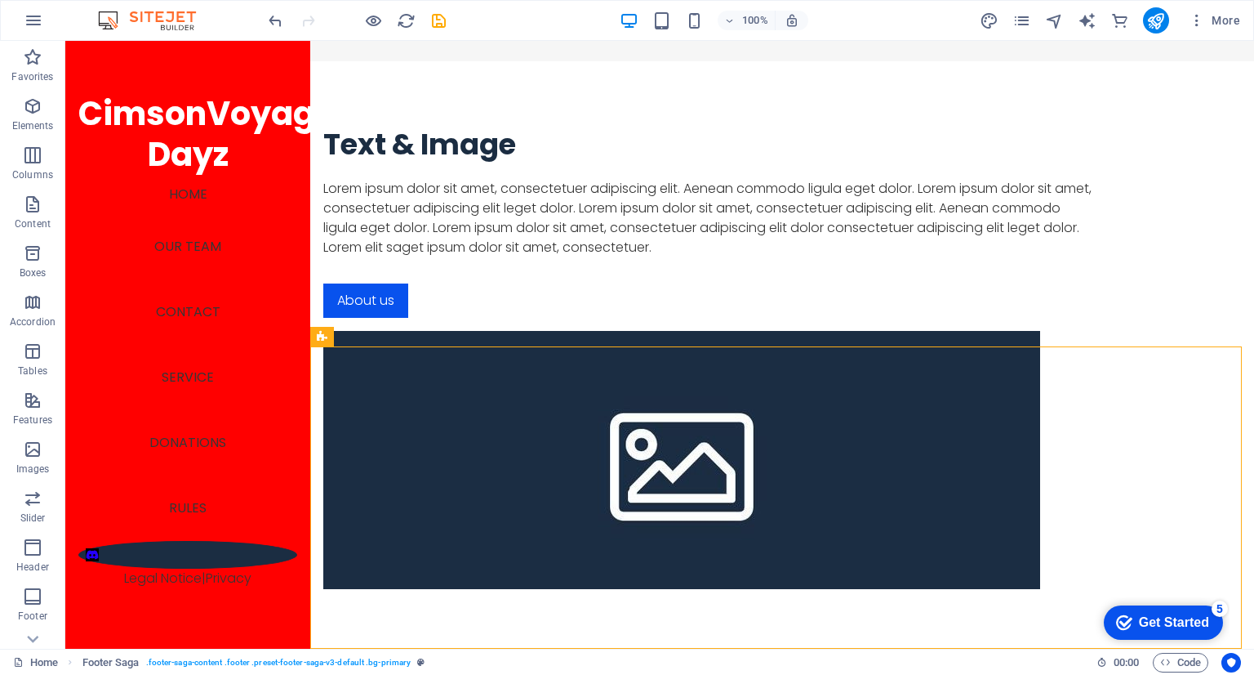
scroll to position [2307, 0]
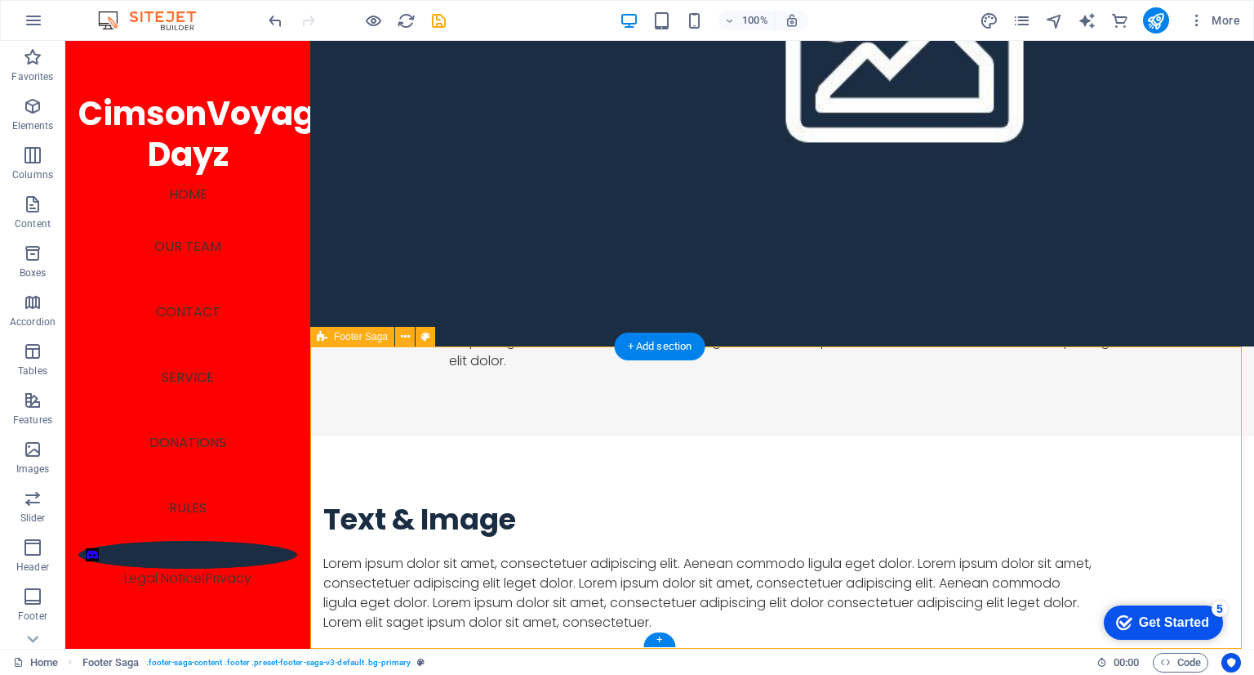
drag, startPoint x: 804, startPoint y: 425, endPoint x: 894, endPoint y: 438, distance: 91.5
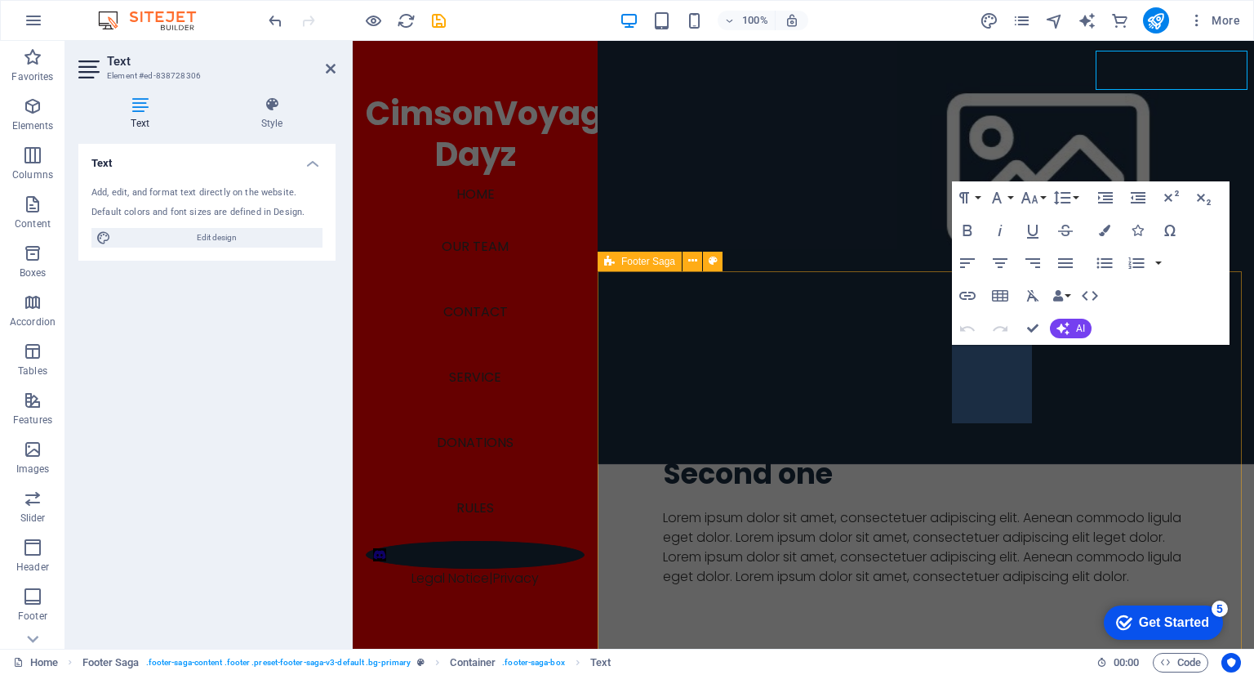
scroll to position [2677, 0]
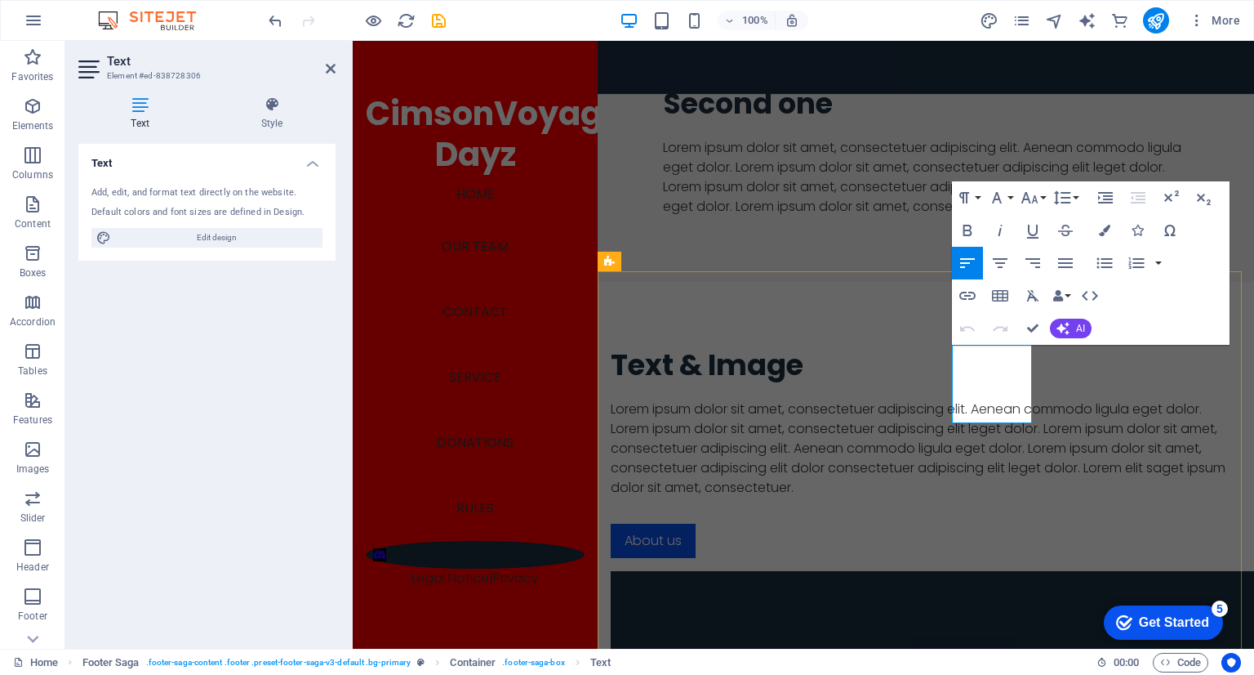
drag, startPoint x: 990, startPoint y: 418, endPoint x: 982, endPoint y: 404, distance: 15.7
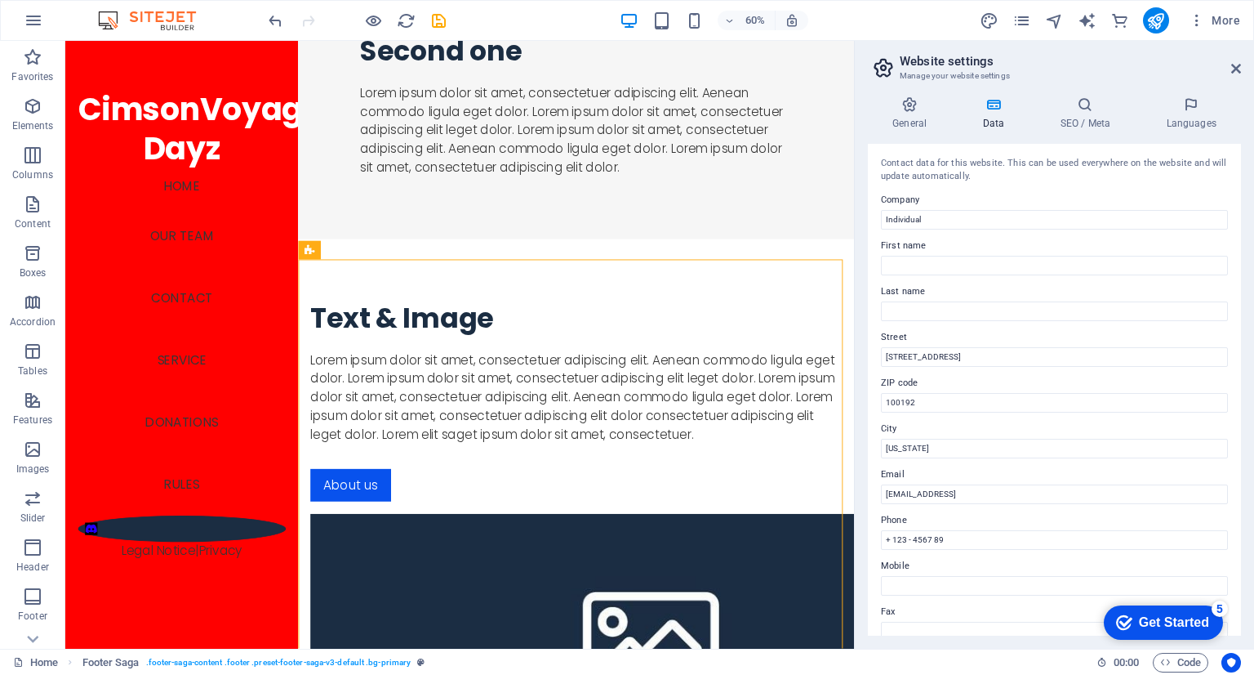
scroll to position [2999, 0]
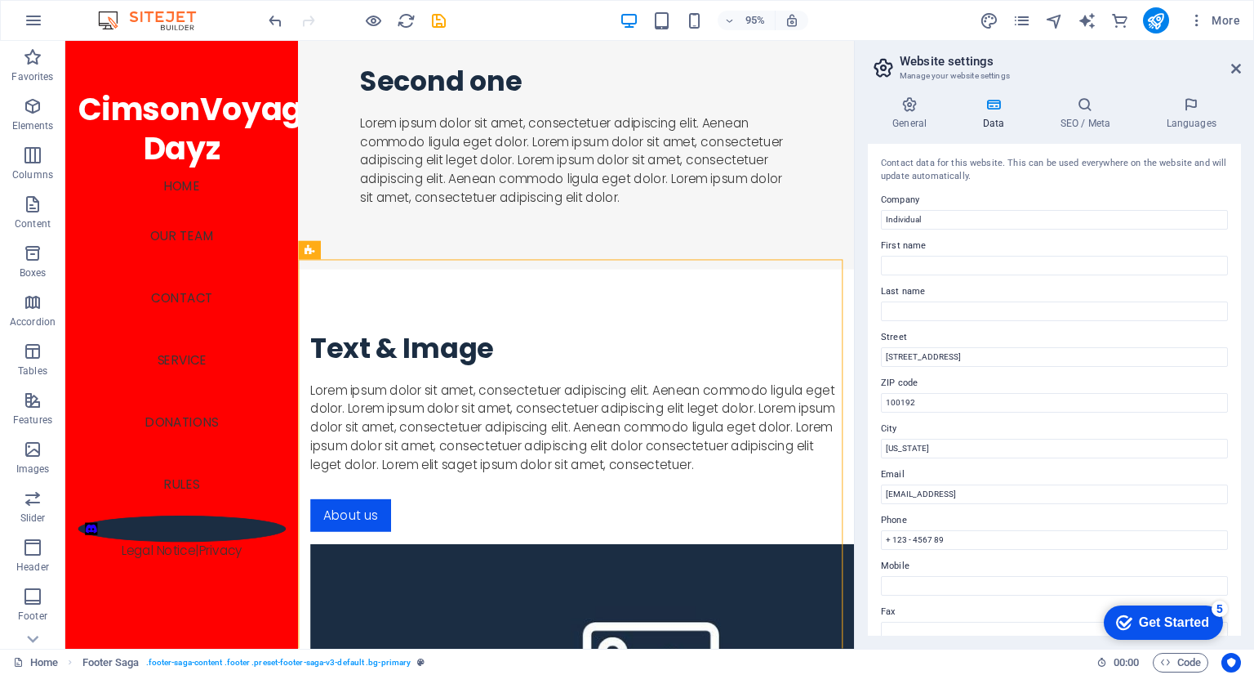
click at [1242, 71] on aside "Website settings Manage your website settings General Data SEO / Meta Languages…" at bounding box center [1054, 345] width 400 height 608
click at [1238, 63] on icon at bounding box center [1236, 68] width 10 height 13
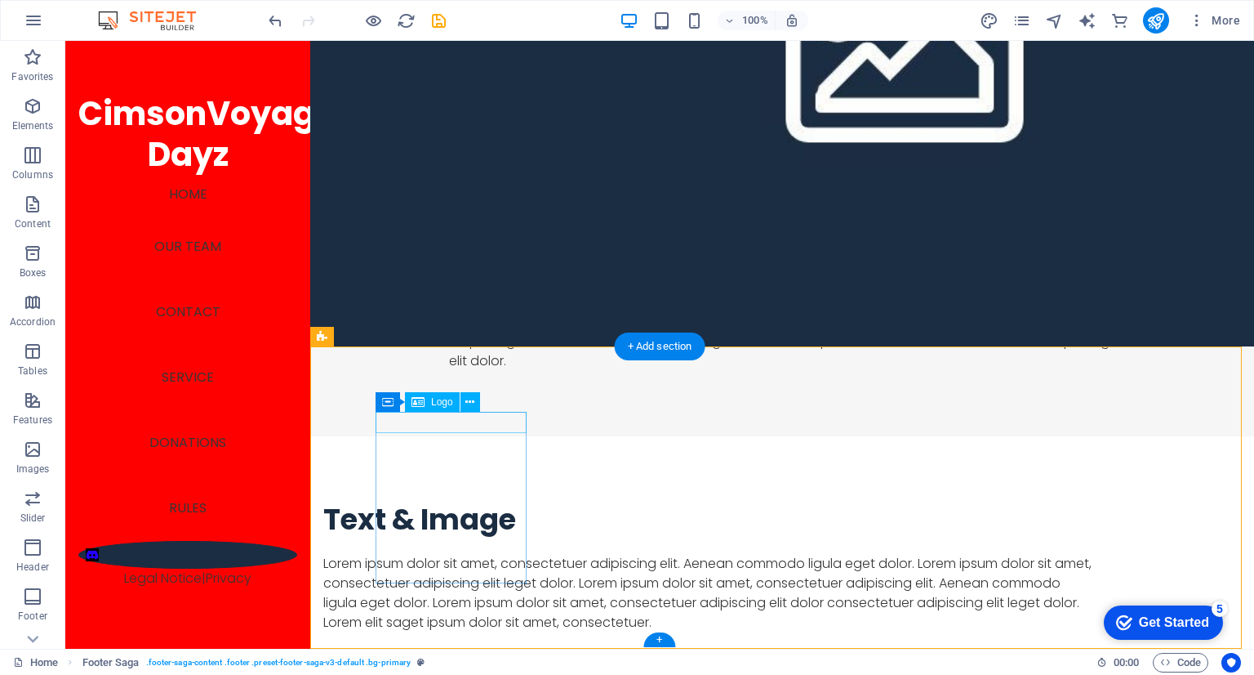
select select "px"
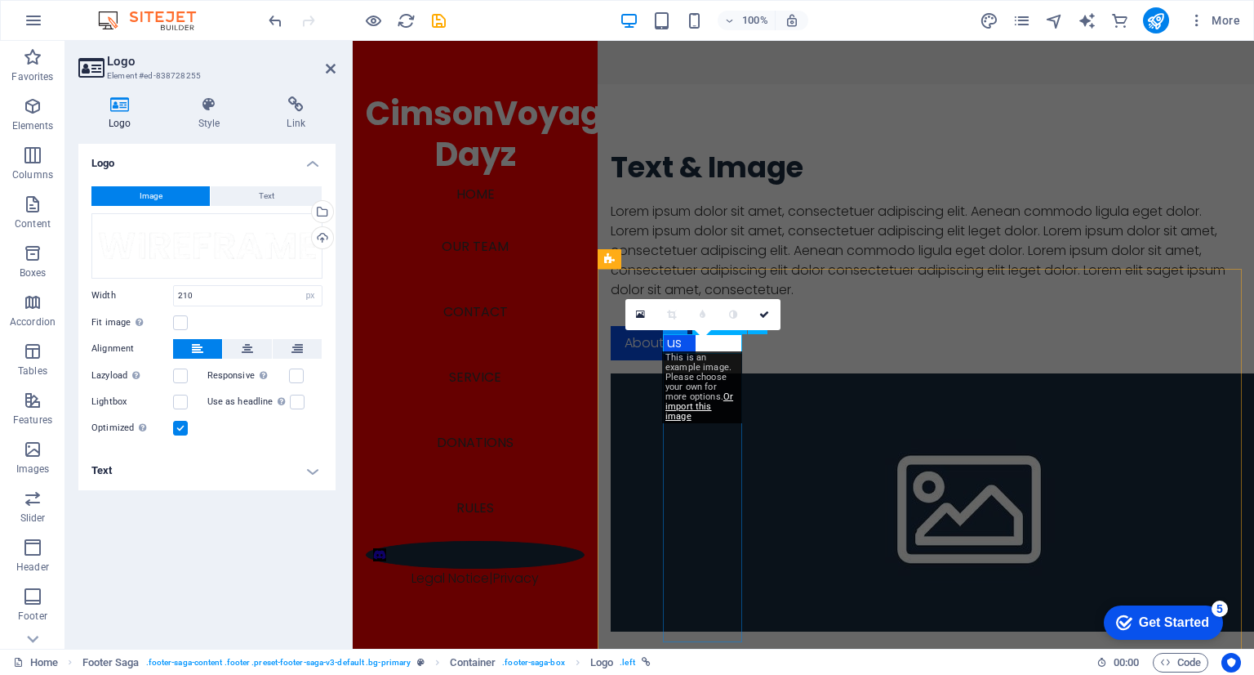
scroll to position [2287, 0]
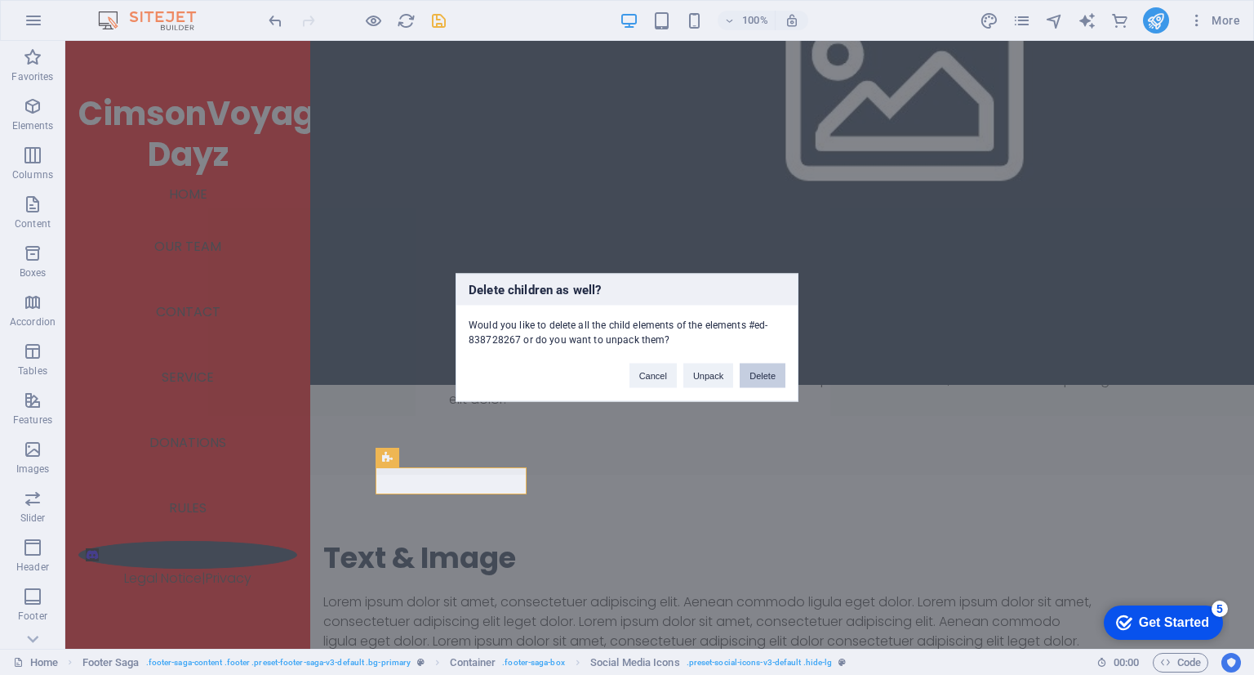
click at [758, 376] on button "Delete" at bounding box center [763, 375] width 46 height 24
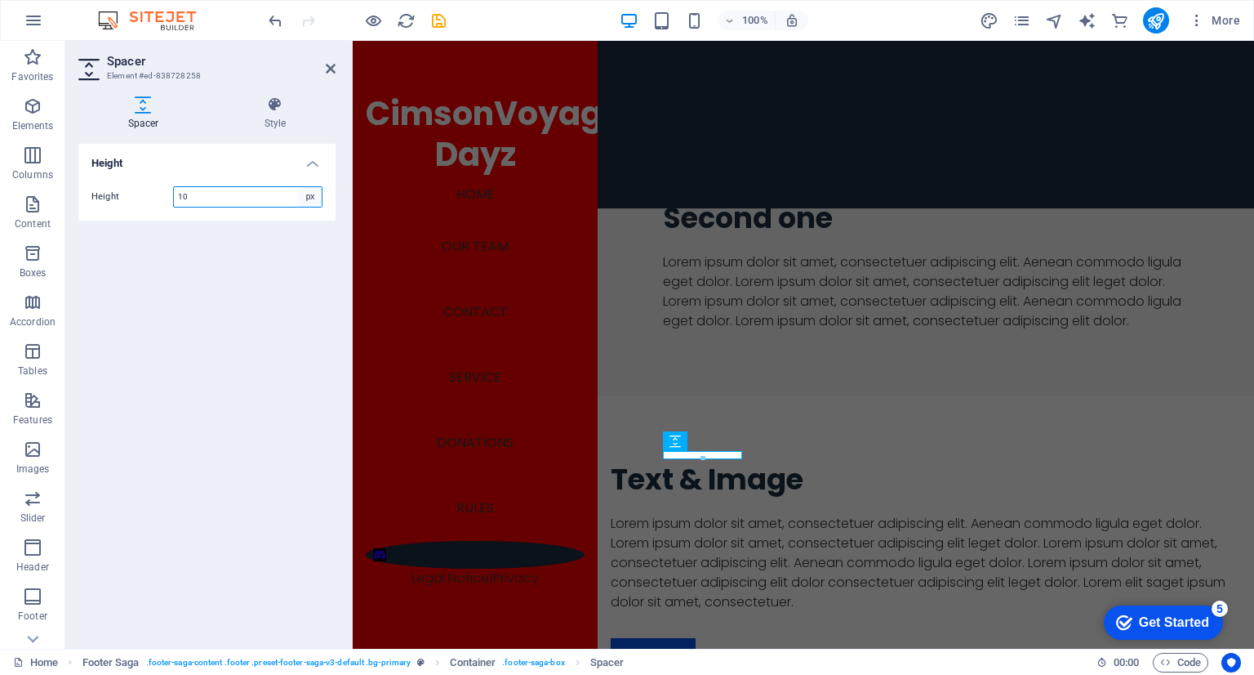
click at [301, 197] on select "px rem vh vw" at bounding box center [310, 197] width 23 height 20
select select "vw"
click at [299, 187] on select "px rem vh vw" at bounding box center [310, 197] width 23 height 20
type input "0.7"
click at [309, 210] on div "Height 0.7 px rem vh vw" at bounding box center [206, 196] width 257 height 47
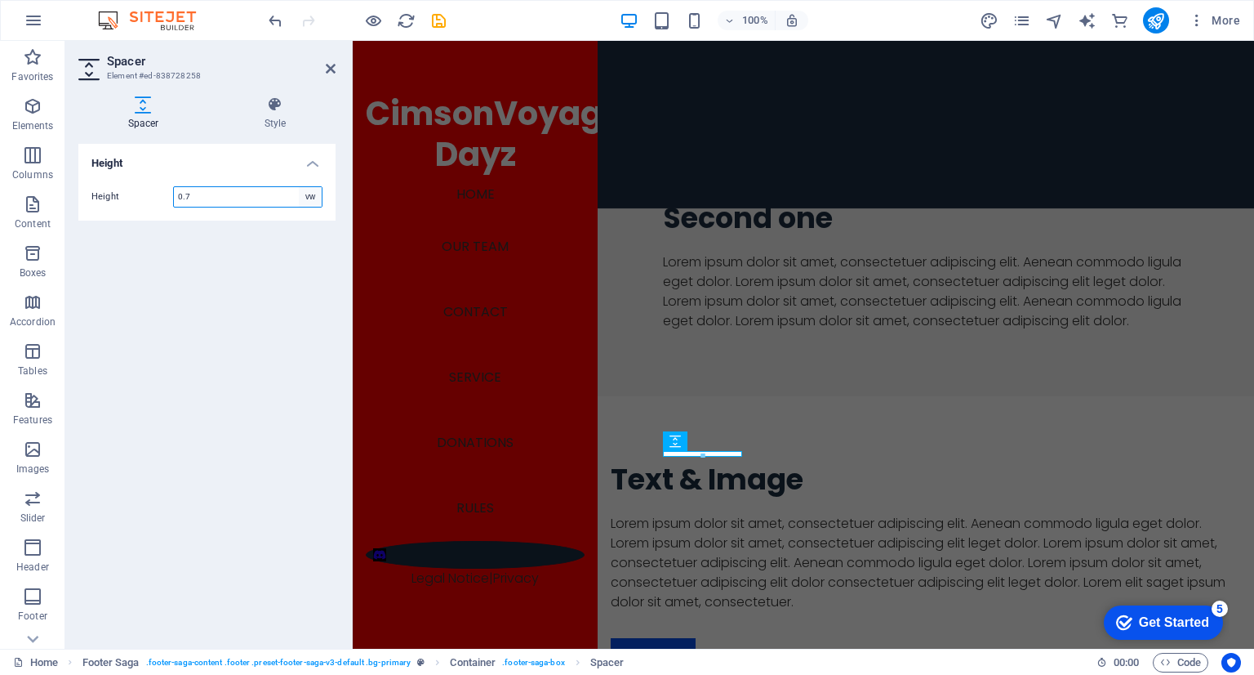
click at [310, 198] on select "px rem vh vw" at bounding box center [310, 197] width 23 height 20
click at [317, 161] on h4 "Height" at bounding box center [206, 158] width 257 height 29
click at [335, 66] on icon at bounding box center [331, 68] width 10 height 13
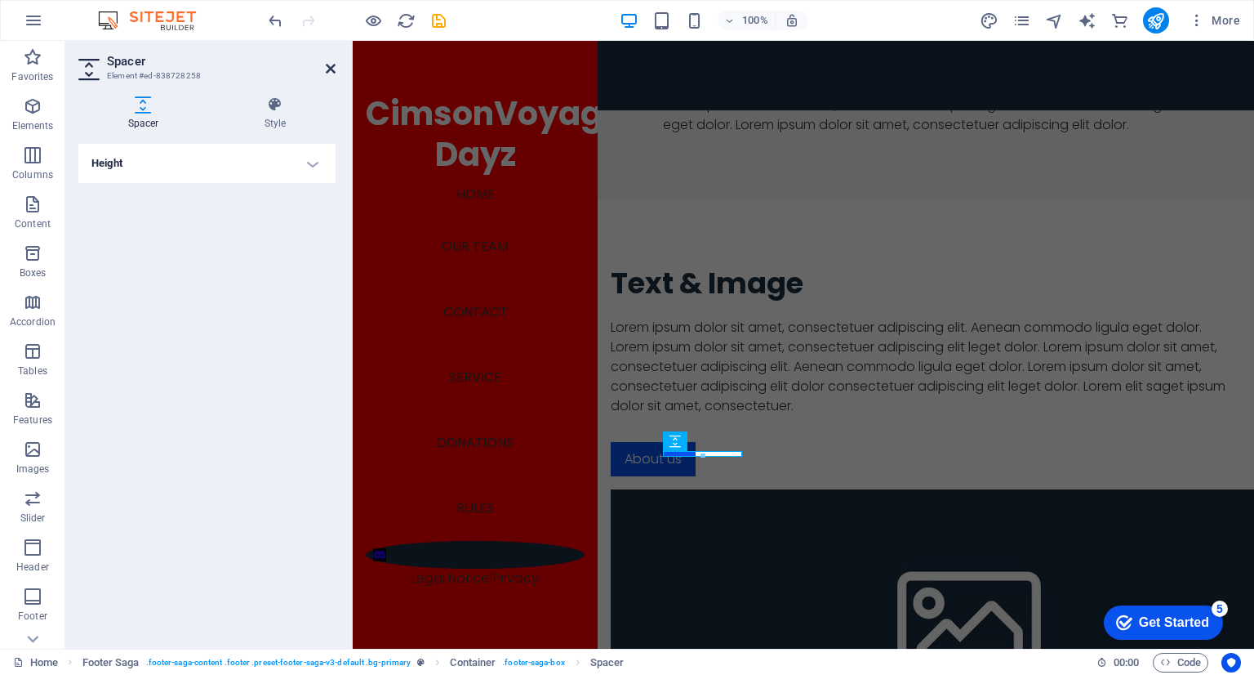
scroll to position [2269, 0]
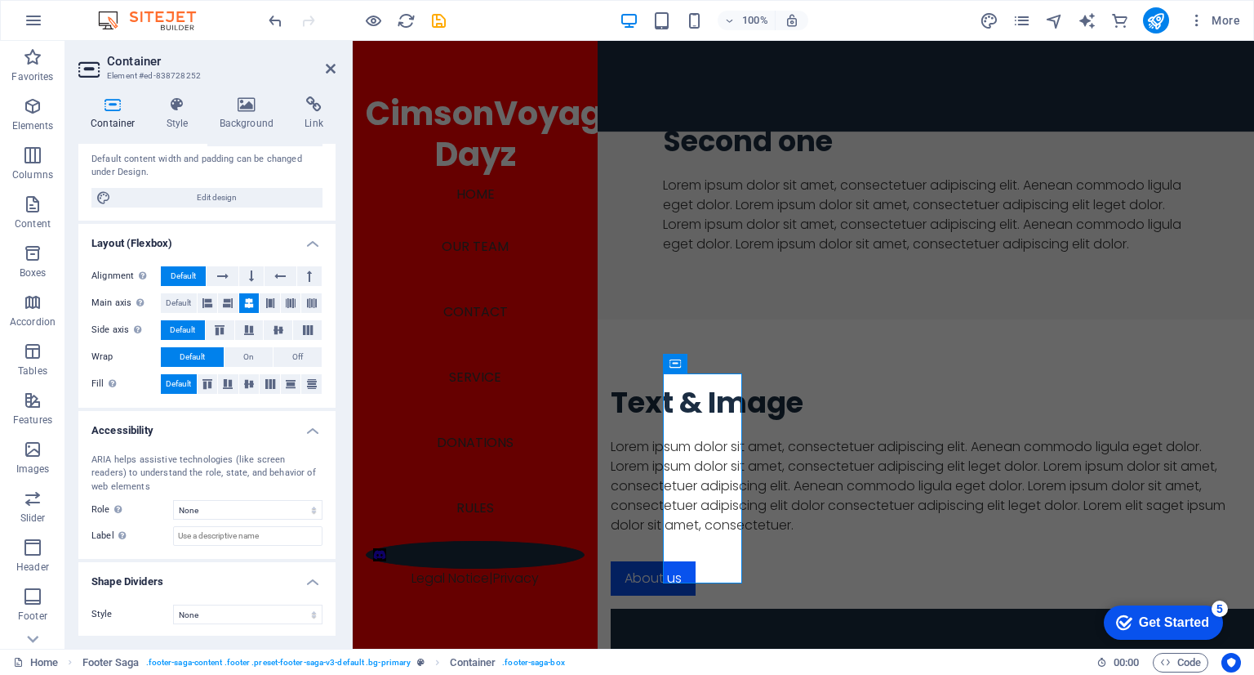
scroll to position [0, 0]
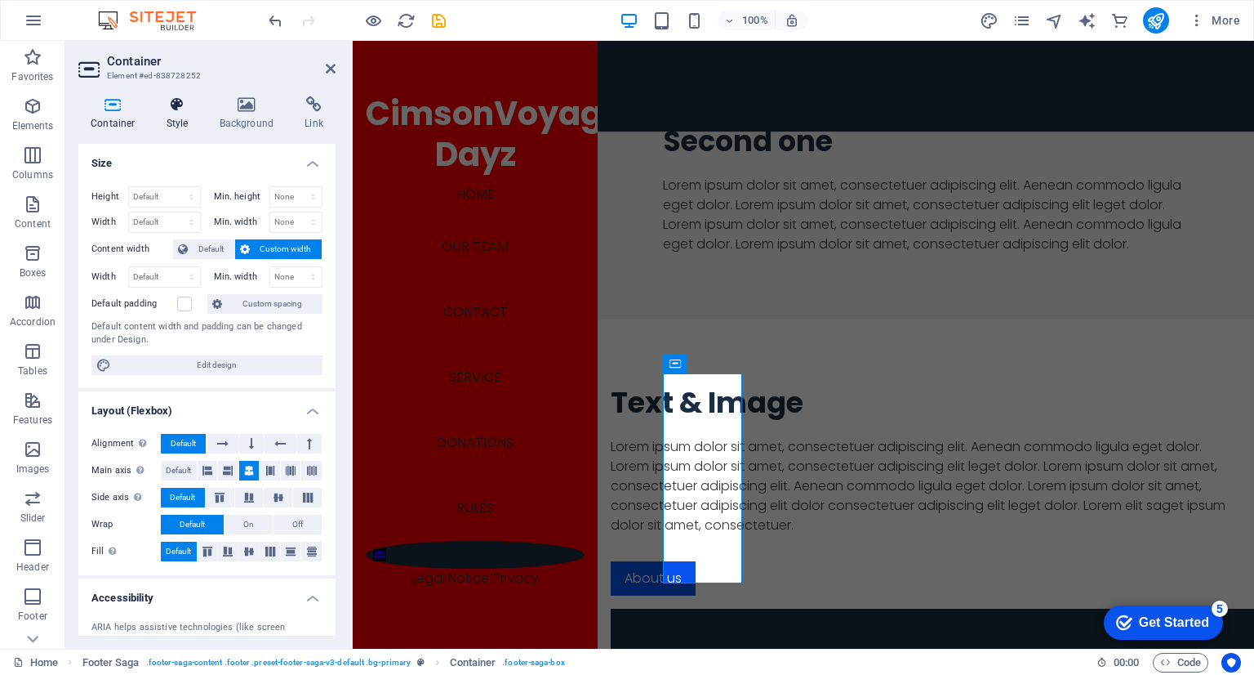
click at [174, 115] on h4 "Style" at bounding box center [180, 113] width 53 height 34
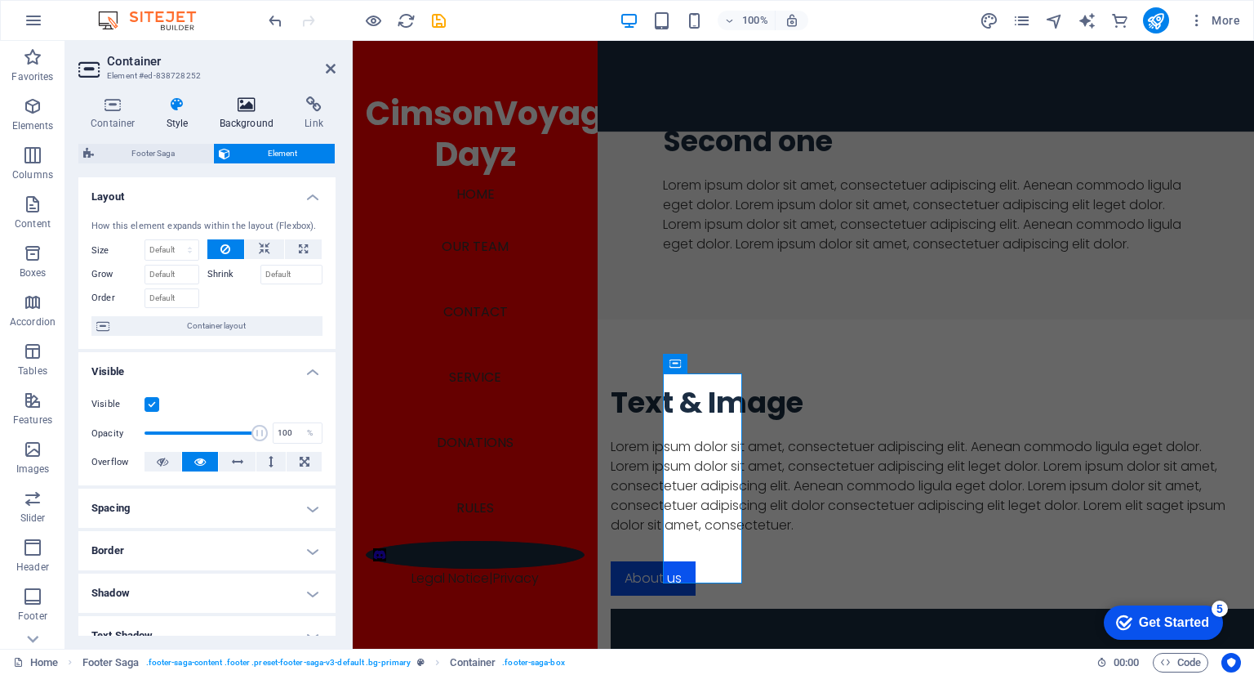
click at [238, 110] on icon at bounding box center [246, 104] width 79 height 16
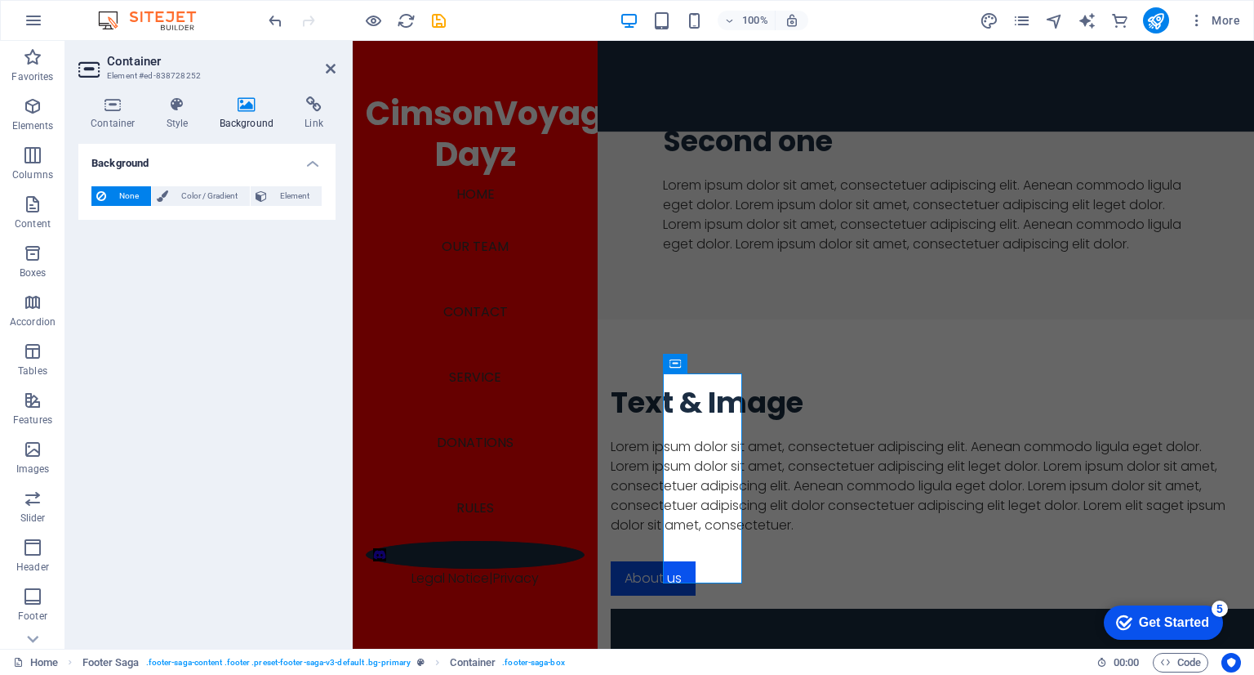
click at [187, 90] on div "Container Style Background Link Size Height Default px rem % vh vw Min. height …" at bounding box center [206, 365] width 283 height 565
click at [184, 107] on icon at bounding box center [177, 104] width 47 height 16
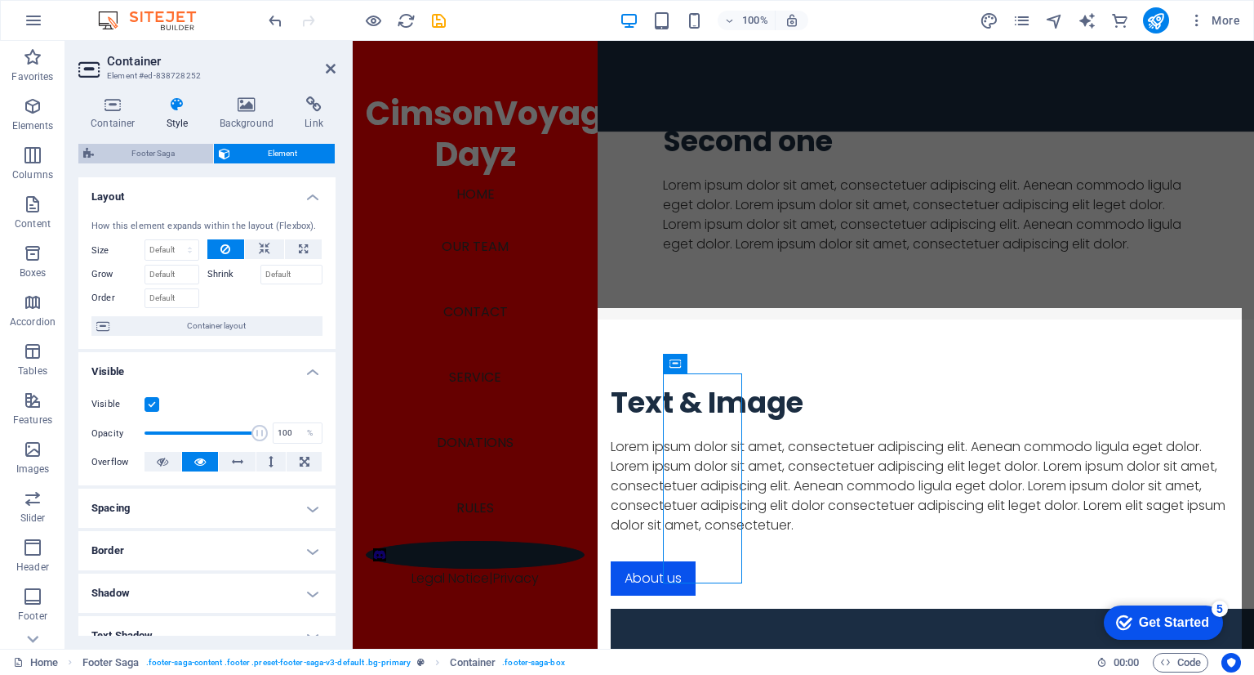
click at [186, 154] on span "Footer Saga" at bounding box center [153, 154] width 109 height 20
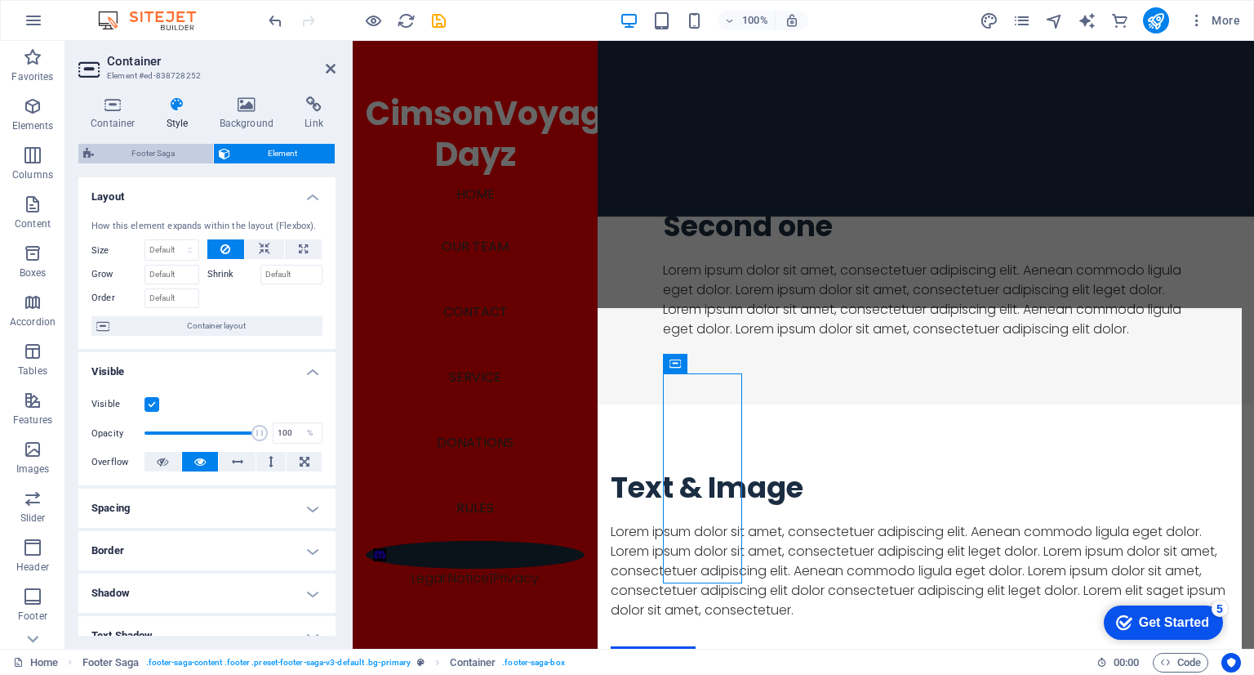
select select "rem"
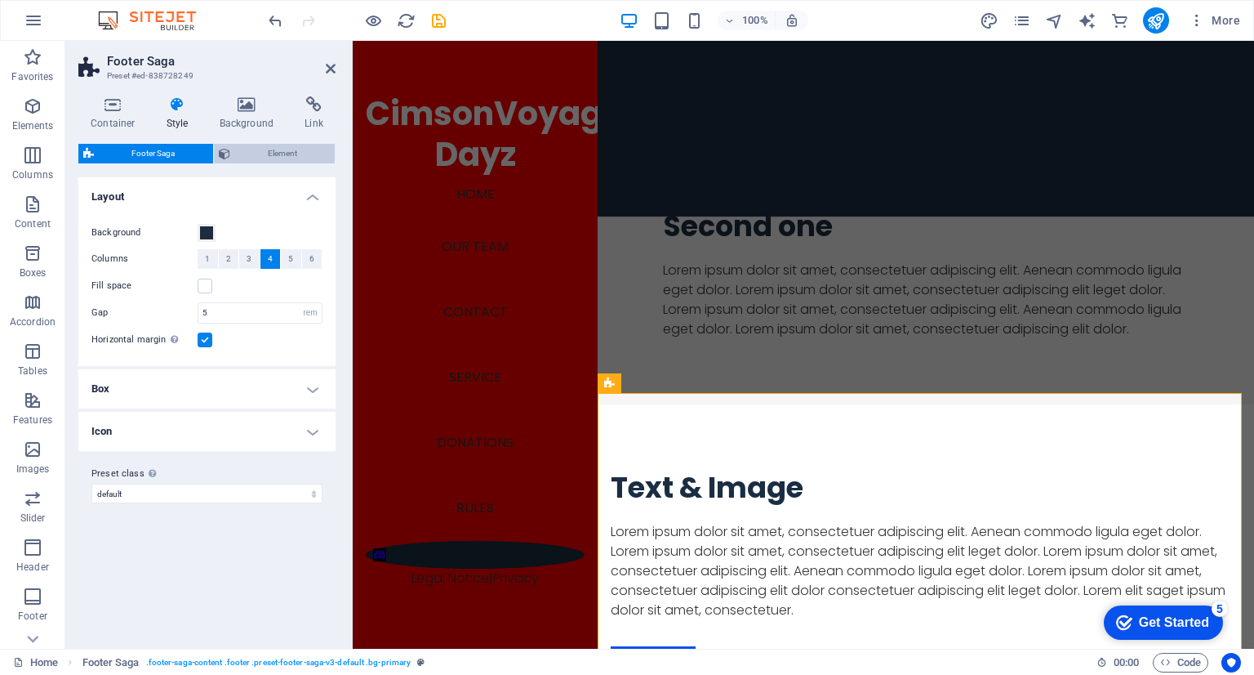
click at [262, 160] on span "Element" at bounding box center [283, 154] width 96 height 20
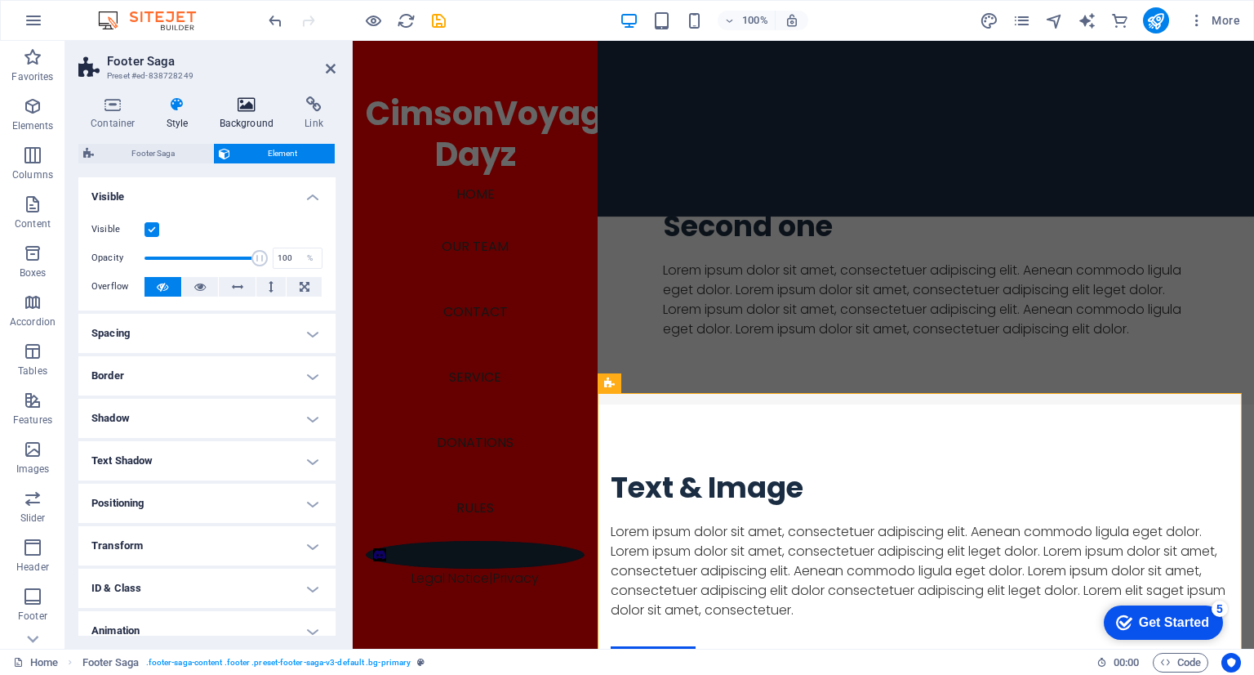
click at [247, 107] on icon at bounding box center [246, 104] width 79 height 16
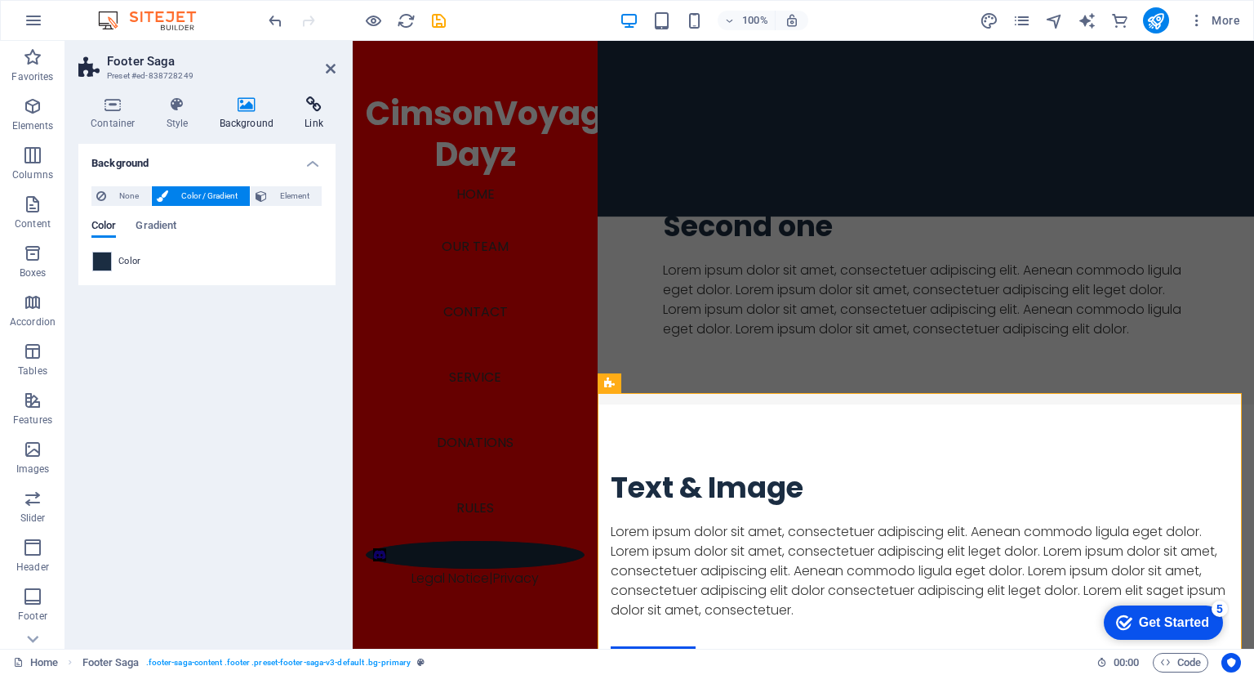
click at [306, 119] on h4 "Link" at bounding box center [313, 113] width 43 height 34
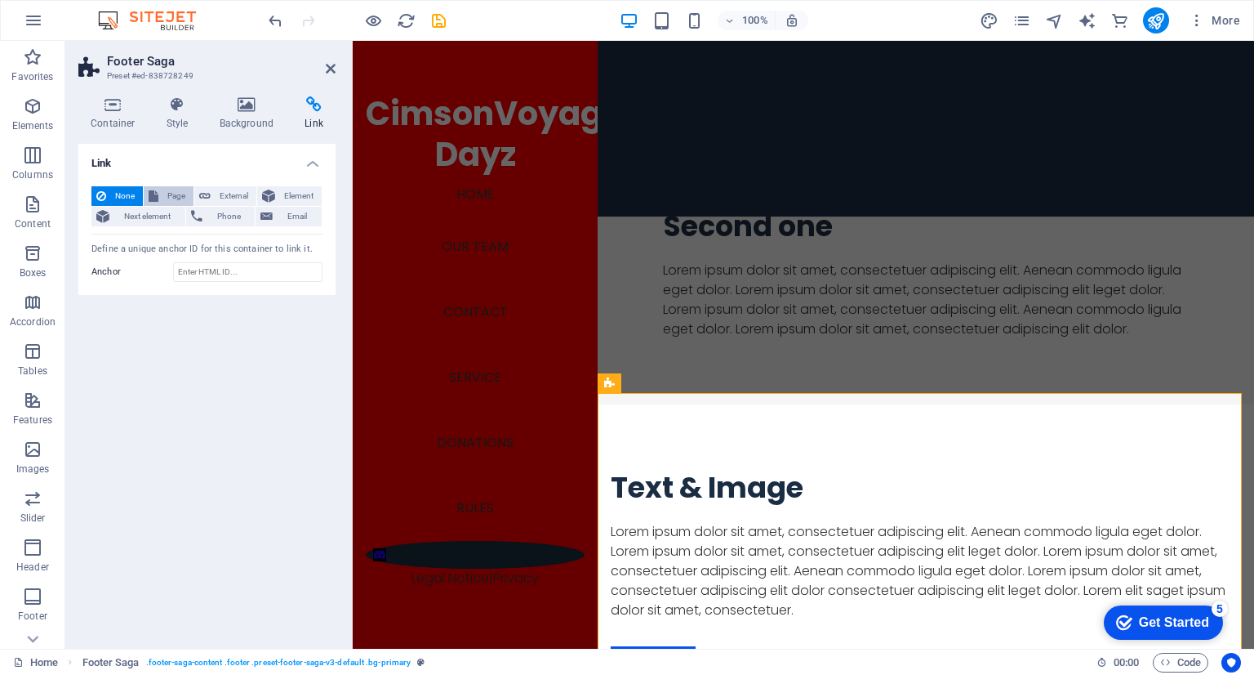
click at [163, 192] on span "Page" at bounding box center [175, 196] width 25 height 20
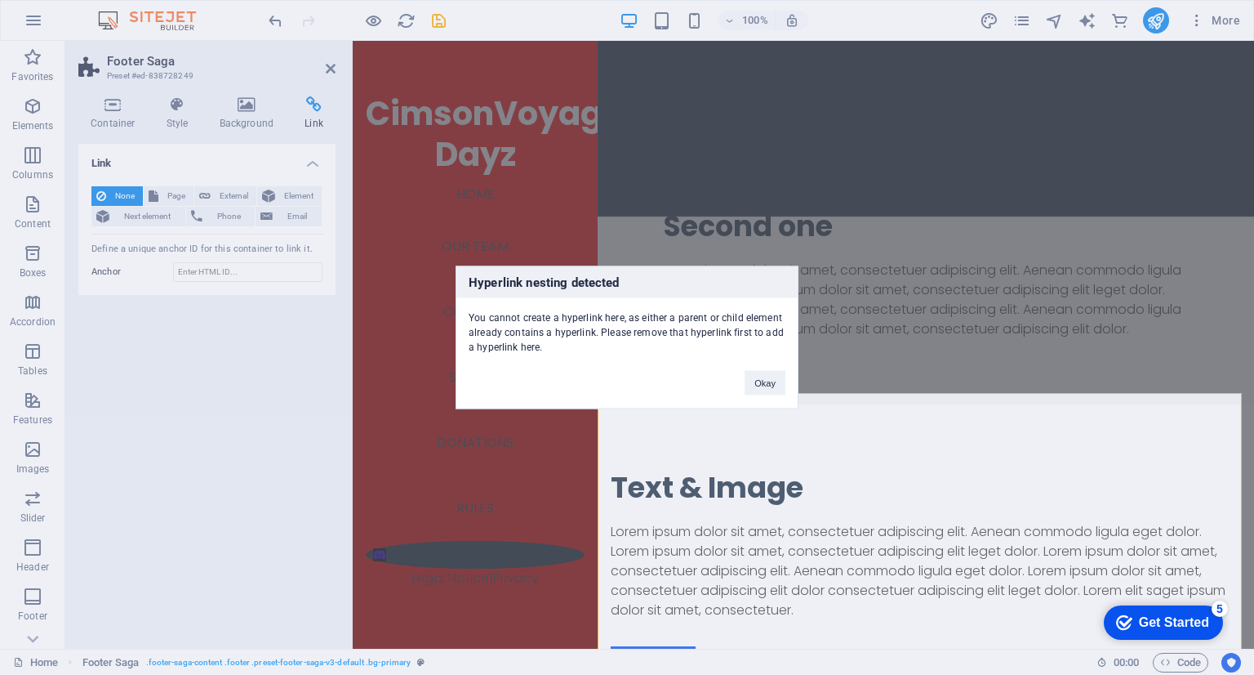
click at [741, 394] on div "Okay" at bounding box center [765, 375] width 65 height 42
click at [810, 385] on div "Hyperlink nesting detected You cannot create a hyperlink here, as either a pare…" at bounding box center [627, 337] width 1254 height 675
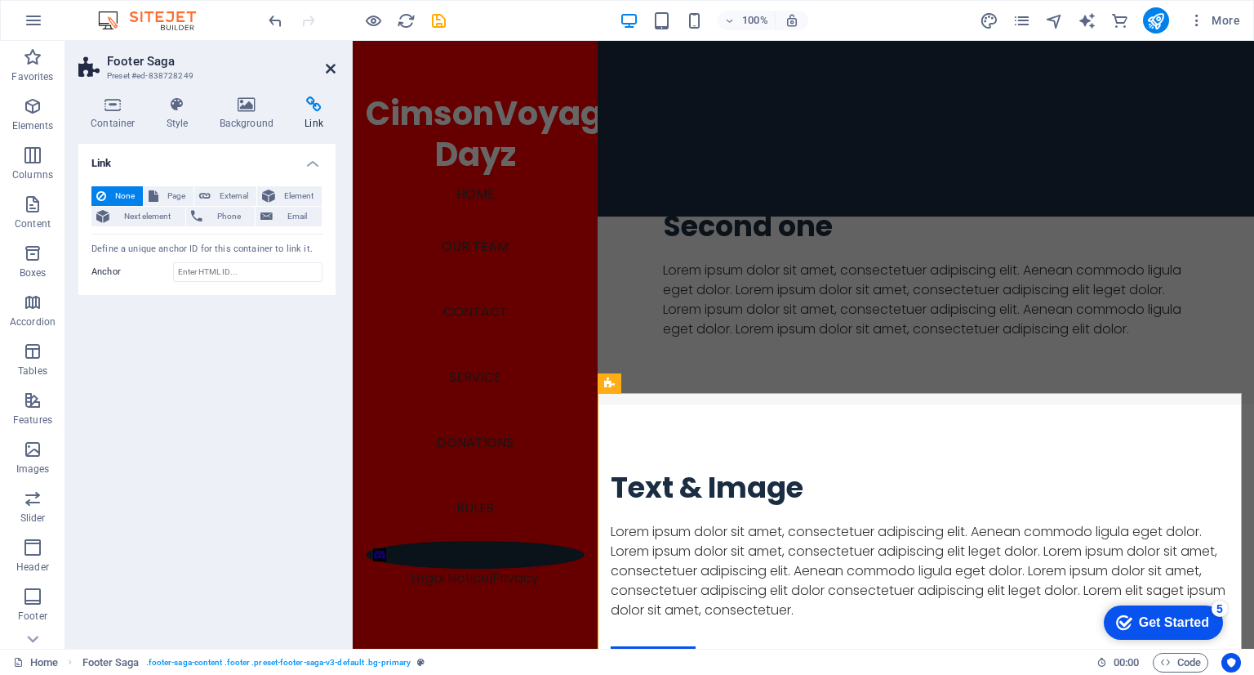
click at [326, 72] on icon at bounding box center [331, 68] width 10 height 13
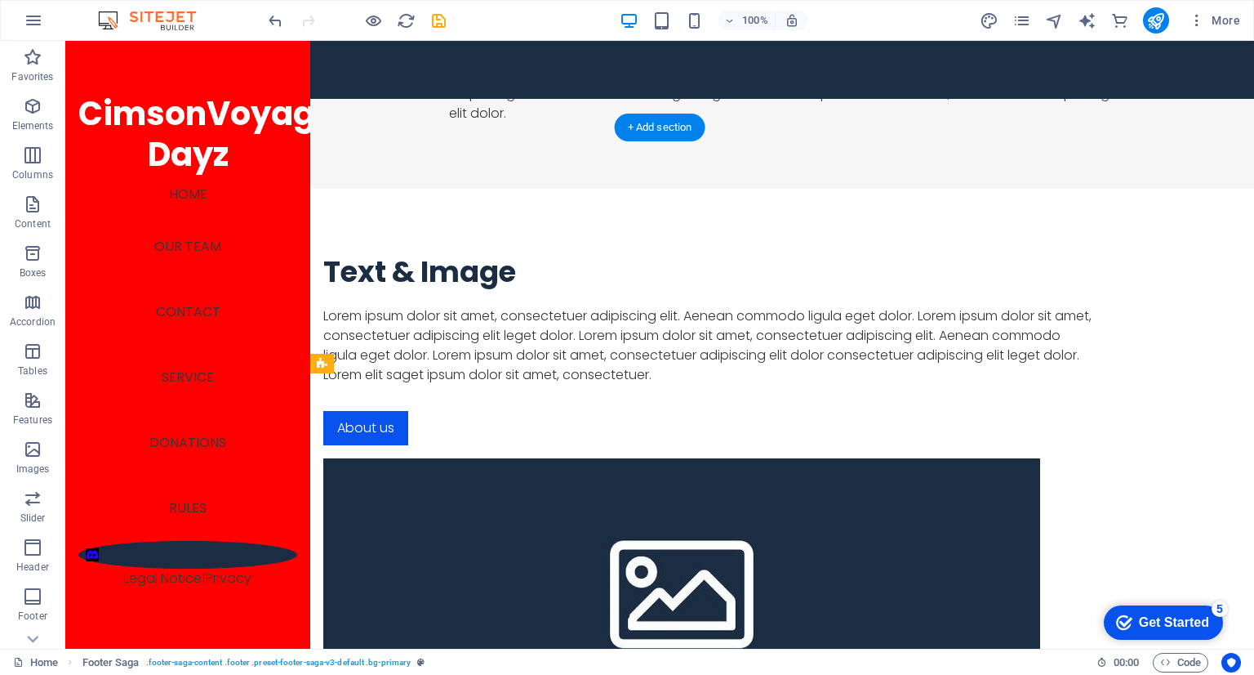
scroll to position [2280, 0]
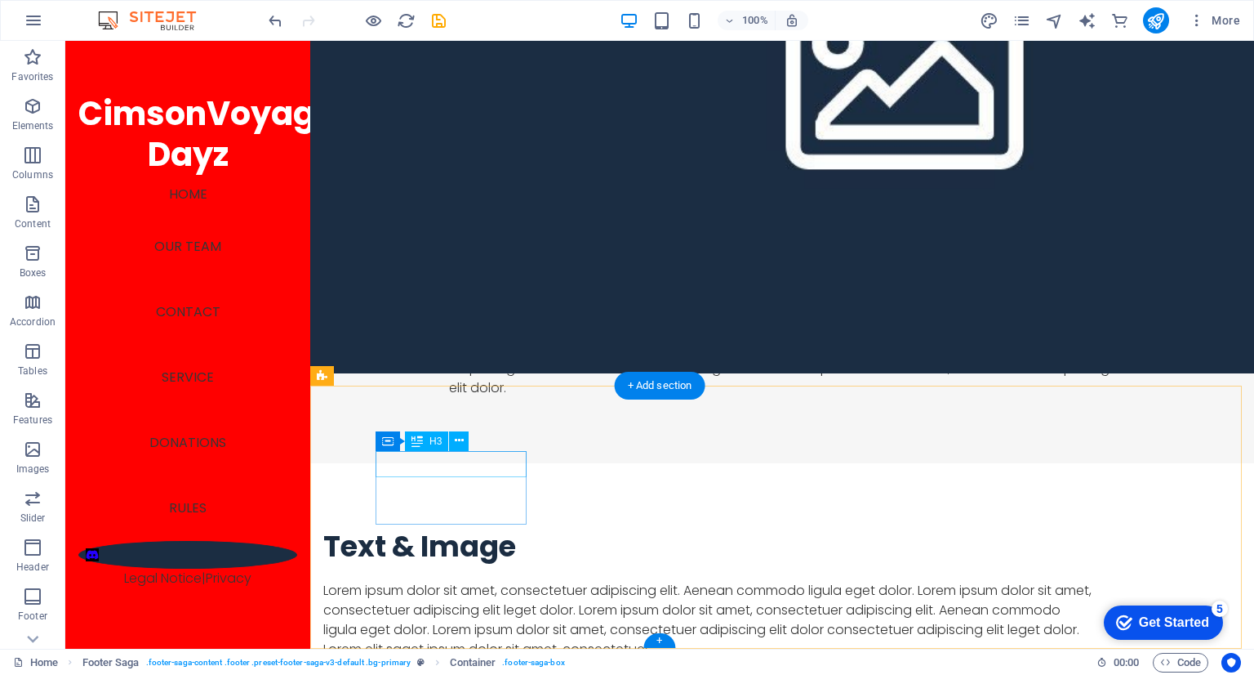
scroll to position [2269, 0]
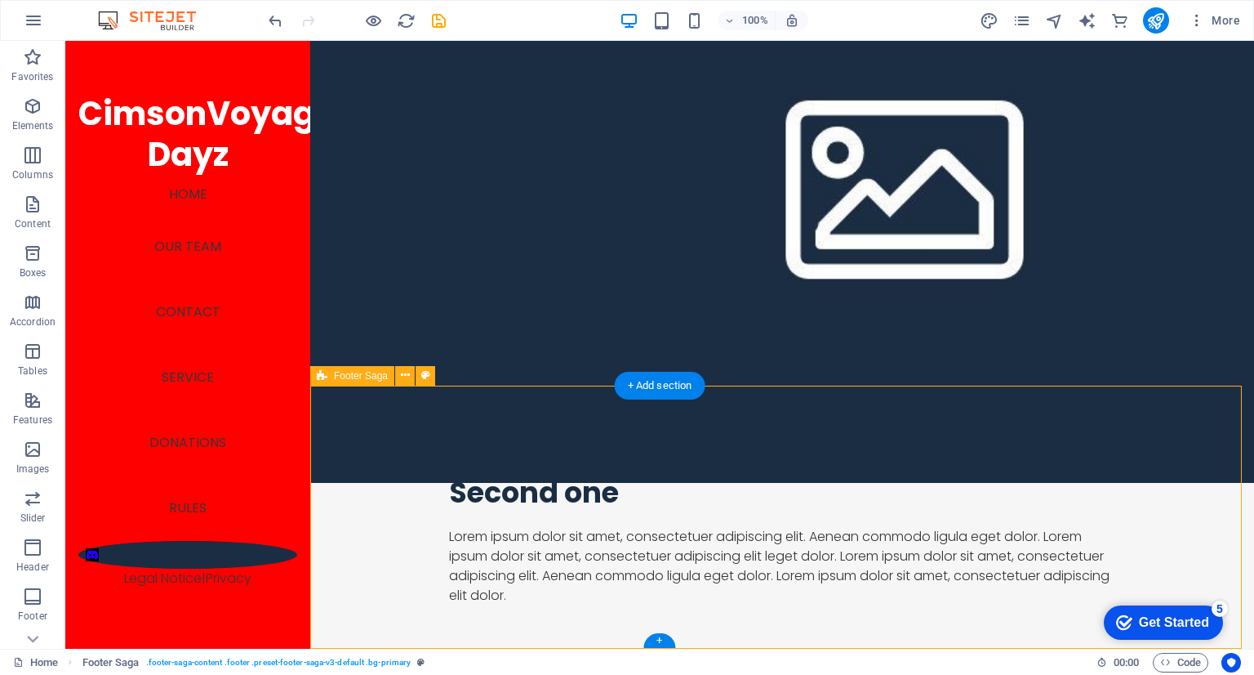
scroll to position [2563, 0]
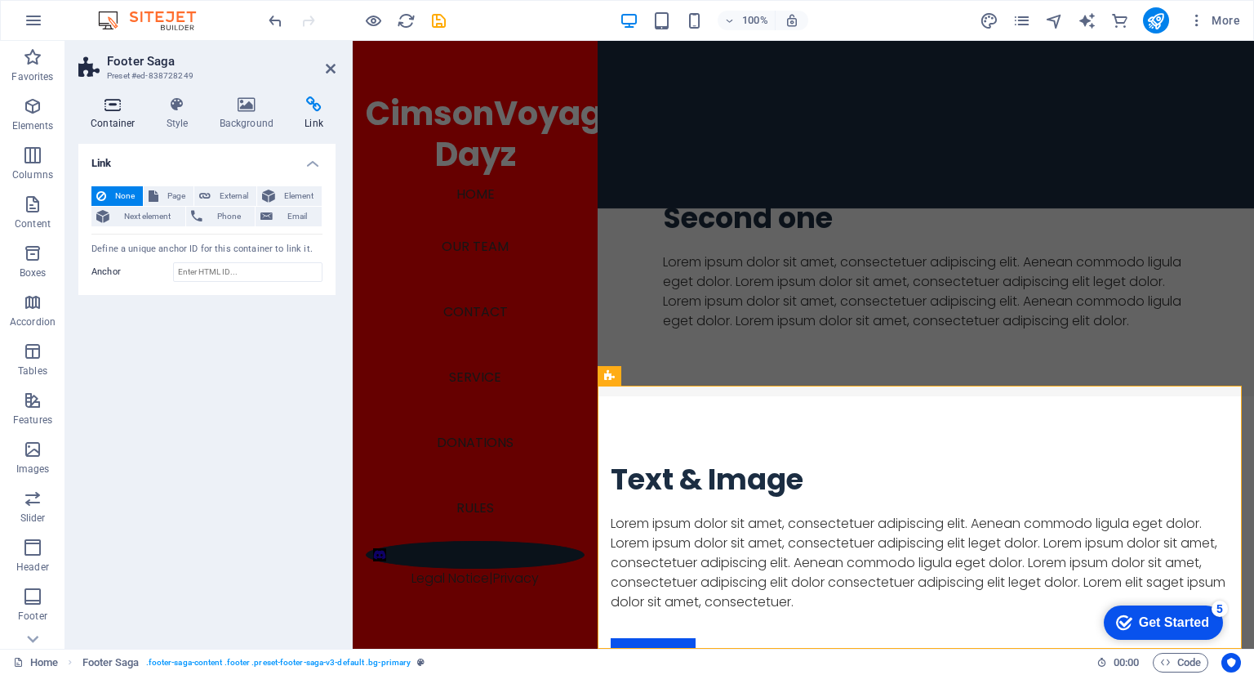
click at [120, 111] on icon at bounding box center [112, 104] width 69 height 16
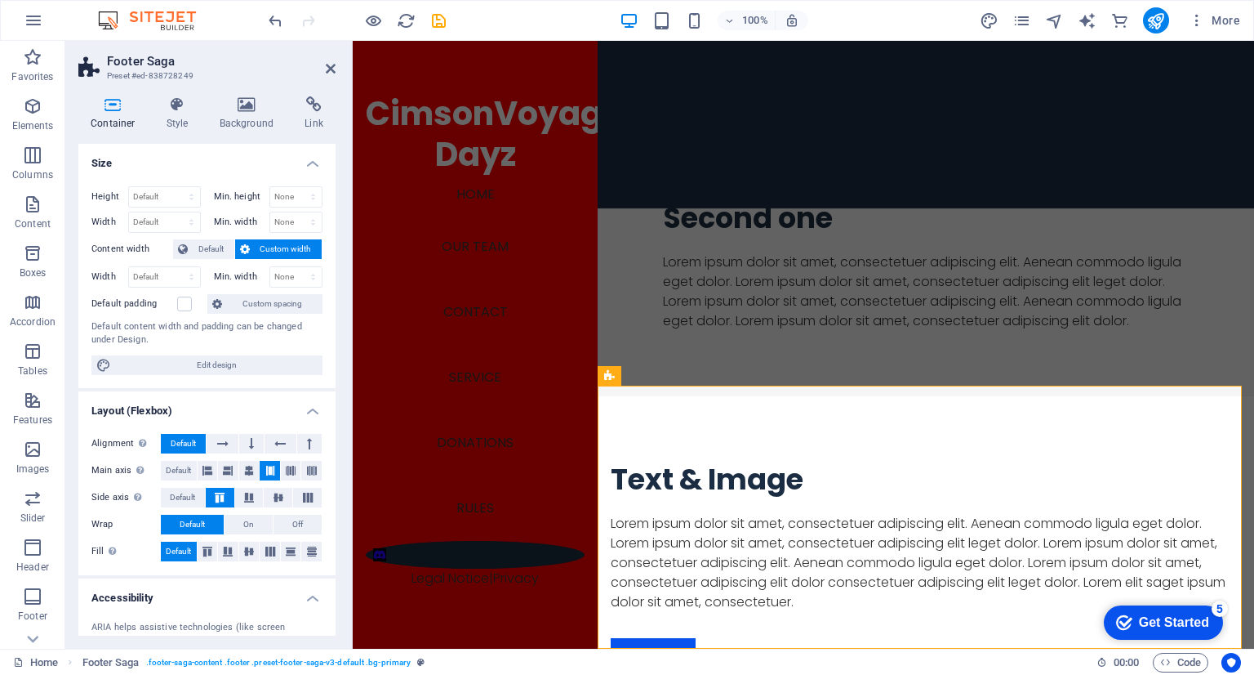
click at [336, 71] on aside "Footer Saga Preset #ed-838728249 Container Style Background Link Size Height De…" at bounding box center [208, 345] width 287 height 608
click at [327, 70] on icon at bounding box center [331, 68] width 10 height 13
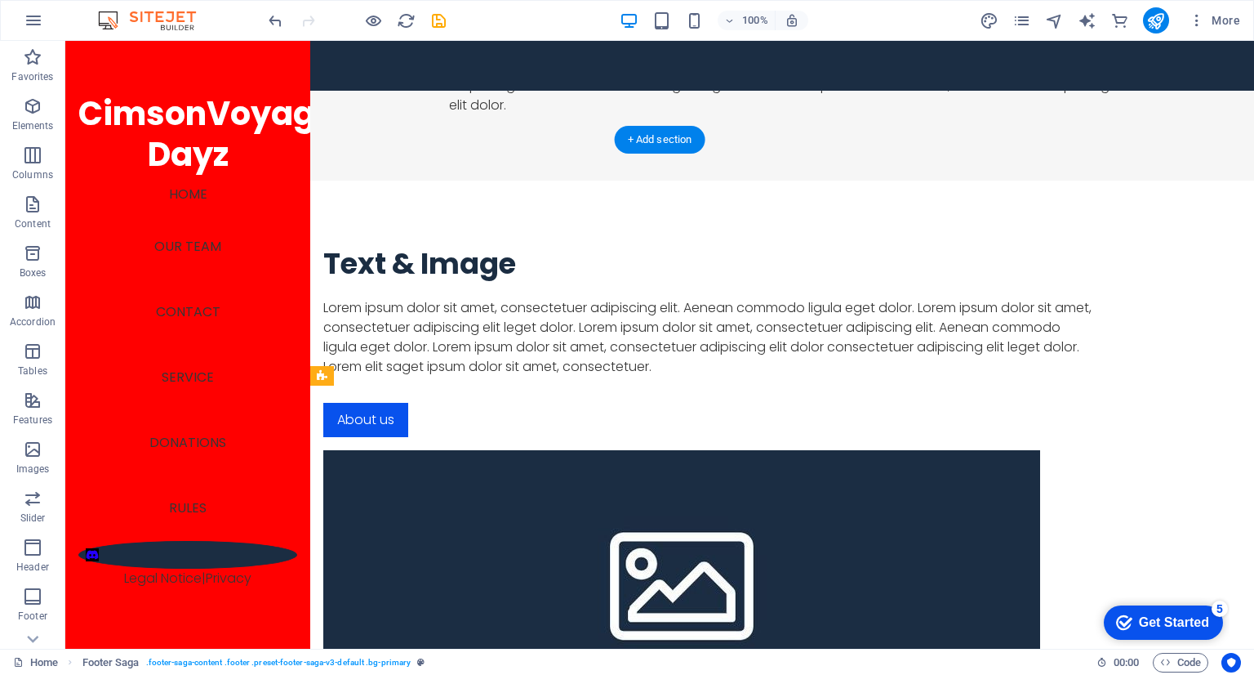
scroll to position [2269, 0]
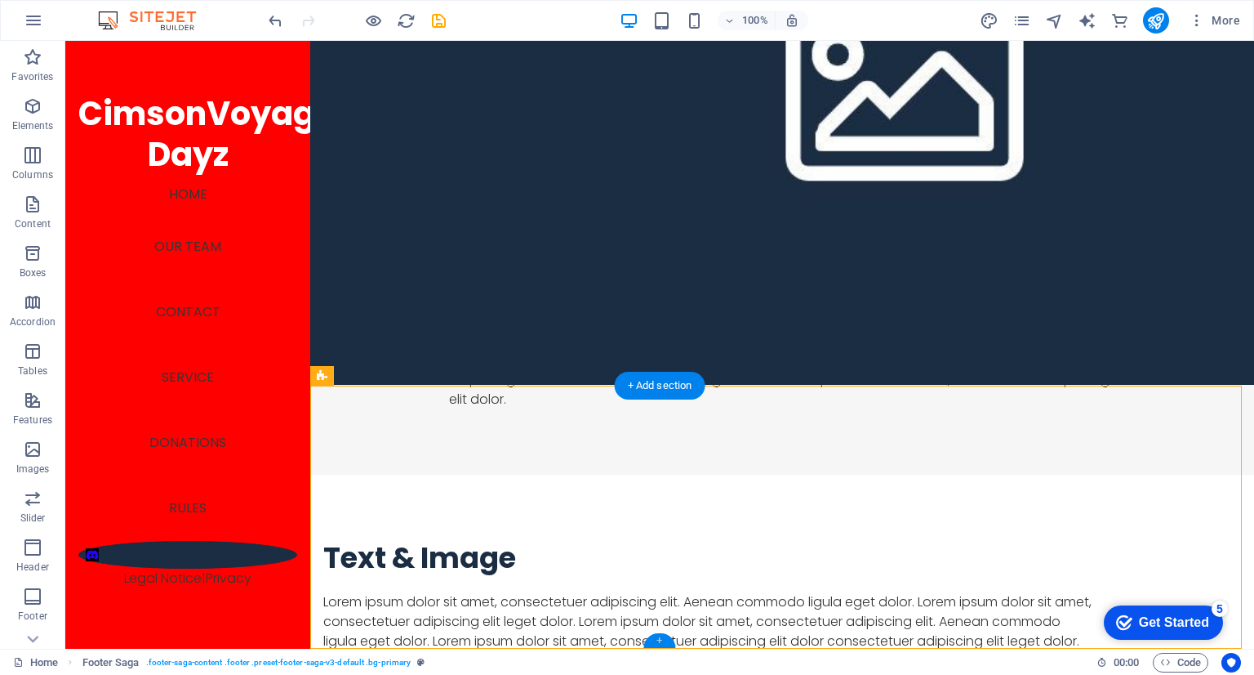
click at [670, 641] on div "+" at bounding box center [659, 640] width 32 height 15
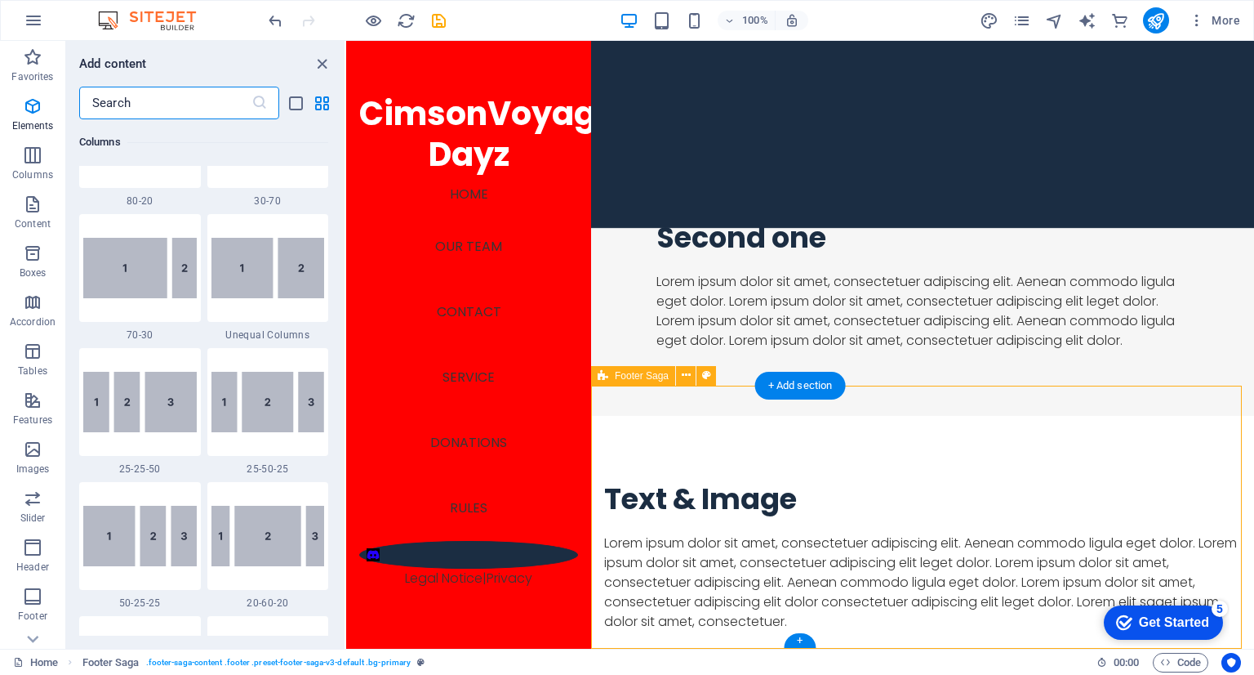
scroll to position [2857, 0]
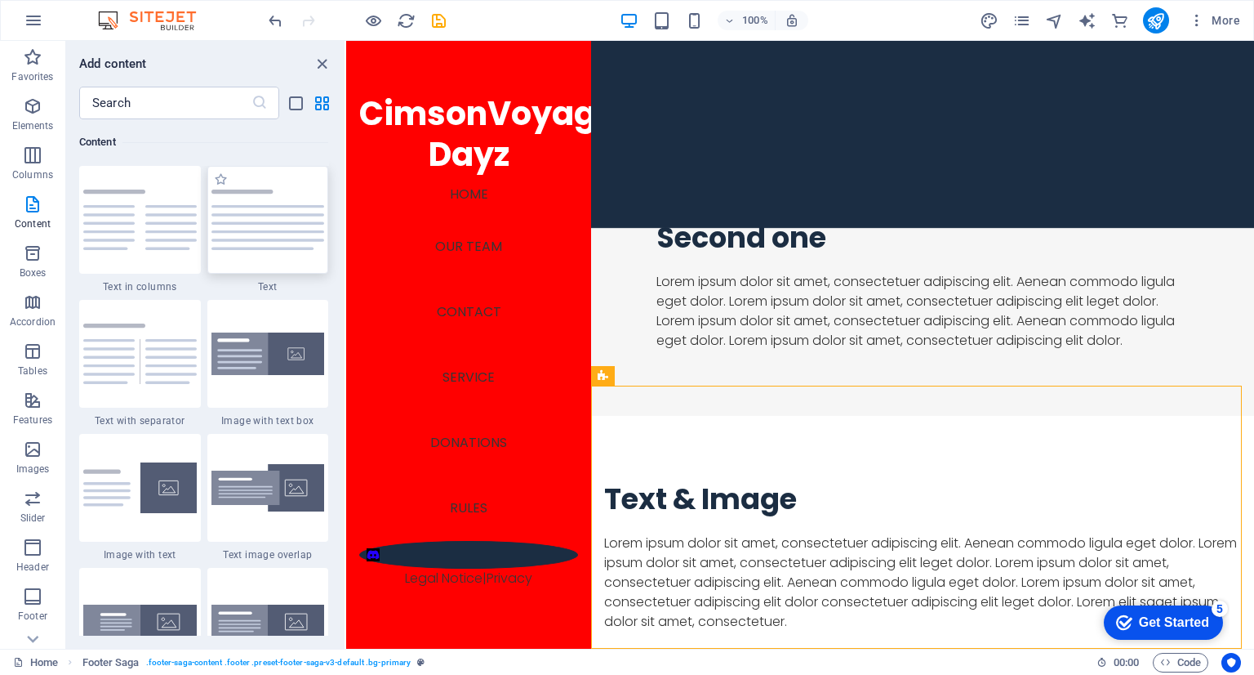
click at [229, 236] on img at bounding box center [269, 219] width 114 height 60
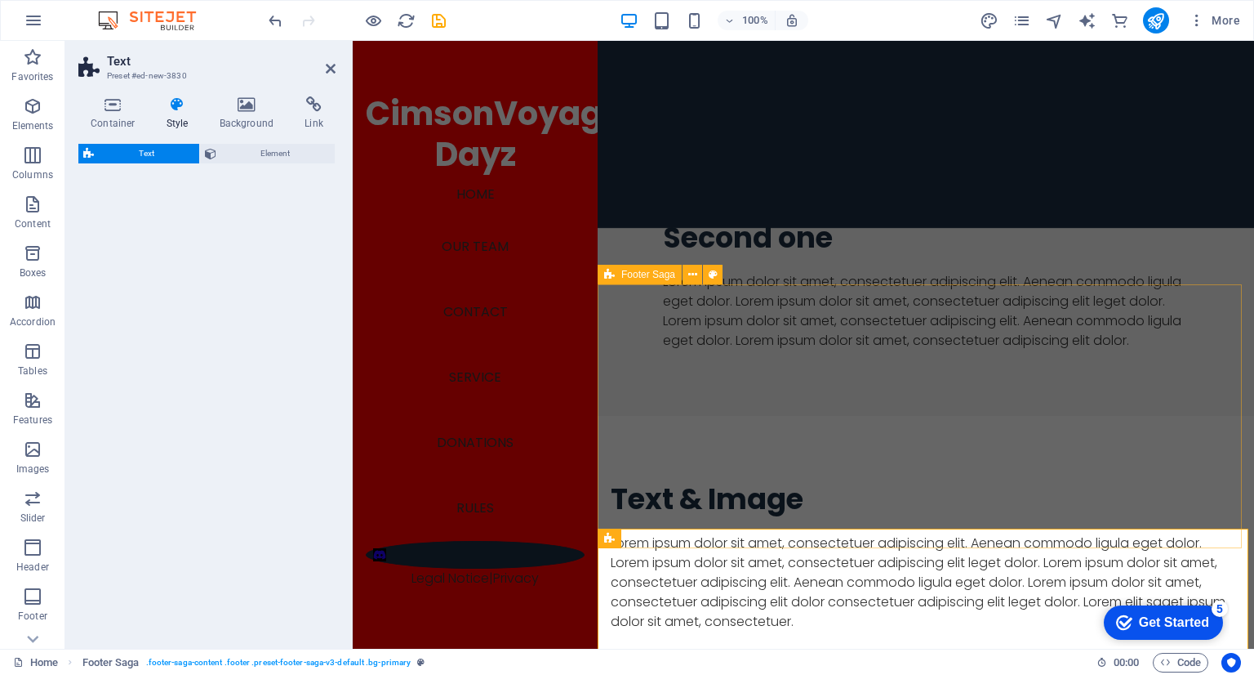
scroll to position [2663, 0]
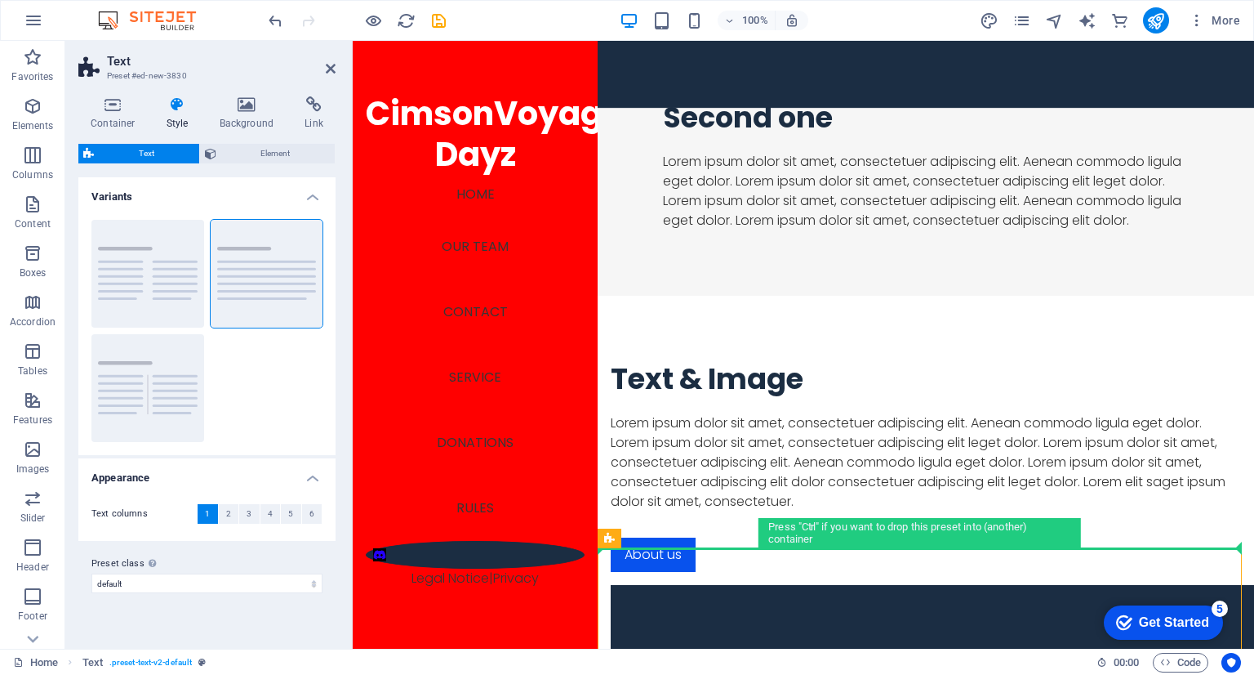
drag, startPoint x: 862, startPoint y: 559, endPoint x: 915, endPoint y: 421, distance: 147.9
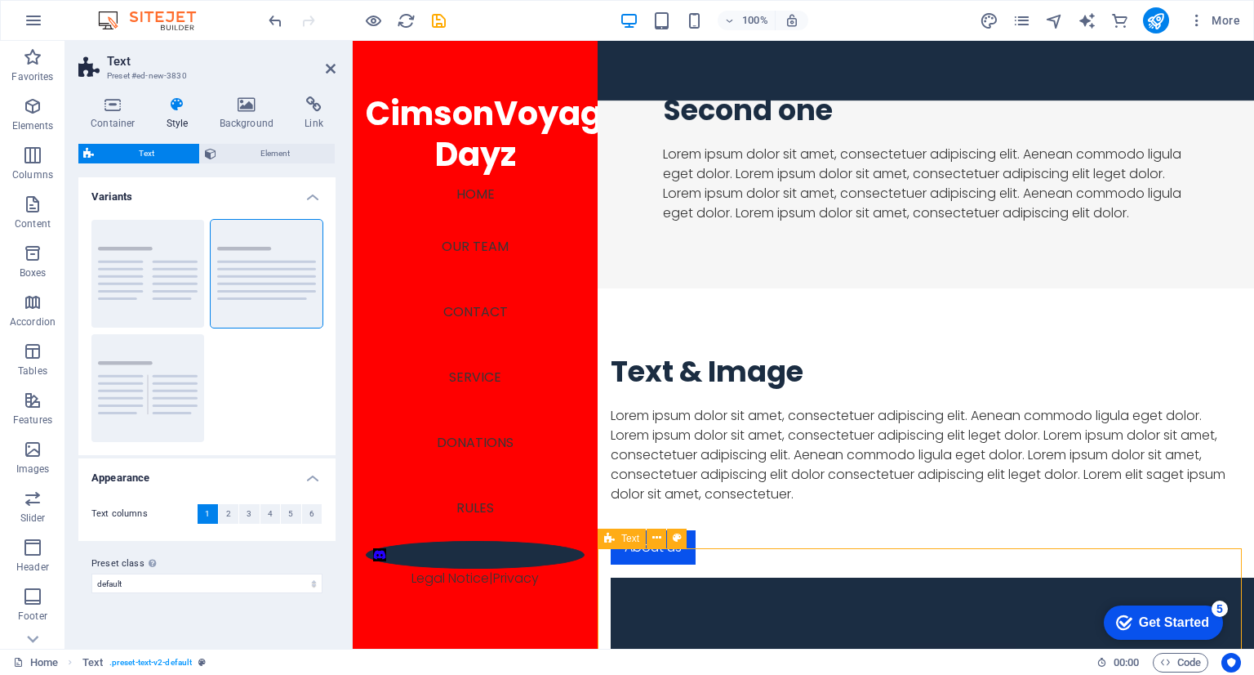
scroll to position [2680, 0]
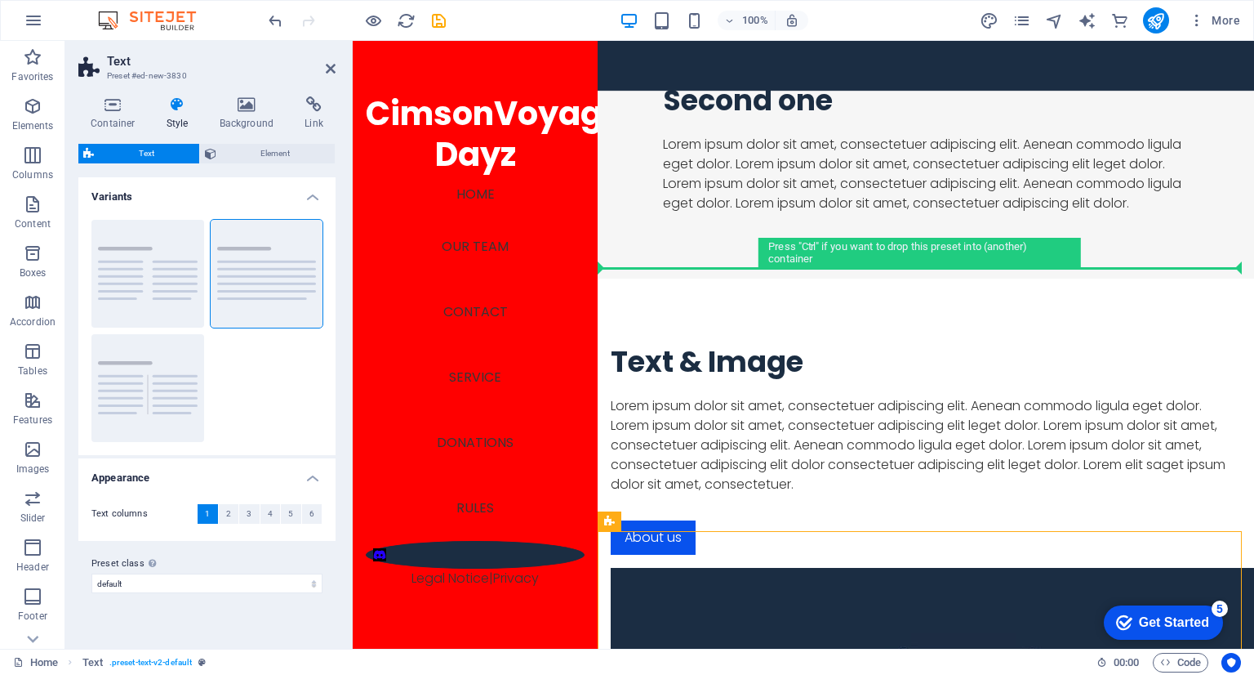
drag, startPoint x: 816, startPoint y: 575, endPoint x: 923, endPoint y: 314, distance: 281.6
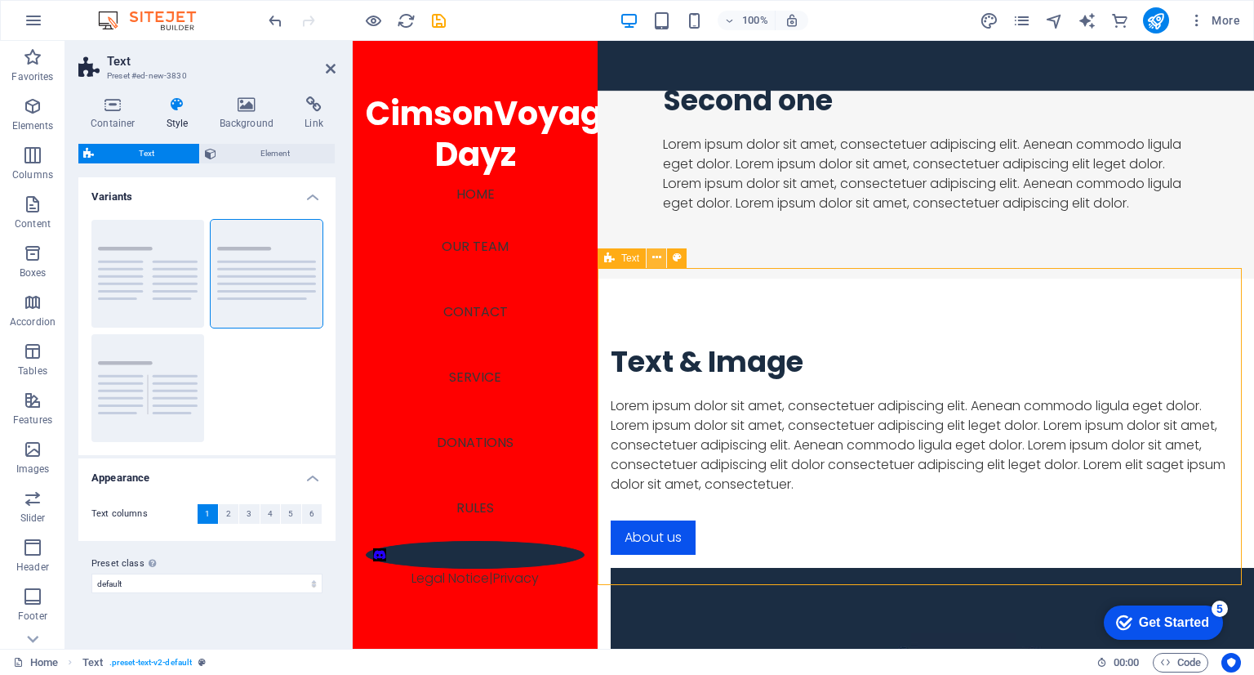
click at [657, 256] on icon at bounding box center [656, 257] width 9 height 17
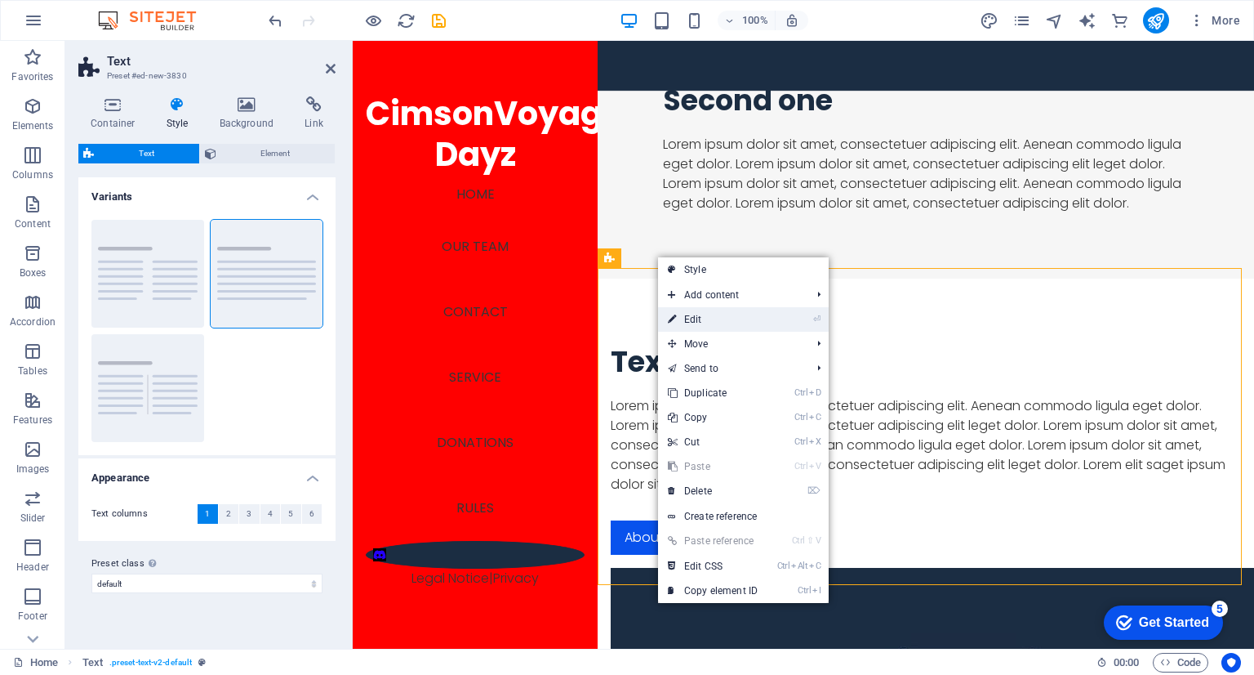
click at [746, 314] on link "⏎ Edit" at bounding box center [712, 319] width 109 height 24
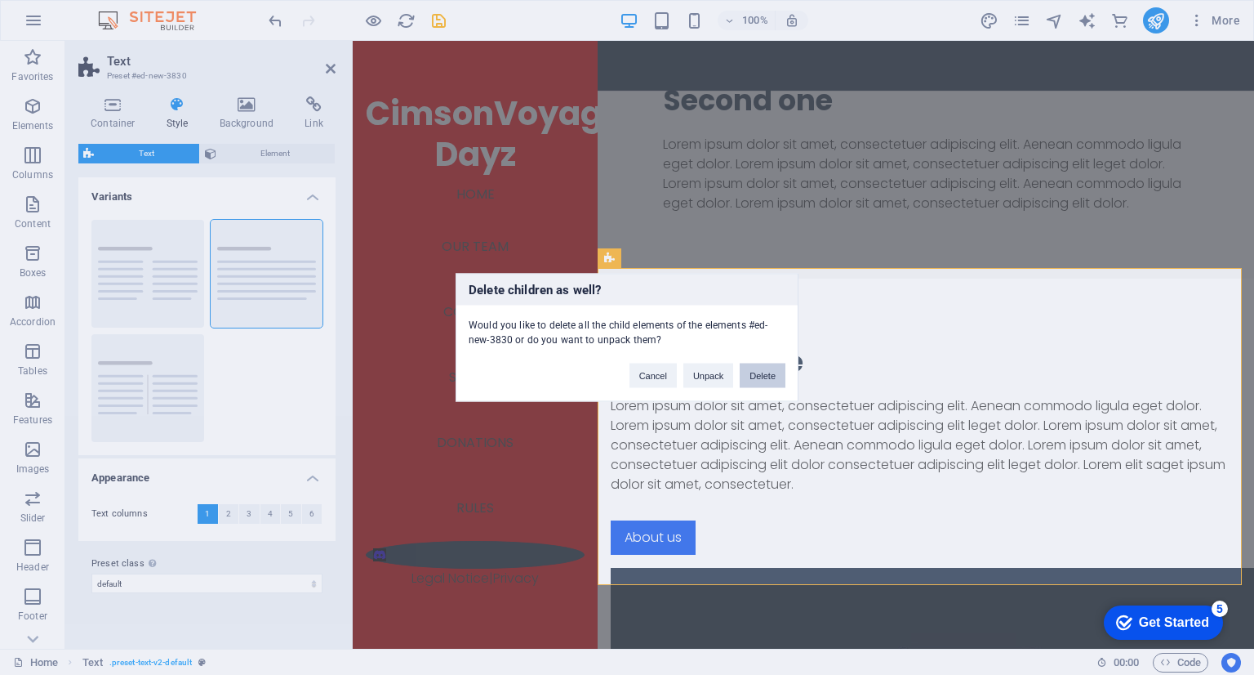
click at [750, 373] on button "Delete" at bounding box center [763, 375] width 46 height 24
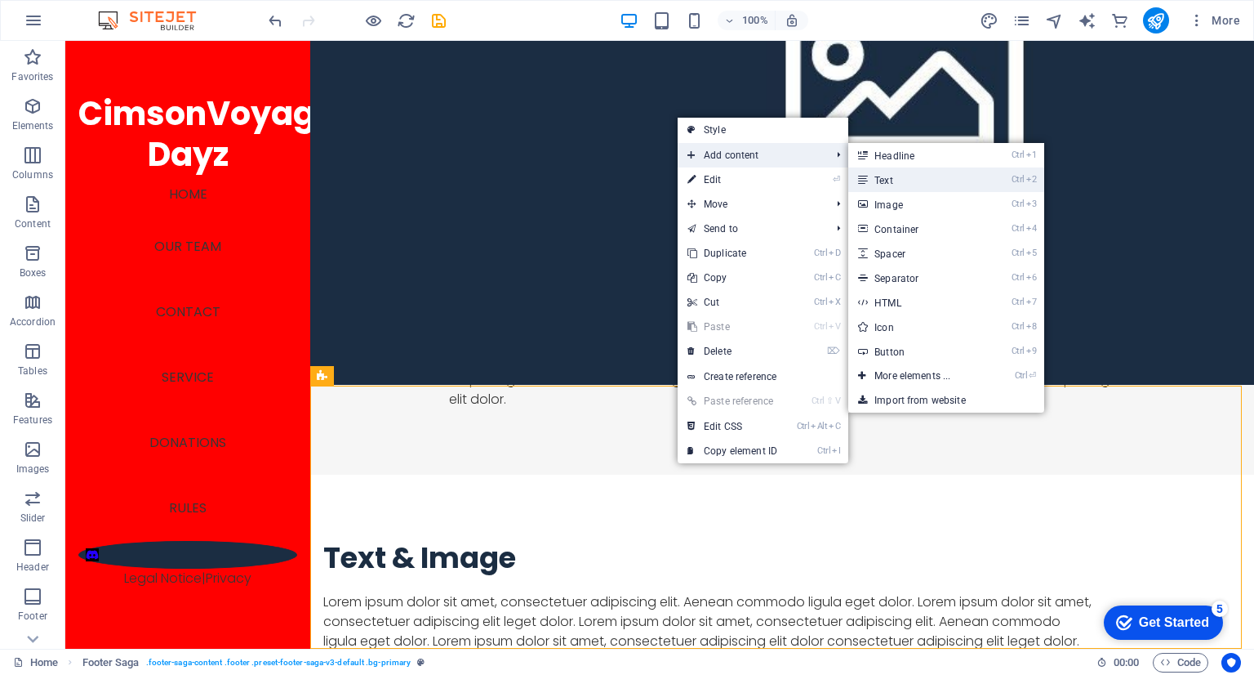
click at [875, 176] on link "Ctrl 2 Text" at bounding box center [915, 179] width 135 height 24
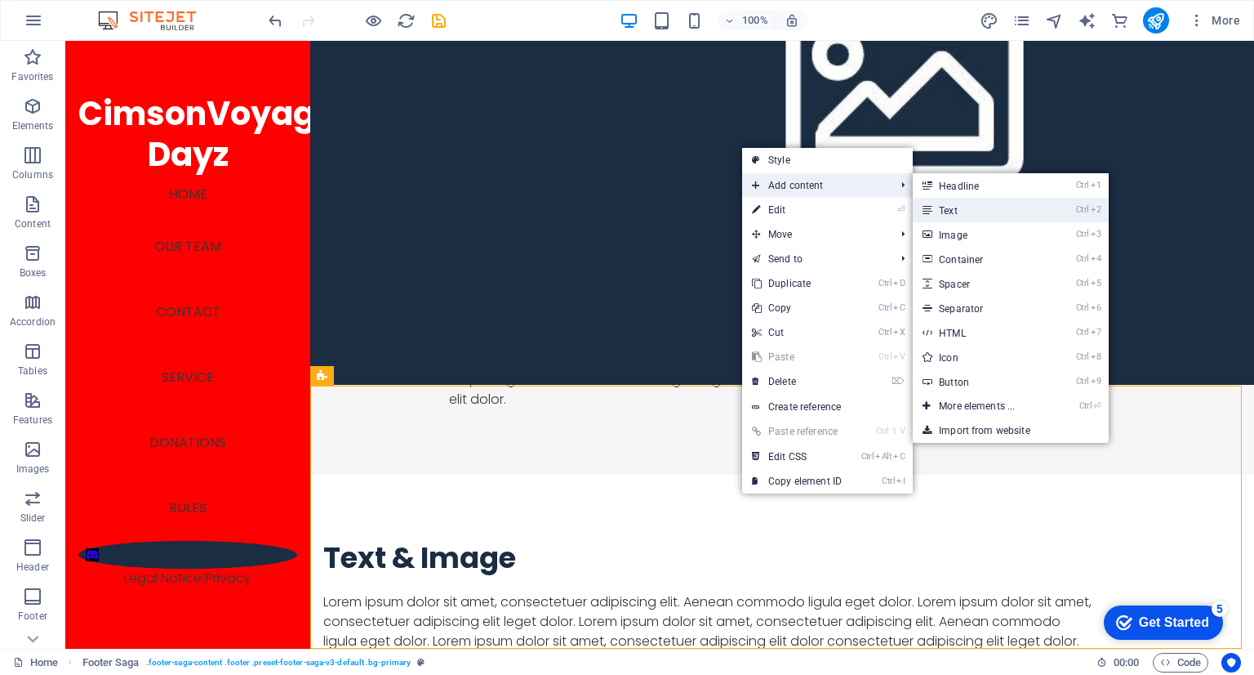
click at [969, 209] on link "Ctrl 2 Text" at bounding box center [980, 210] width 135 height 24
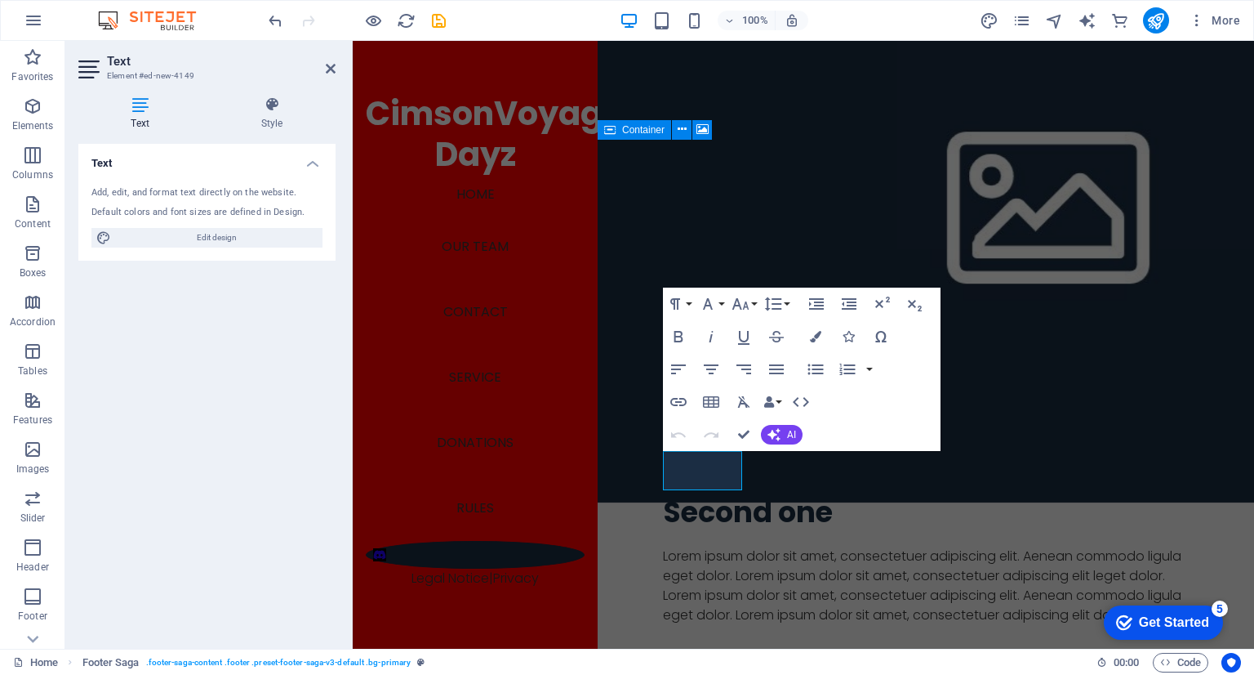
scroll to position [2563, 0]
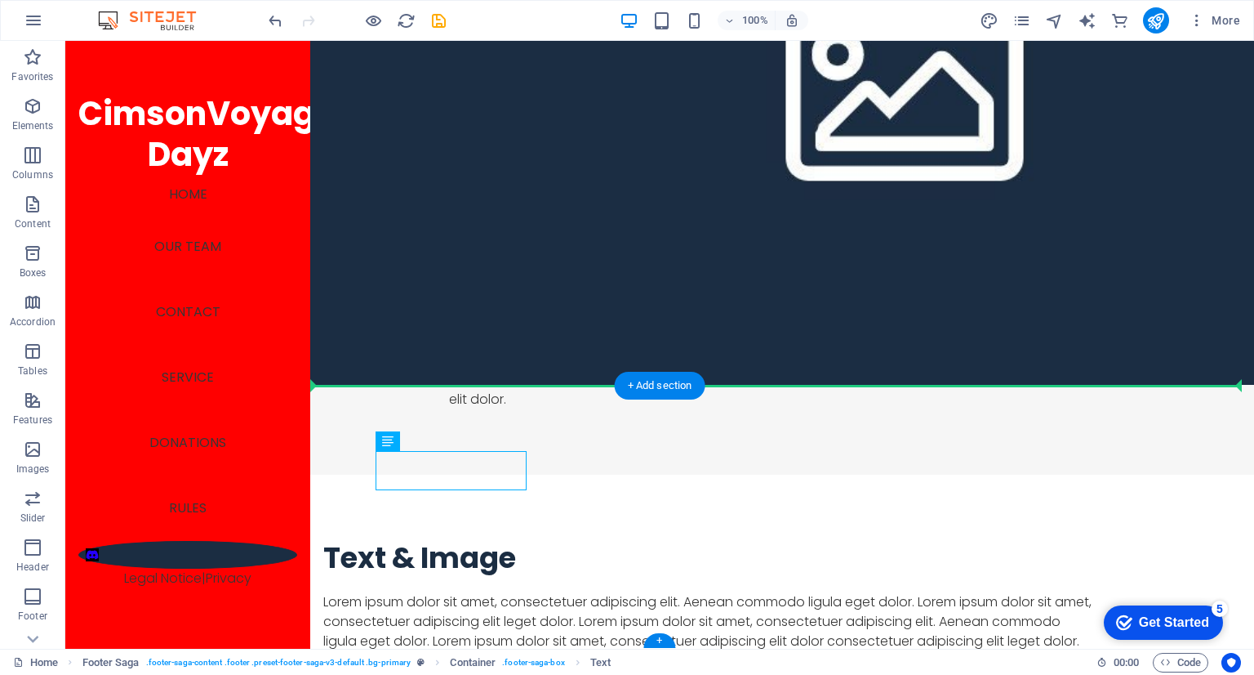
drag, startPoint x: 466, startPoint y: 463, endPoint x: 699, endPoint y: 465, distance: 232.8
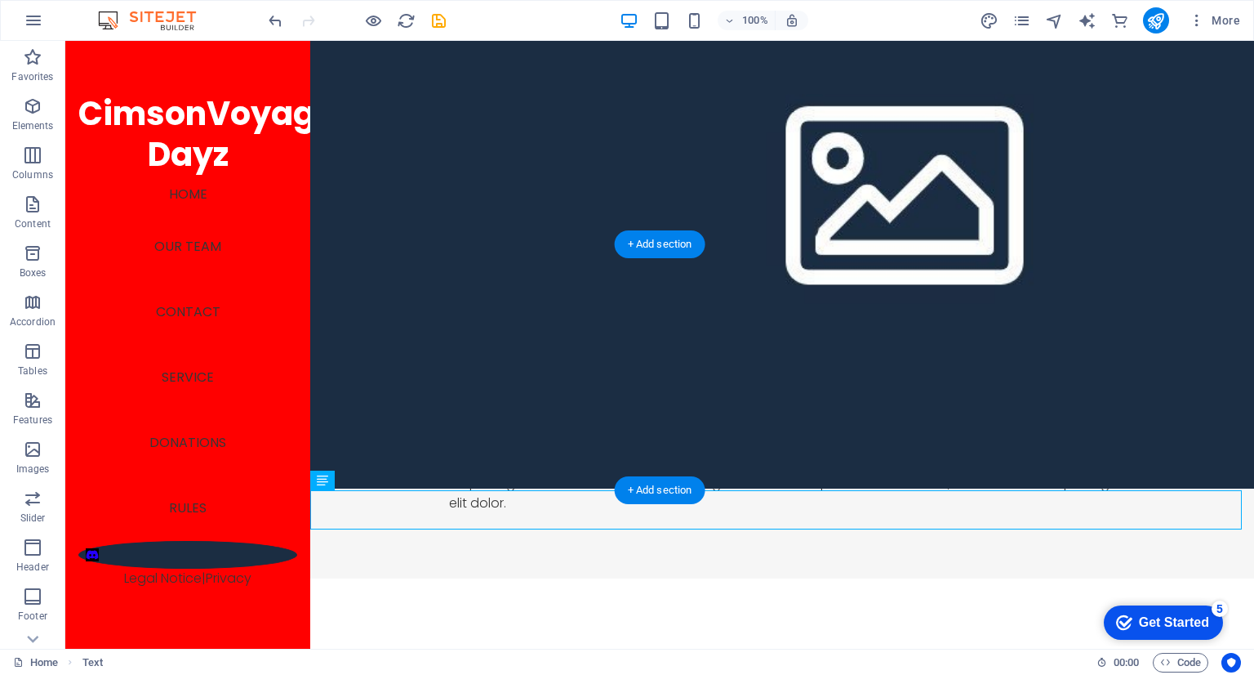
scroll to position [2308, 0]
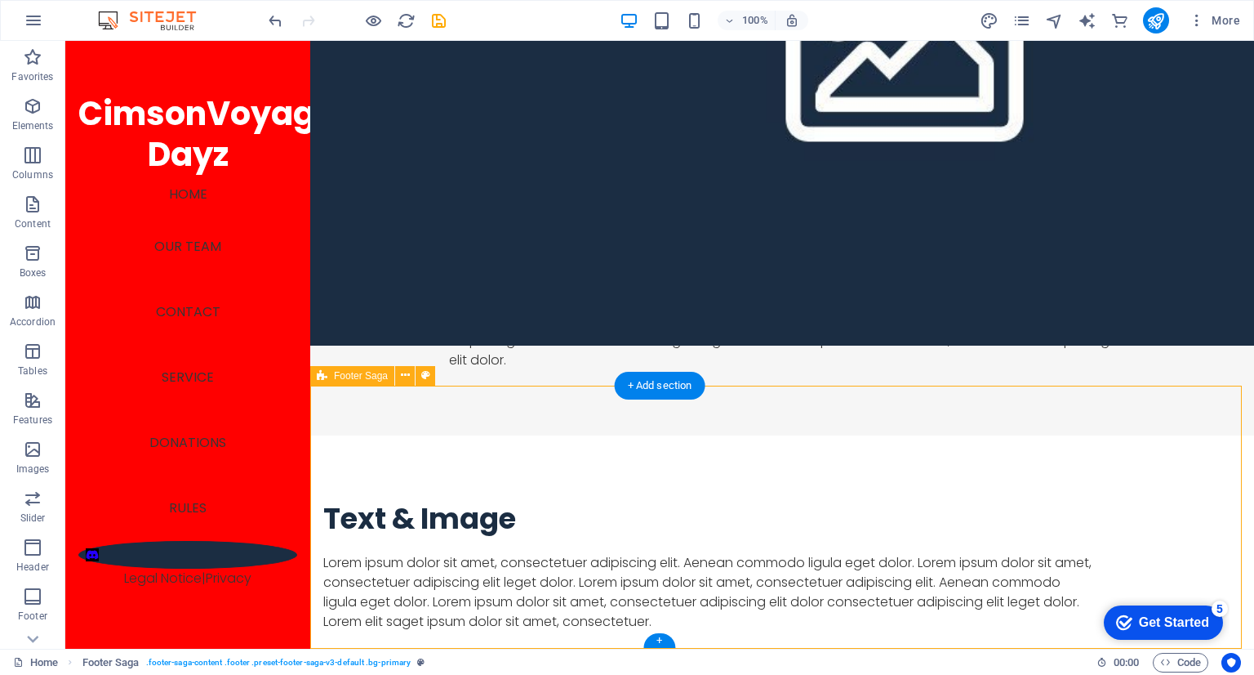
drag, startPoint x: 627, startPoint y: 477, endPoint x: 575, endPoint y: 464, distance: 53.9
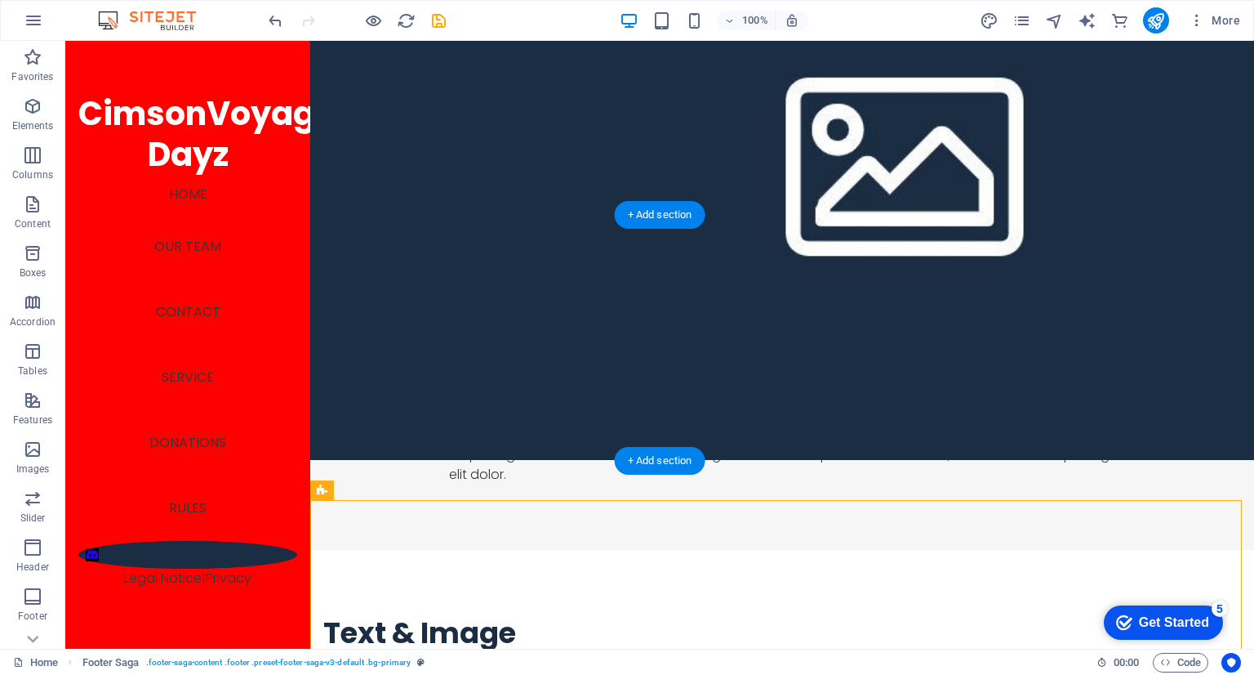
scroll to position [2154, 0]
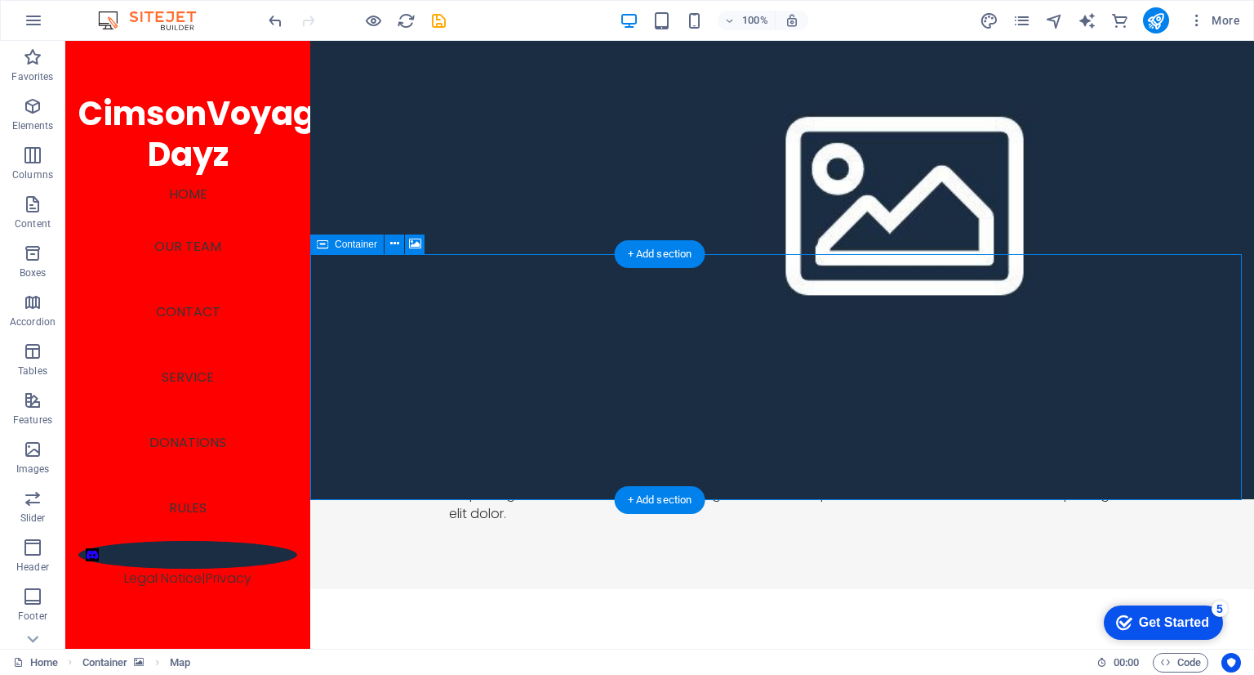
select select "px"
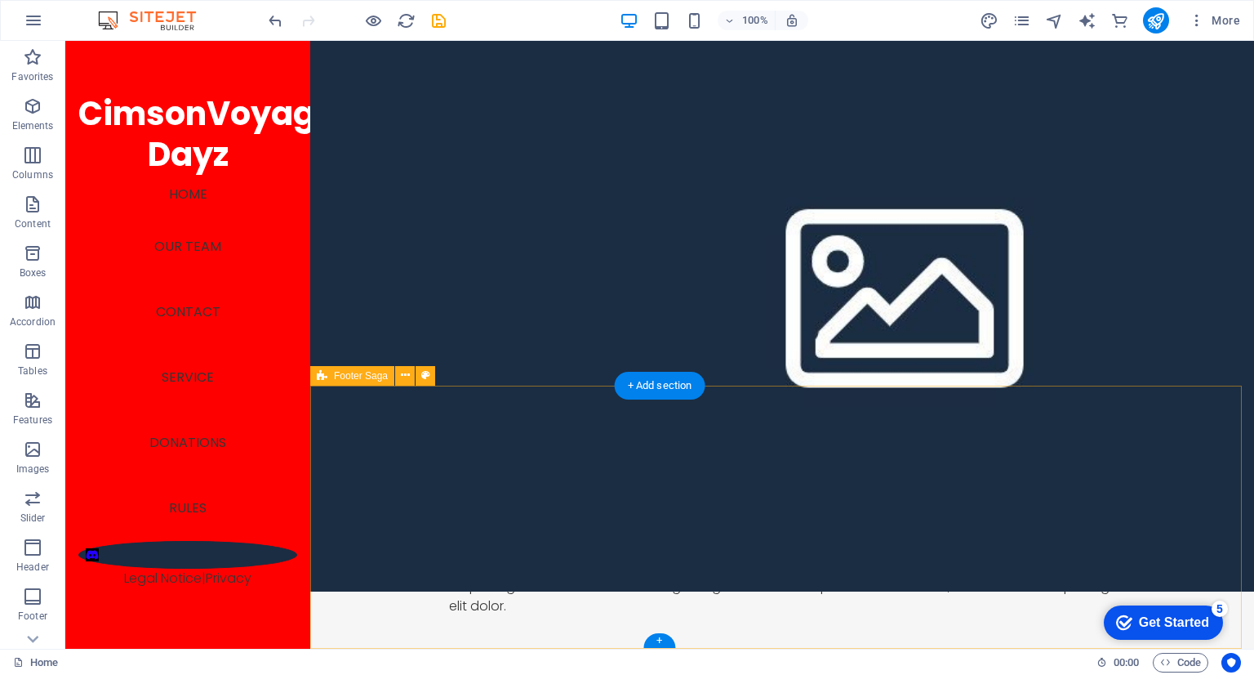
scroll to position [2061, 0]
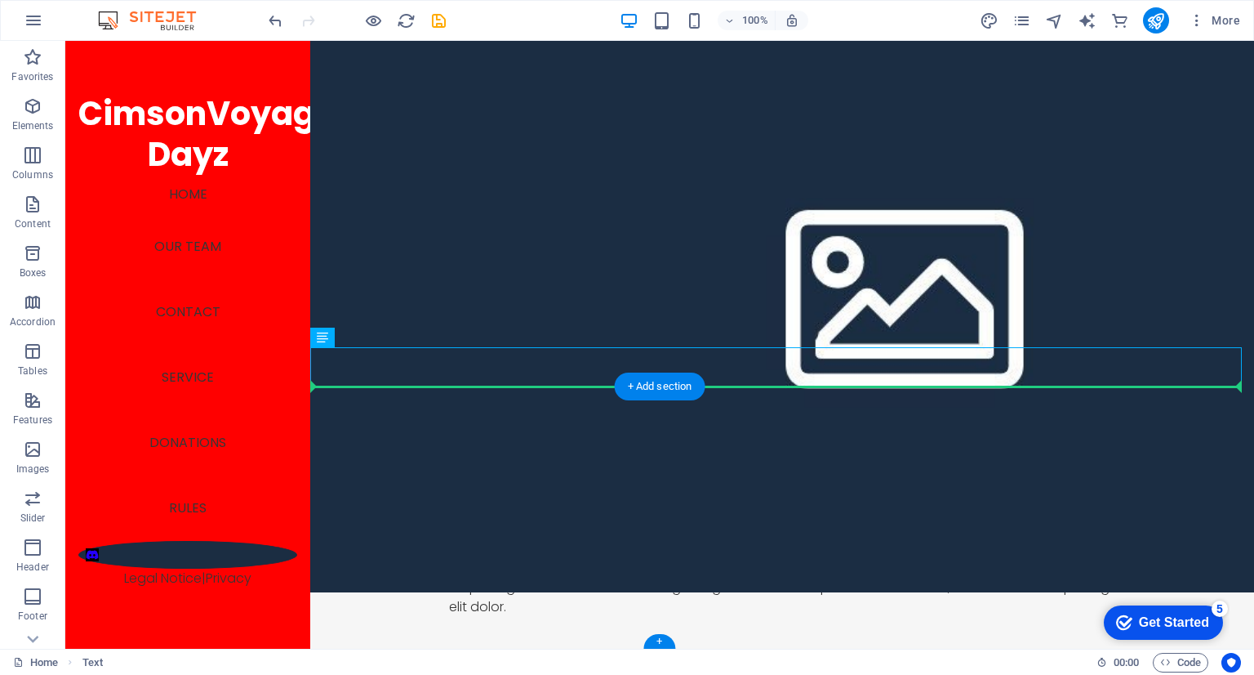
drag, startPoint x: 495, startPoint y: 363, endPoint x: 697, endPoint y: 481, distance: 234.6
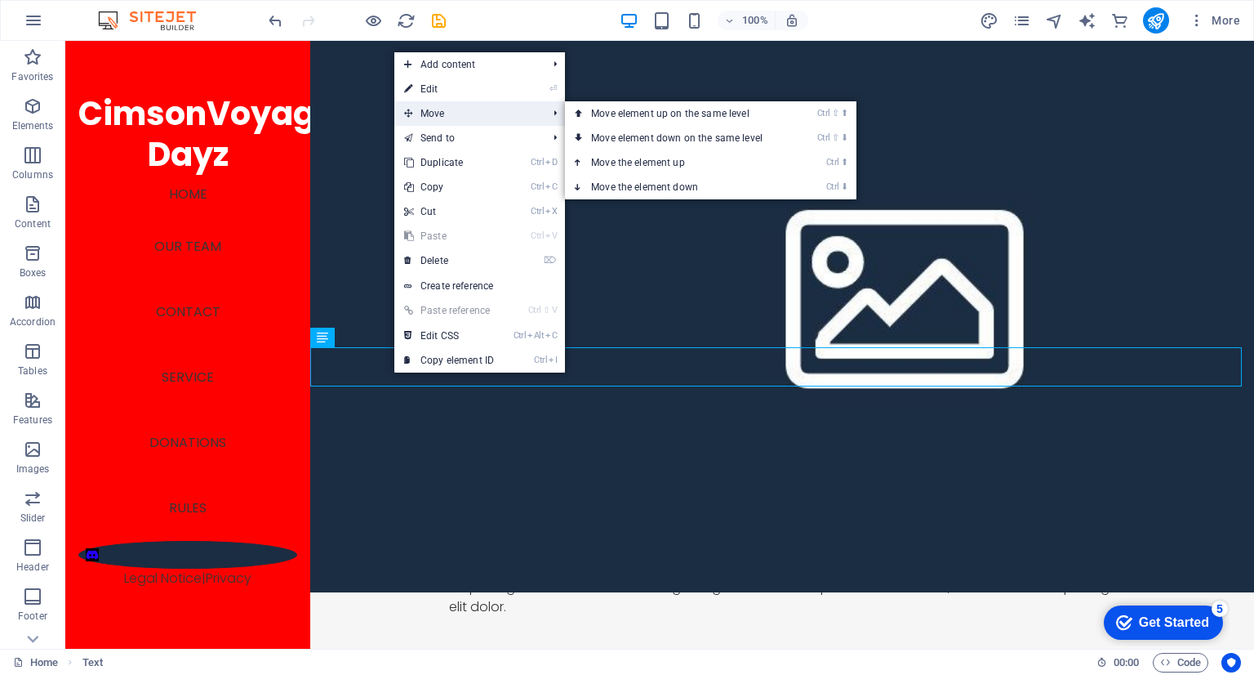
click at [458, 108] on span "Move" at bounding box center [467, 113] width 146 height 24
click at [504, 121] on span "Move" at bounding box center [467, 113] width 146 height 24
click at [617, 191] on link "Ctrl ⬇ Move the element down" at bounding box center [680, 187] width 230 height 24
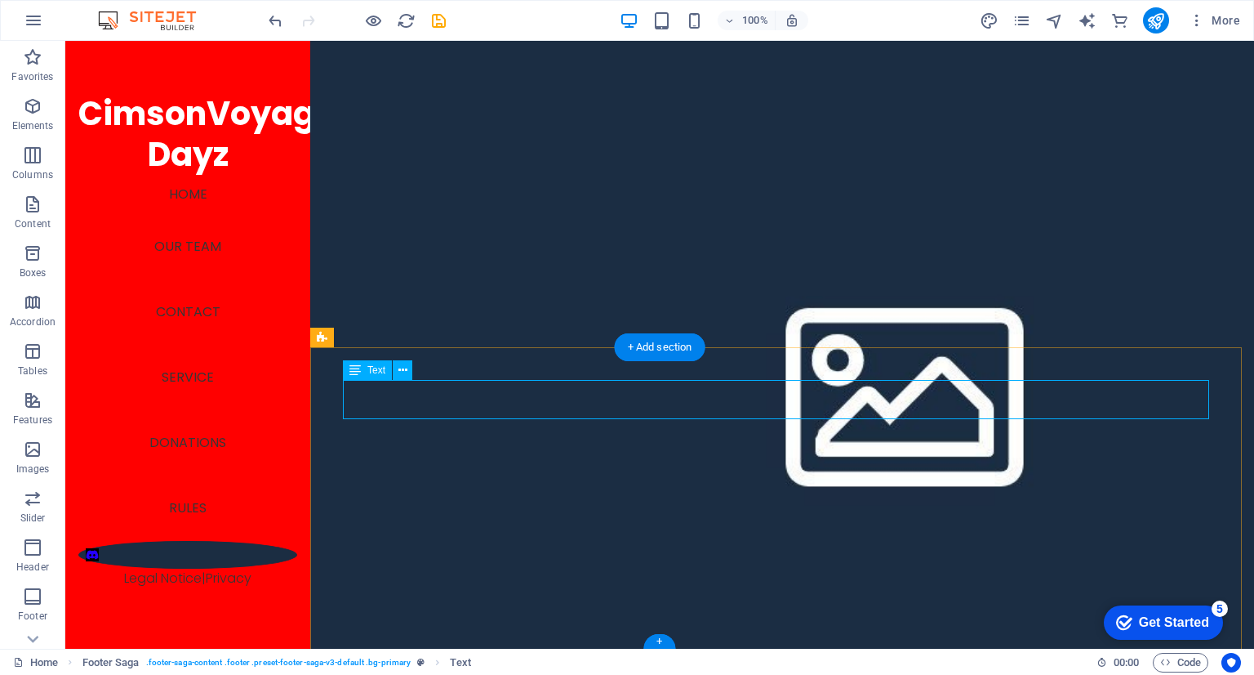
scroll to position [2317, 0]
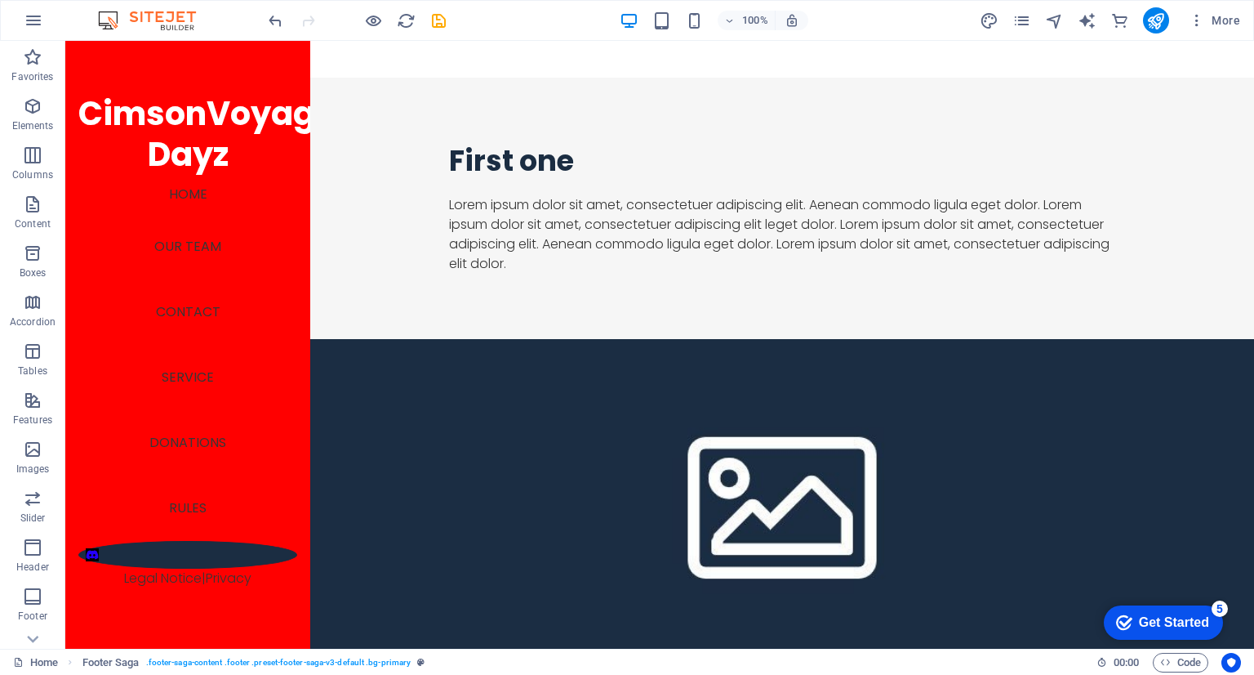
scroll to position [1271, 0]
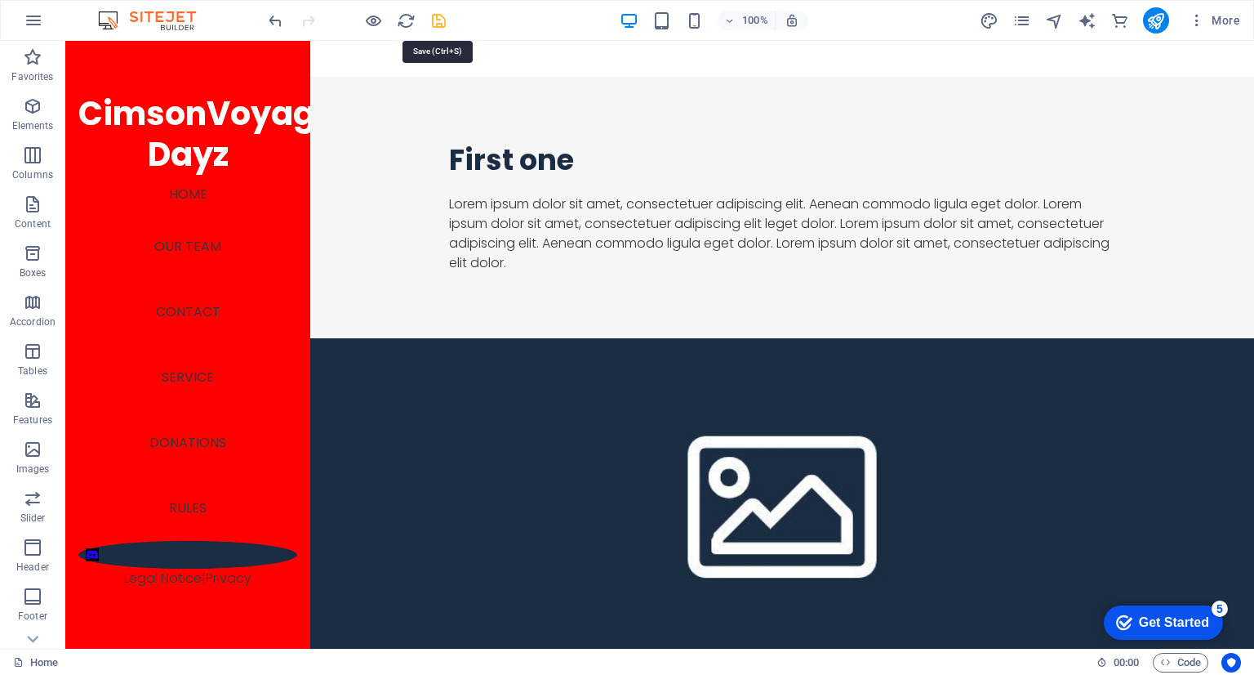
click at [441, 19] on icon "save" at bounding box center [439, 20] width 19 height 19
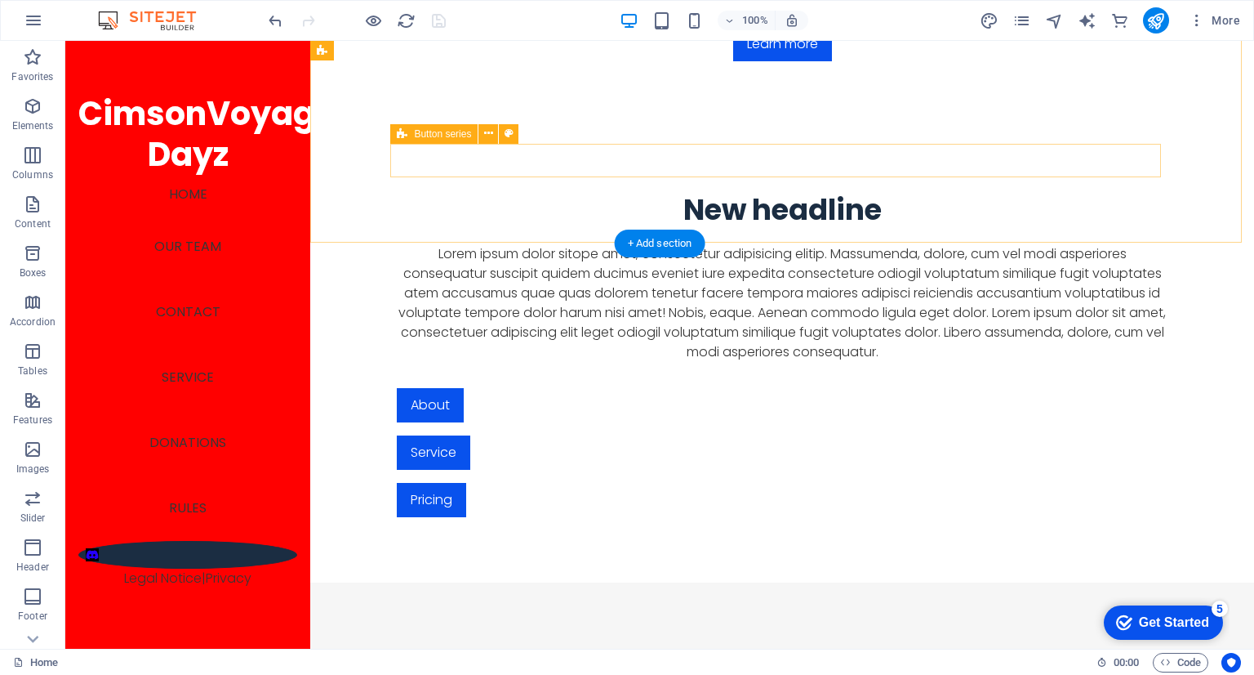
scroll to position [0, 0]
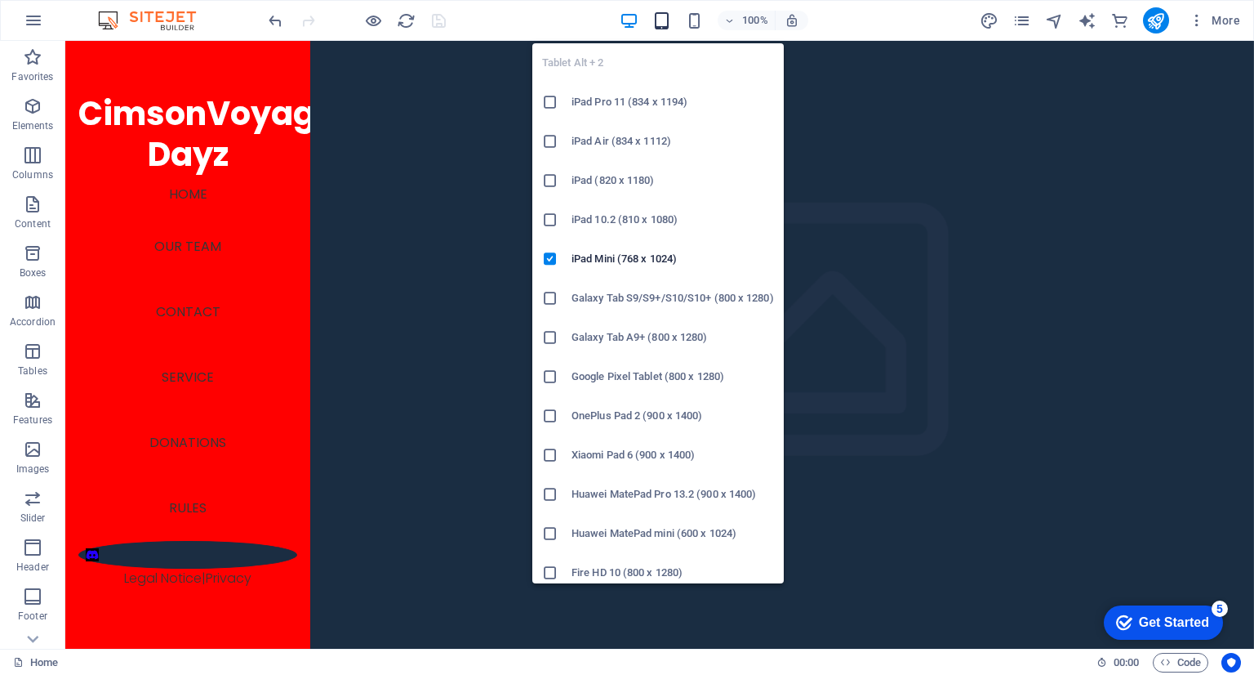
click at [660, 11] on icon "button" at bounding box center [661, 20] width 19 height 19
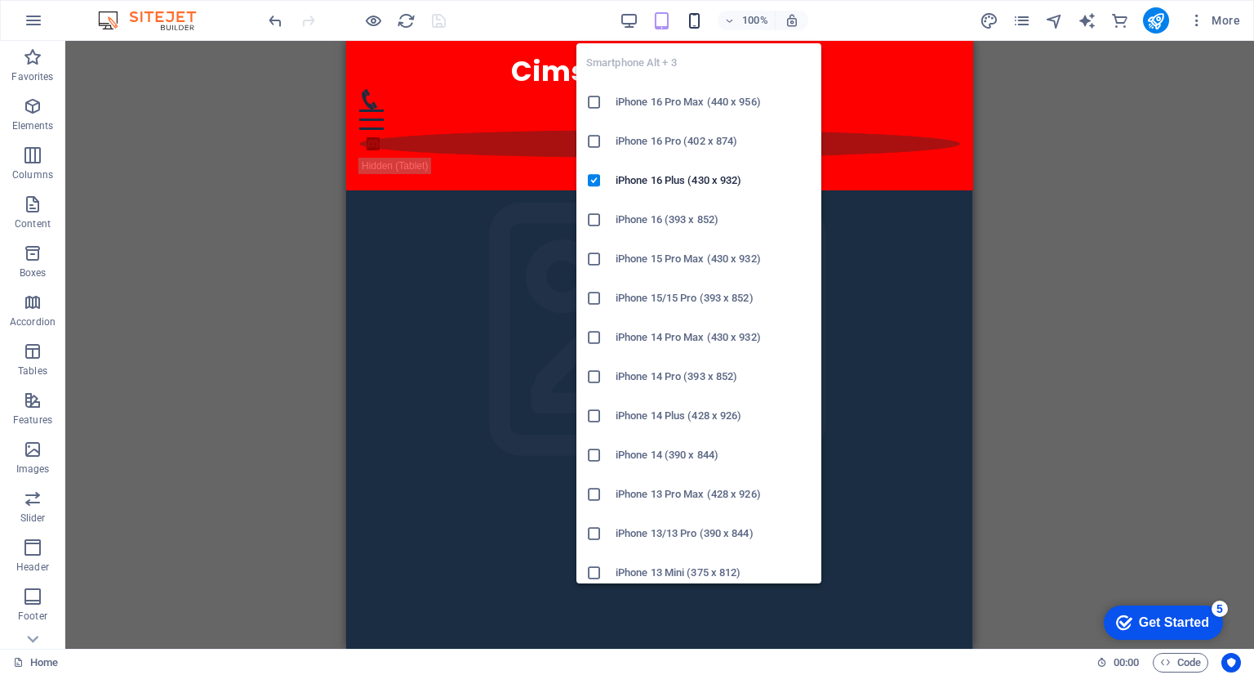
click at [700, 17] on icon "button" at bounding box center [694, 20] width 19 height 19
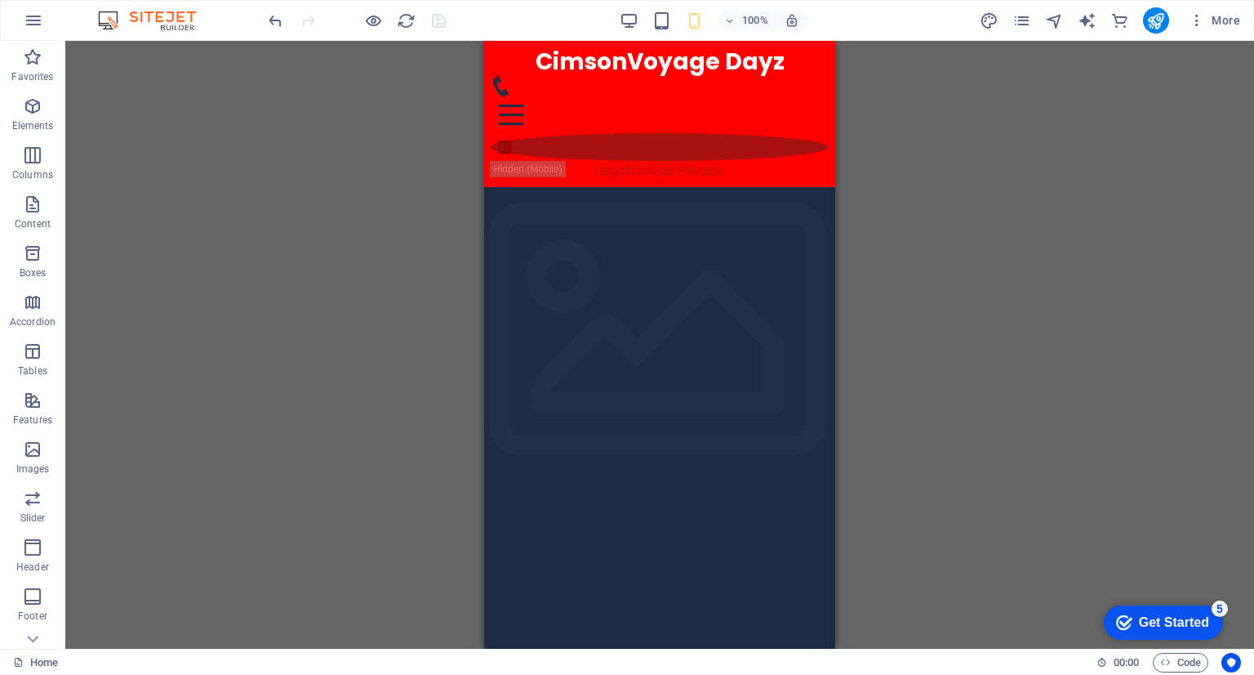
click at [641, 22] on div "100%" at bounding box center [714, 20] width 189 height 26
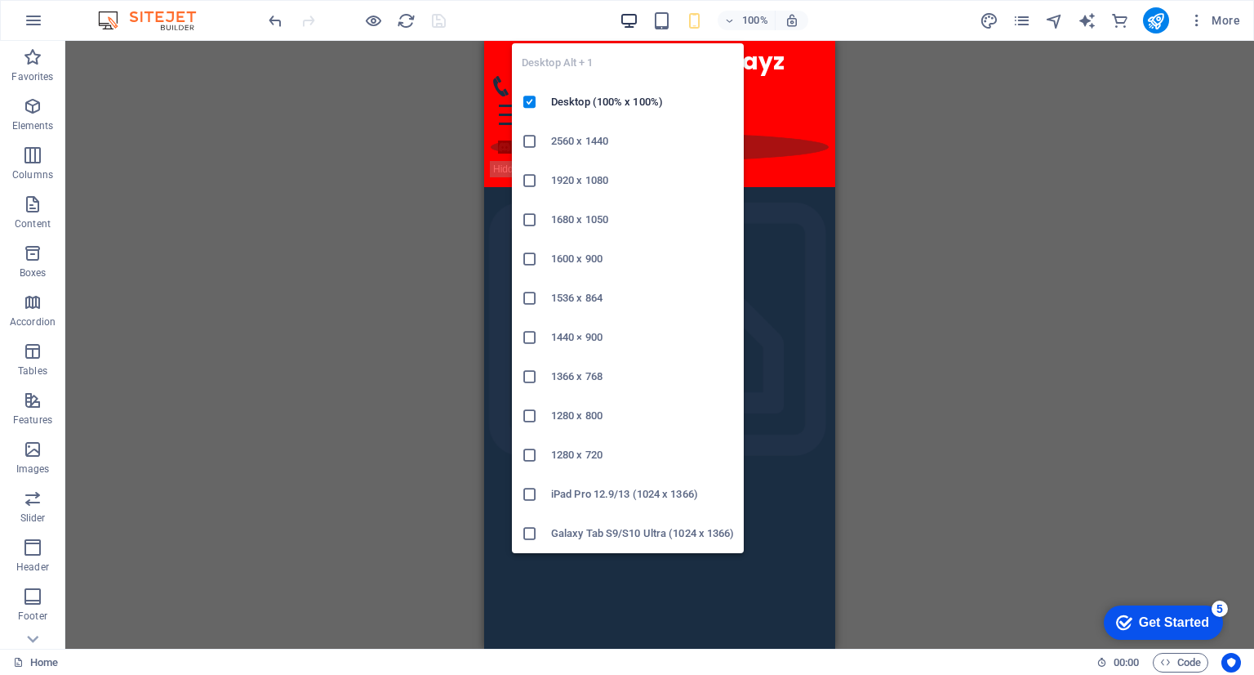
click at [637, 18] on icon "button" at bounding box center [629, 20] width 19 height 19
